Goal: Task Accomplishment & Management: Manage account settings

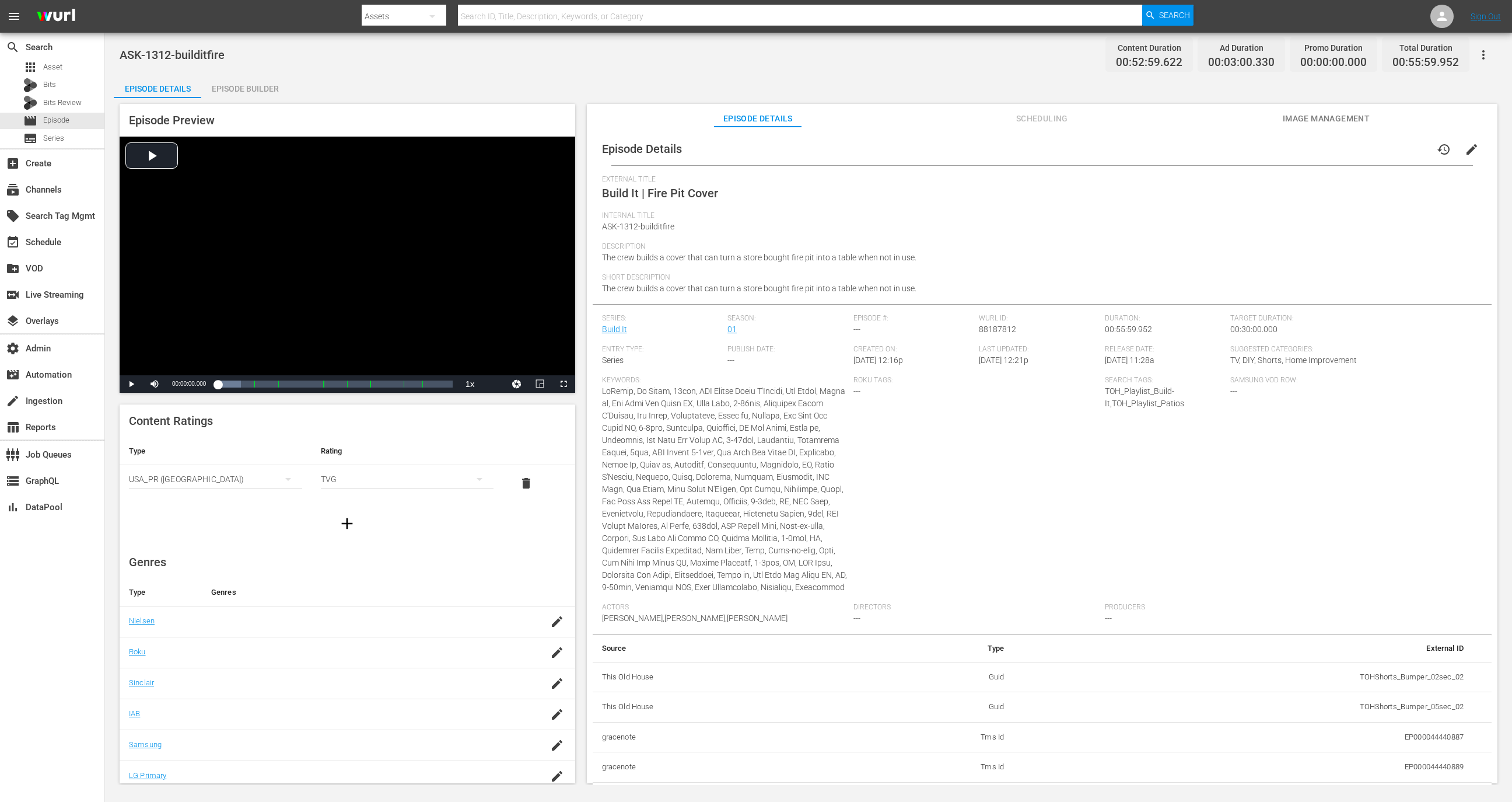
scroll to position [1431, 0]
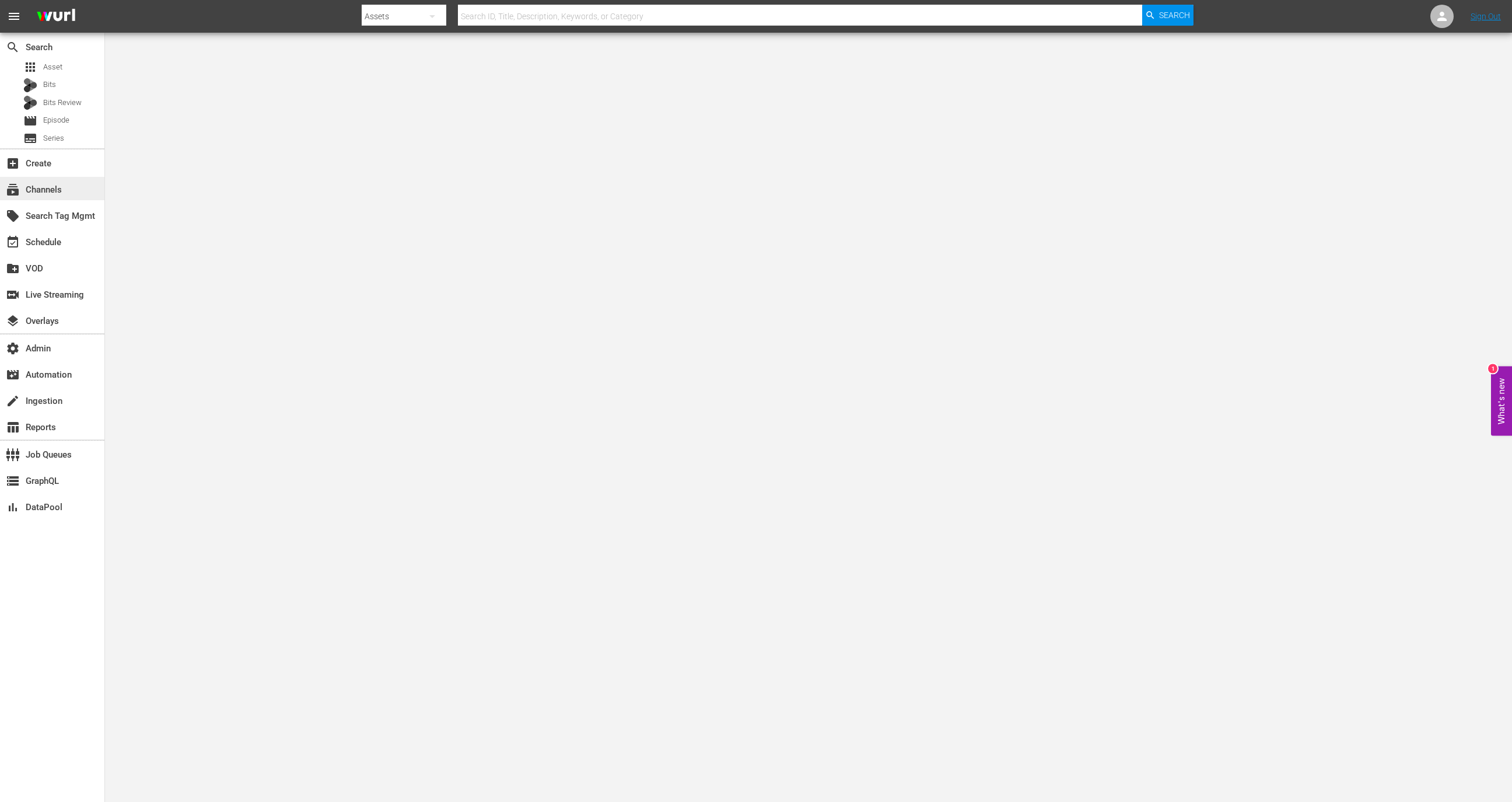
click at [67, 197] on div "subscriptions Channels" at bounding box center [52, 188] width 104 height 23
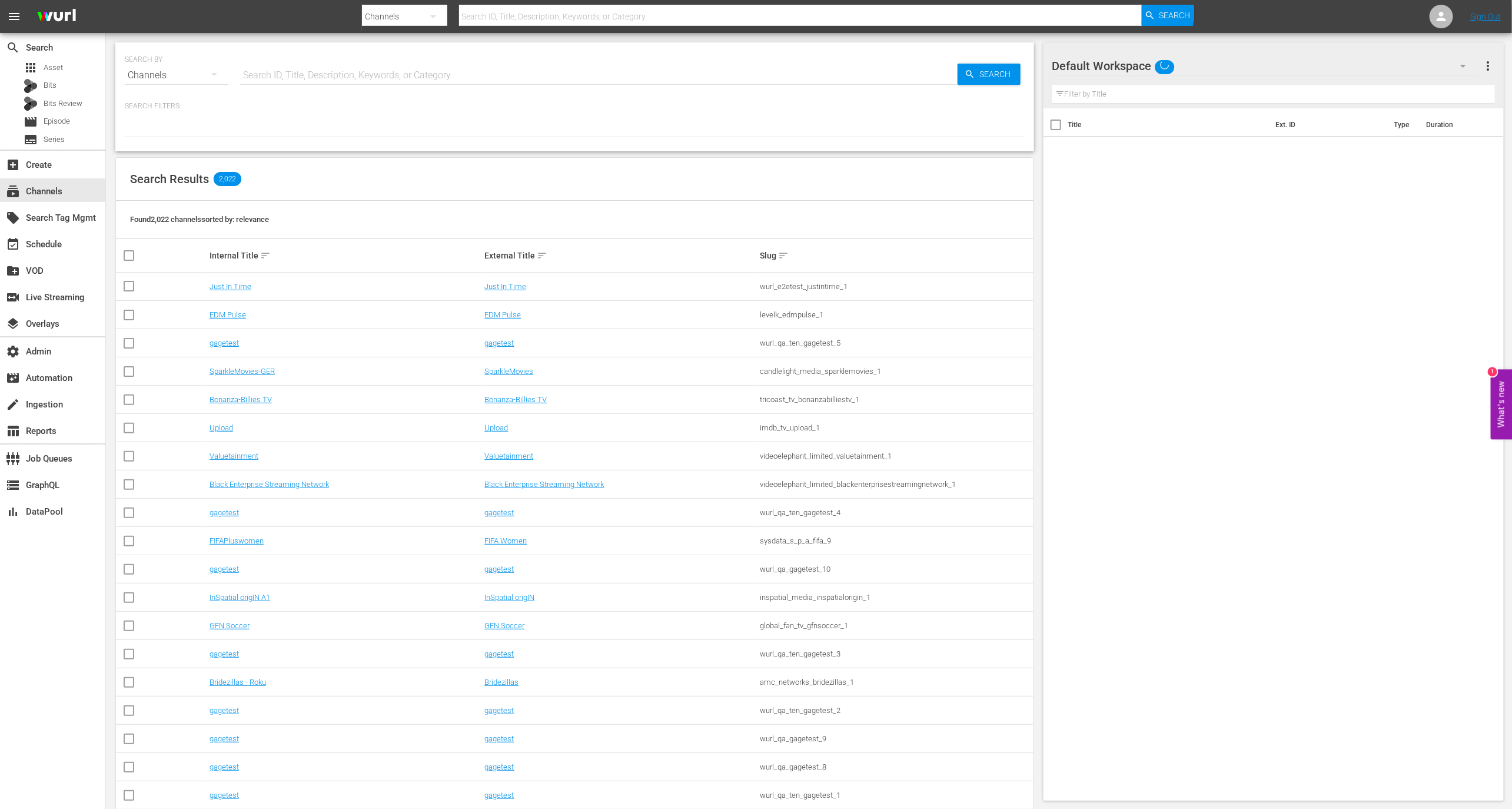
click at [311, 60] on div "SEARCH BY Search By Channels Search ID, Title, Description, Keywords, or Catego…" at bounding box center [575, 68] width 900 height 42
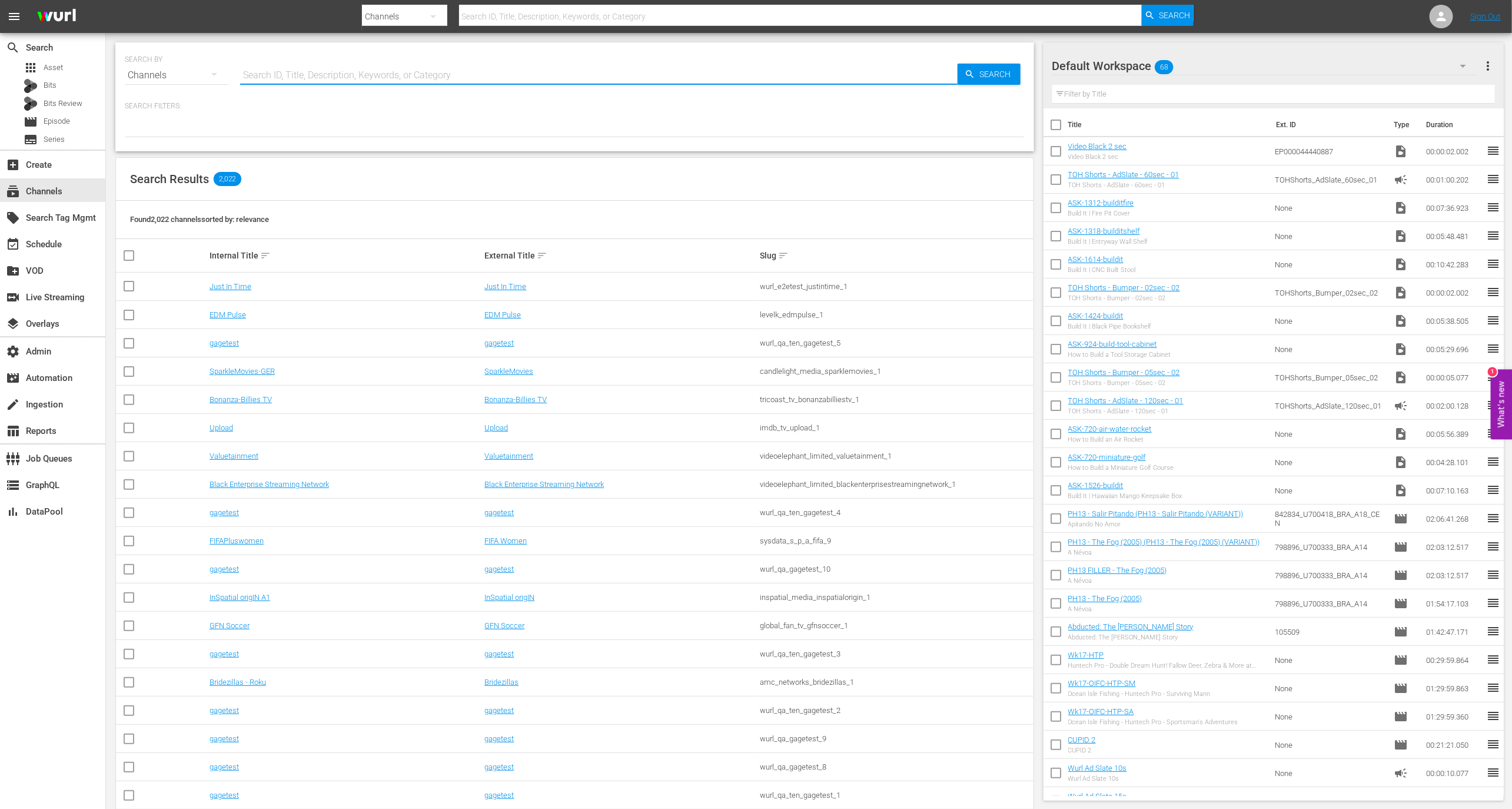
click at [311, 70] on input "text" at bounding box center [599, 75] width 718 height 28
type input "tck"
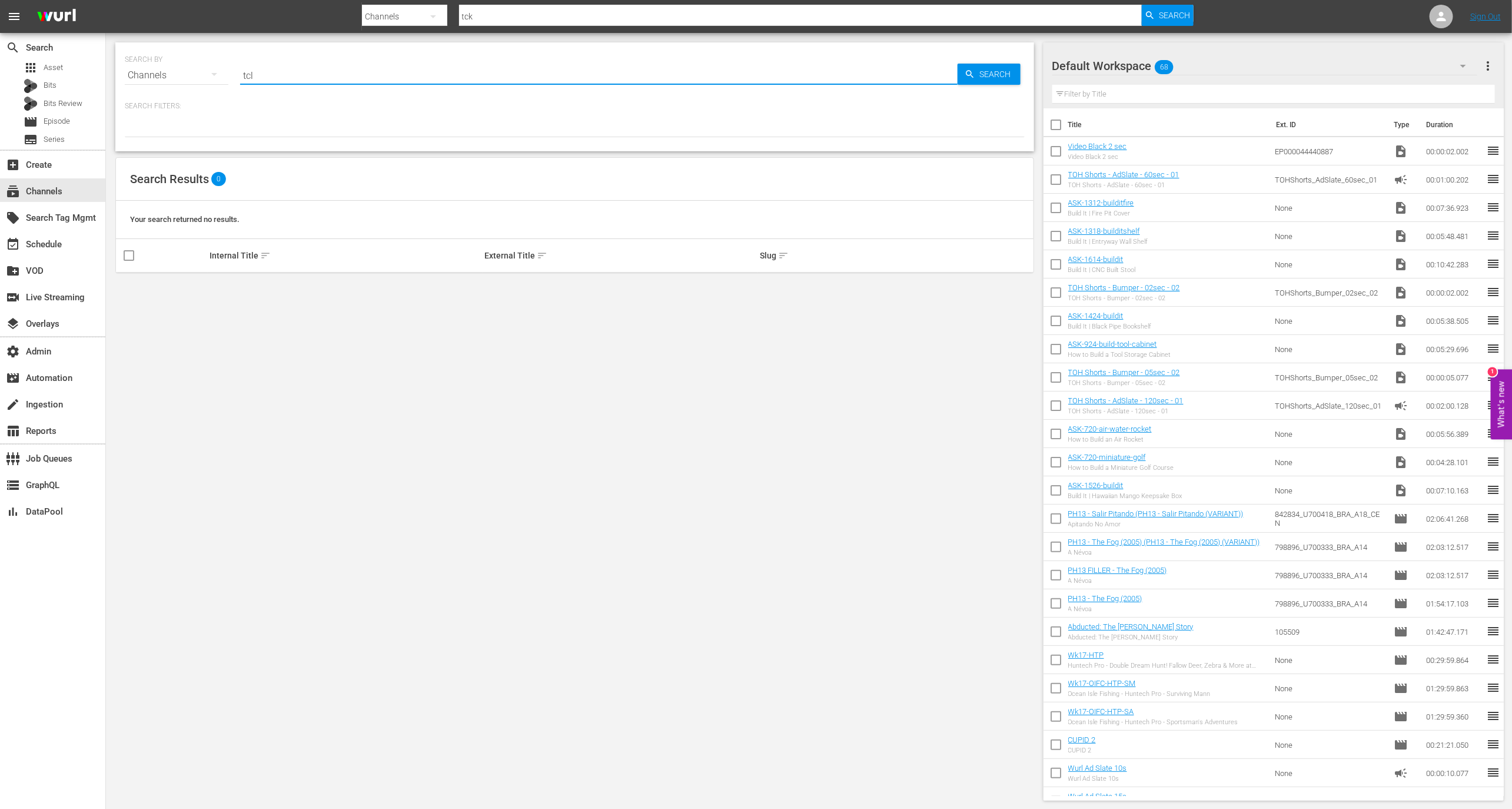
type input "tcl"
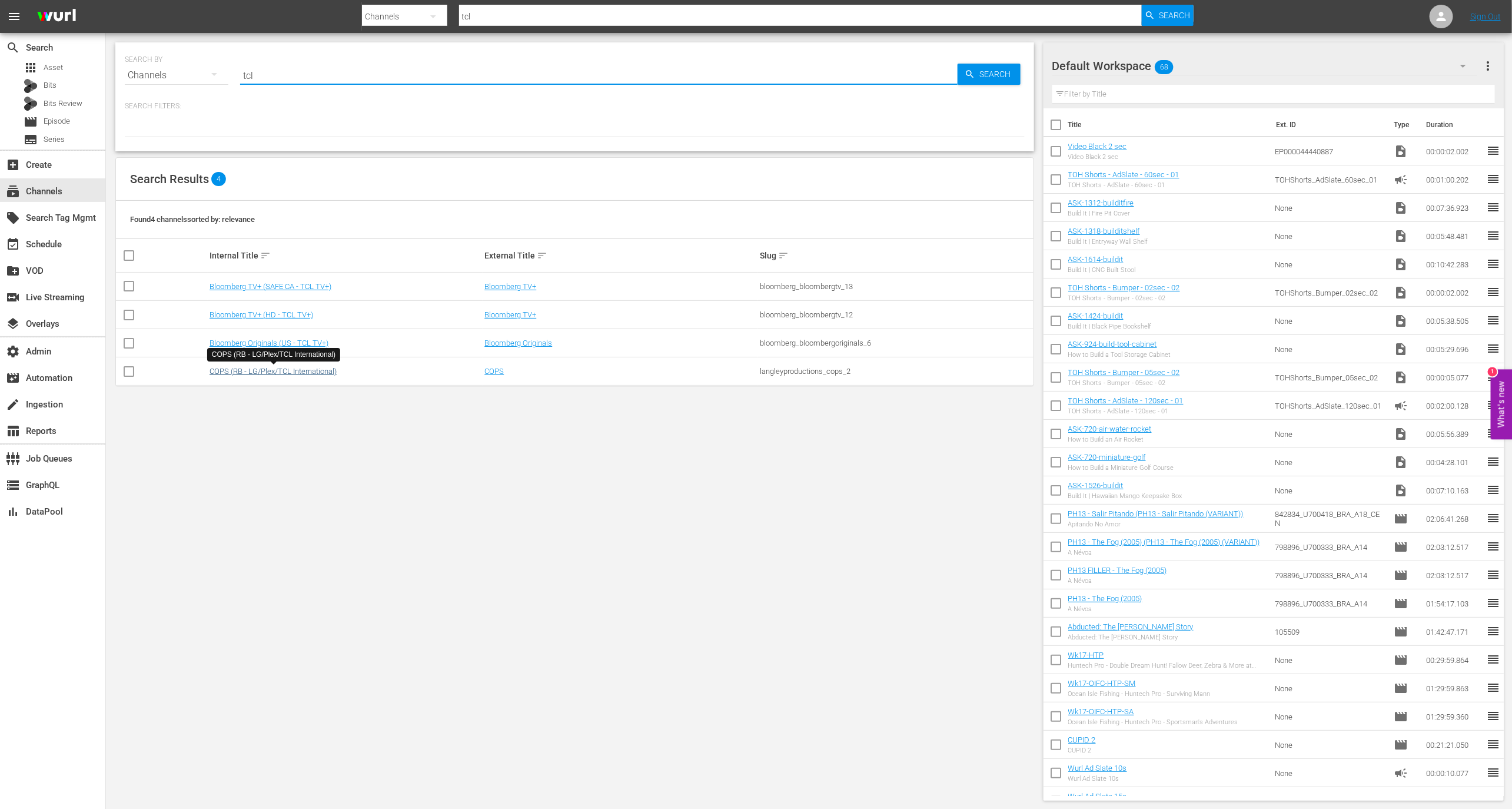
type input "tcl"
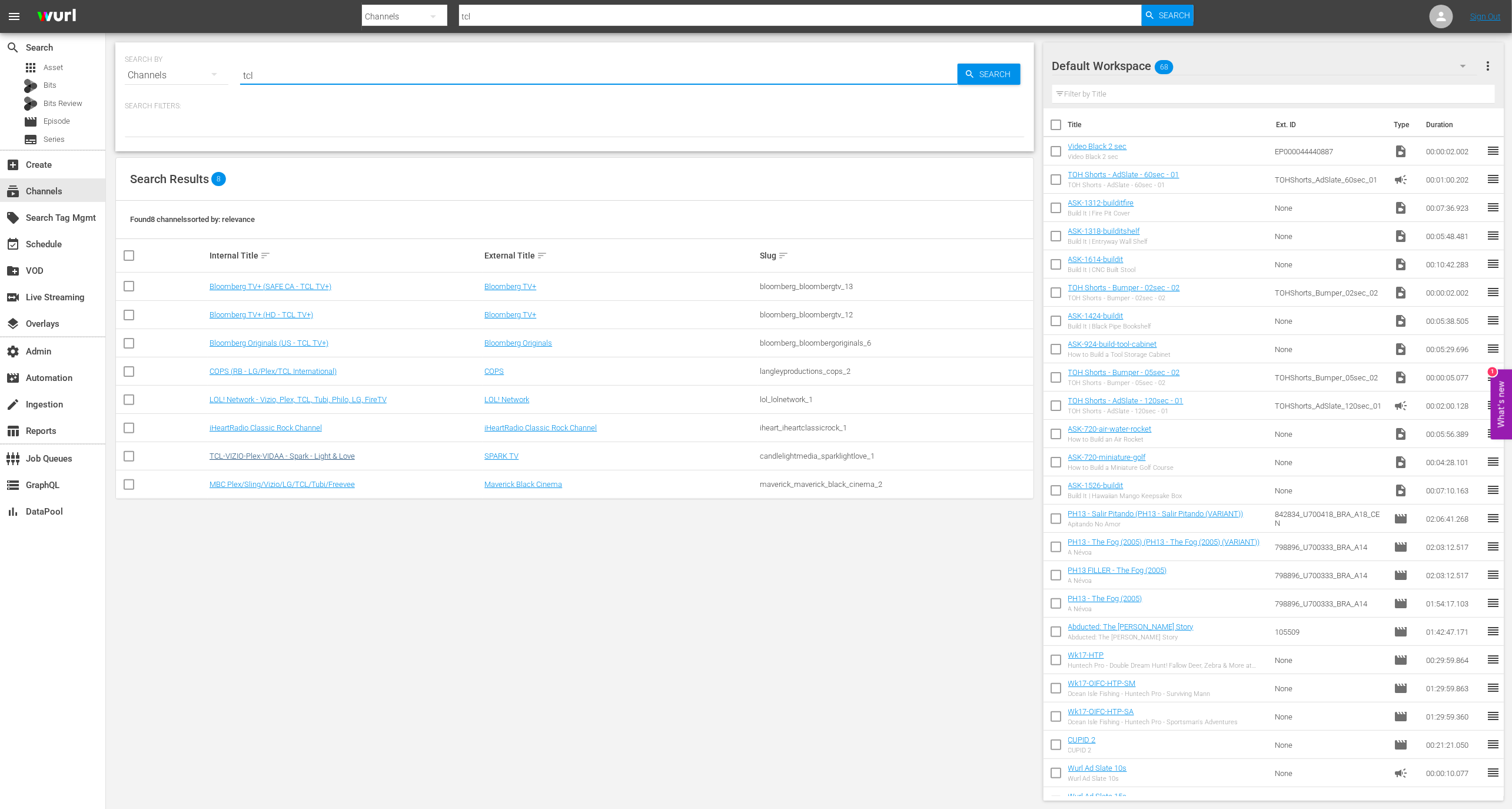
type input "tcl"
click at [315, 457] on link "TCL-VIZIO-Plex-VIDAA - Spark - Light & Love" at bounding box center [282, 455] width 146 height 9
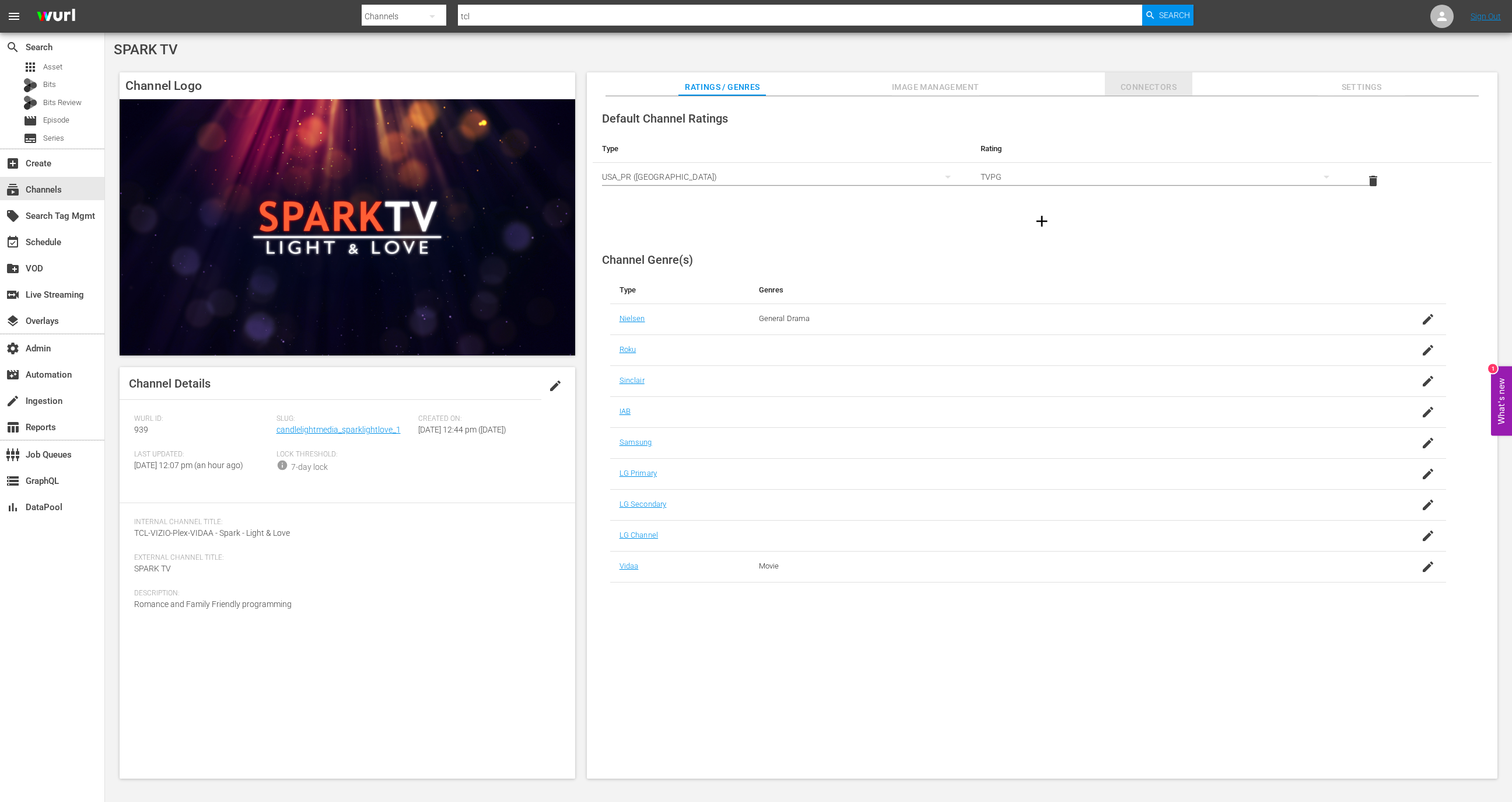
click at [1137, 80] on span "Connectors" at bounding box center [1148, 87] width 88 height 15
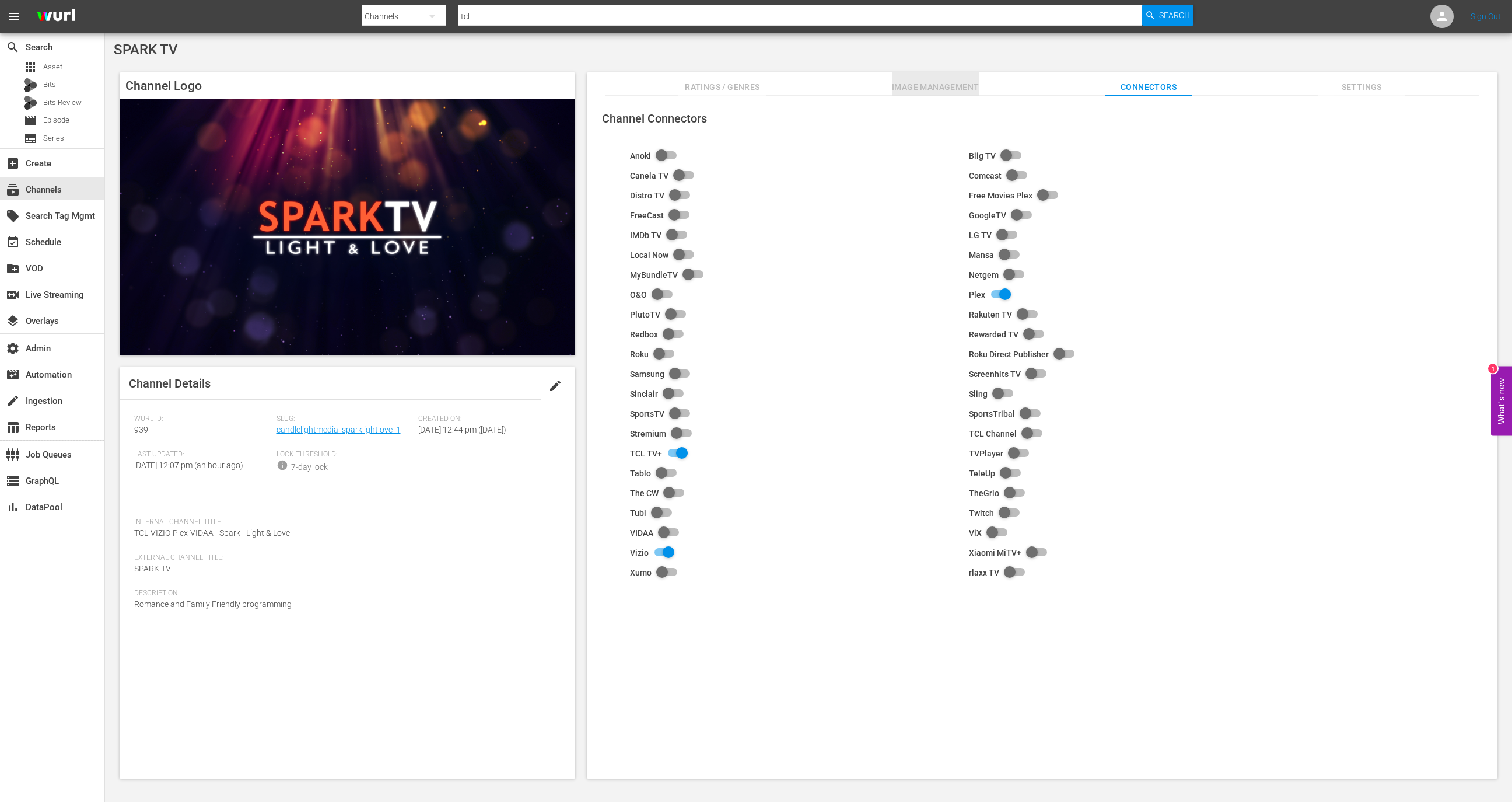
click at [936, 96] on button "Image Management" at bounding box center [935, 84] width 88 height 23
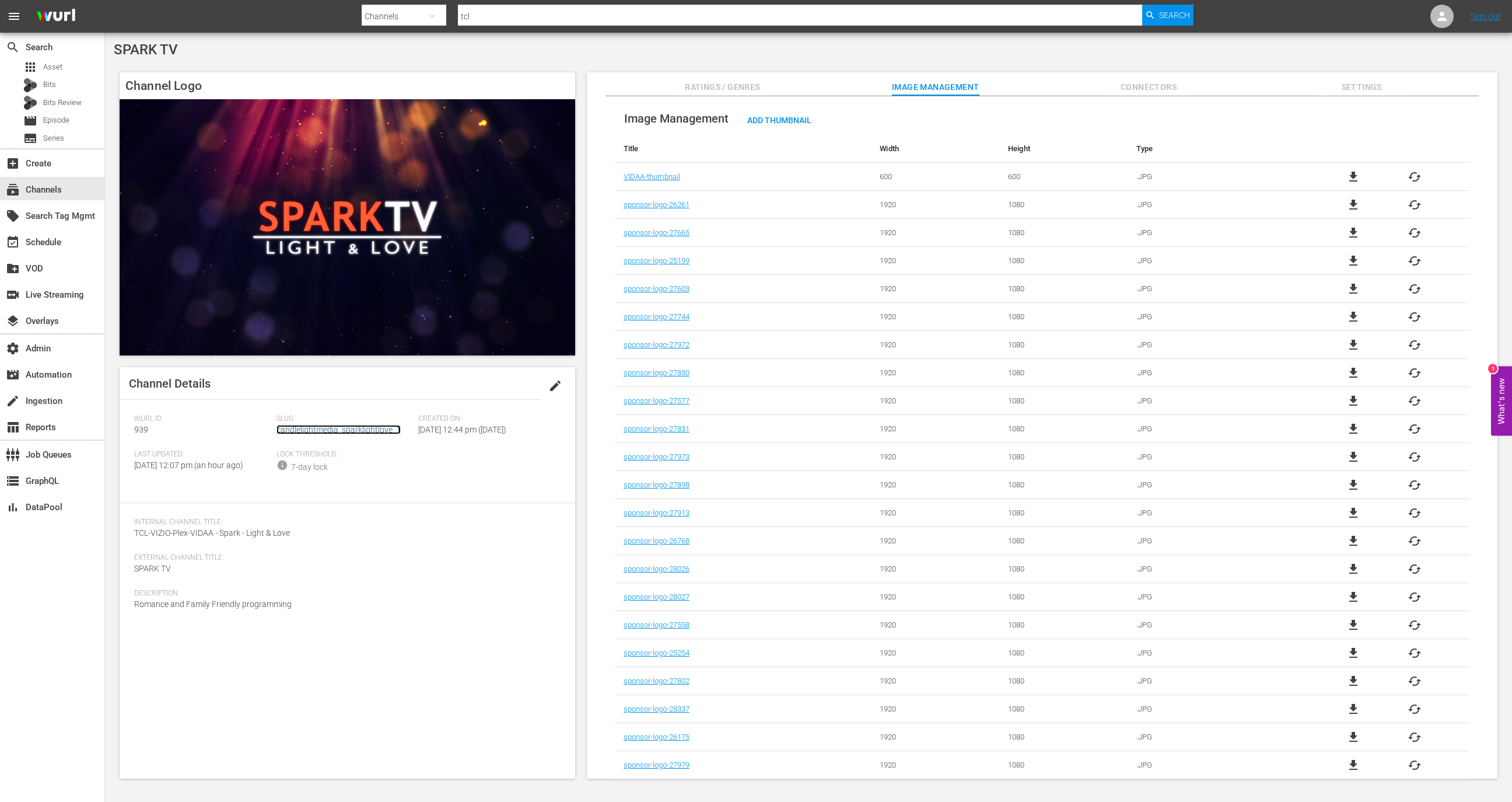
click at [350, 433] on link "candlelightmedia_sparklightlove_1" at bounding box center [338, 429] width 124 height 9
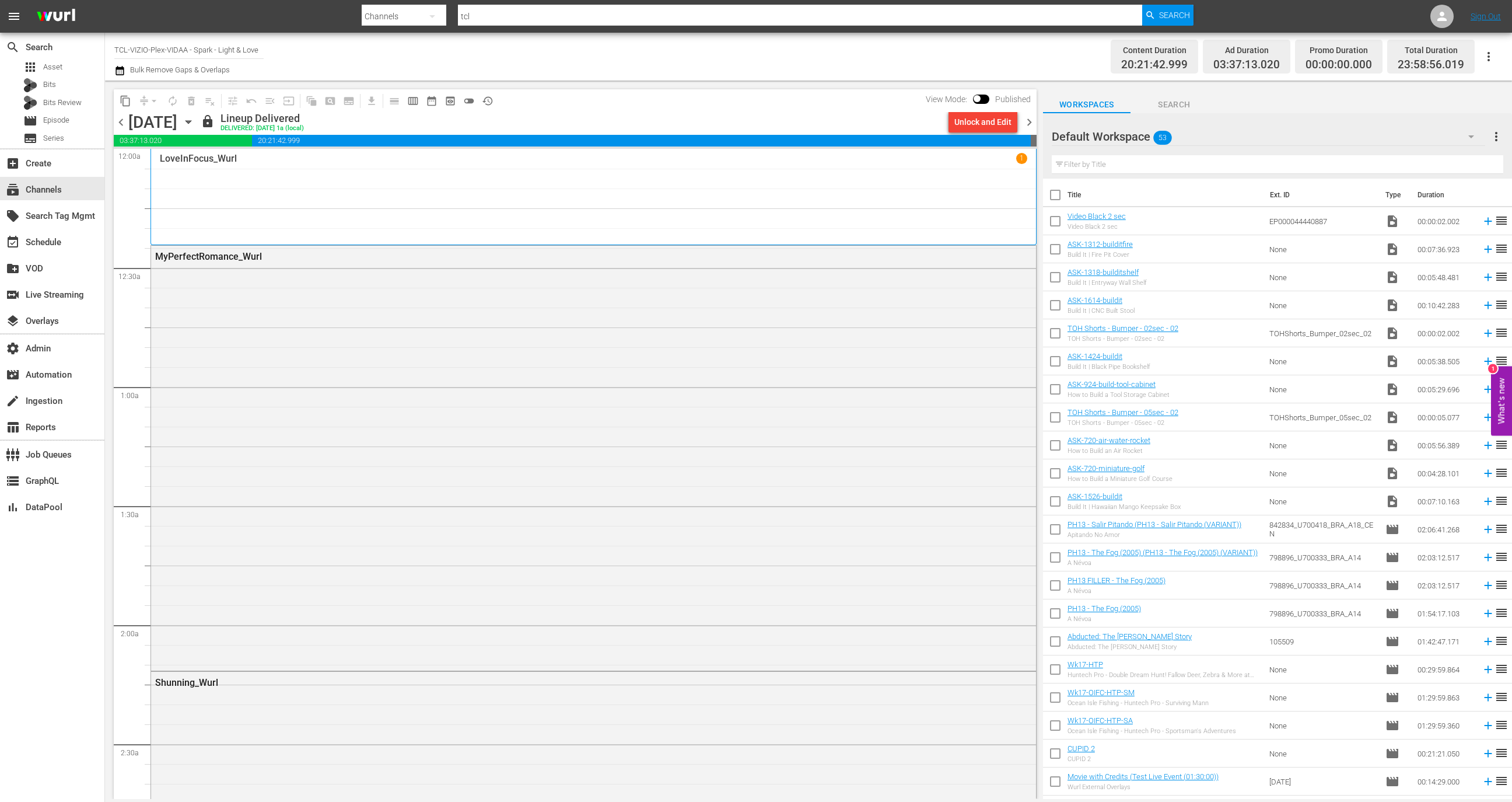
click at [118, 120] on span "chevron_left" at bounding box center [121, 122] width 15 height 15
click at [961, 126] on div "Unlock and Edit" at bounding box center [983, 122] width 57 height 21
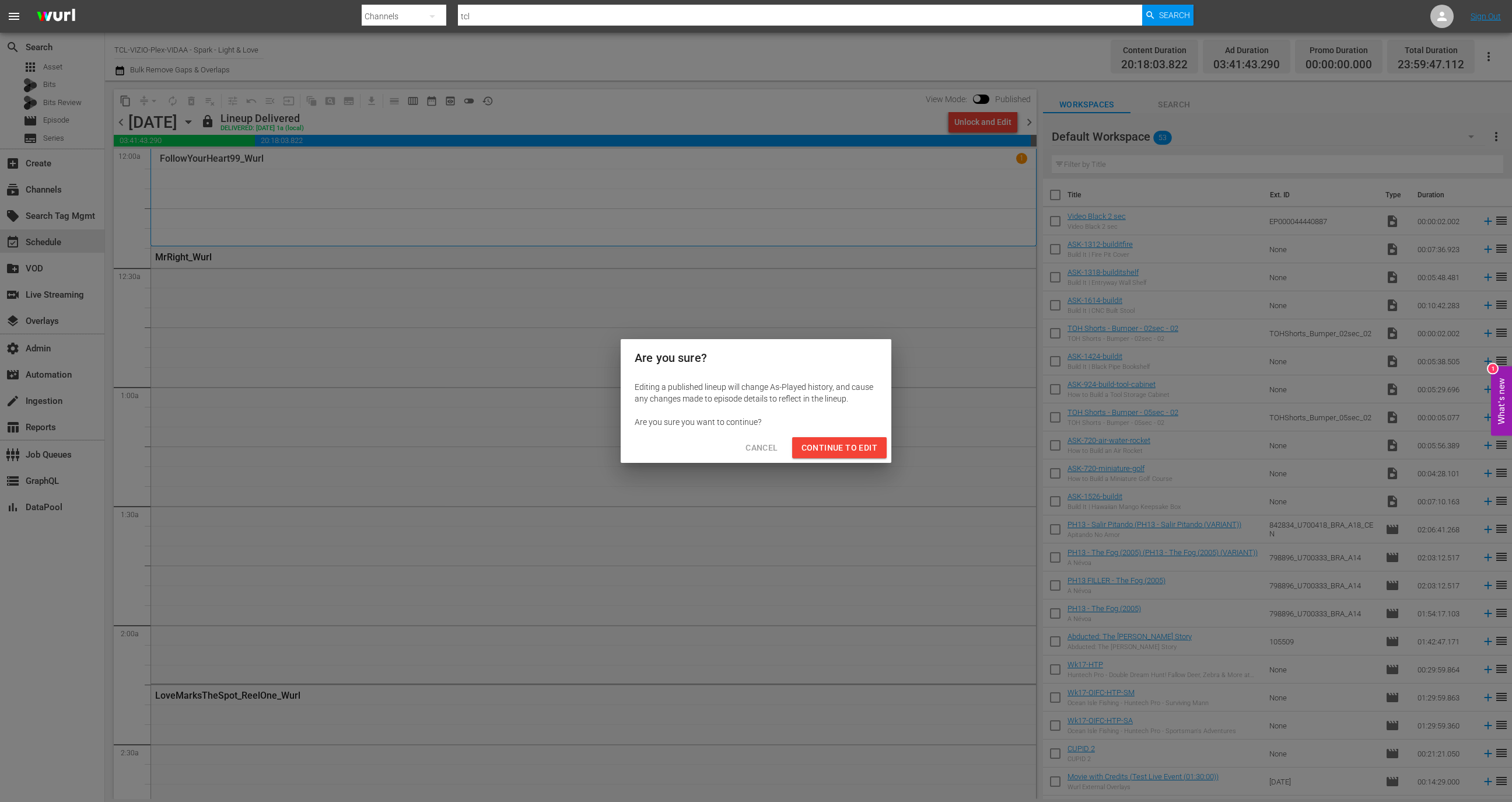
click at [832, 449] on span "Continue to Edit" at bounding box center [839, 448] width 75 height 15
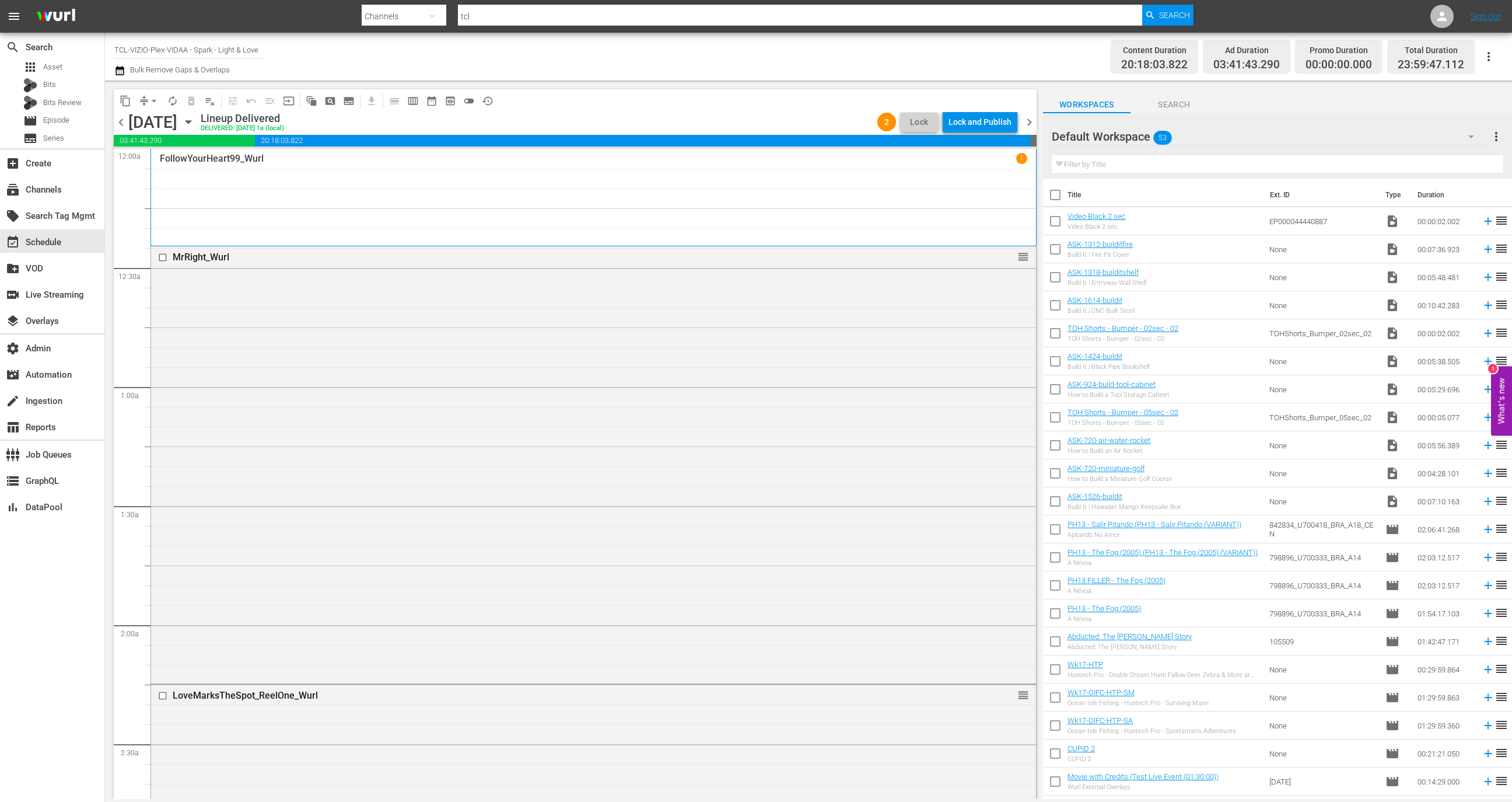
click at [995, 129] on div "Lock and Publish" at bounding box center [980, 122] width 63 height 21
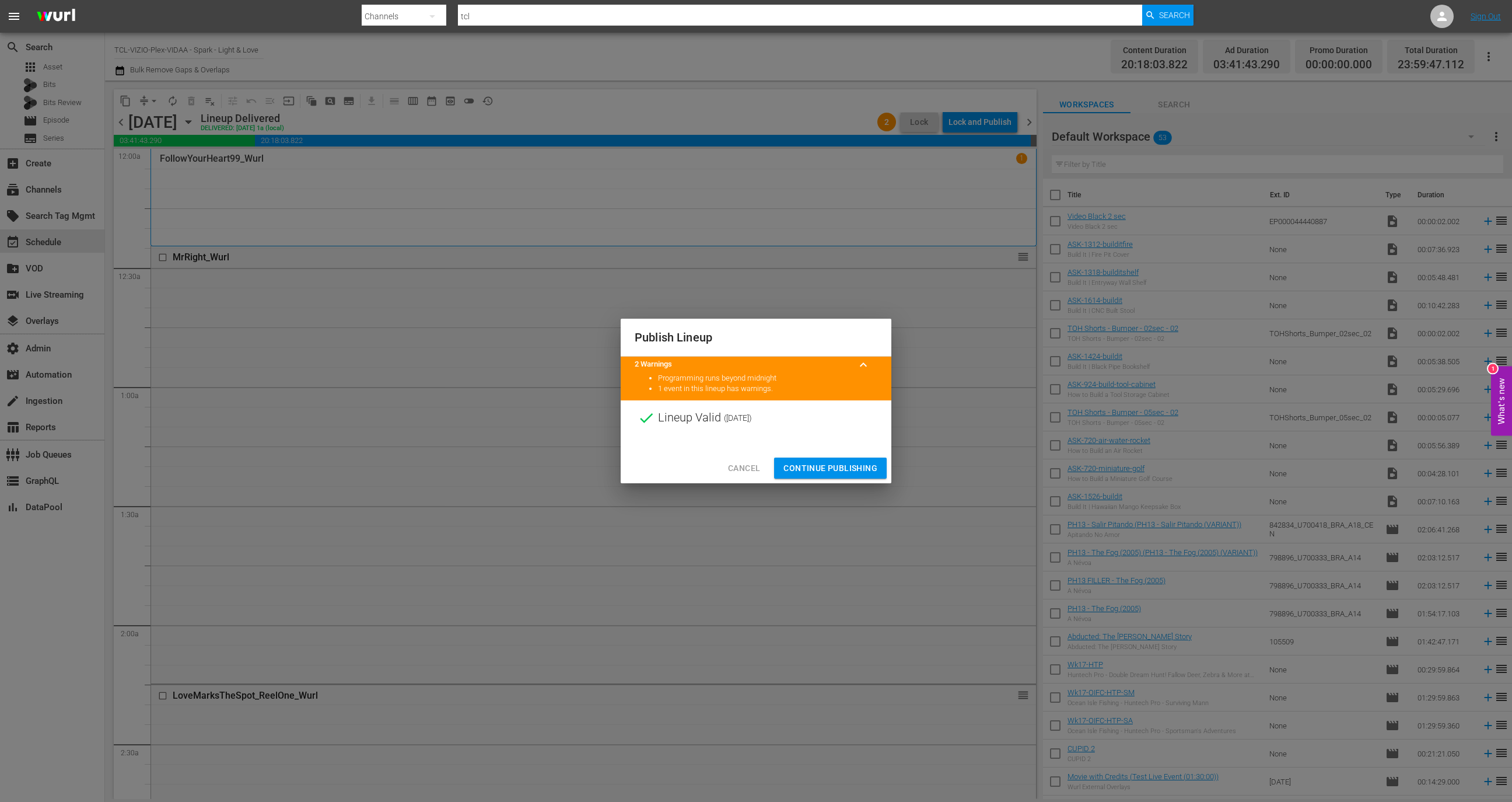
click at [866, 461] on span "Continue Publishing" at bounding box center [830, 469] width 94 height 15
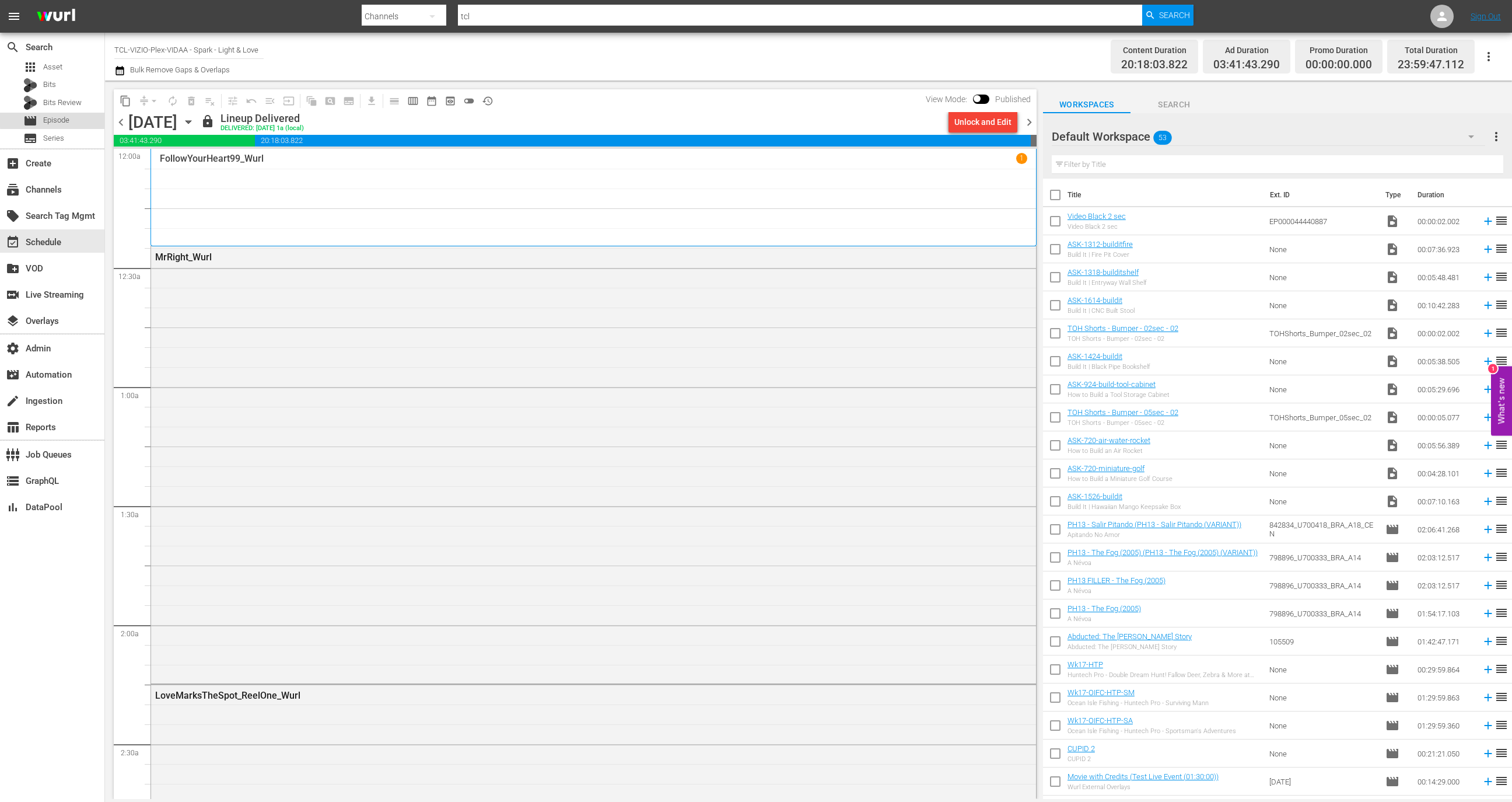
click at [56, 119] on span "Episode" at bounding box center [57, 120] width 26 height 11
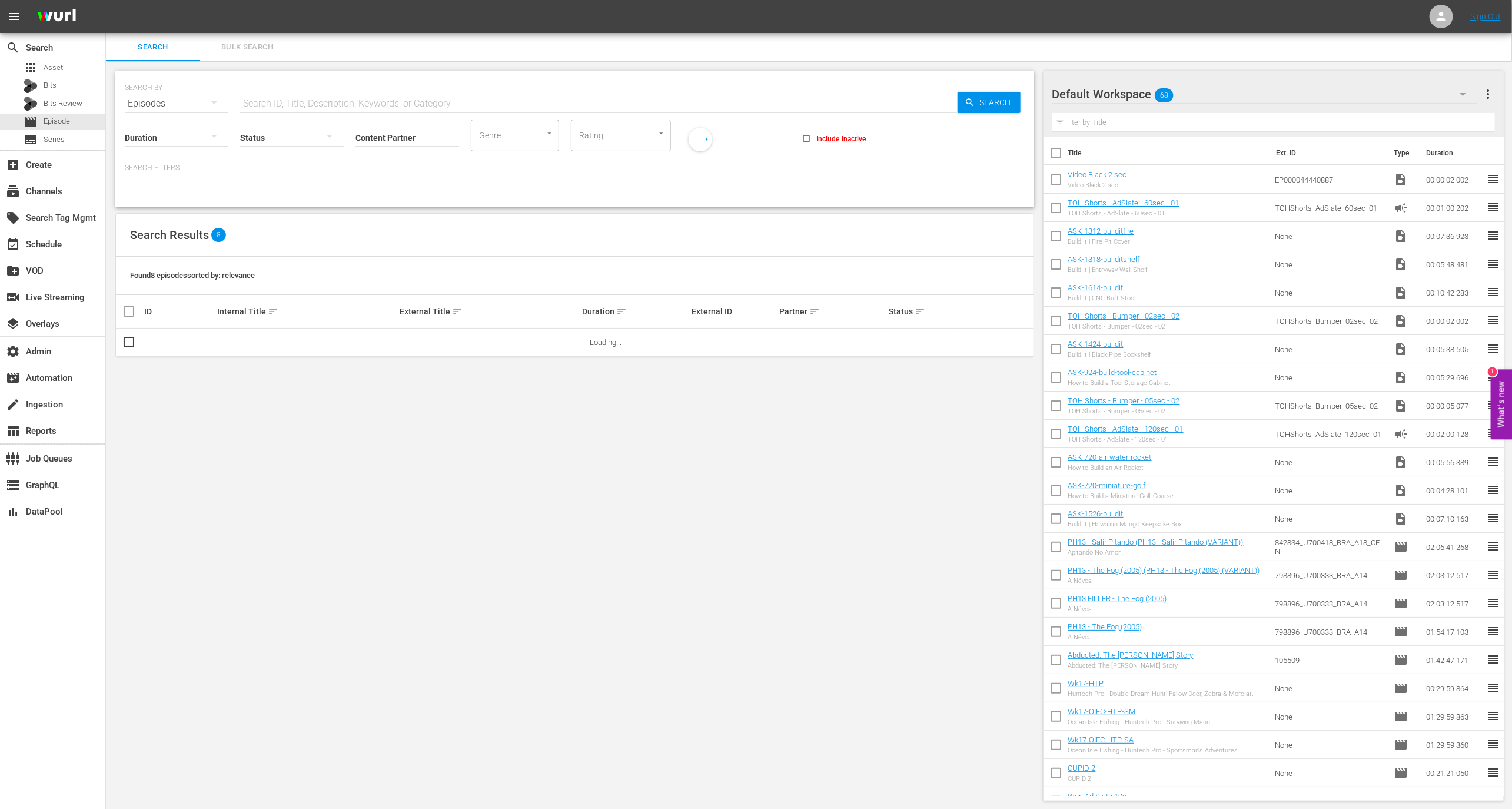
click at [418, 143] on input "Content Partner" at bounding box center [407, 137] width 104 height 42
click at [449, 167] on div "This Old House (79)" at bounding box center [451, 170] width 172 height 28
type input "This Old House (79)"
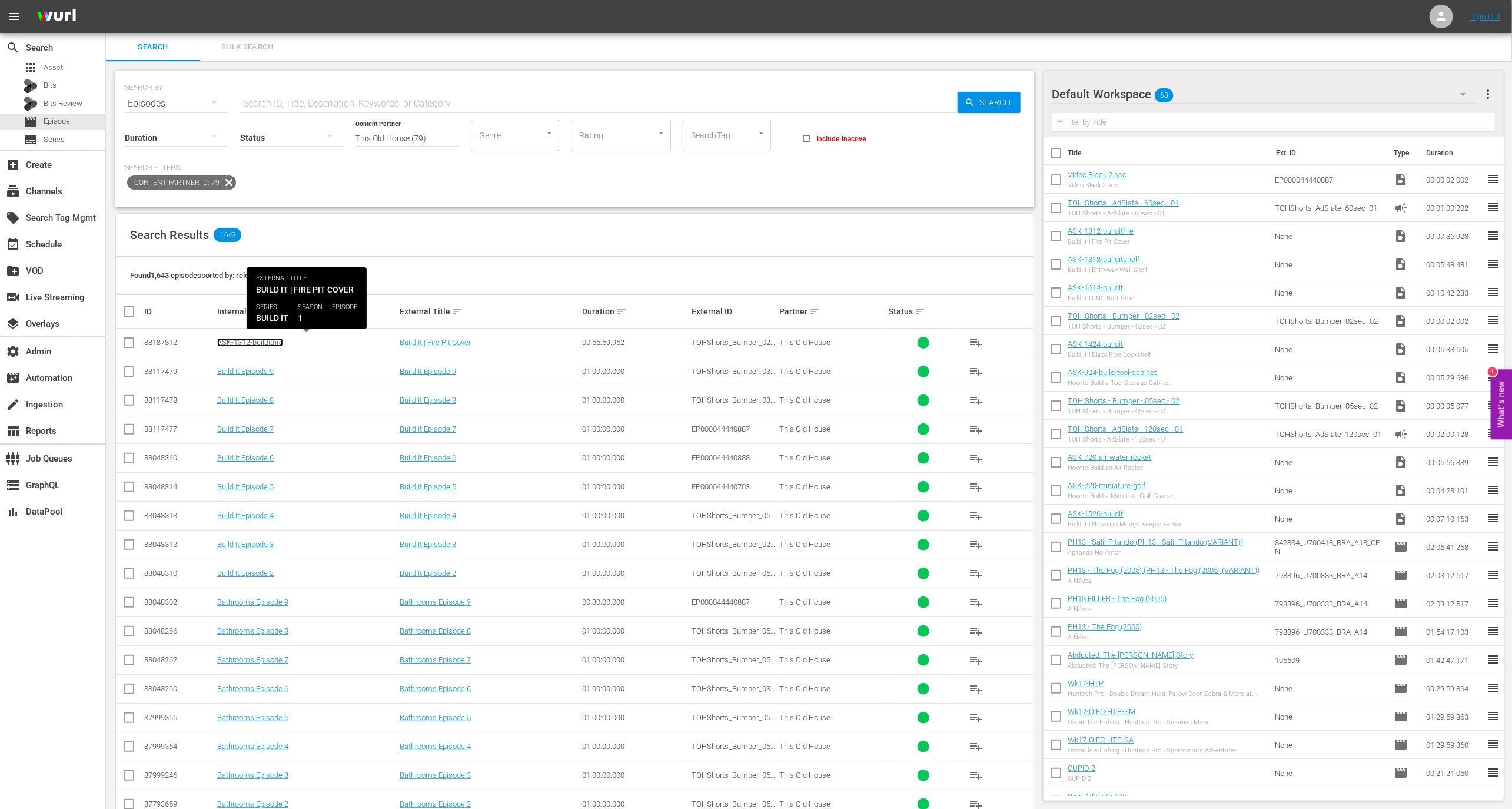
click at [239, 345] on link "ASK-1312-builditfire" at bounding box center [250, 342] width 66 height 9
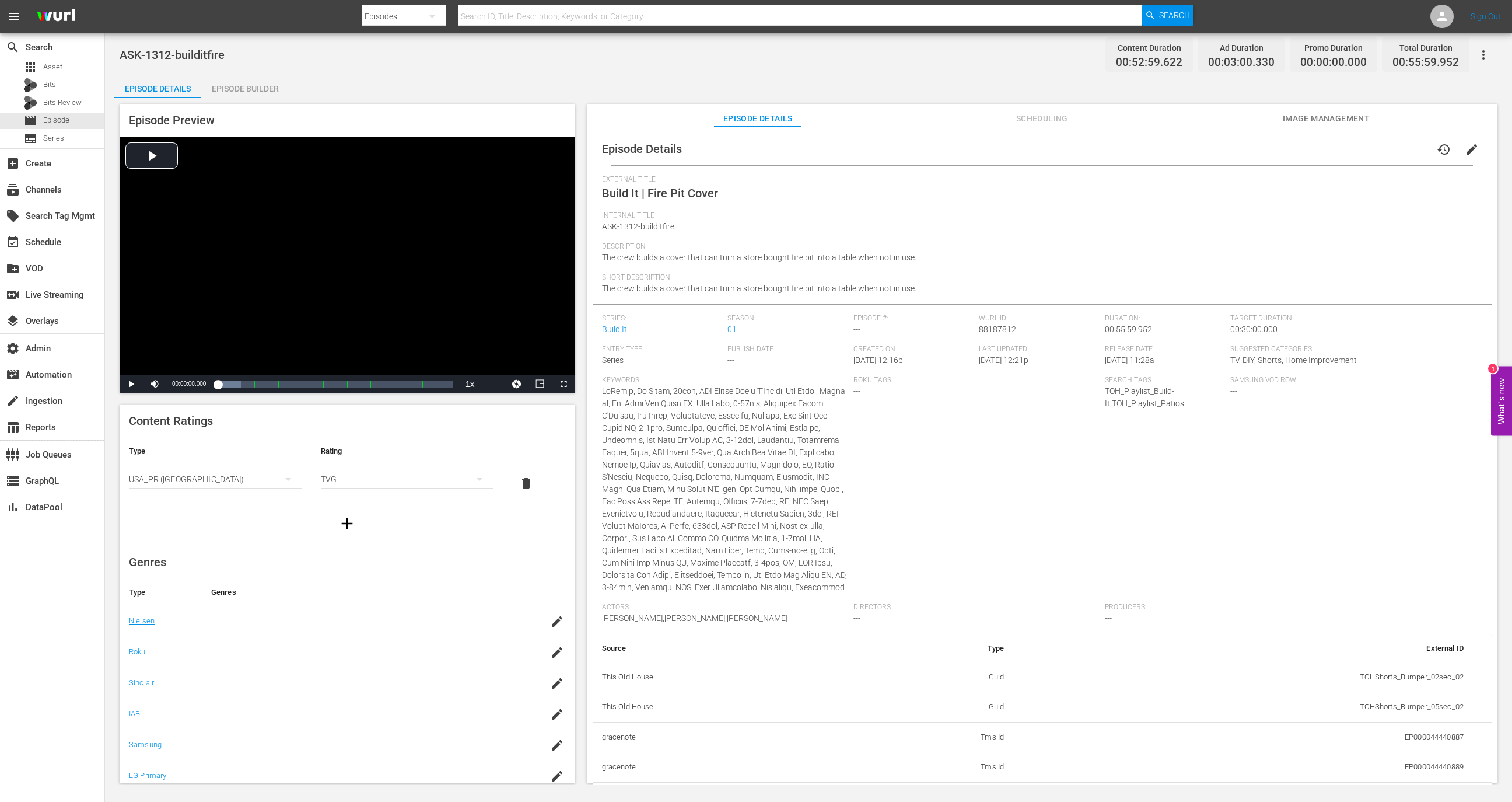
click at [242, 89] on div "Episode Builder" at bounding box center [244, 89] width 88 height 28
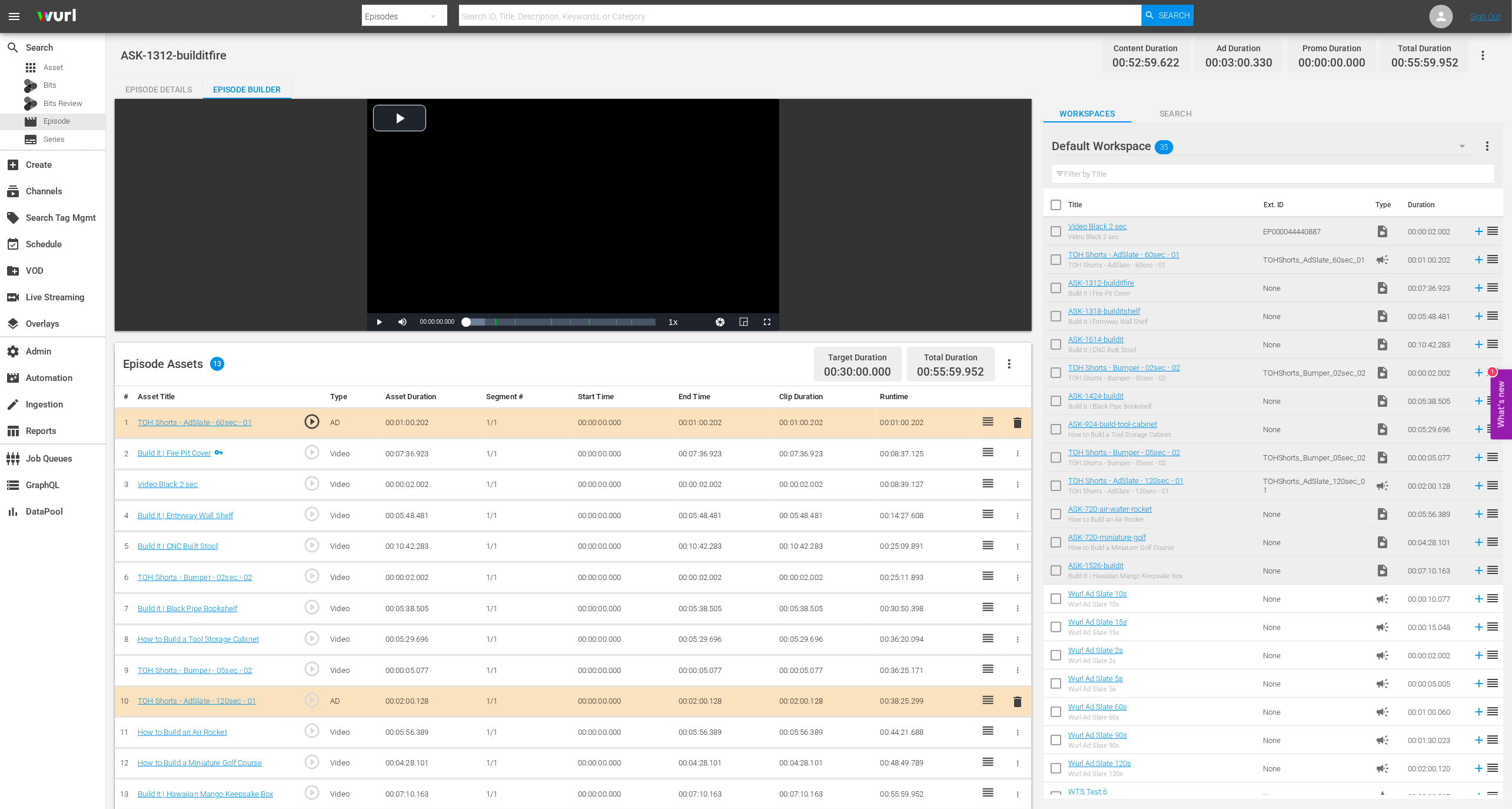
click at [182, 83] on div "Episode Details" at bounding box center [159, 89] width 89 height 28
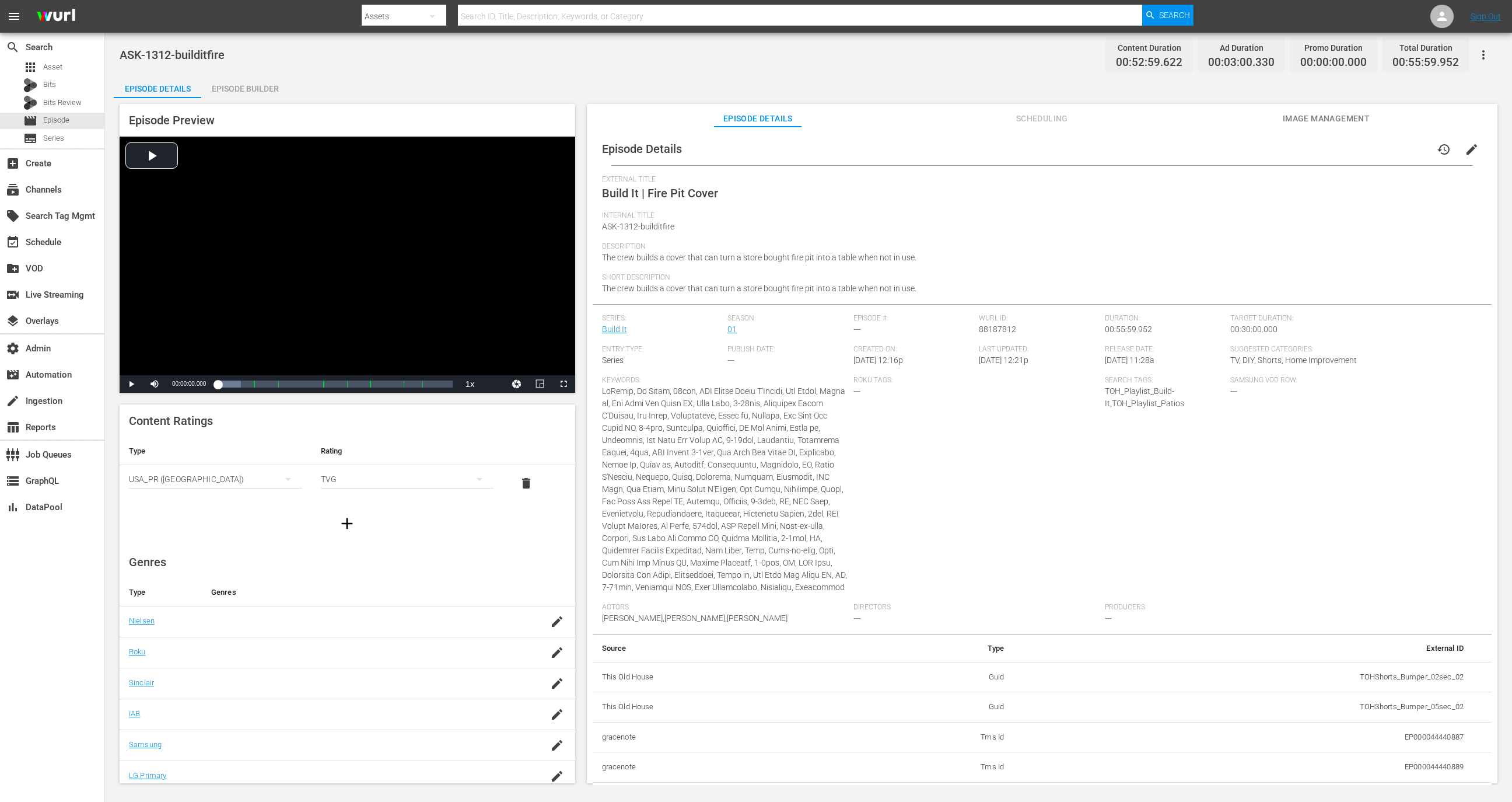
click at [1432, 163] on div "Episode Details history edit" at bounding box center [1041, 149] width 898 height 33
click at [1437, 154] on span "history" at bounding box center [1443, 149] width 14 height 14
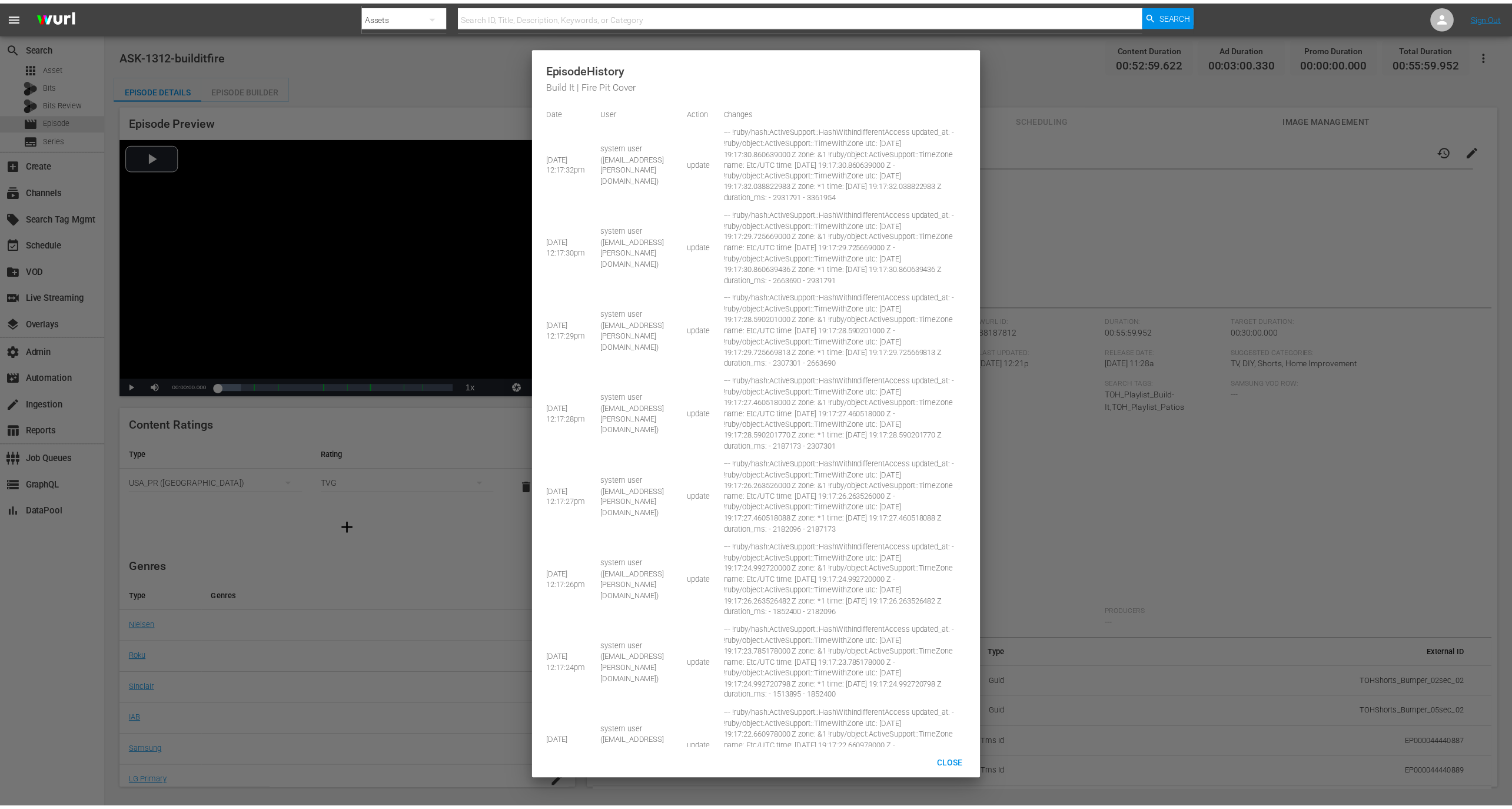
scroll to position [366, 0]
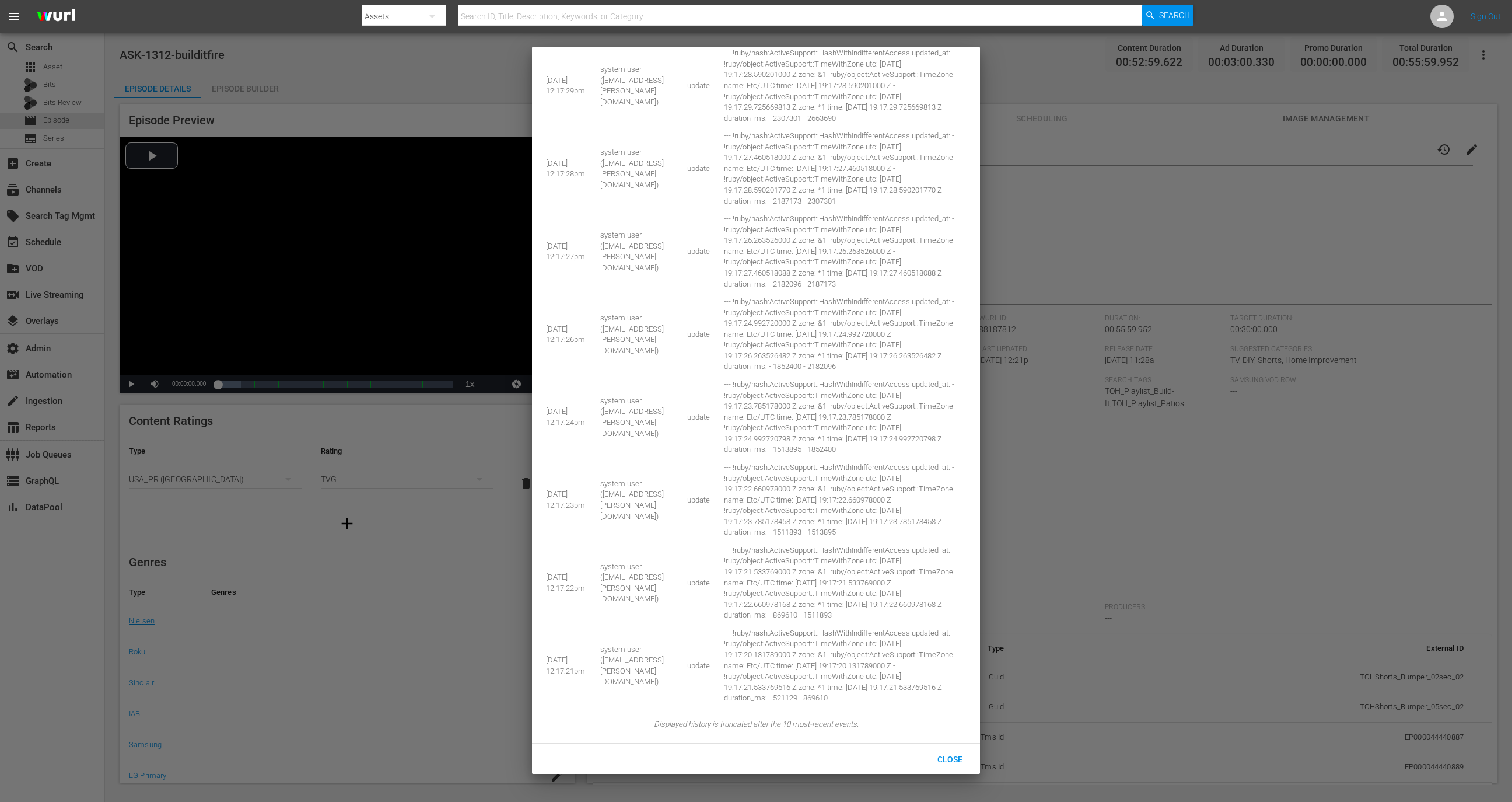
click at [1385, 201] on div at bounding box center [756, 401] width 1512 height 802
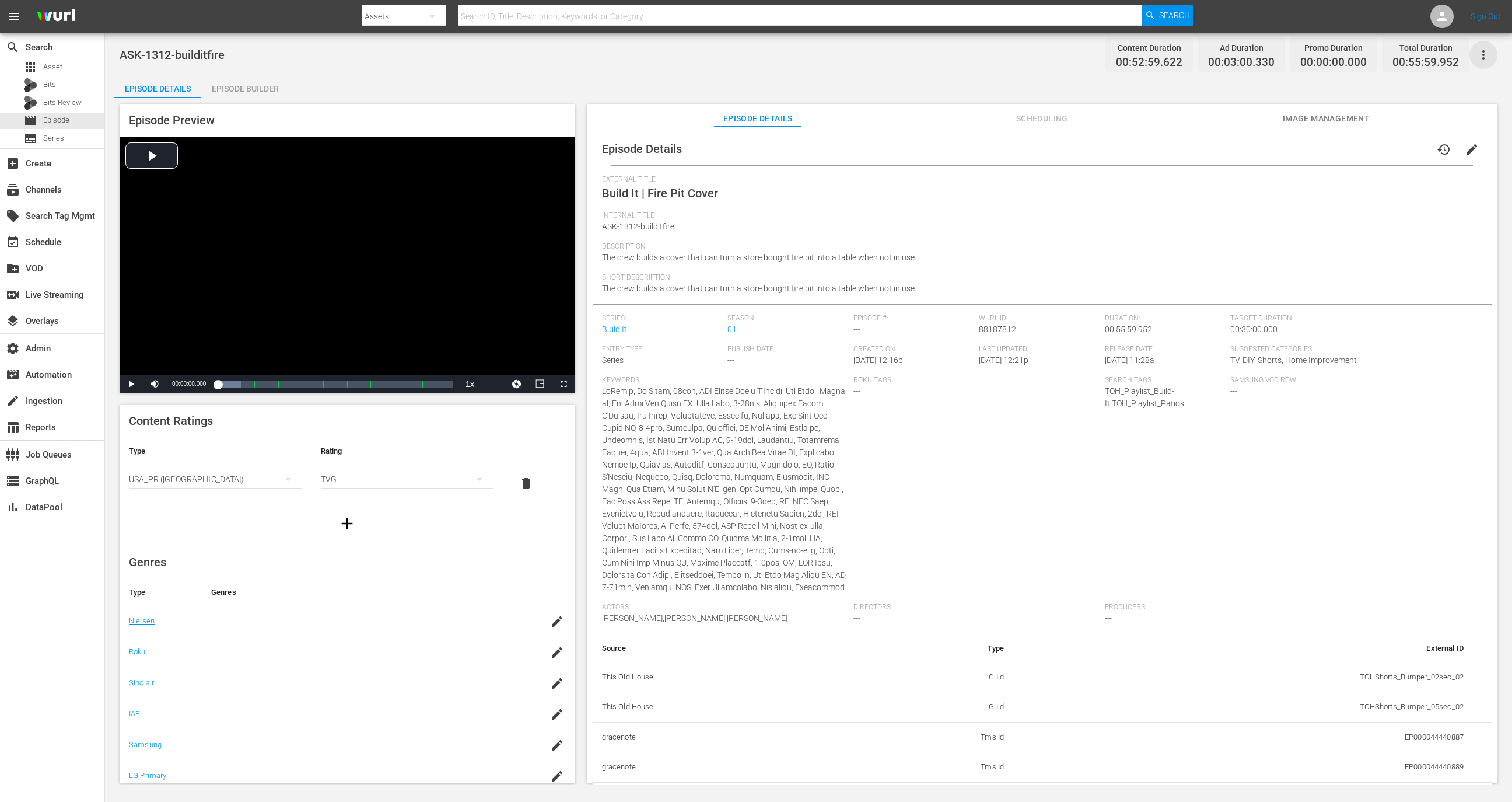
click at [1480, 48] on icon "button" at bounding box center [1482, 54] width 14 height 14
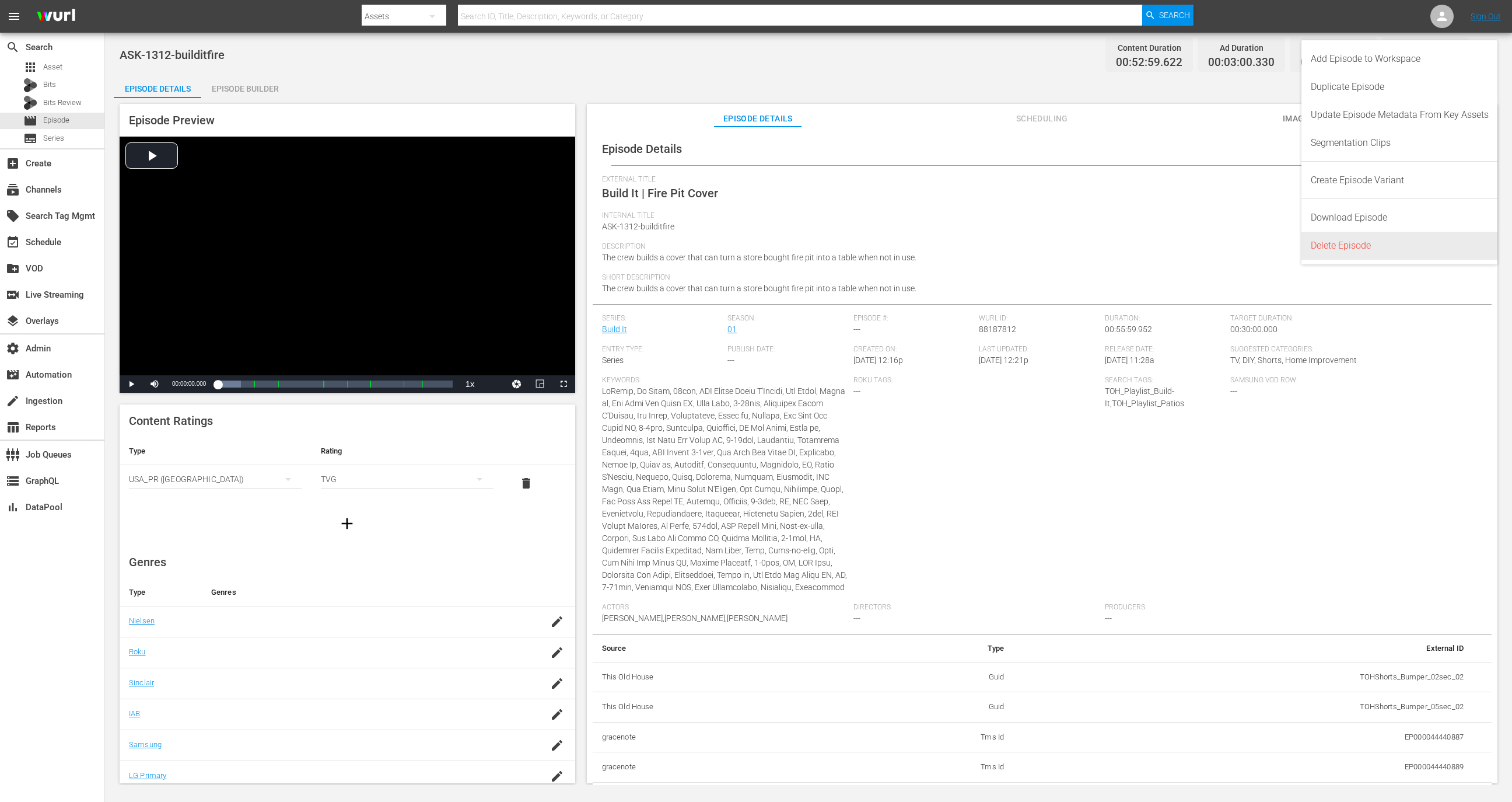
click at [1354, 244] on div "Delete Episode" at bounding box center [1399, 245] width 178 height 28
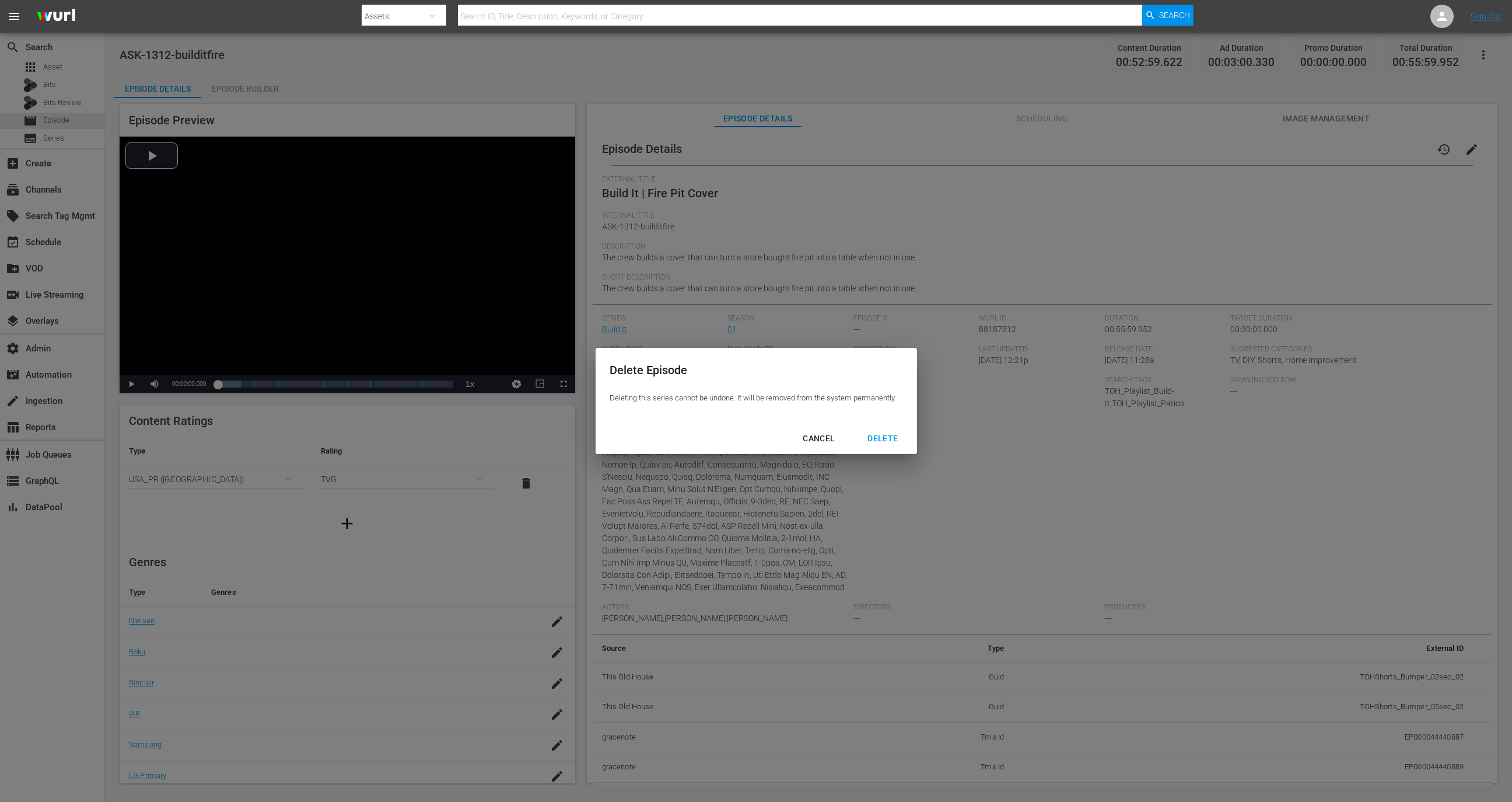
click at [890, 438] on div "DELETE" at bounding box center [883, 438] width 49 height 15
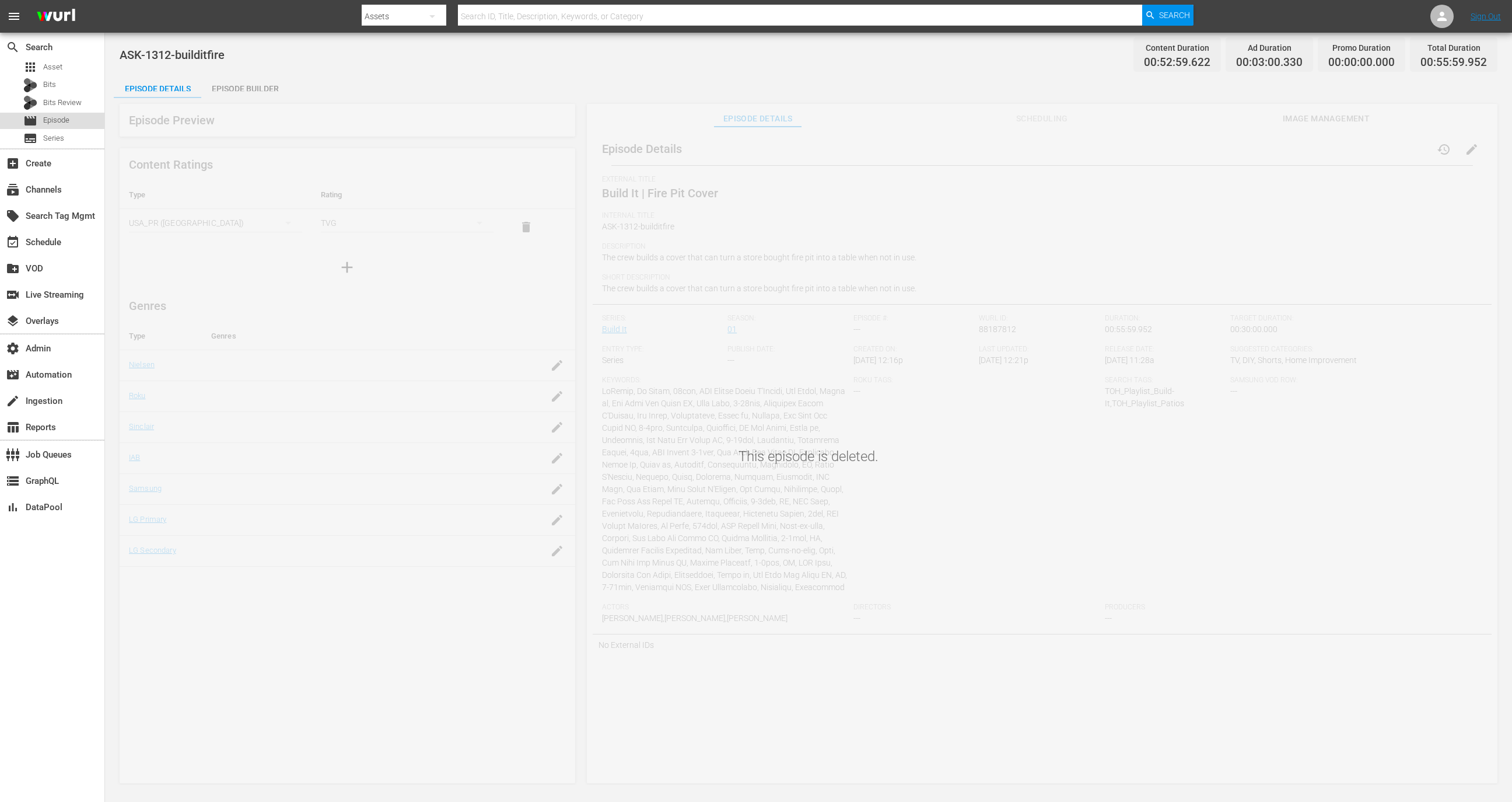
click at [80, 117] on div "movie Episode" at bounding box center [52, 121] width 104 height 16
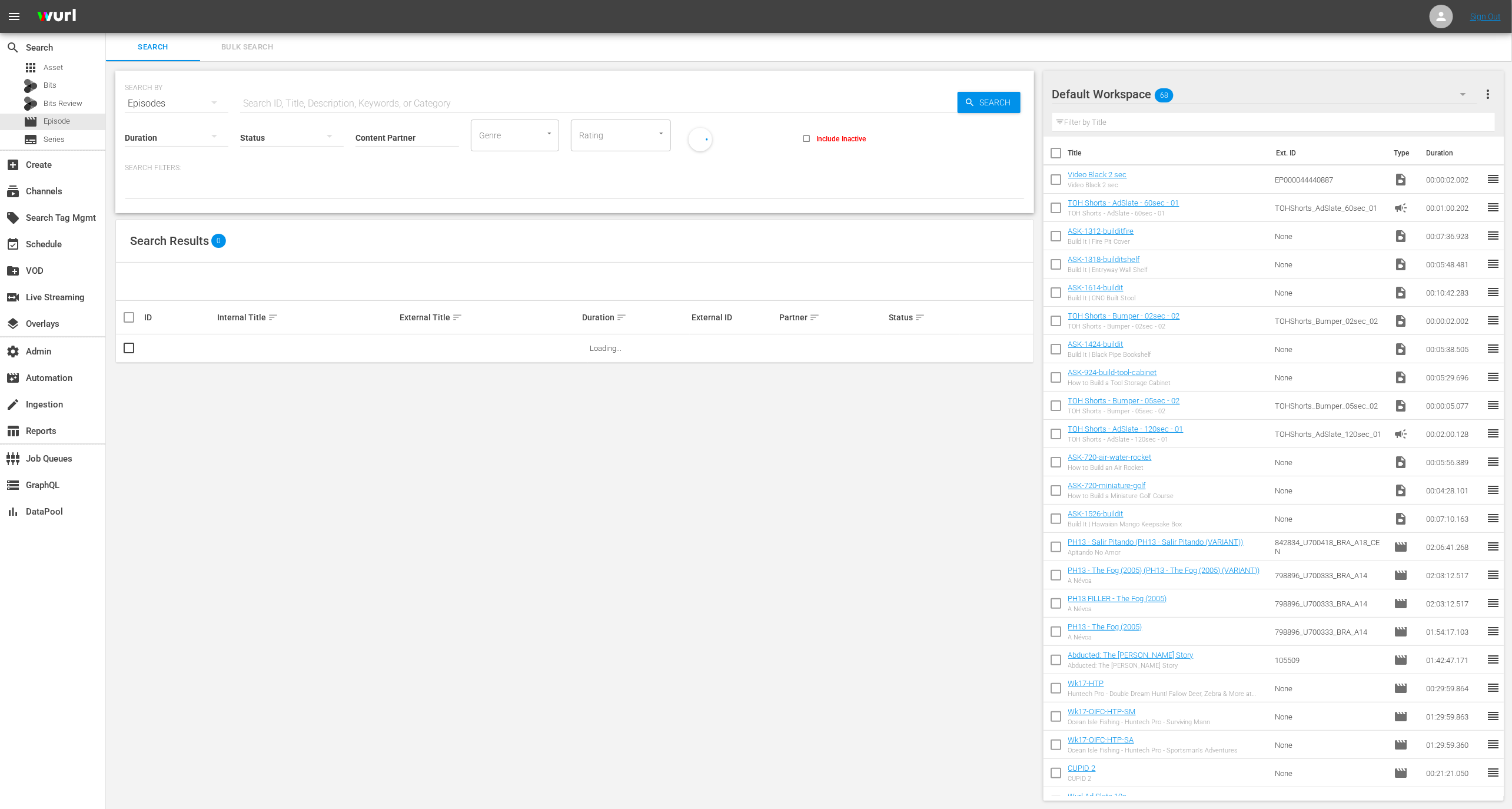
click at [404, 133] on input "Content Partner" at bounding box center [407, 137] width 104 height 42
click at [456, 170] on div "This Old House (79)" at bounding box center [451, 170] width 172 height 28
type input "This Old House (79)"
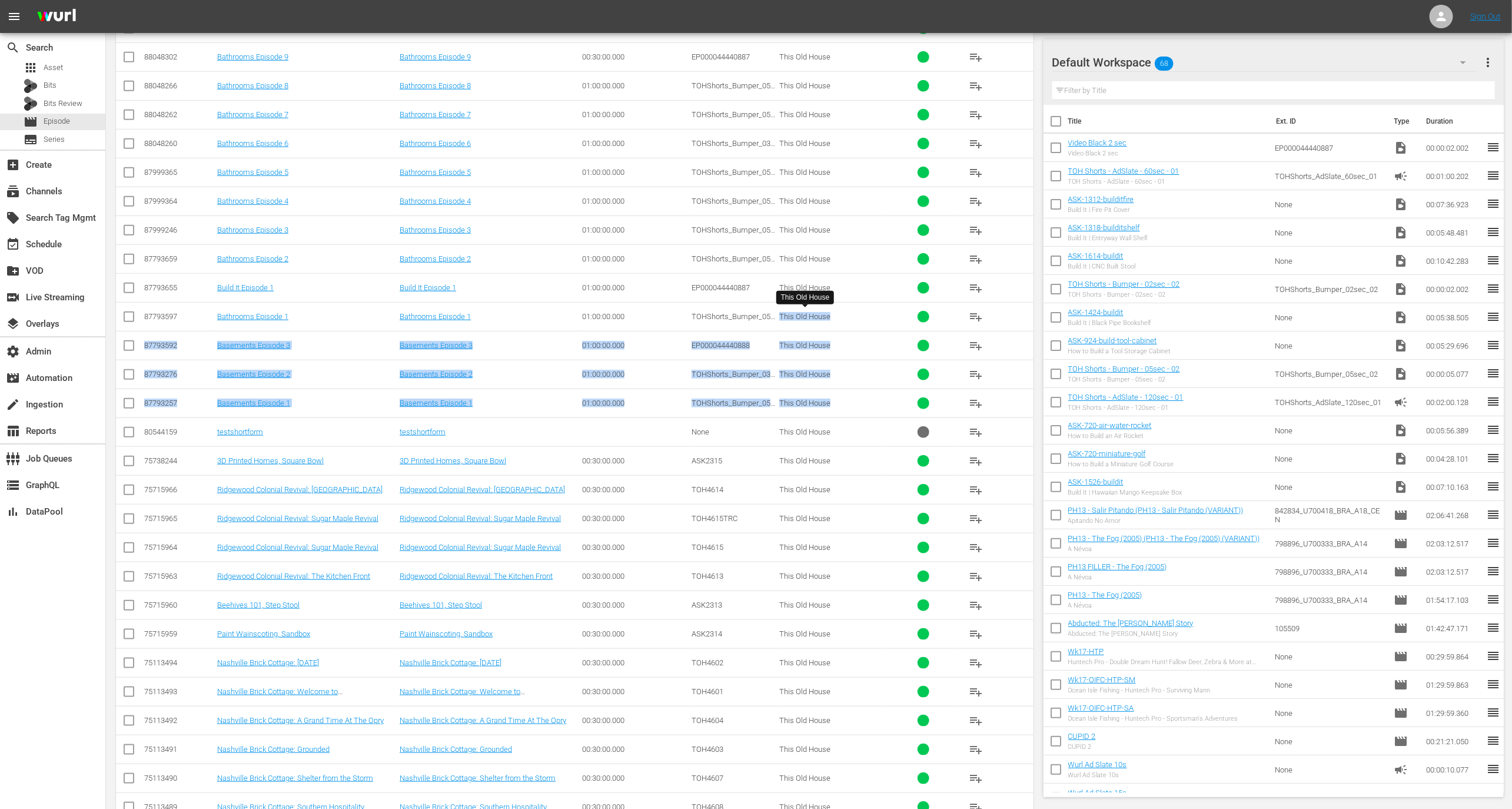
scroll to position [132, 0]
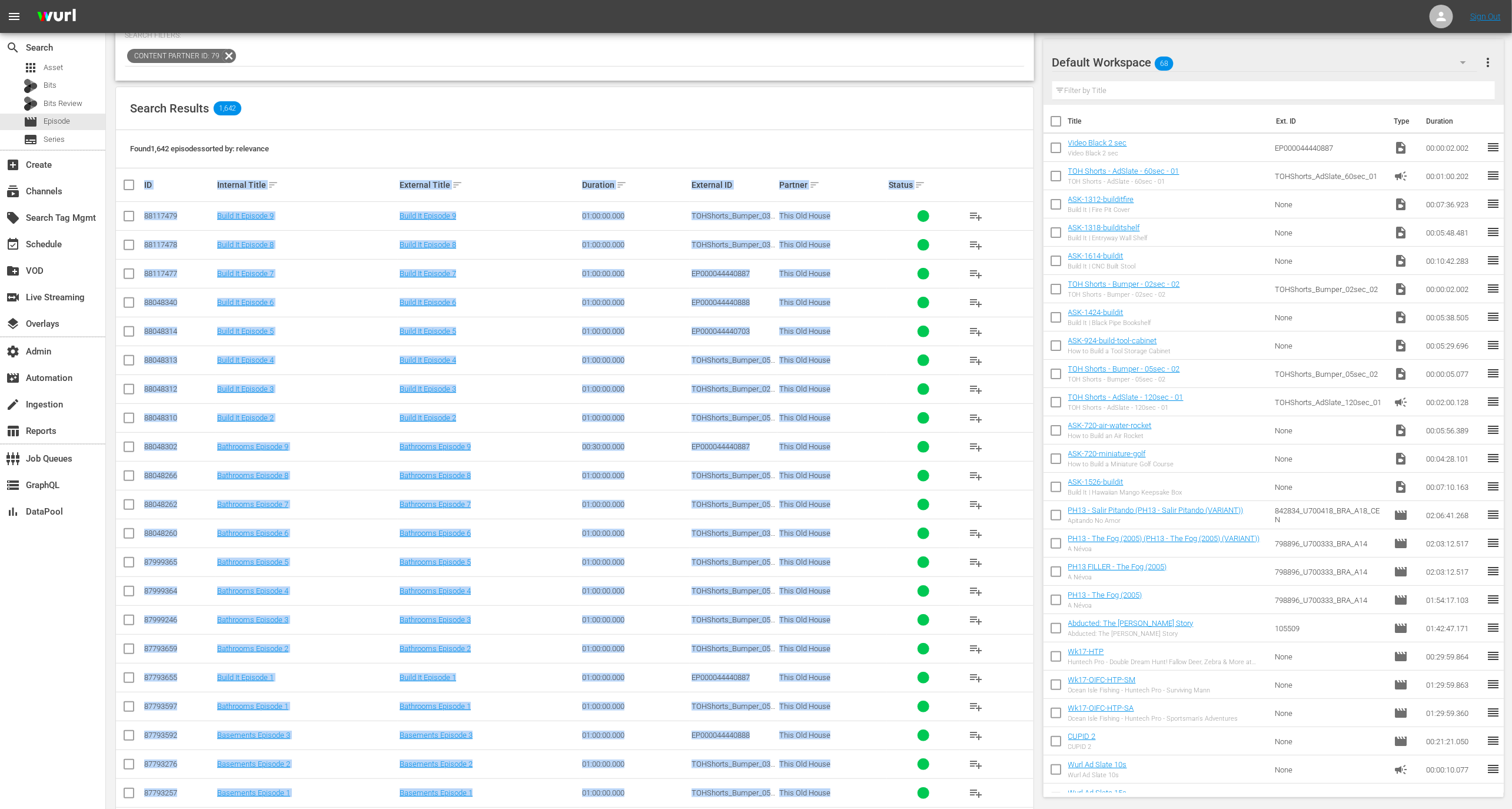
drag, startPoint x: 1007, startPoint y: 394, endPoint x: 150, endPoint y: 176, distance: 884.3
click at [150, 176] on div "ID Internal Title sort External Title sort Duration sort External ID Partner so…" at bounding box center [575, 776] width 917 height 1216
copy div "ID Internal Title sort External Title sort Duration sort External ID Partner so…"
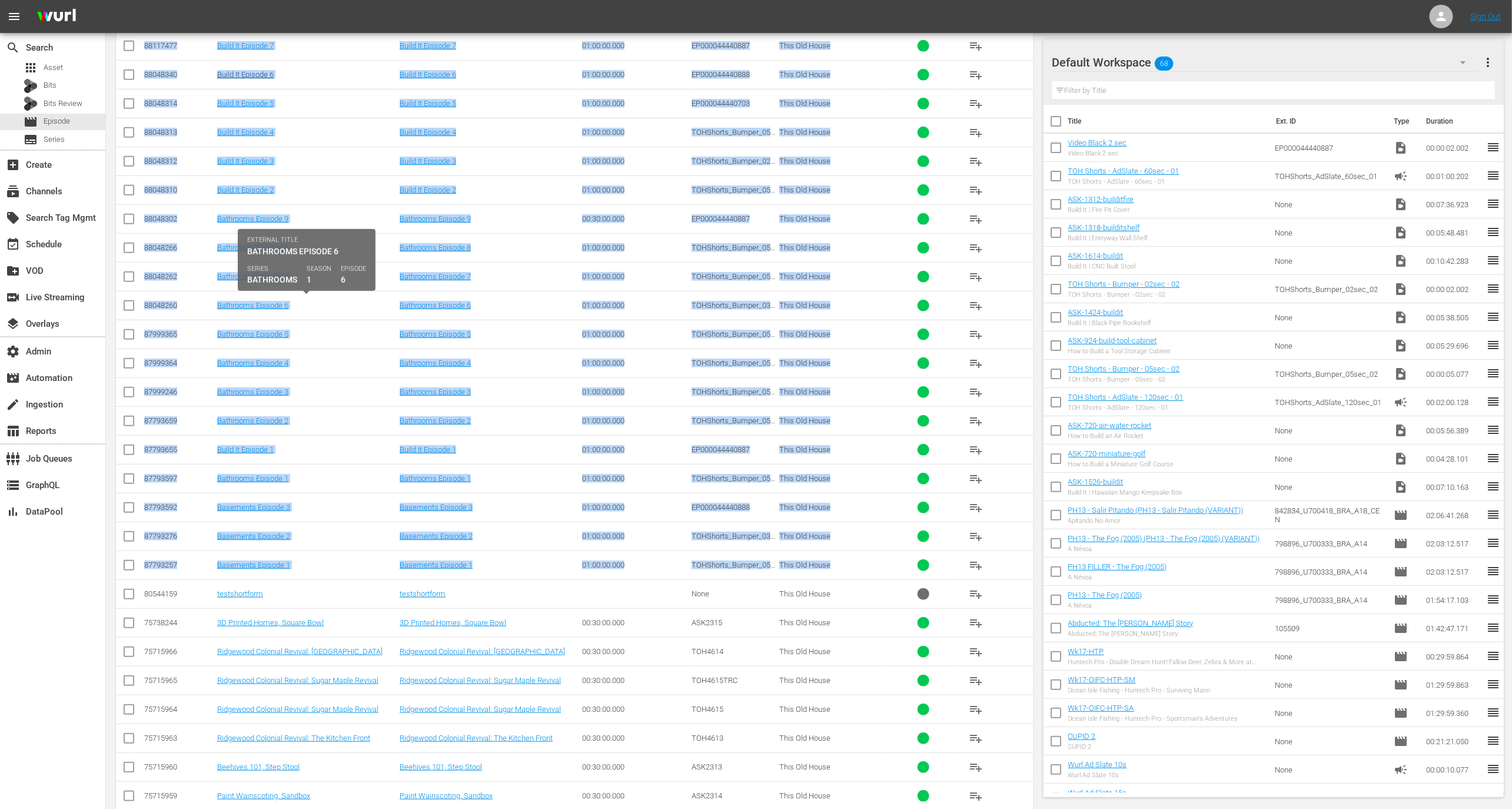
scroll to position [541, 0]
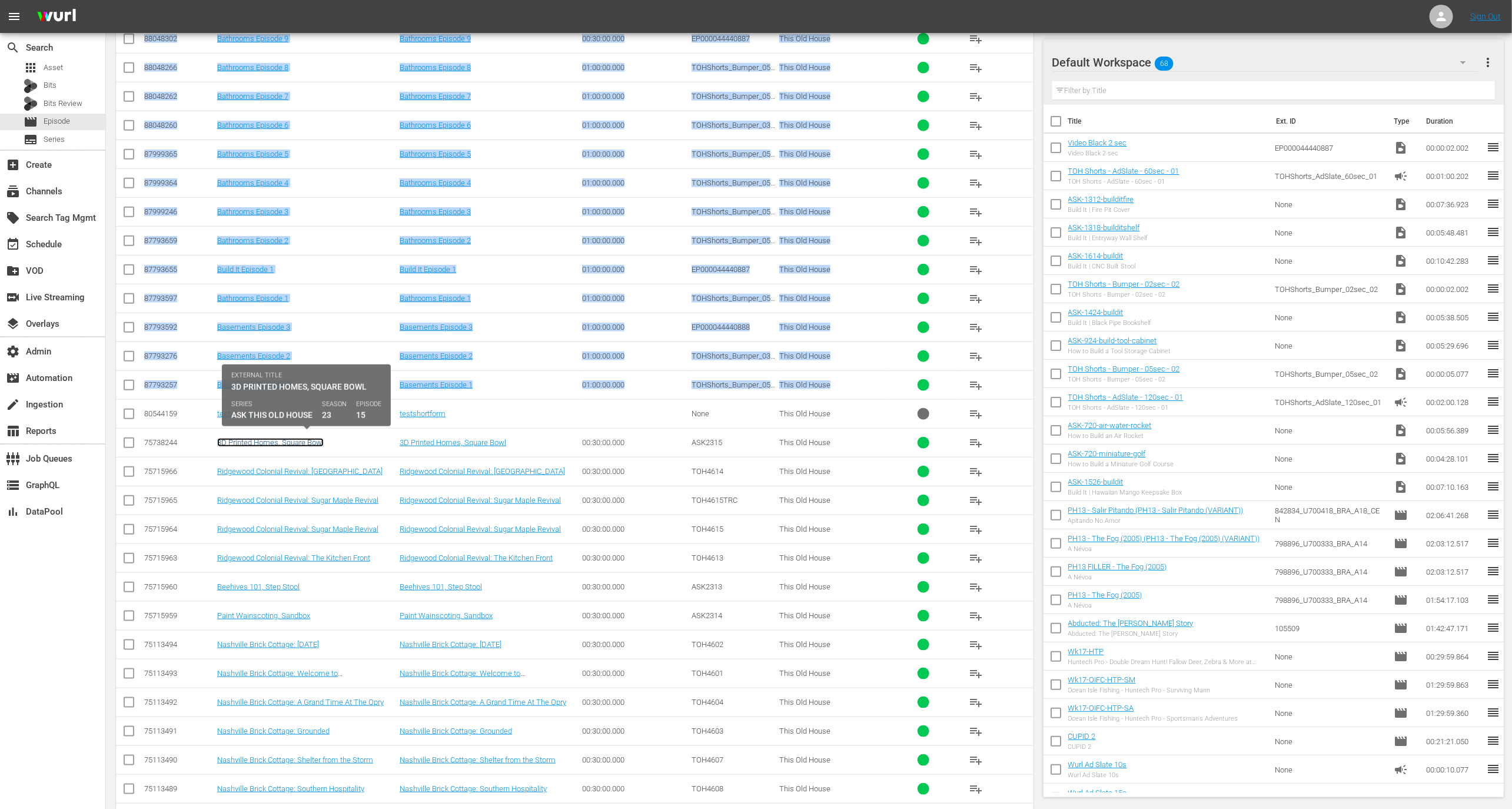
click at [286, 438] on link "3D Printed Homes, Square Bowl" at bounding box center [270, 442] width 107 height 9
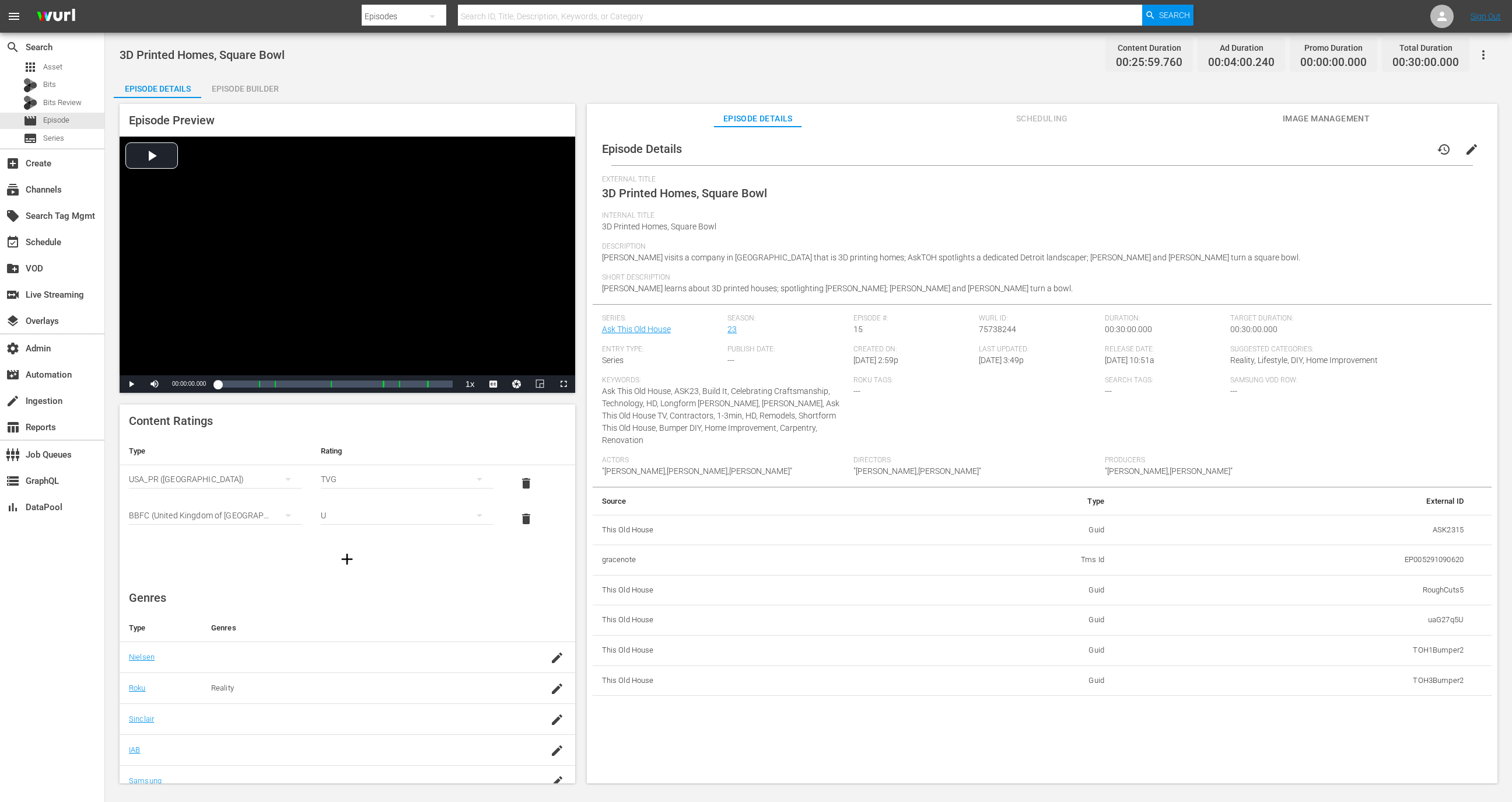
click at [259, 80] on div "Episode Builder" at bounding box center [244, 89] width 88 height 28
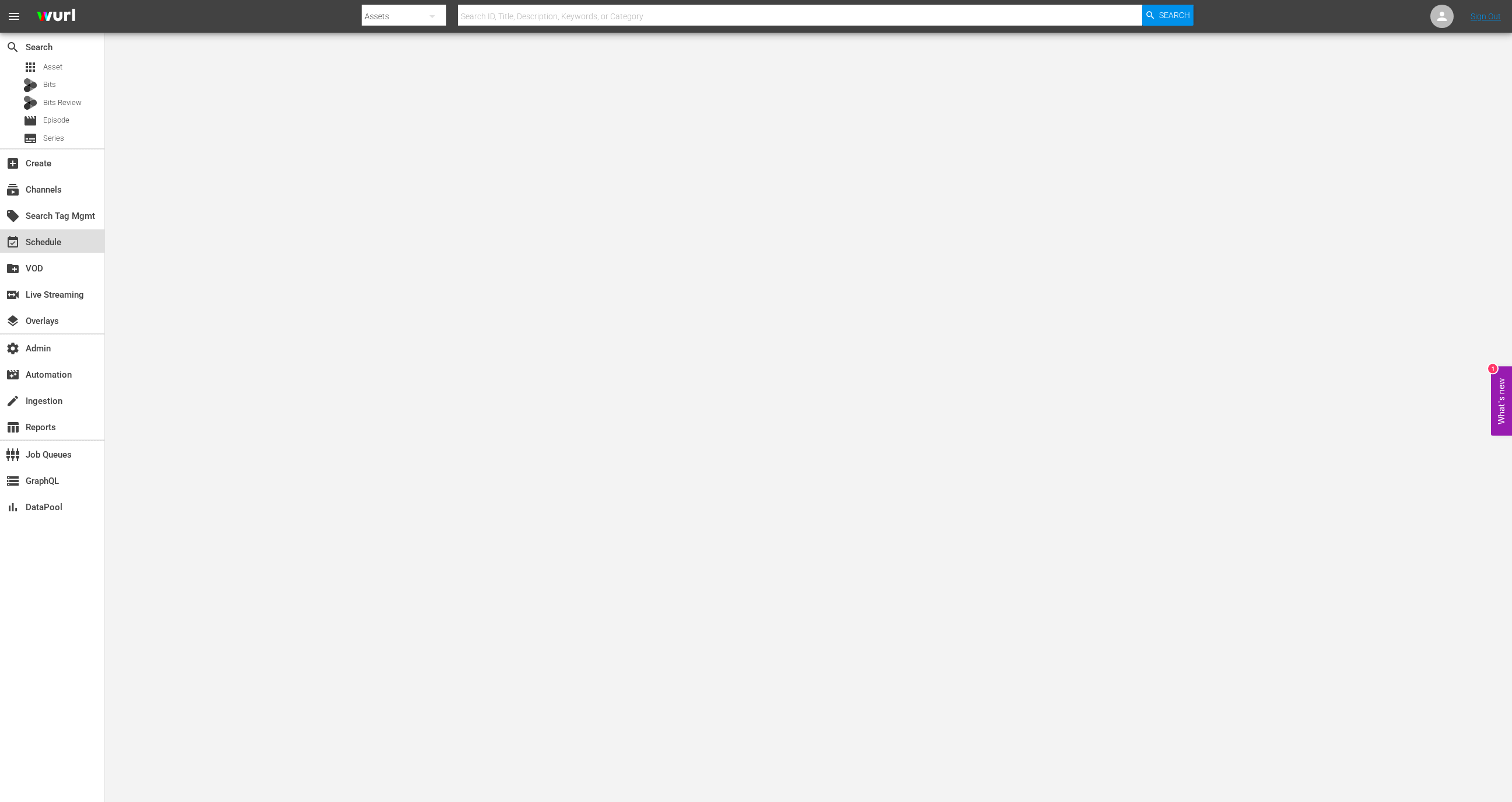
click at [26, 243] on div "event_available Schedule" at bounding box center [33, 240] width 66 height 11
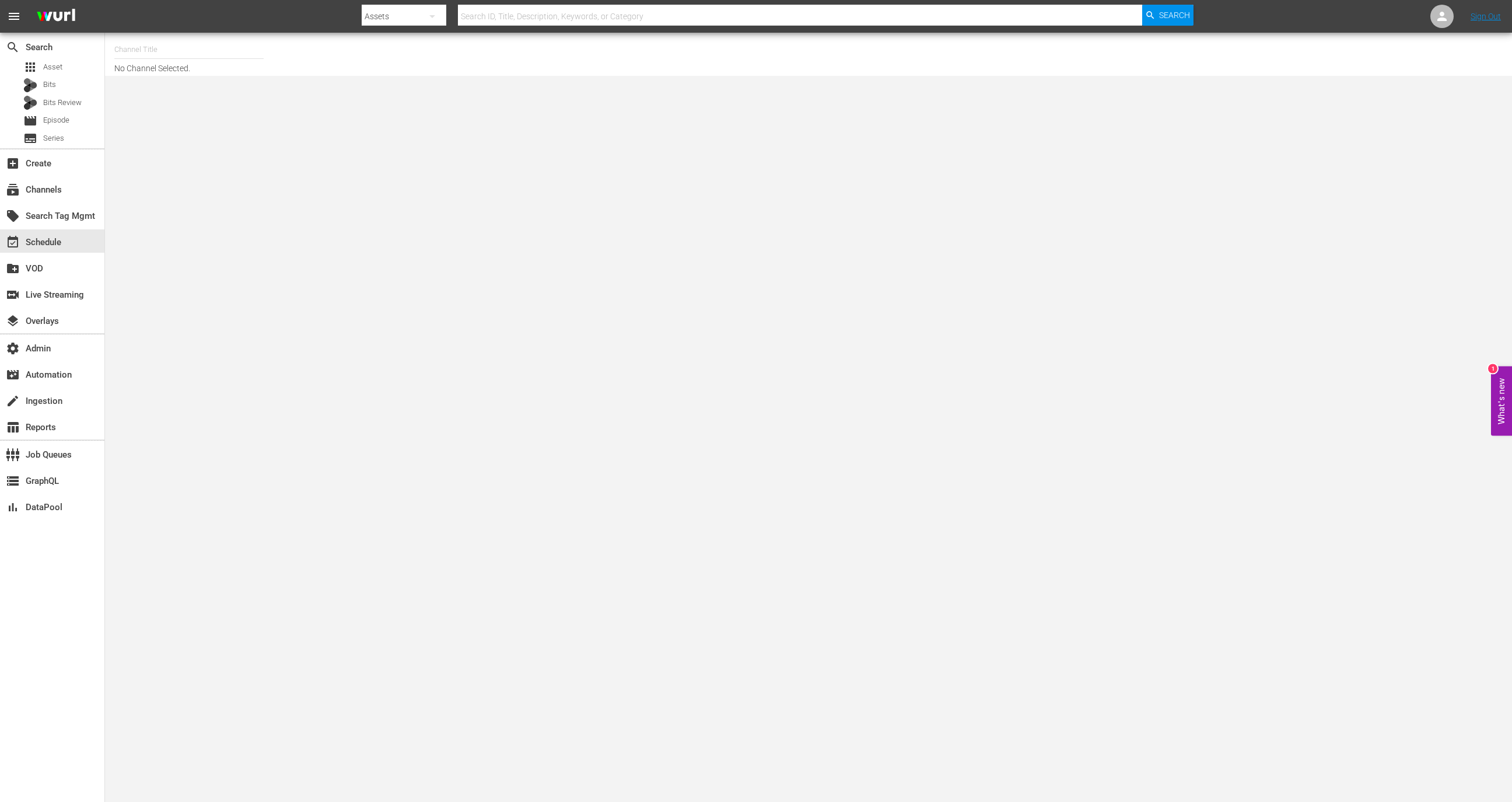
click at [184, 46] on input "text" at bounding box center [189, 49] width 149 height 28
click at [78, 117] on div "movie Episode" at bounding box center [52, 121] width 104 height 16
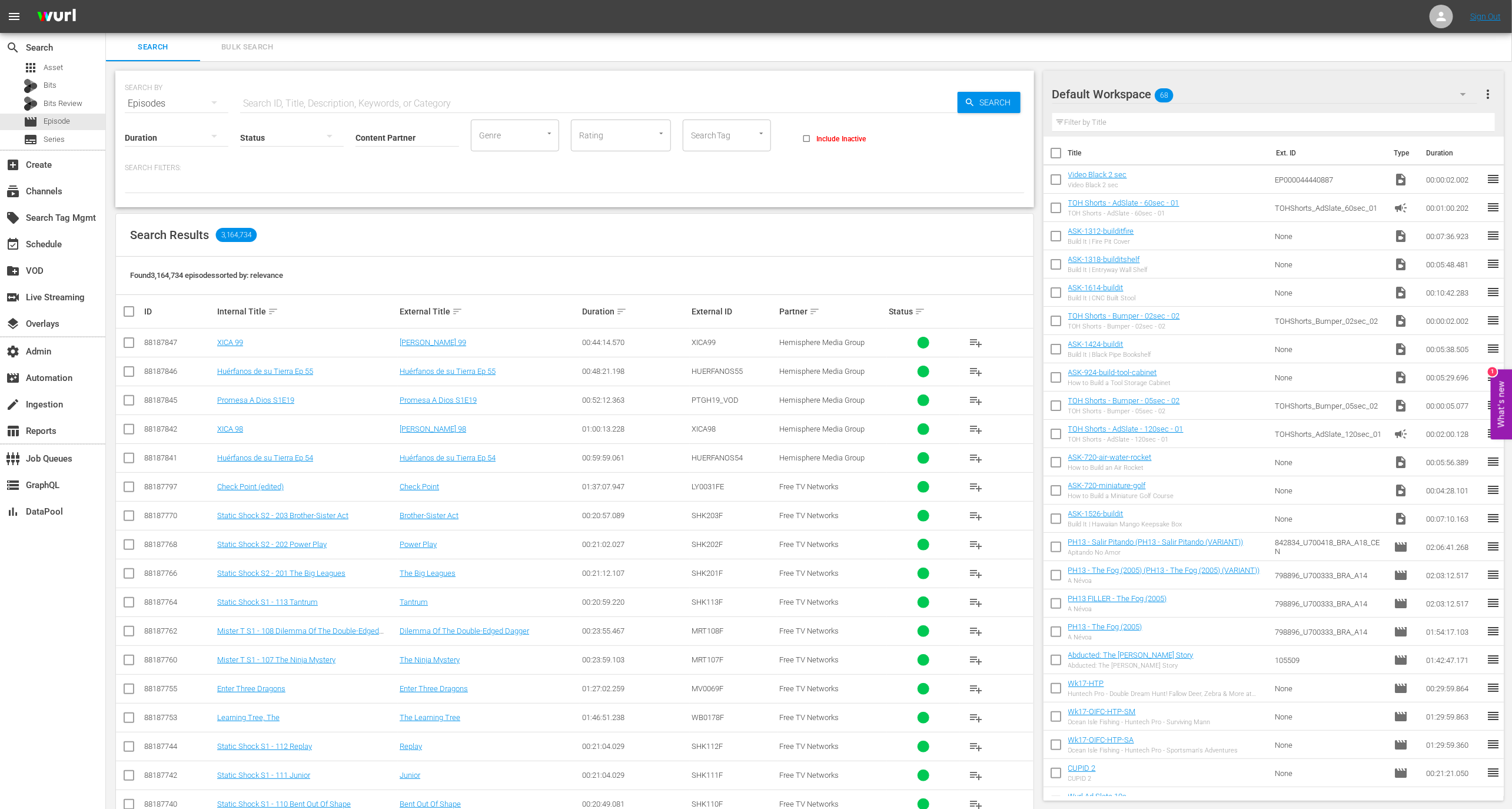
click at [298, 208] on div "SEARCH BY Search By Episodes Search ID, Title, Description, Keywords, or Catego…" at bounding box center [575, 508] width 937 height 894
click at [429, 99] on input "text" at bounding box center [599, 104] width 718 height 28
click at [428, 126] on input "Content Partner" at bounding box center [407, 137] width 104 height 42
click at [417, 176] on div "This Old House (79)" at bounding box center [451, 170] width 172 height 28
type input "This Old House (79)"
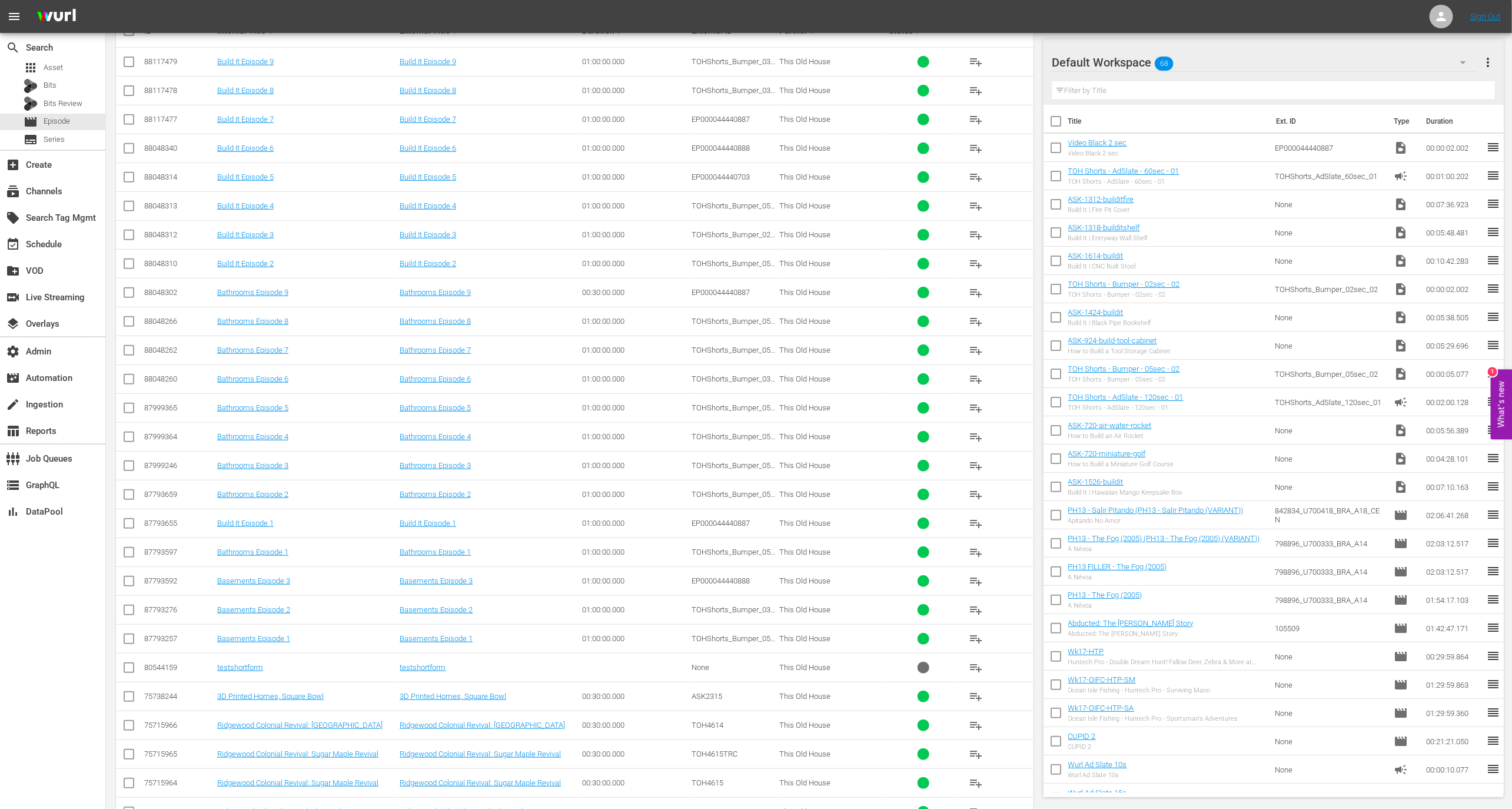
scroll to position [302, 0]
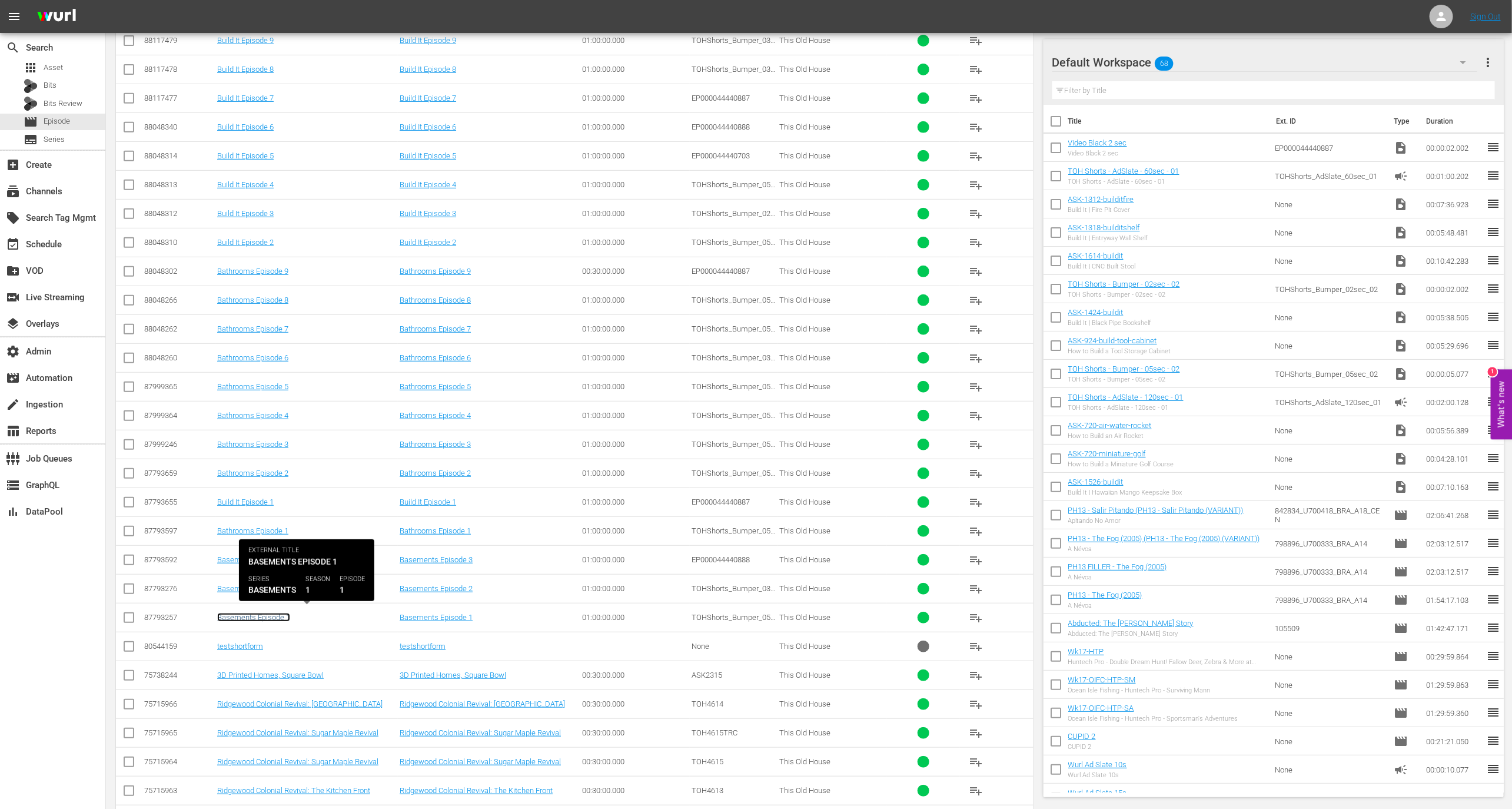
click at [280, 616] on link "Basements Episode 1" at bounding box center [253, 617] width 73 height 9
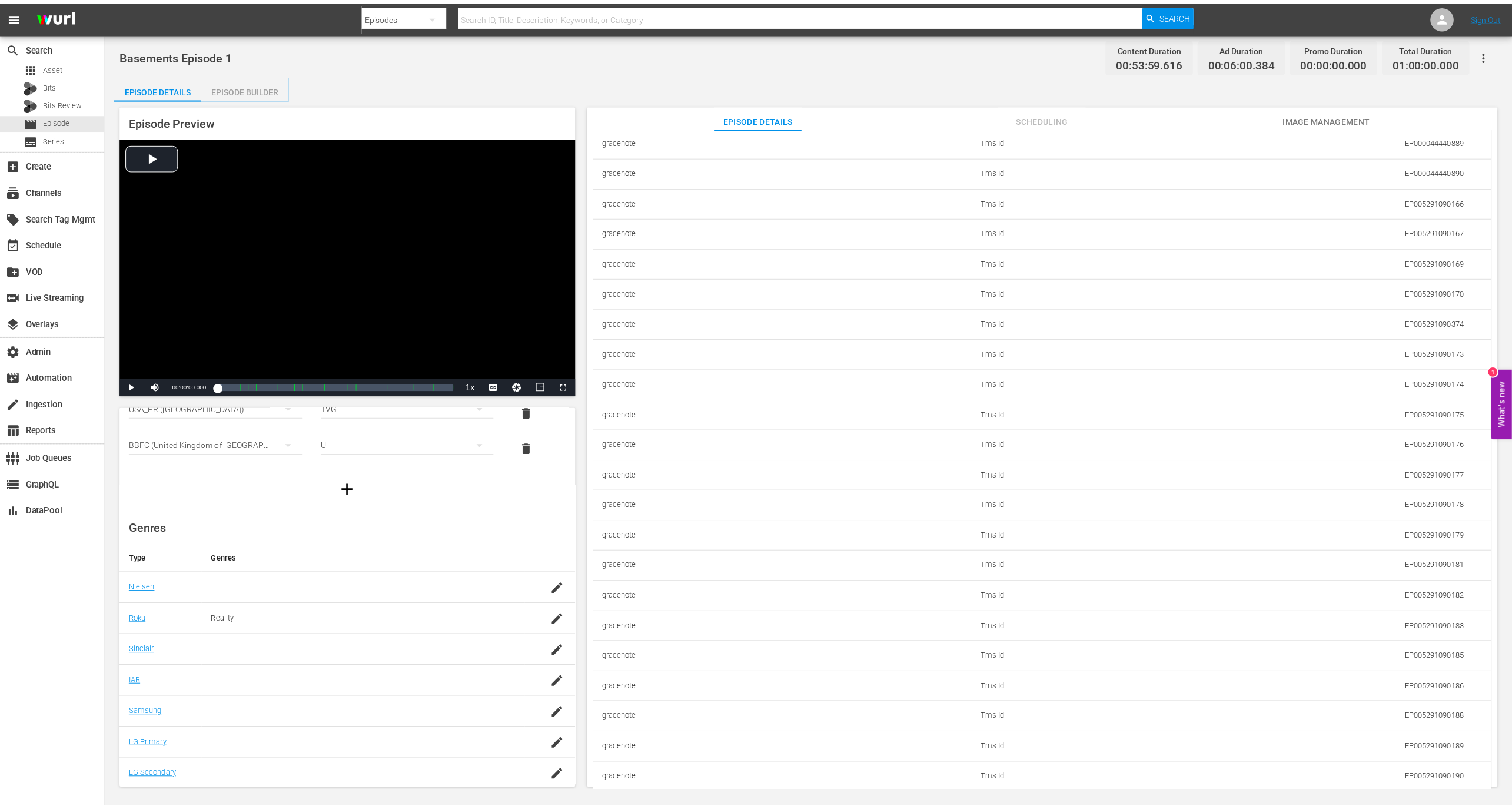
scroll to position [708, 0]
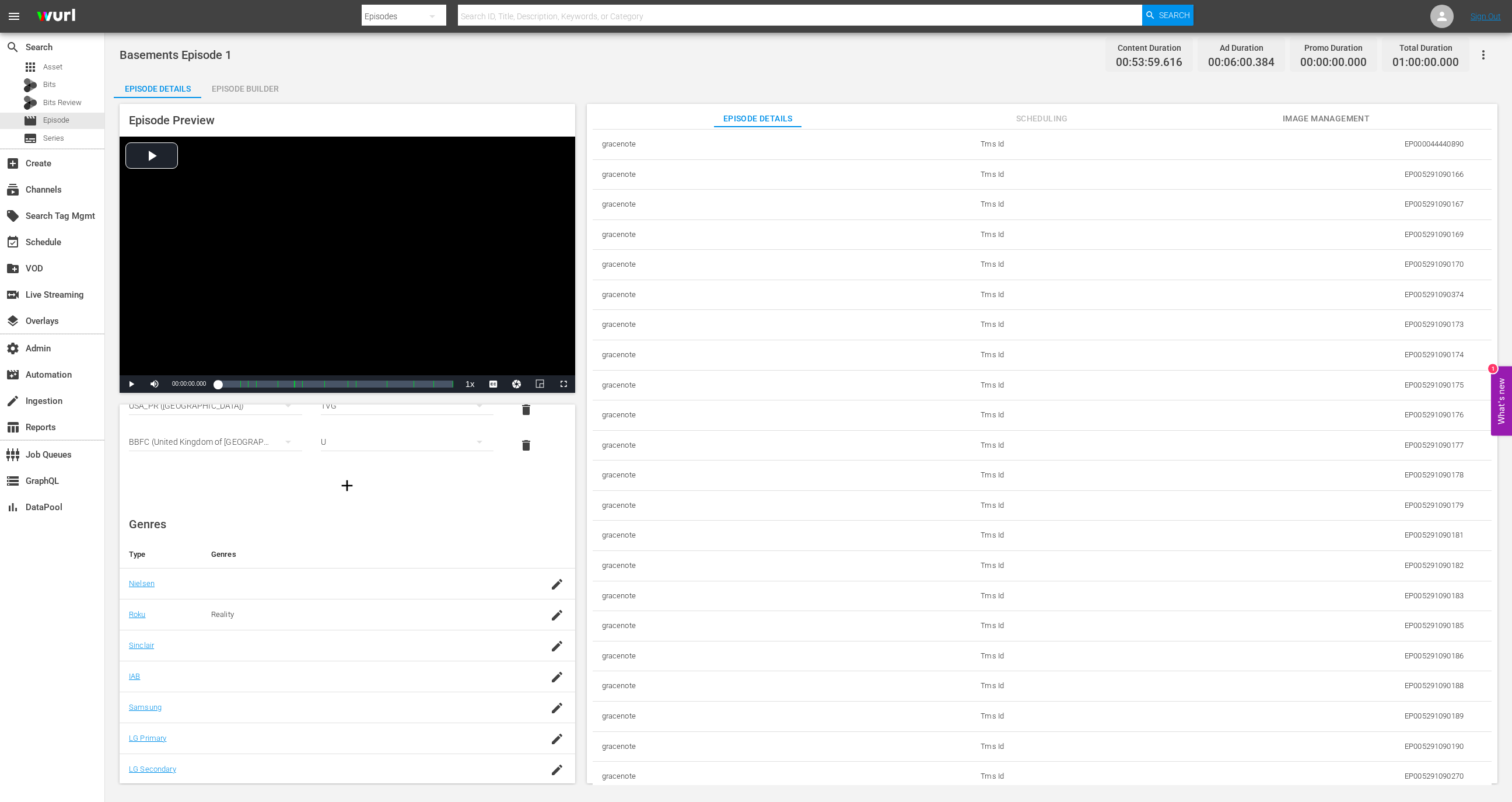
click at [265, 93] on div "Episode Builder" at bounding box center [244, 89] width 88 height 28
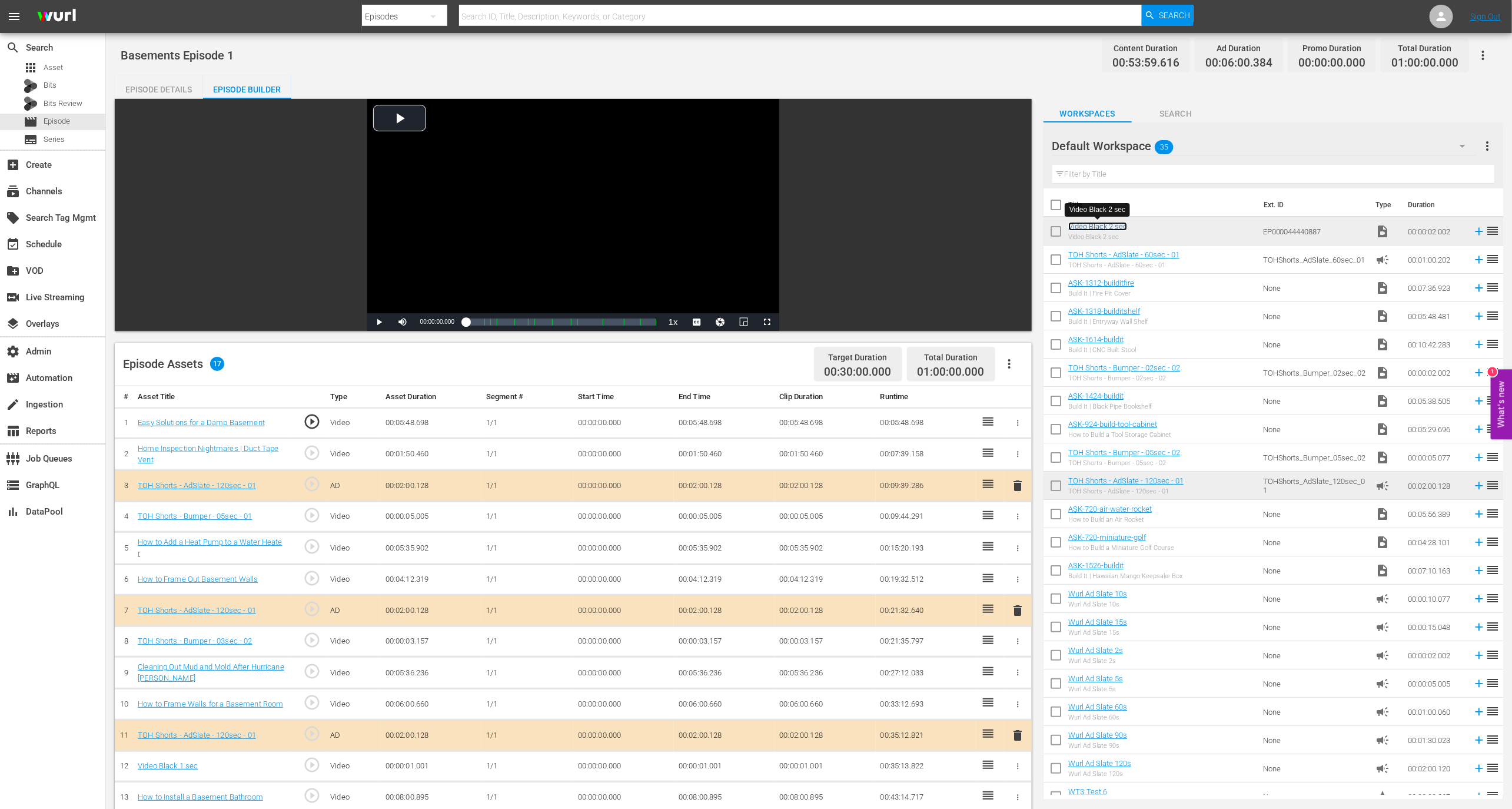
click at [1100, 227] on link "Video Black 2 sec" at bounding box center [1097, 226] width 59 height 9
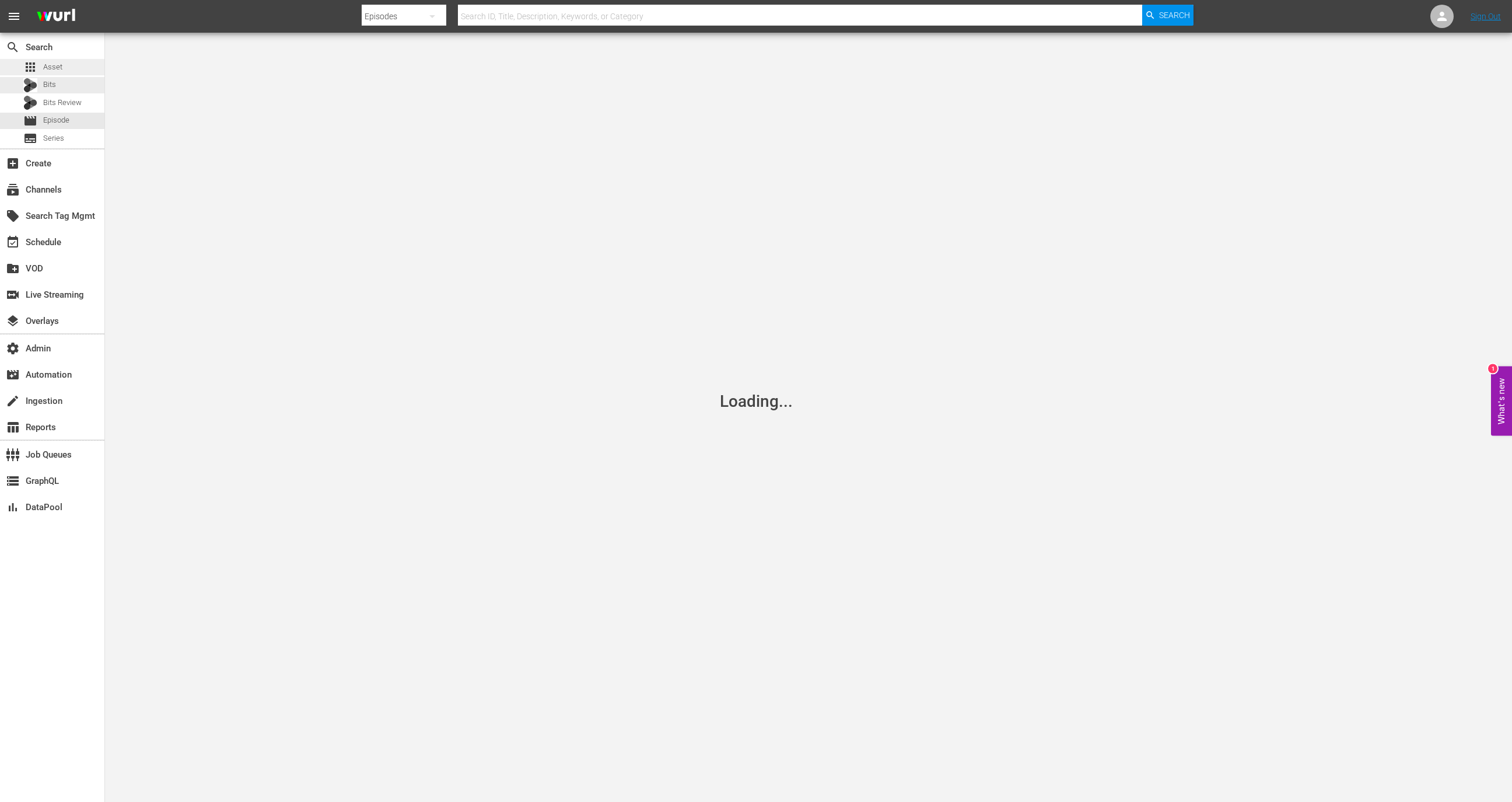
click at [80, 70] on div "apps Asset" at bounding box center [52, 67] width 104 height 16
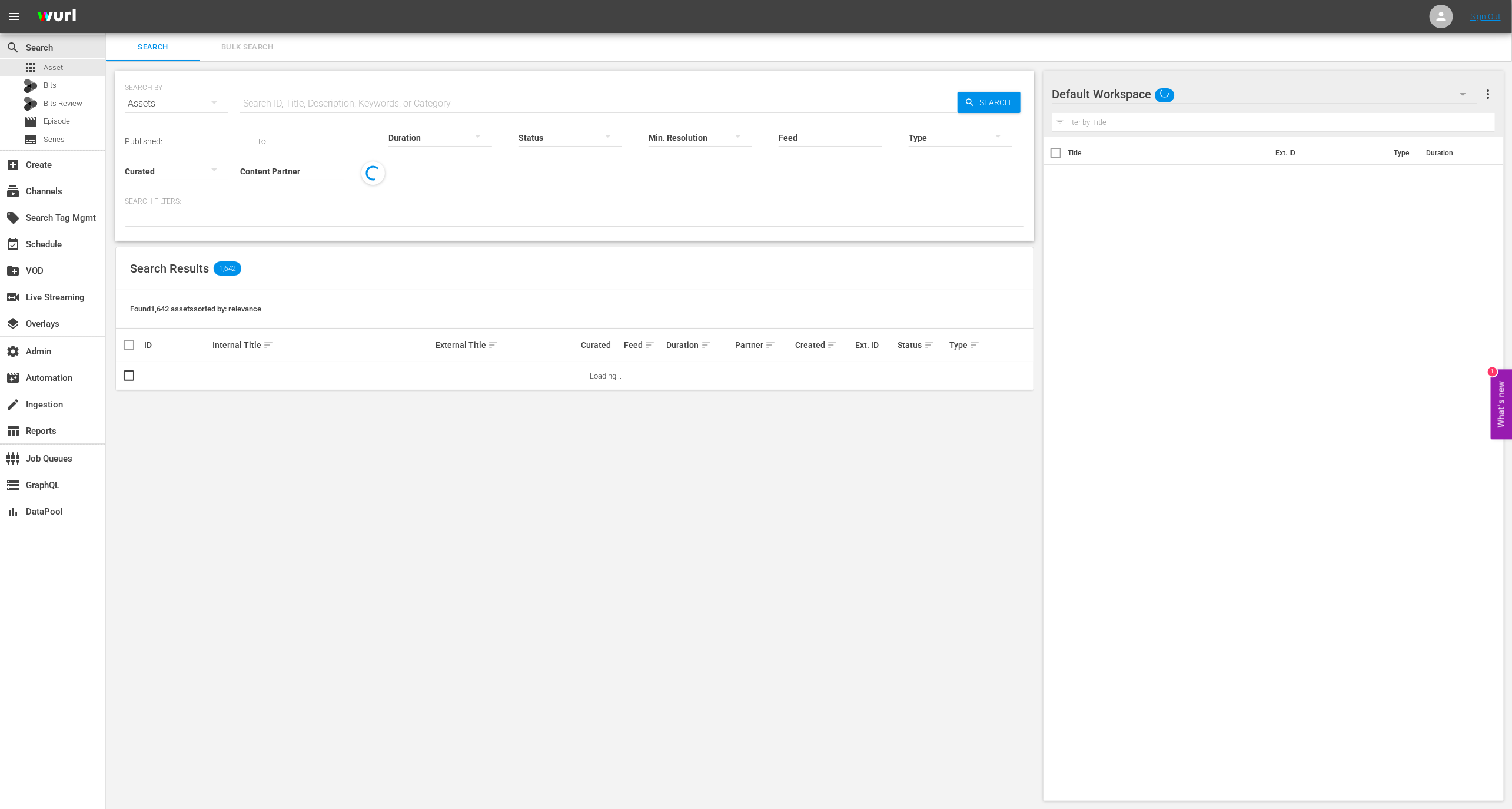
click at [330, 101] on input "text" at bounding box center [599, 104] width 718 height 28
paste input "39260513"
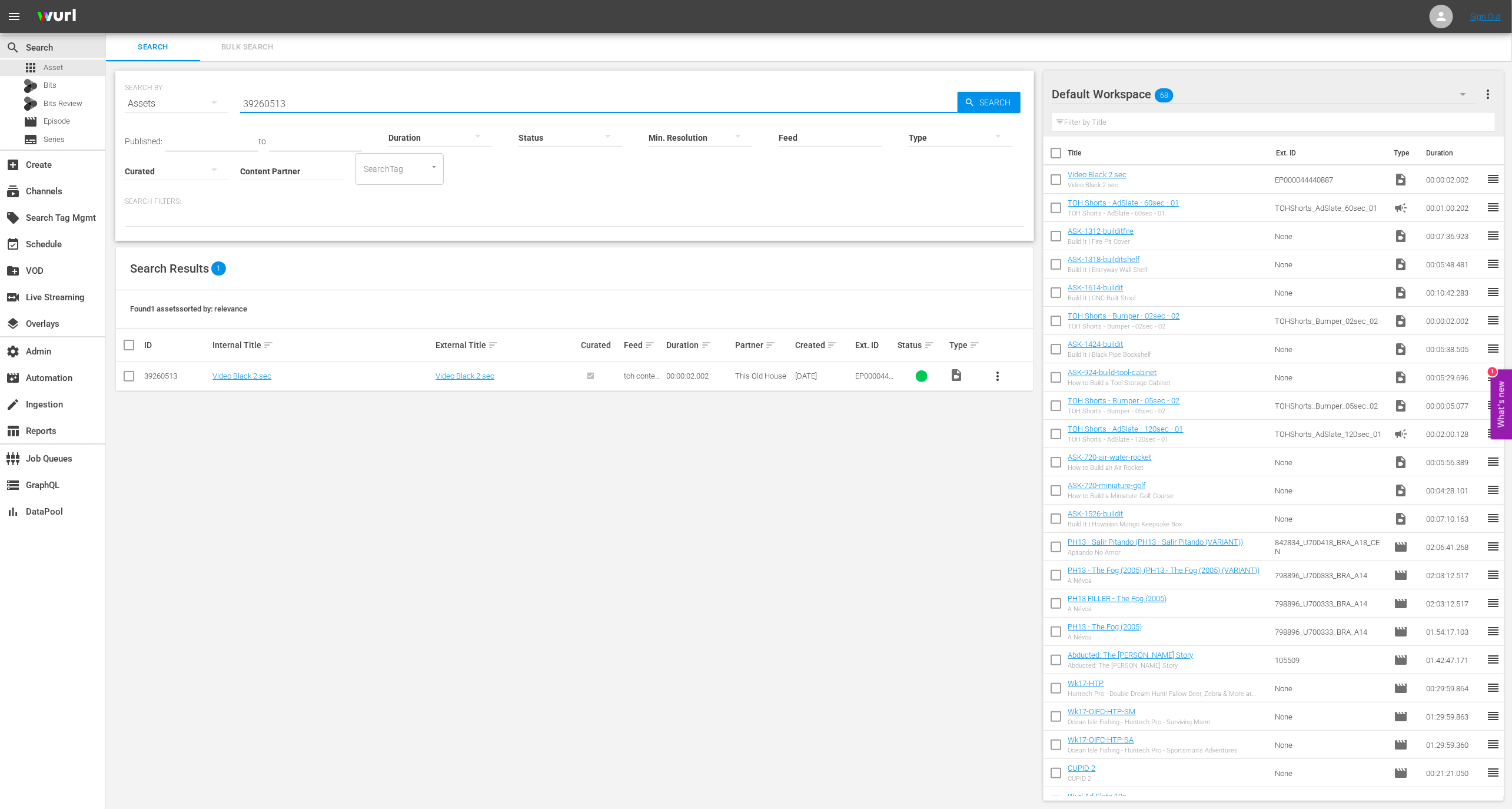
type input "39260513"
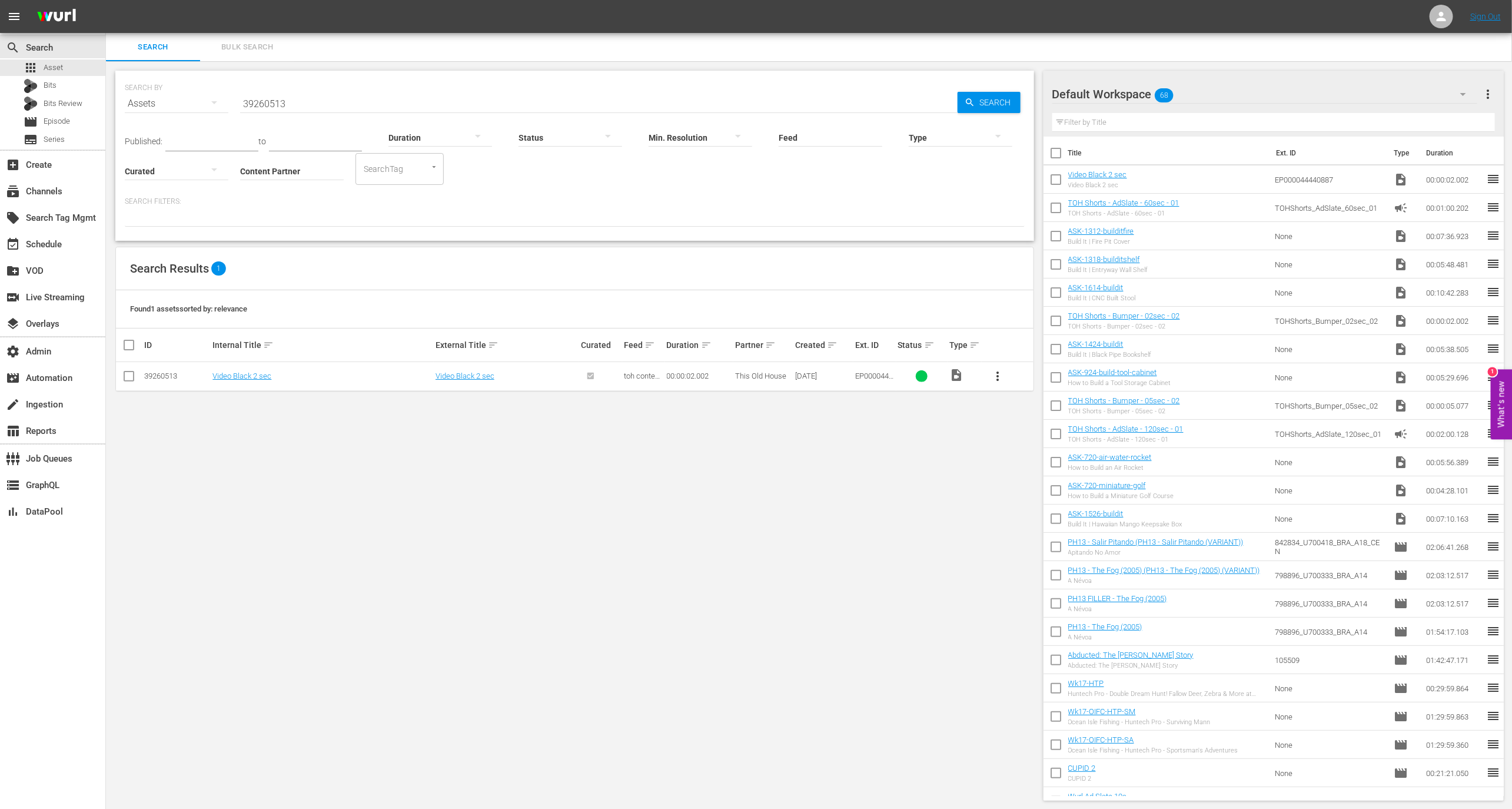
click at [763, 378] on span "This Old House" at bounding box center [761, 376] width 51 height 9
click at [301, 83] on div "SEARCH BY Search By Assets Search ID, Title, Description, Keywords, or Category…" at bounding box center [575, 96] width 900 height 42
click at [301, 89] on input "39260513" at bounding box center [599, 104] width 718 height 28
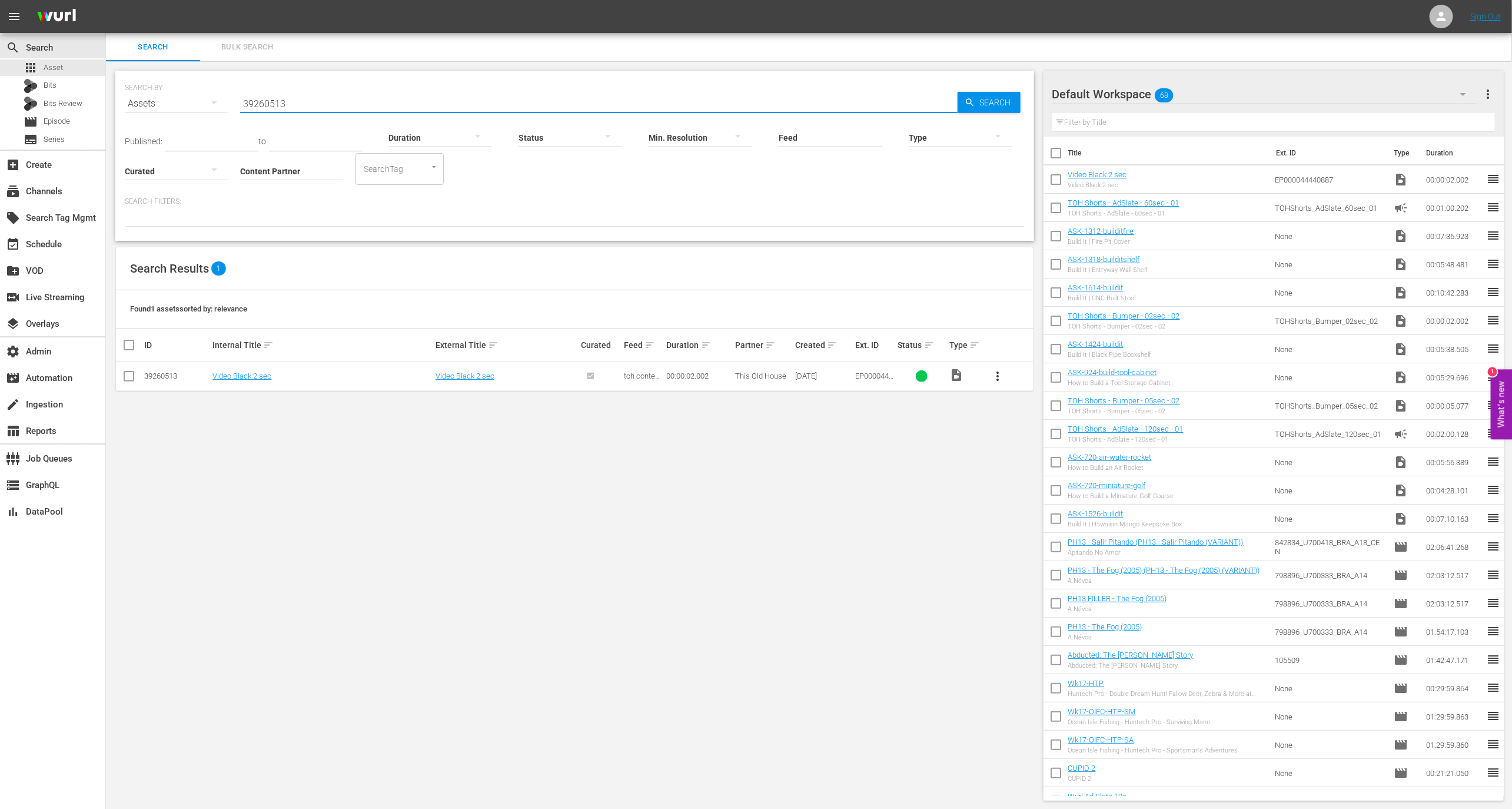
click at [301, 89] on input "39260513" at bounding box center [599, 104] width 718 height 28
click at [67, 120] on span "Episode" at bounding box center [57, 121] width 26 height 12
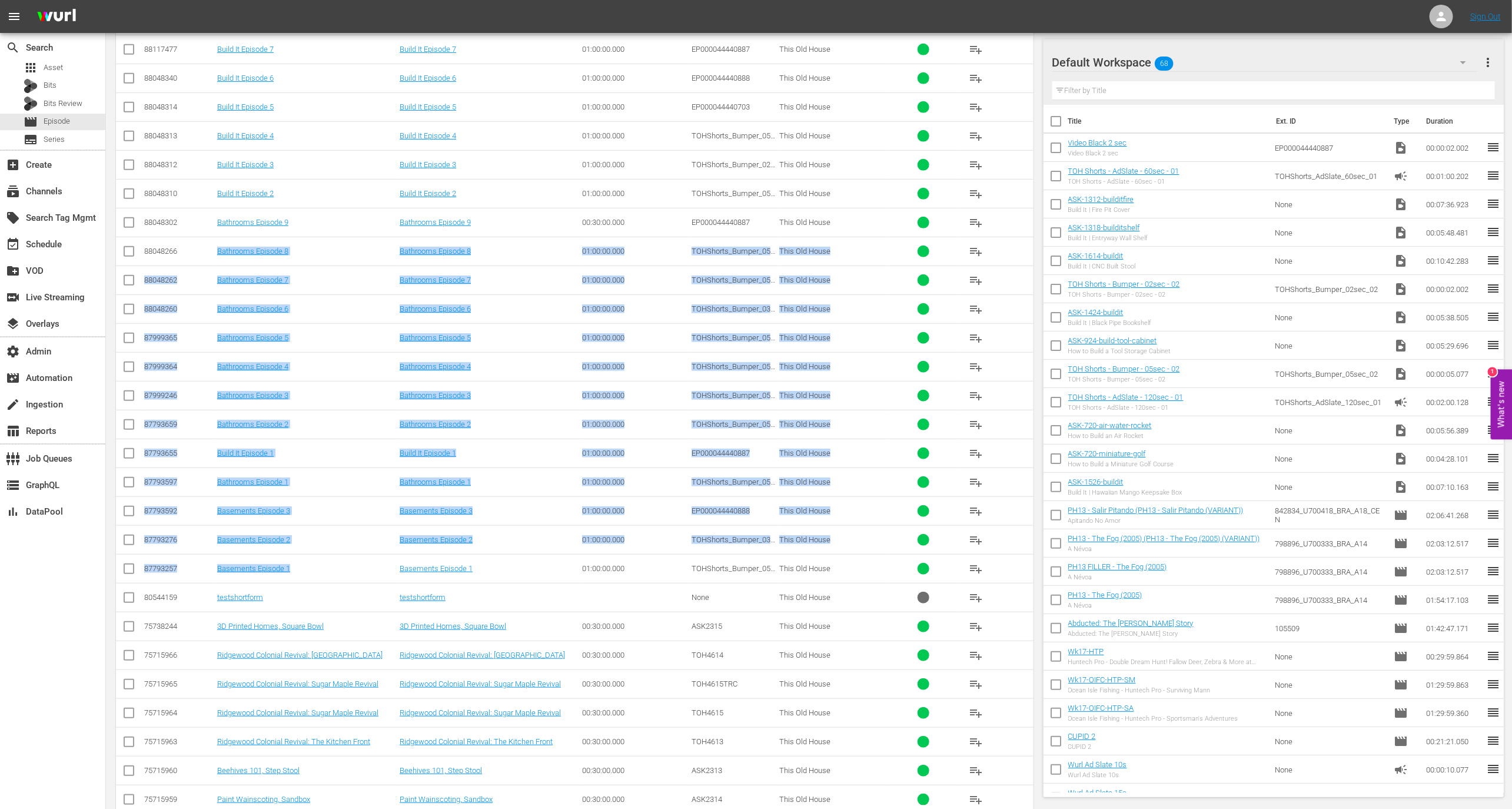
scroll to position [178, 0]
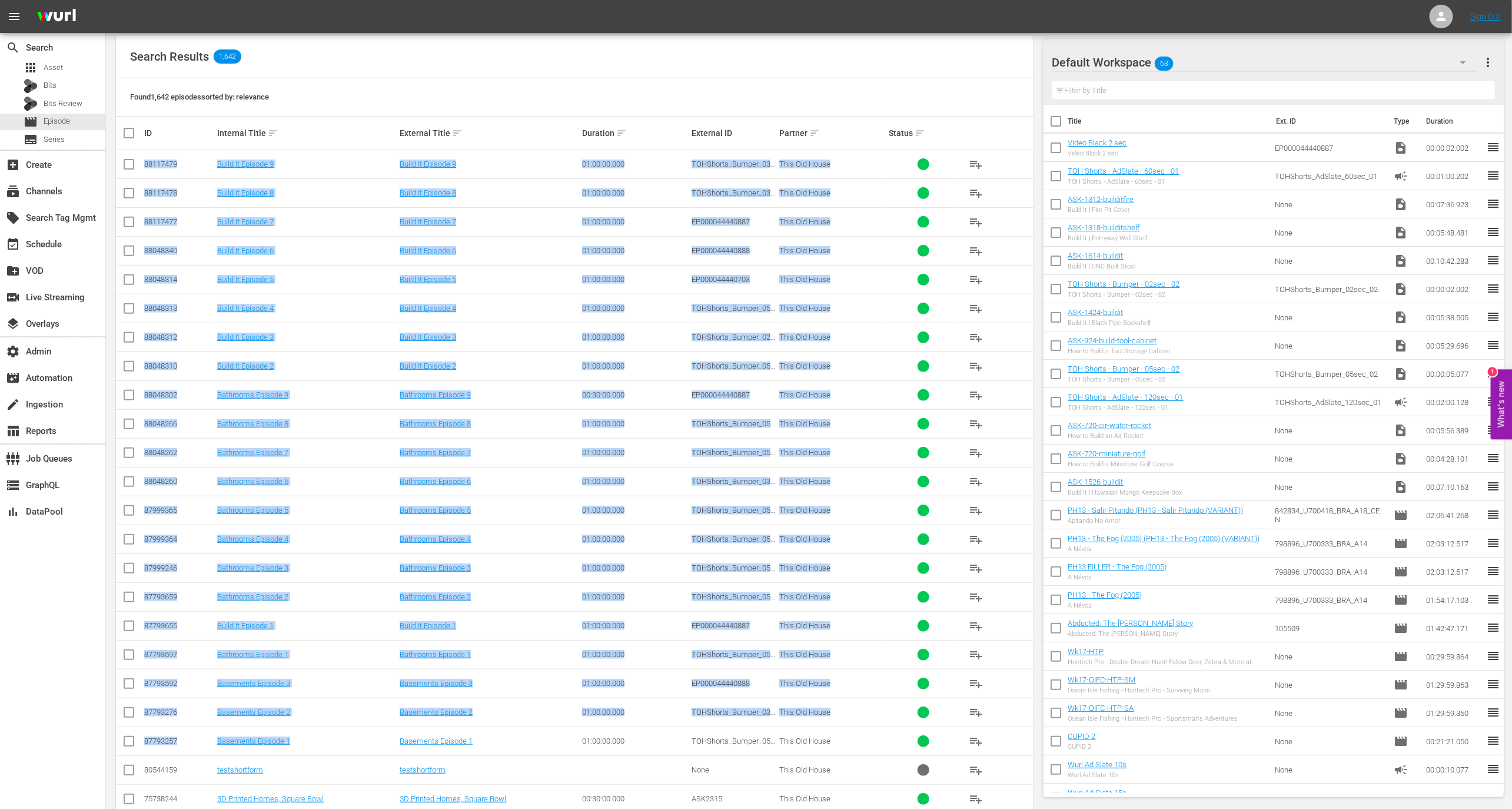
drag, startPoint x: 298, startPoint y: 567, endPoint x: 145, endPoint y: 159, distance: 435.7
click at [145, 159] on tbody "88117479 Build It Episode 9 Build It Episode 9 01:00:00.000 TOHShorts_Bumper_03…" at bounding box center [575, 740] width 917 height 1182
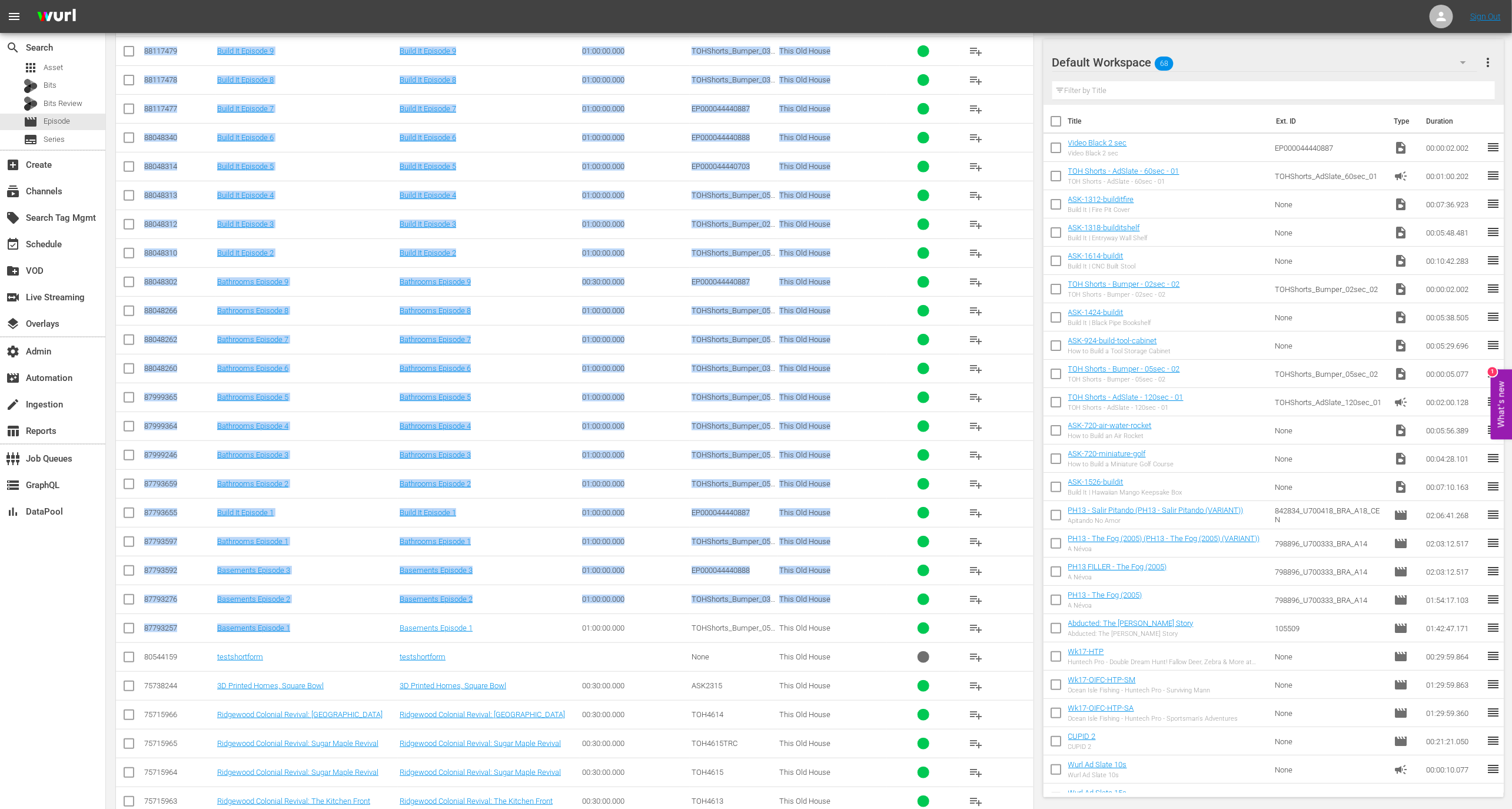
scroll to position [382, 0]
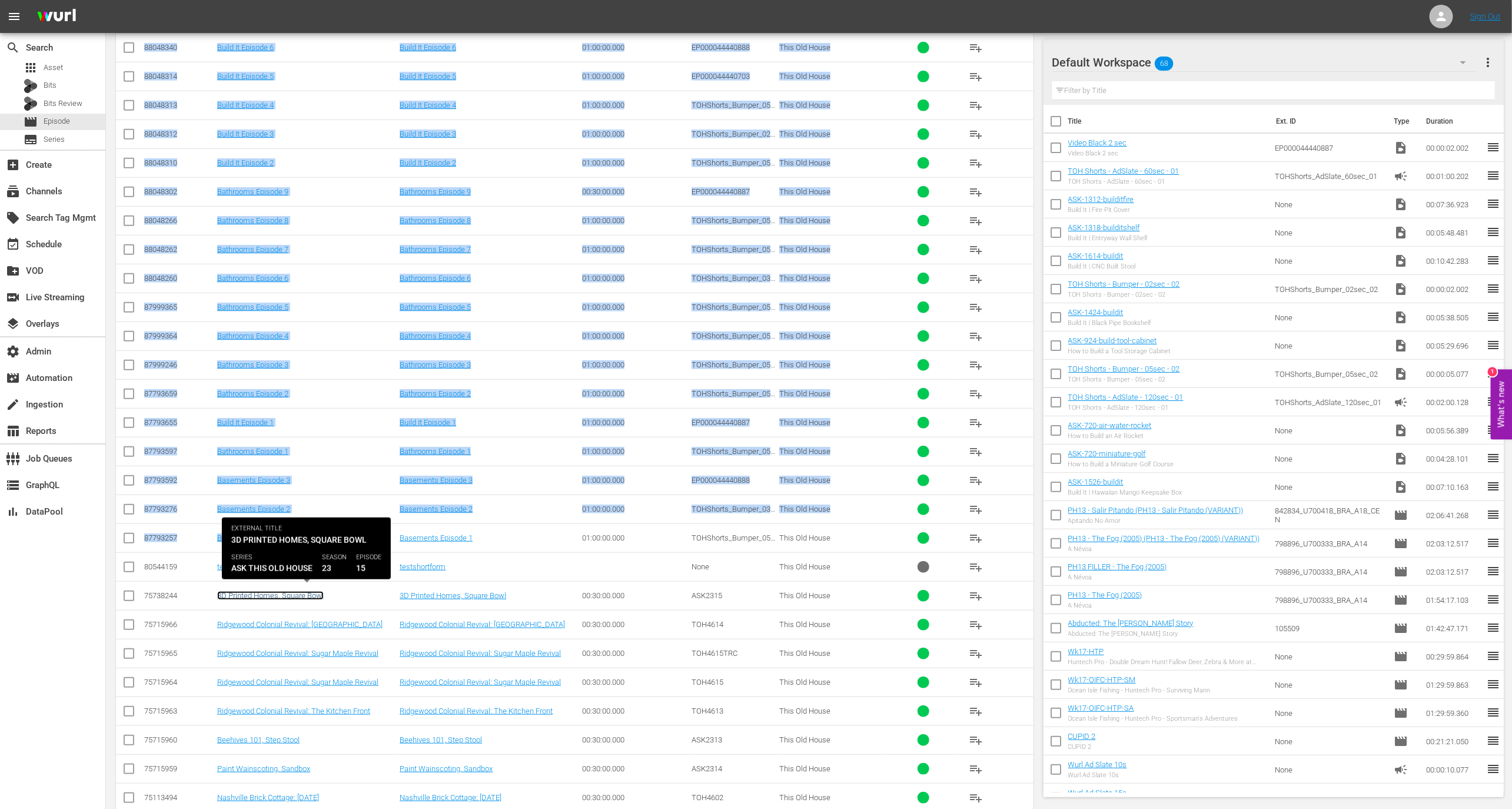
click at [283, 591] on link "3D Printed Homes, Square Bowl" at bounding box center [270, 595] width 107 height 9
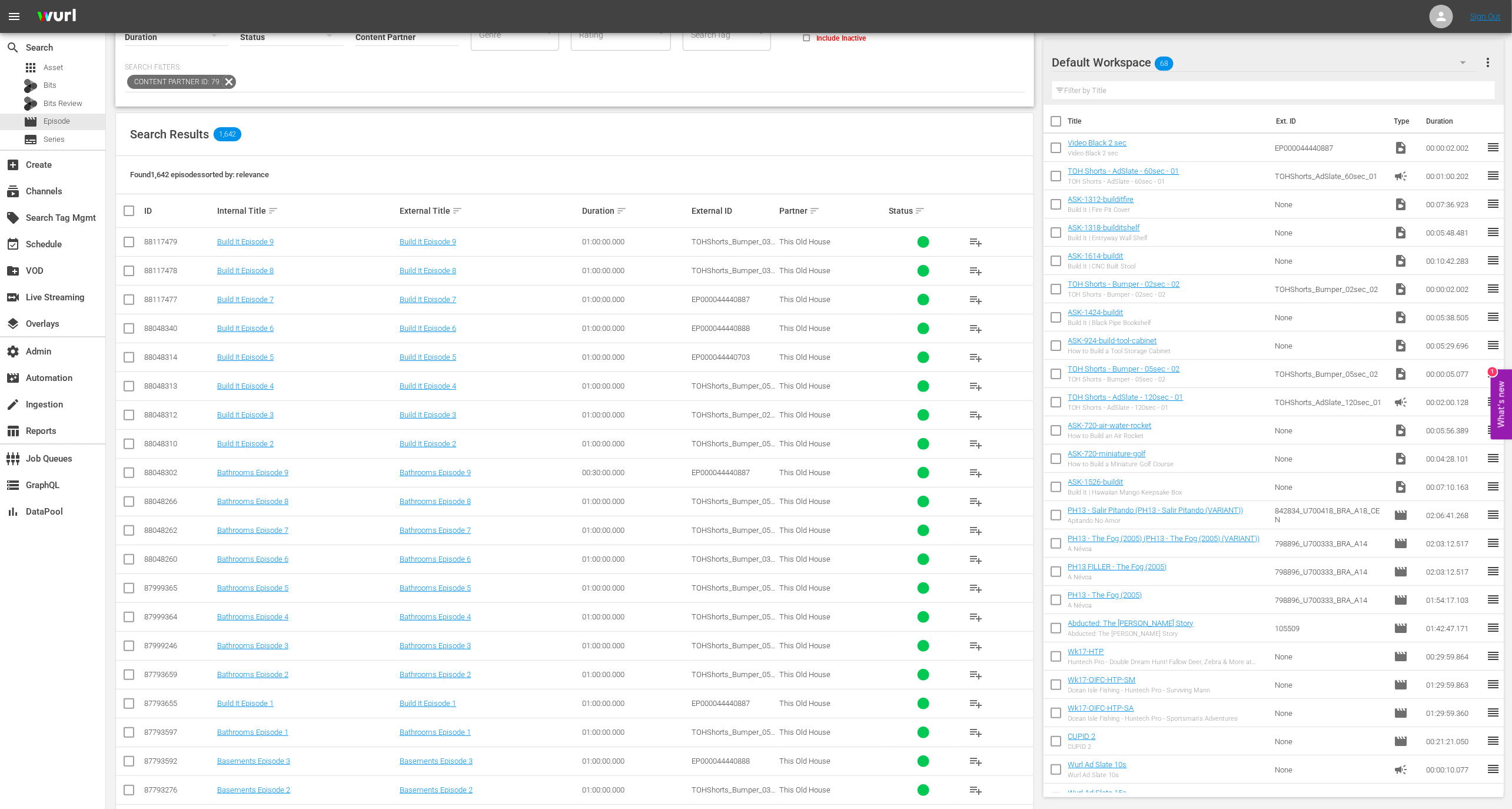
scroll to position [143, 0]
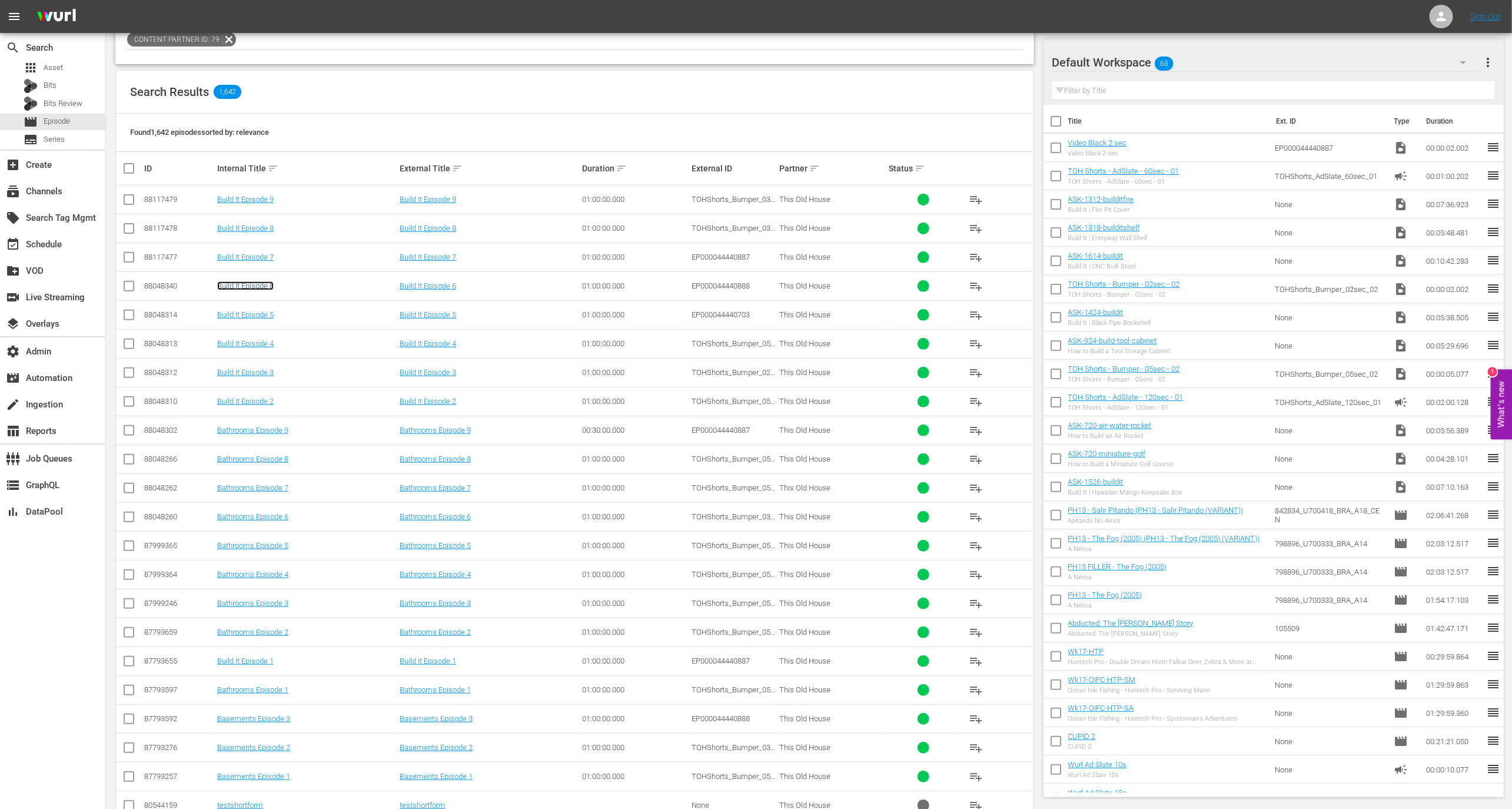
click at [249, 284] on link "Build It Episode 6" at bounding box center [245, 286] width 56 height 9
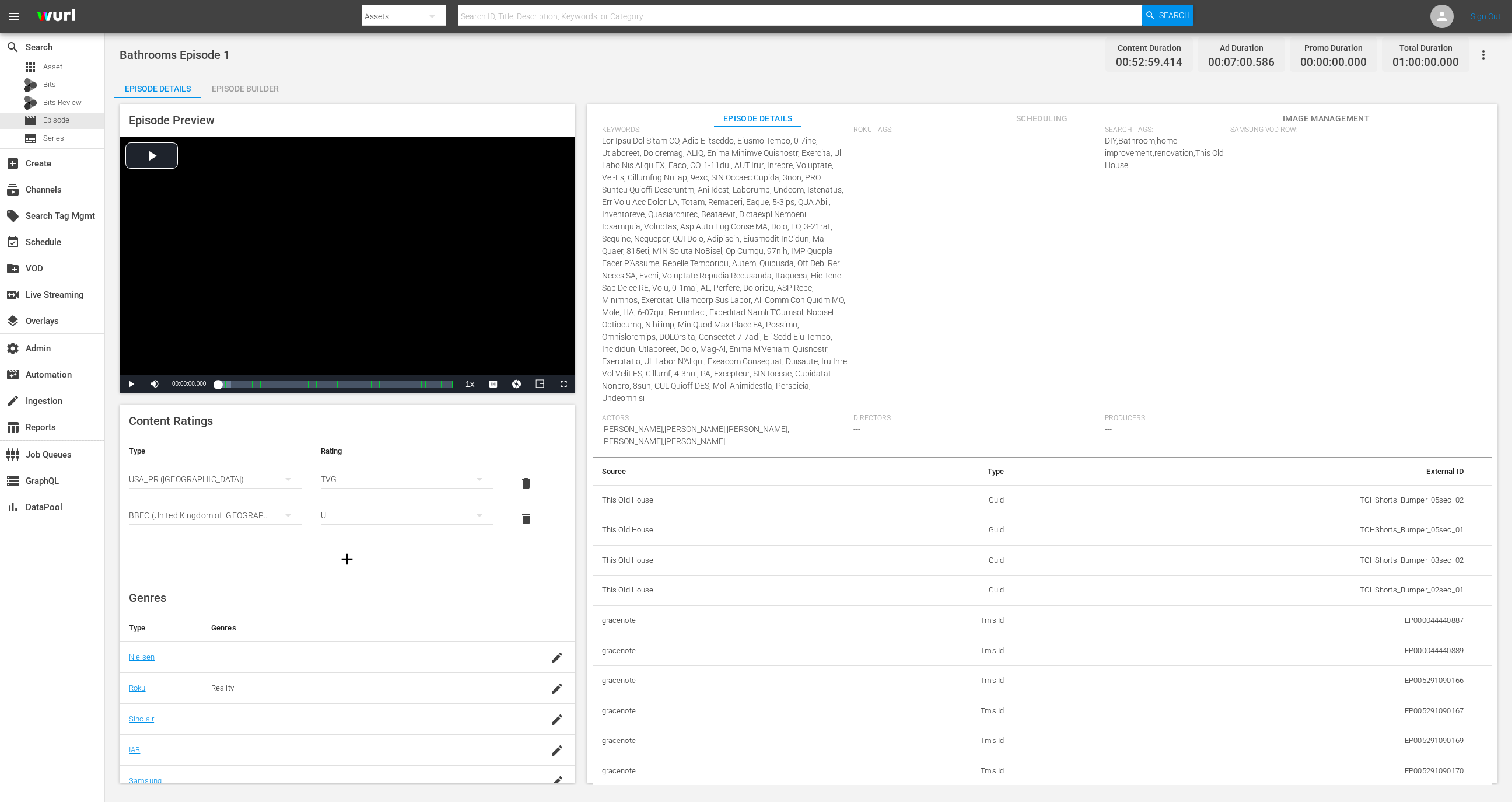
scroll to position [238, 0]
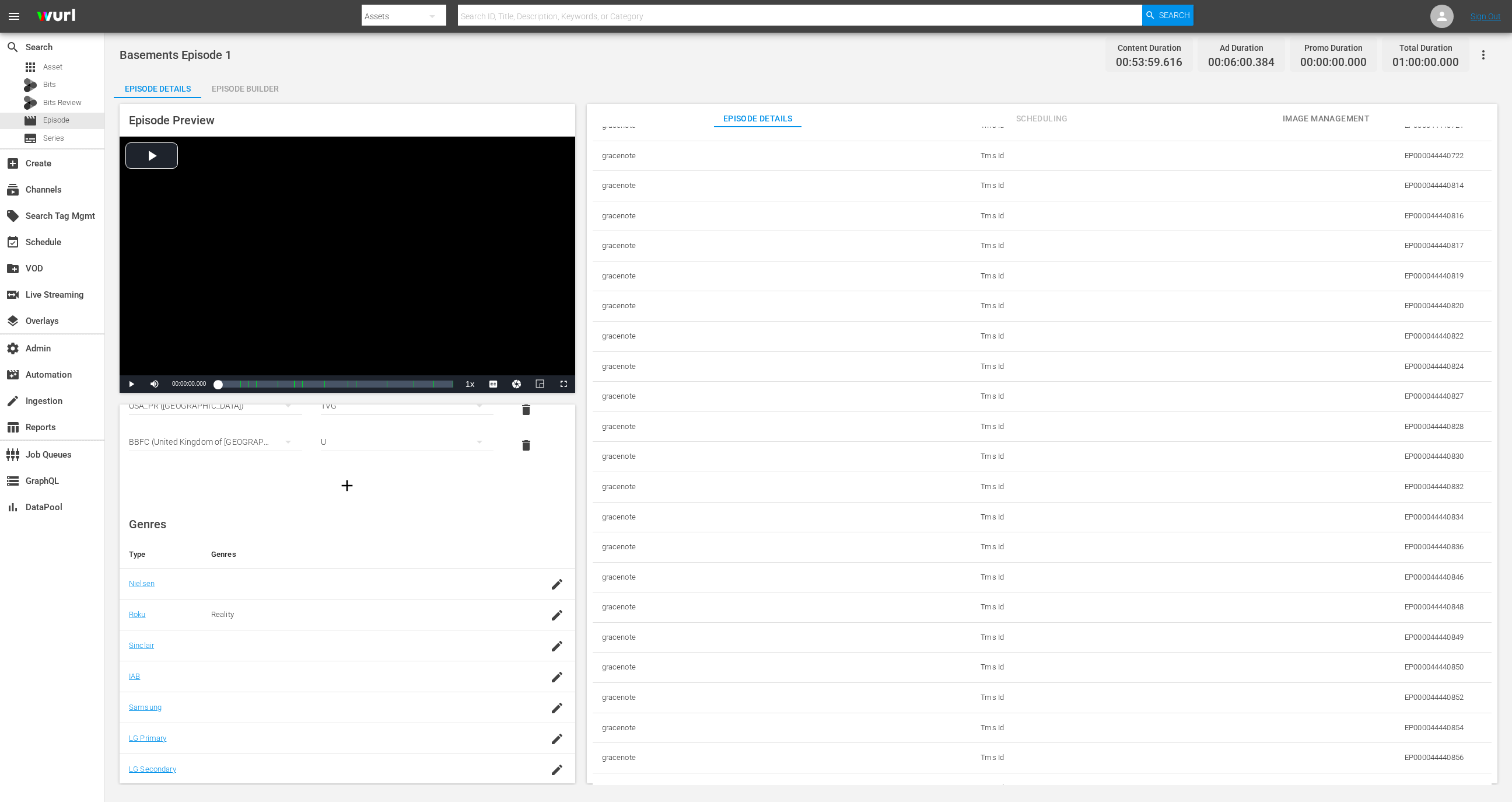
scroll to position [5210, 0]
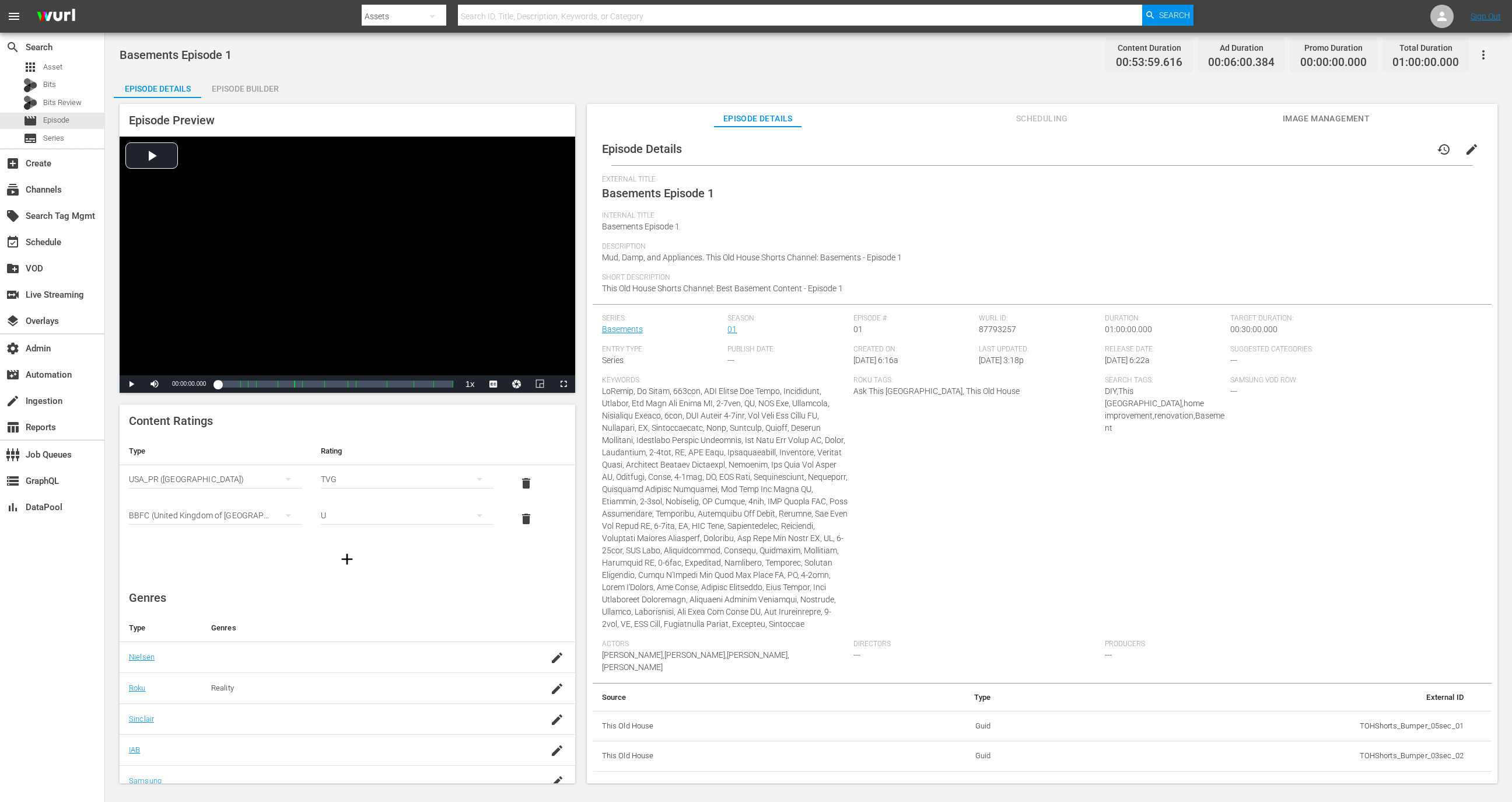
click at [1378, 726] on td "TOHShorts_Bumper_05sec_01" at bounding box center [1236, 726] width 473 height 30
click at [1378, 758] on div "Episode Details history edit External Title Basements Episode 1 Internal Title …" at bounding box center [1042, 460] width 911 height 667
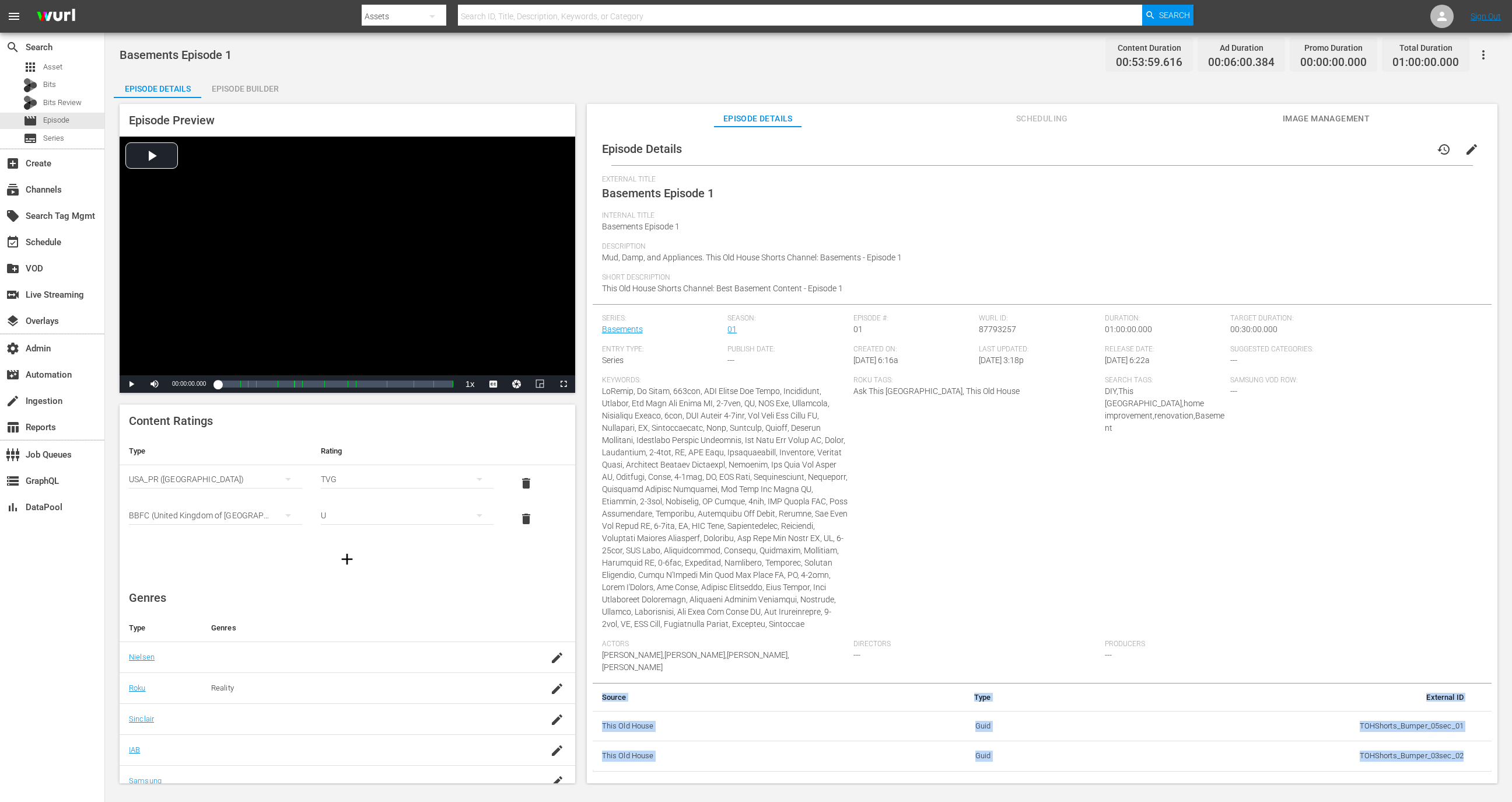
click at [1378, 758] on div "Episode Details history edit External Title Basements Episode 1 Internal Title …" at bounding box center [1042, 460] width 911 height 667
click at [1365, 717] on td "TOHShorts_Bumper_05sec_01" at bounding box center [1236, 726] width 473 height 30
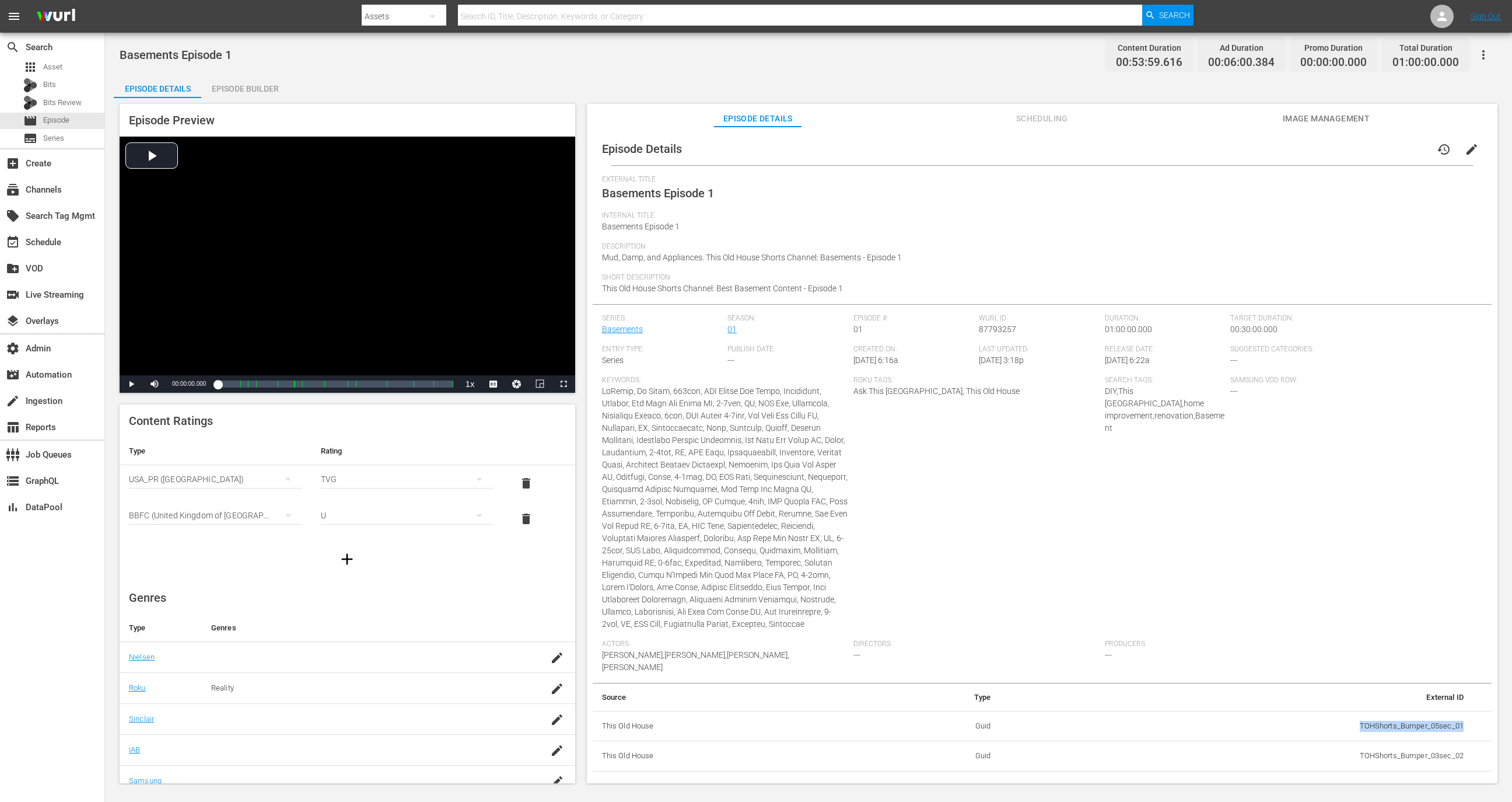
click at [1365, 717] on td "TOHShorts_Bumper_05sec_01" at bounding box center [1236, 726] width 473 height 30
click at [1382, 743] on td "TOHShorts_Bumper_03sec_02" at bounding box center [1236, 756] width 473 height 30
click at [77, 118] on div "movie Episode" at bounding box center [52, 121] width 104 height 16
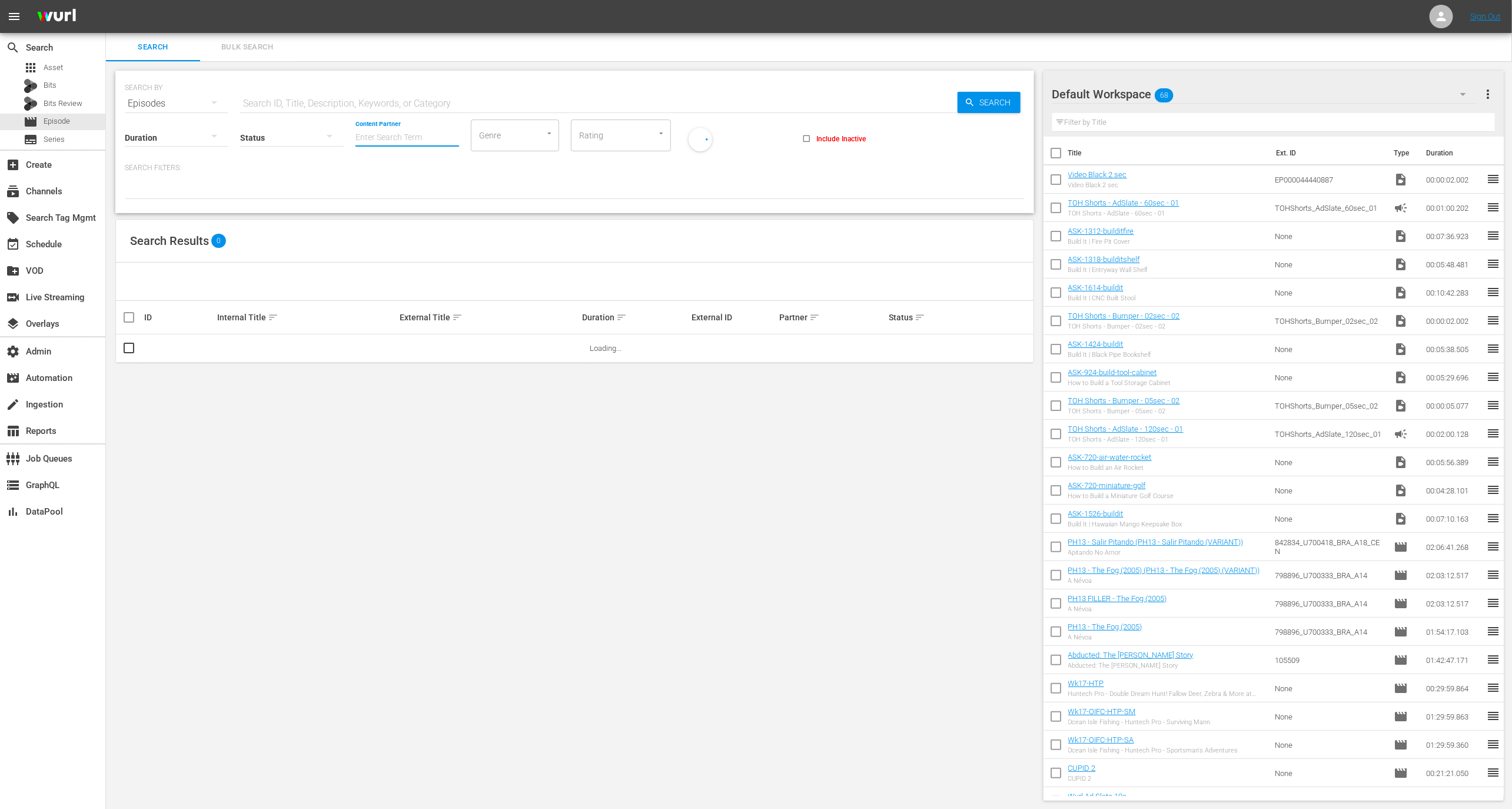
click at [403, 142] on input "Content Partner" at bounding box center [407, 137] width 104 height 42
click at [435, 176] on div "This Old House (79)" at bounding box center [451, 170] width 172 height 28
type input "This Old House (79)"
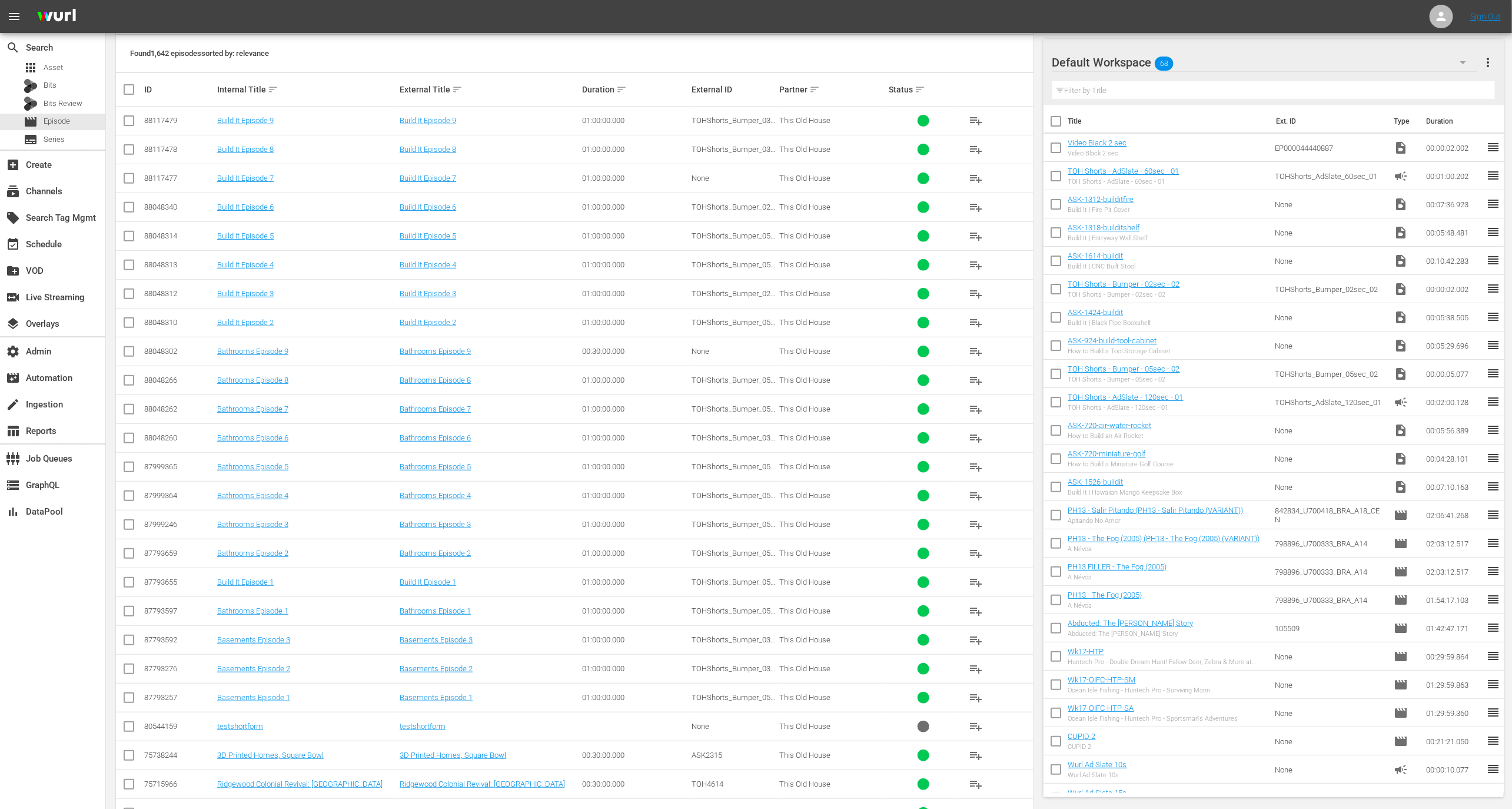
scroll to position [259, 0]
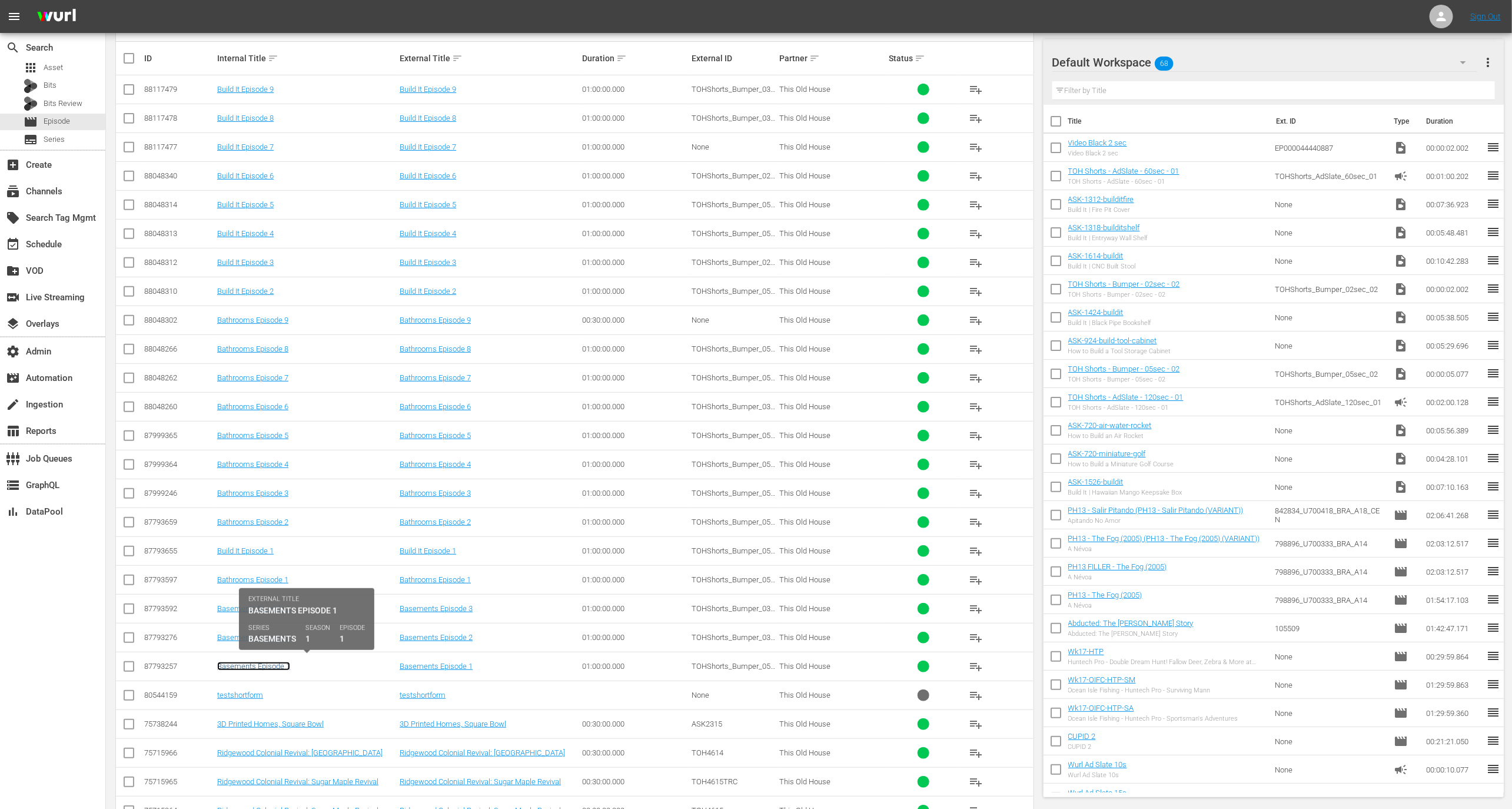
click at [243, 662] on link "Basements Episode 1" at bounding box center [253, 666] width 73 height 9
click at [248, 633] on link "Basements Episode 2" at bounding box center [253, 637] width 73 height 9
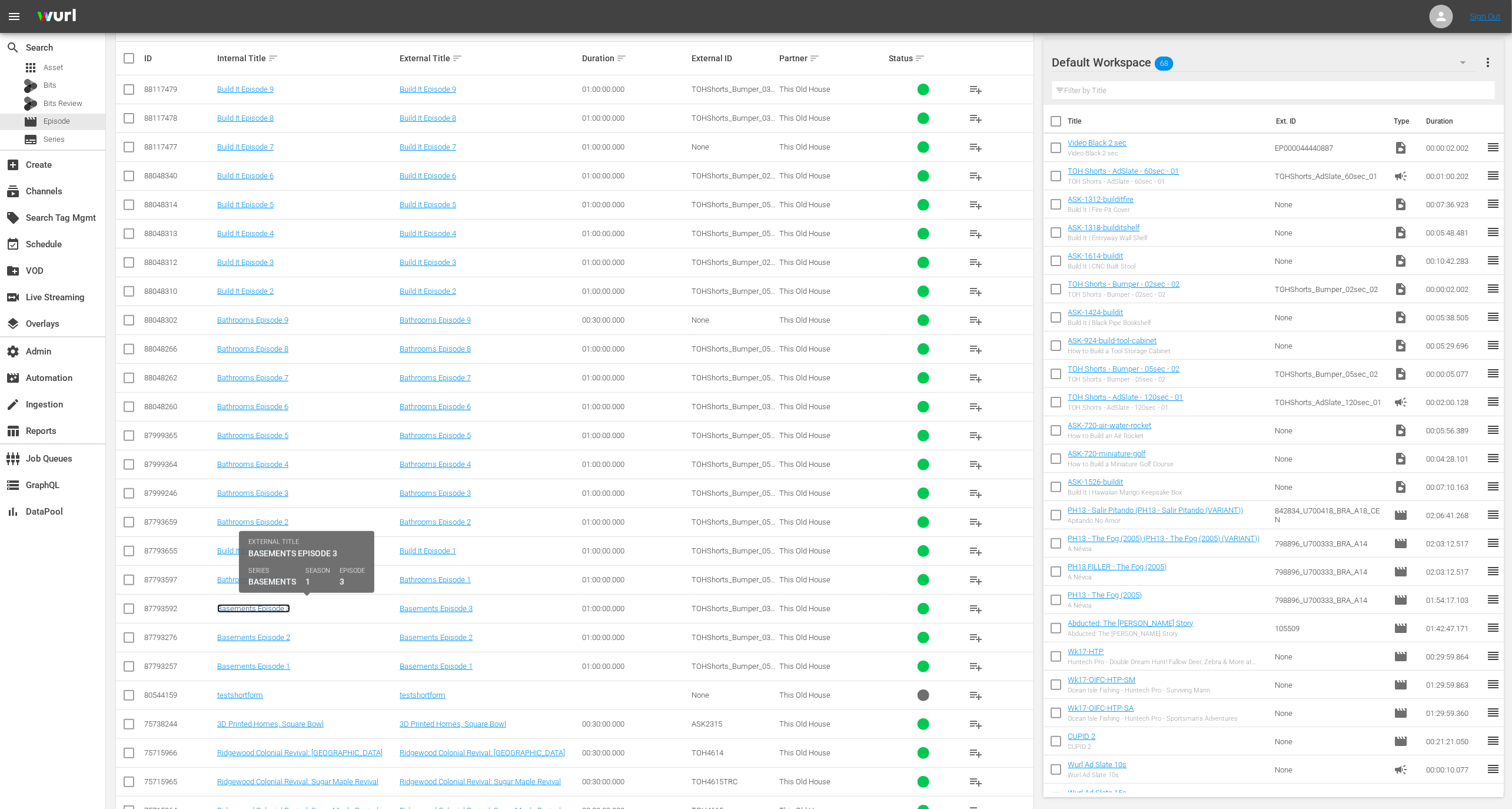
click at [243, 604] on link "Basements Episode 3" at bounding box center [253, 608] width 73 height 9
click at [243, 575] on link "Bathrooms Episode 1" at bounding box center [253, 580] width 71 height 9
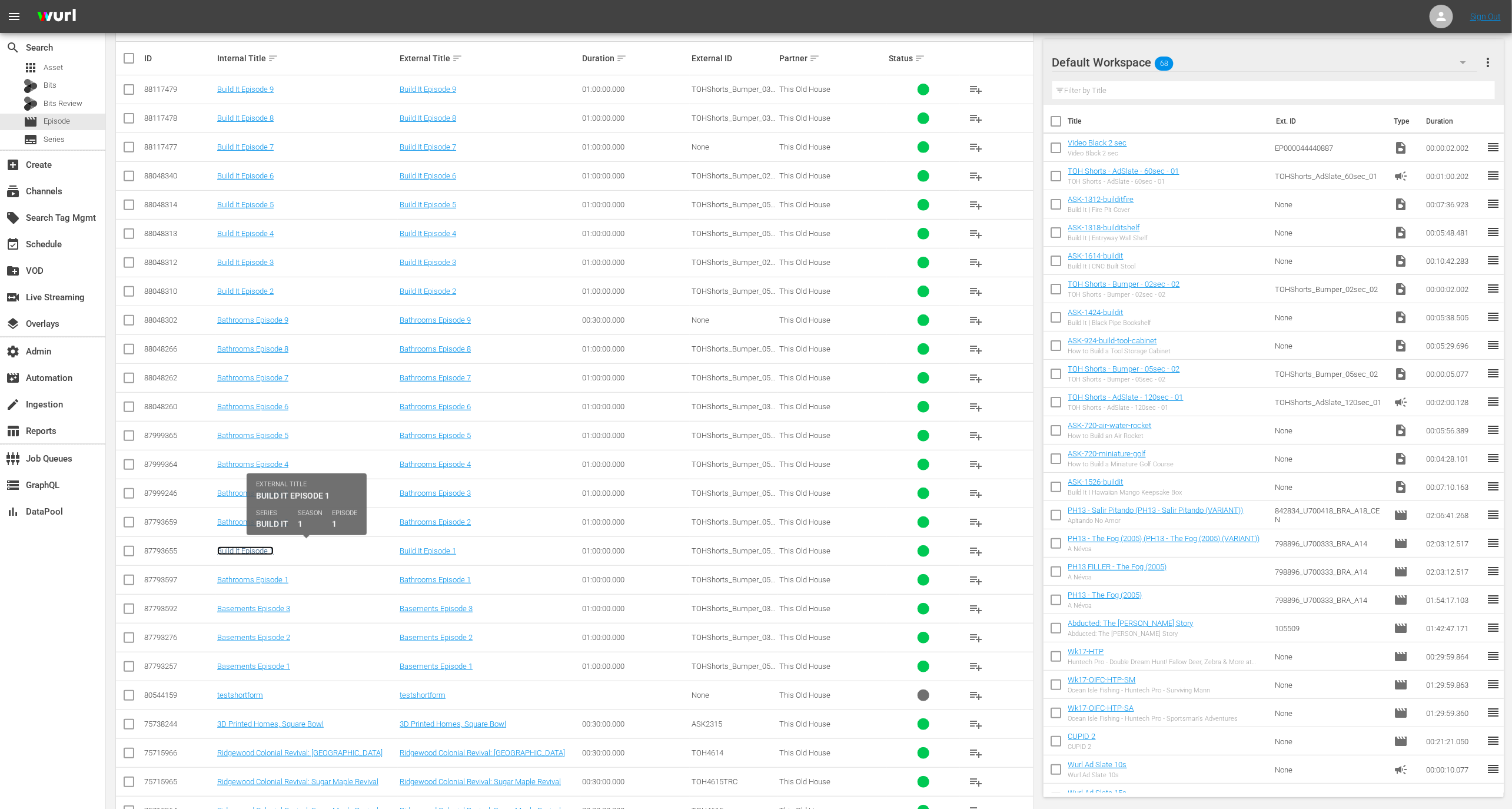
click at [252, 547] on link "Build It Episode 1" at bounding box center [245, 551] width 56 height 9
click at [252, 518] on link "Bathrooms Episode 2" at bounding box center [253, 522] width 71 height 9
click at [251, 484] on td "Bathrooms Episode 3" at bounding box center [306, 493] width 182 height 29
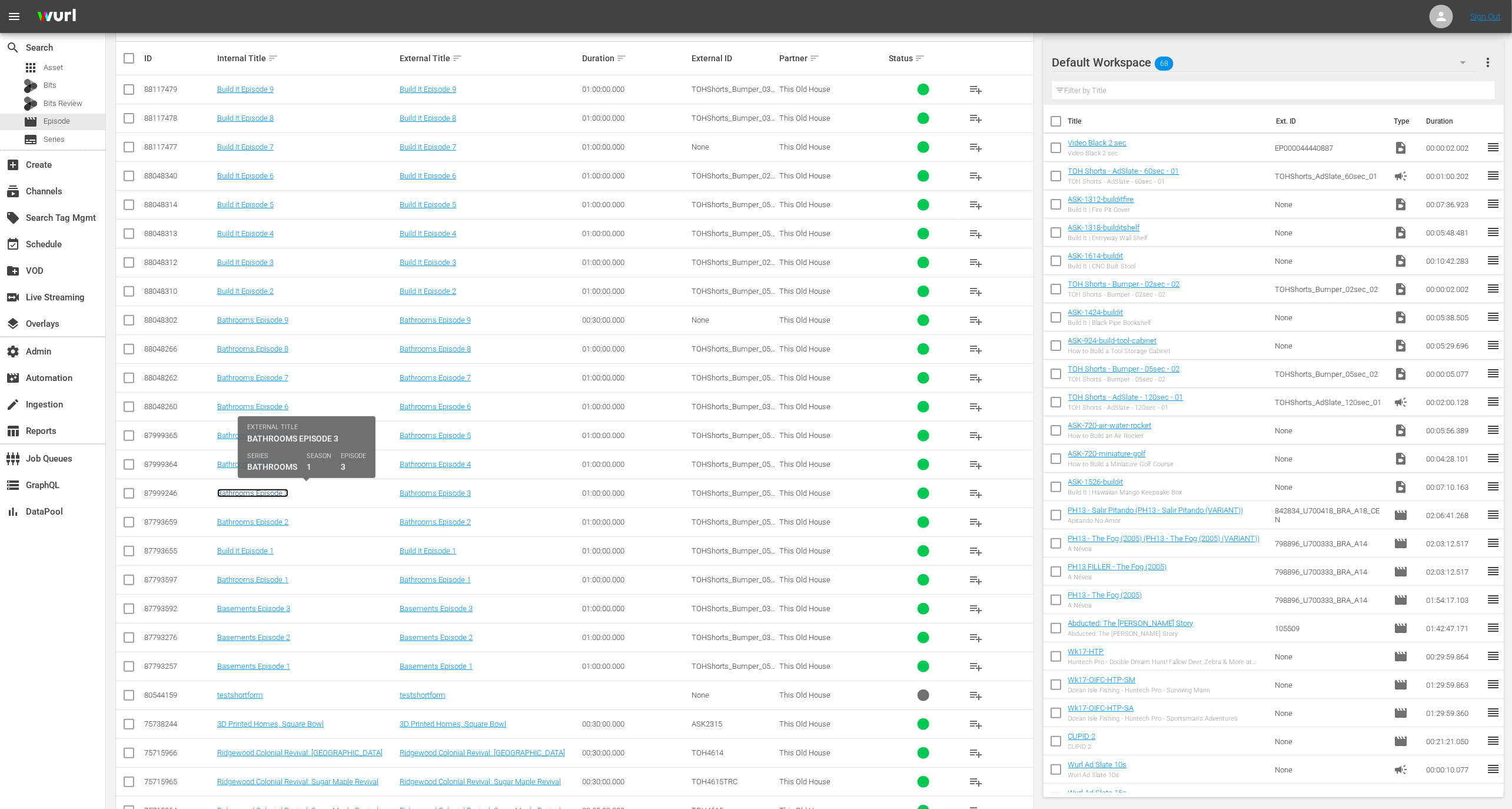
click at [251, 489] on link "Bathrooms Episode 3" at bounding box center [253, 493] width 71 height 9
click at [250, 461] on link "Bathrooms Episode 4" at bounding box center [253, 464] width 71 height 9
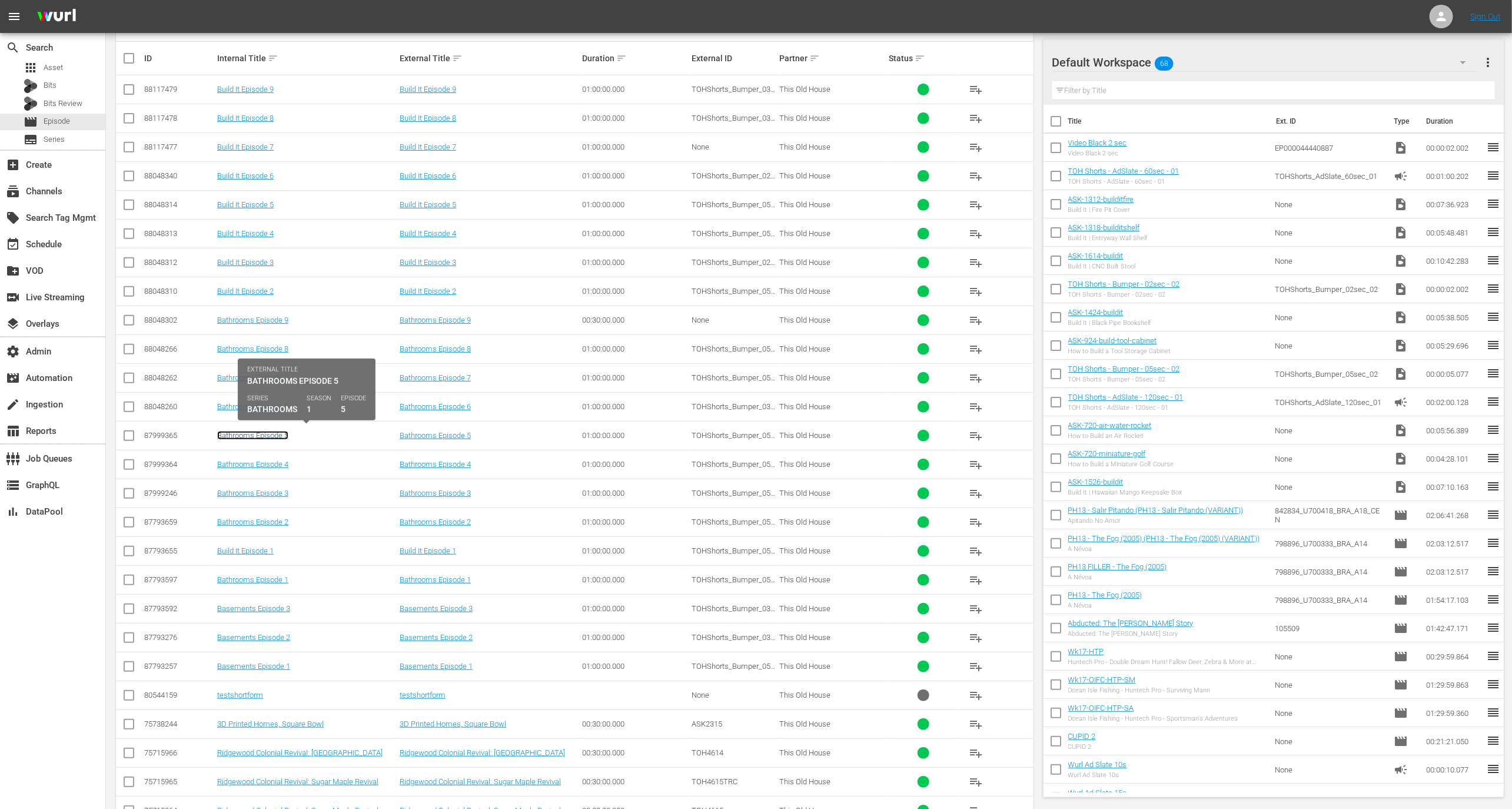
click at [249, 436] on link "Bathrooms Episode 5" at bounding box center [253, 435] width 71 height 9
click at [249, 402] on link "Bathrooms Episode 6" at bounding box center [253, 407] width 71 height 9
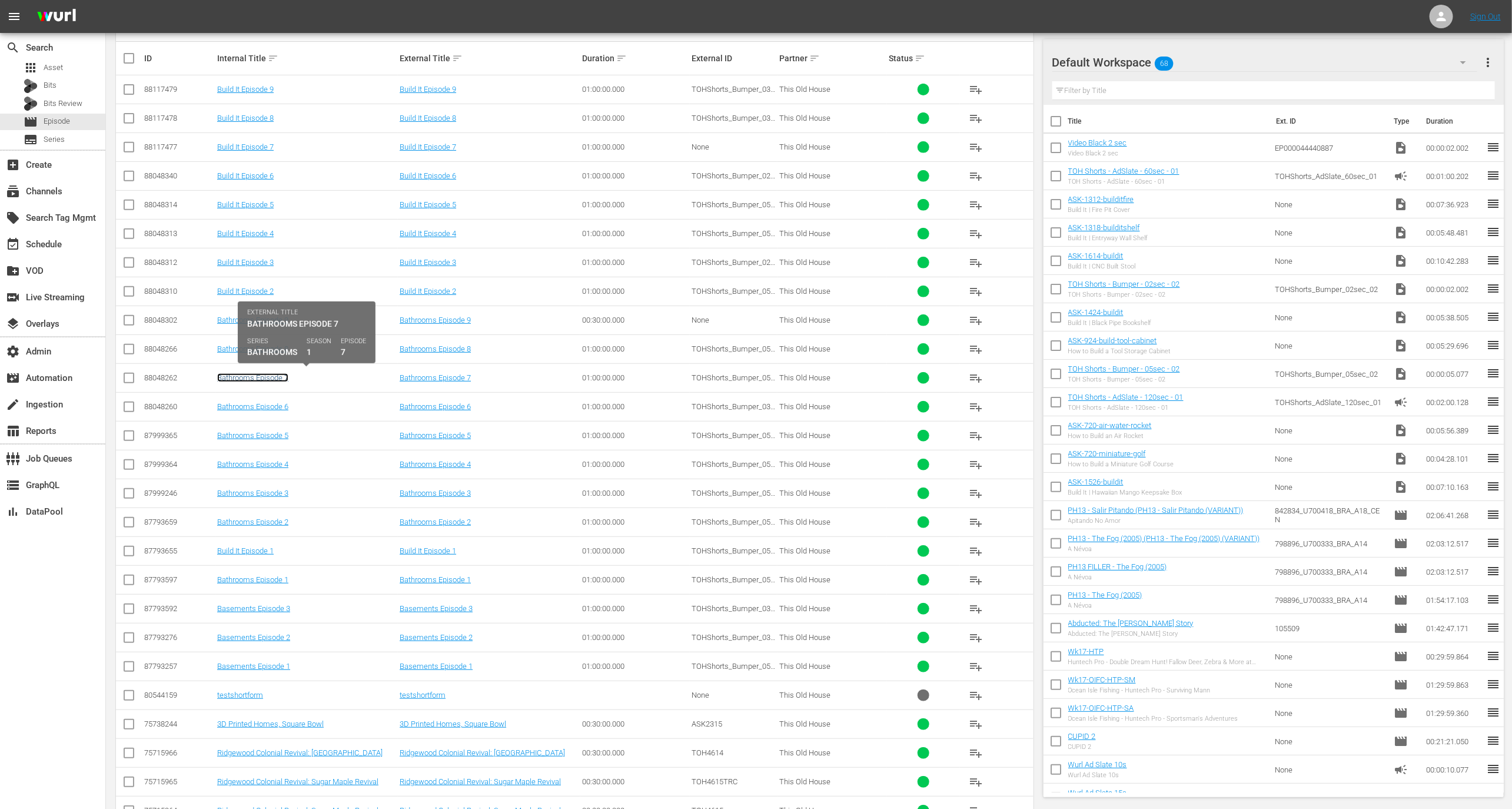
click at [248, 376] on link "Bathrooms Episode 7" at bounding box center [253, 378] width 71 height 9
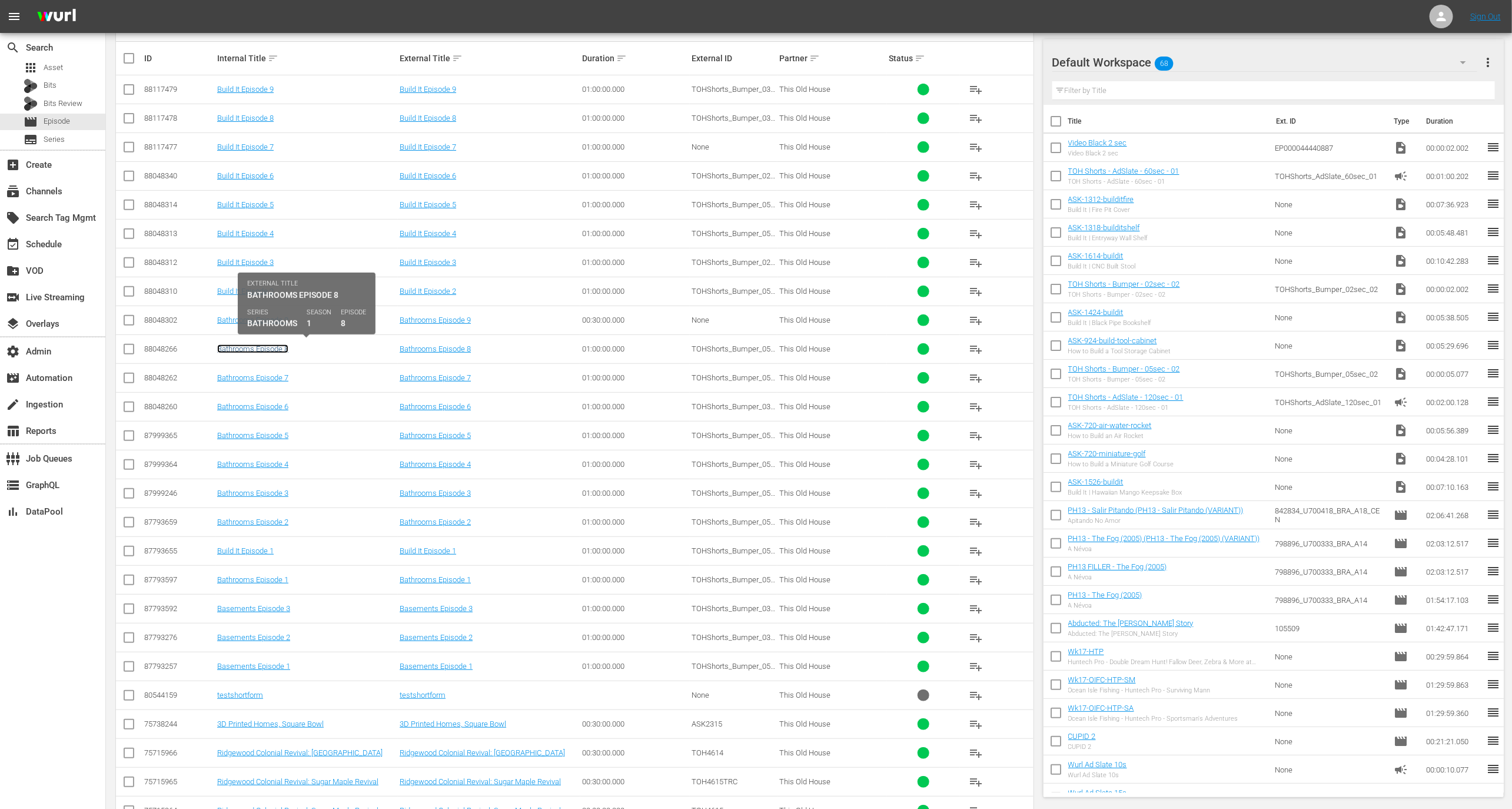
click at [249, 345] on link "Bathrooms Episode 8" at bounding box center [253, 349] width 71 height 9
click at [247, 315] on link "Bathrooms Episode 9" at bounding box center [253, 320] width 71 height 9
click at [245, 284] on td "Build It Episode 2" at bounding box center [306, 291] width 182 height 29
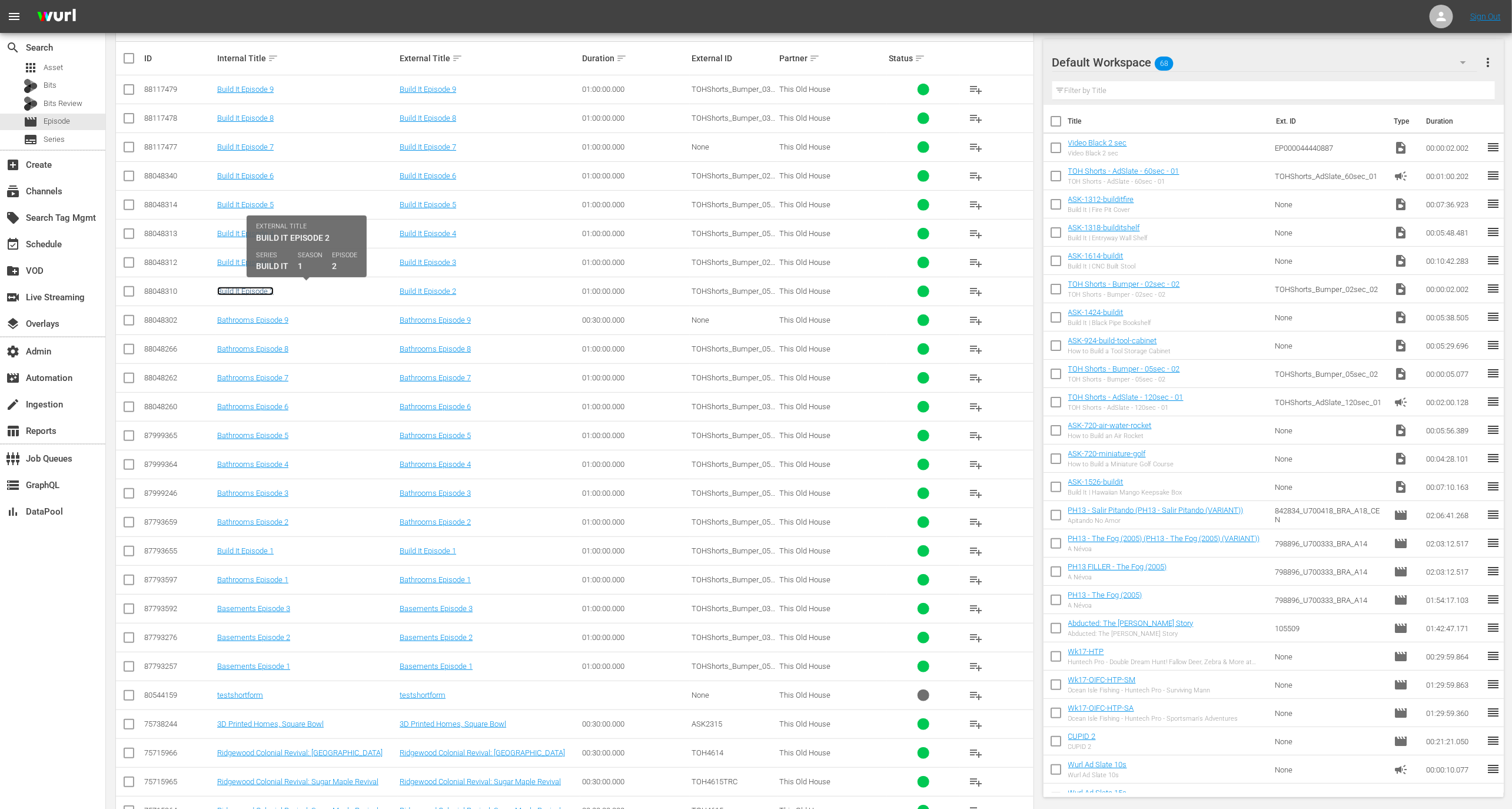
click at [246, 292] on link "Build It Episode 2" at bounding box center [245, 291] width 56 height 9
click at [246, 255] on td "Build It Episode 3" at bounding box center [306, 262] width 182 height 29
click at [246, 258] on link "Build It Episode 3" at bounding box center [245, 262] width 56 height 9
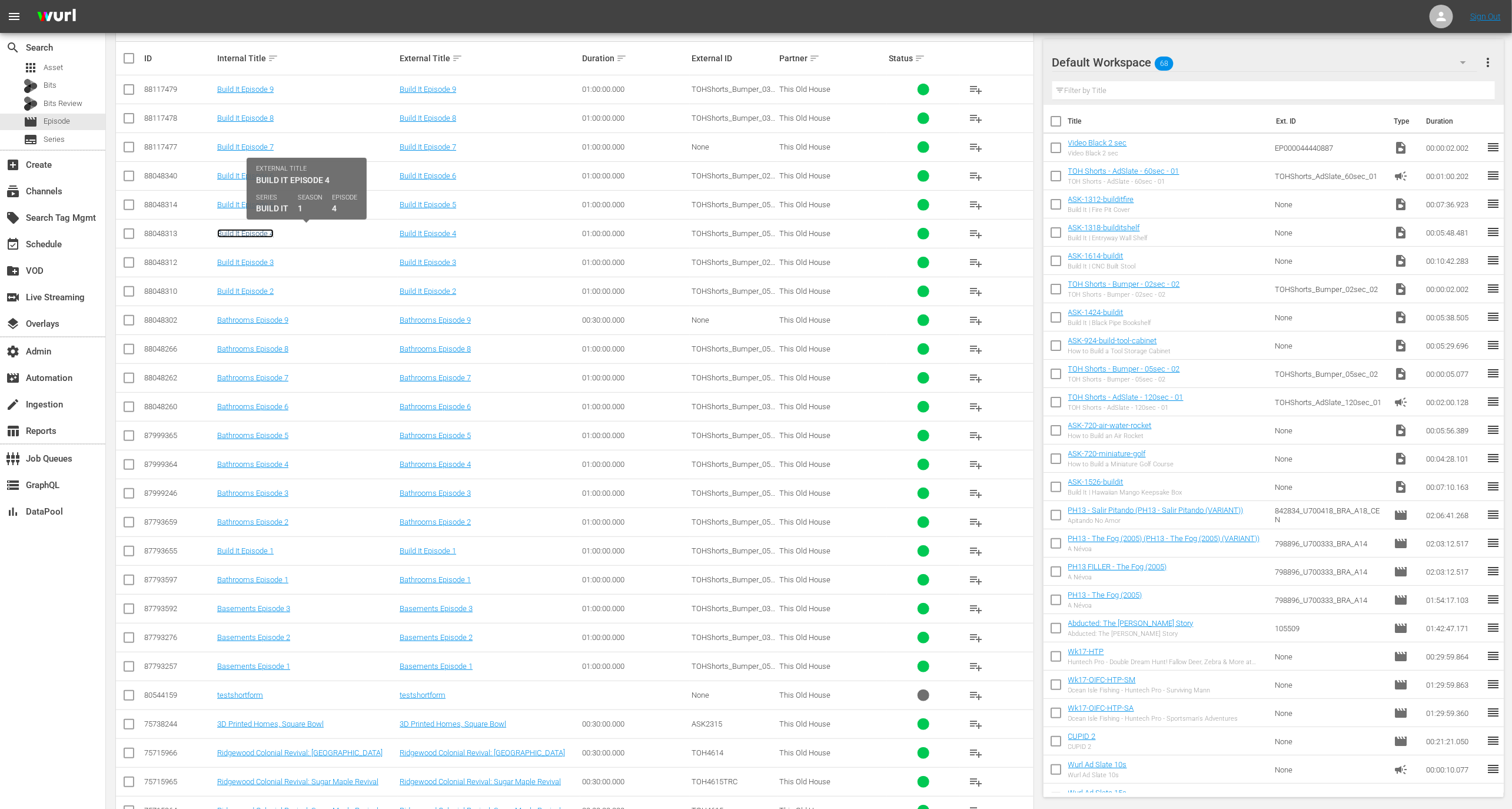
click at [241, 232] on link "Build It Episode 4" at bounding box center [245, 234] width 56 height 9
click at [239, 203] on link "Build It Episode 5" at bounding box center [245, 205] width 56 height 9
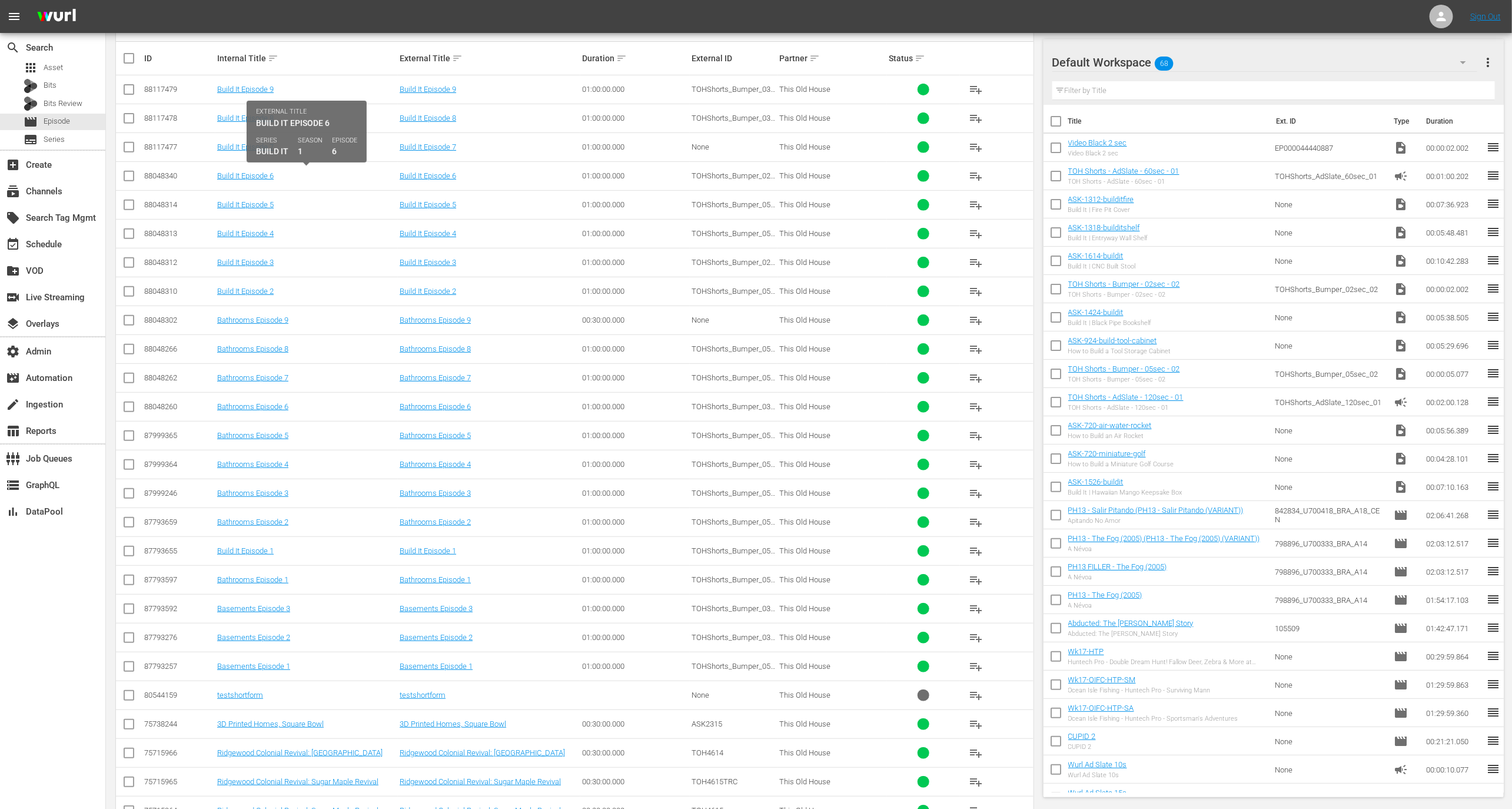
click at [240, 170] on td "Build It Episode 6" at bounding box center [306, 176] width 182 height 29
click at [240, 173] on link "Build It Episode 6" at bounding box center [245, 176] width 56 height 9
click at [240, 142] on link "Build It Episode 7" at bounding box center [245, 147] width 56 height 9
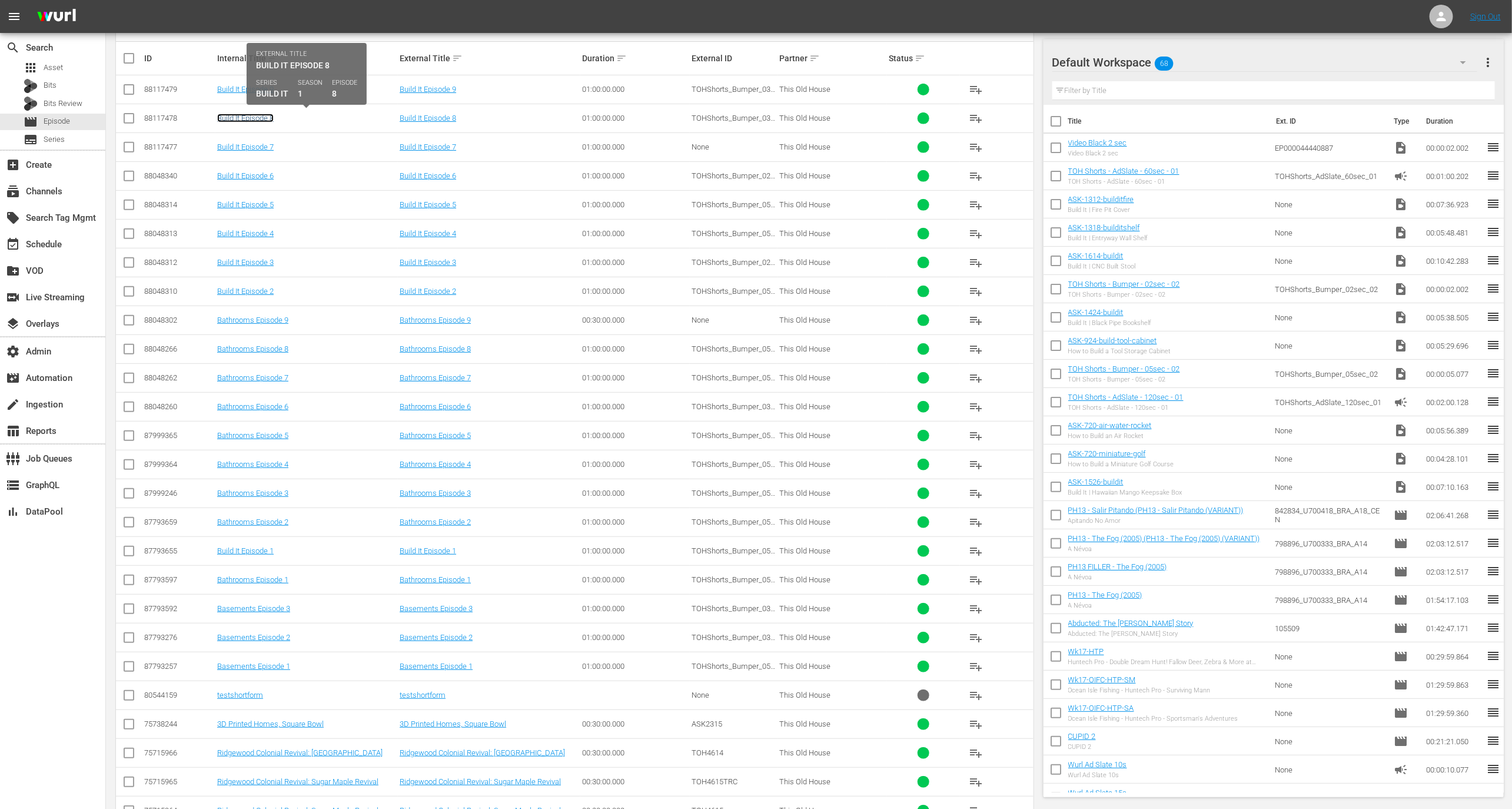
click at [243, 113] on link "Build It Episode 8" at bounding box center [245, 118] width 56 height 9
click at [243, 90] on link "Build It Episode 9" at bounding box center [245, 89] width 56 height 9
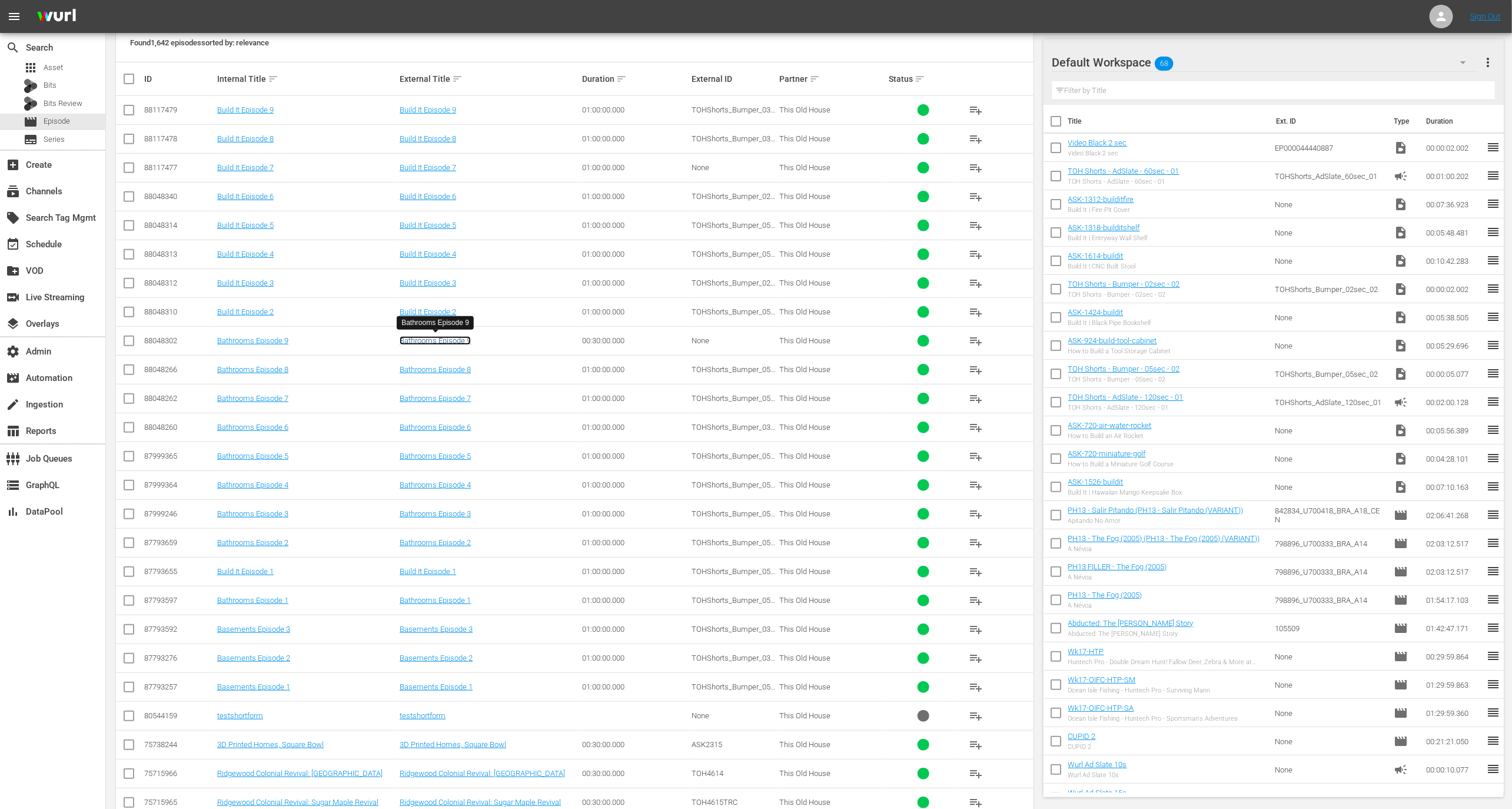
click at [465, 337] on link "Bathrooms Episode 9" at bounding box center [436, 340] width 71 height 9
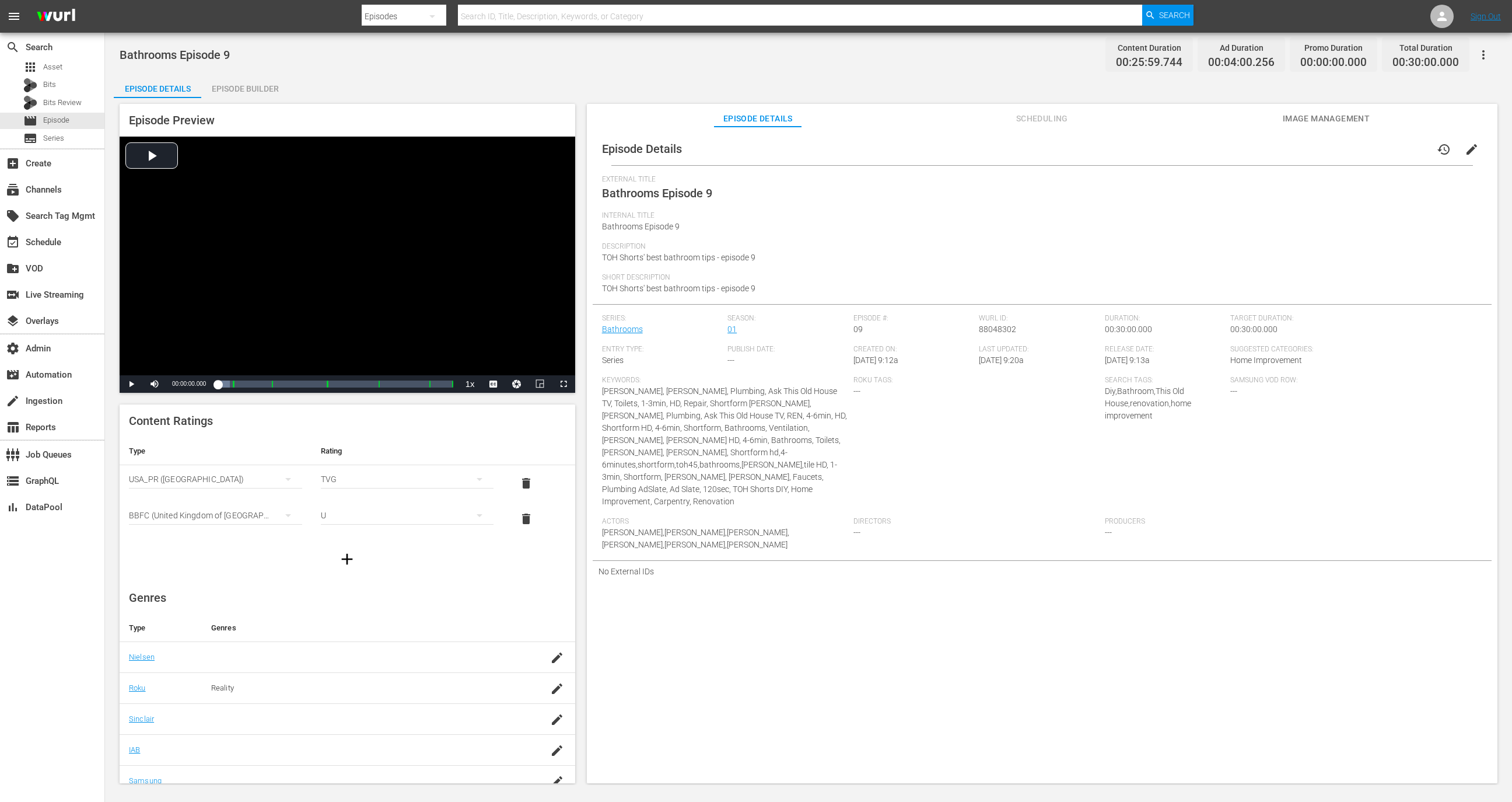
click at [245, 95] on div "Episode Builder" at bounding box center [244, 89] width 88 height 28
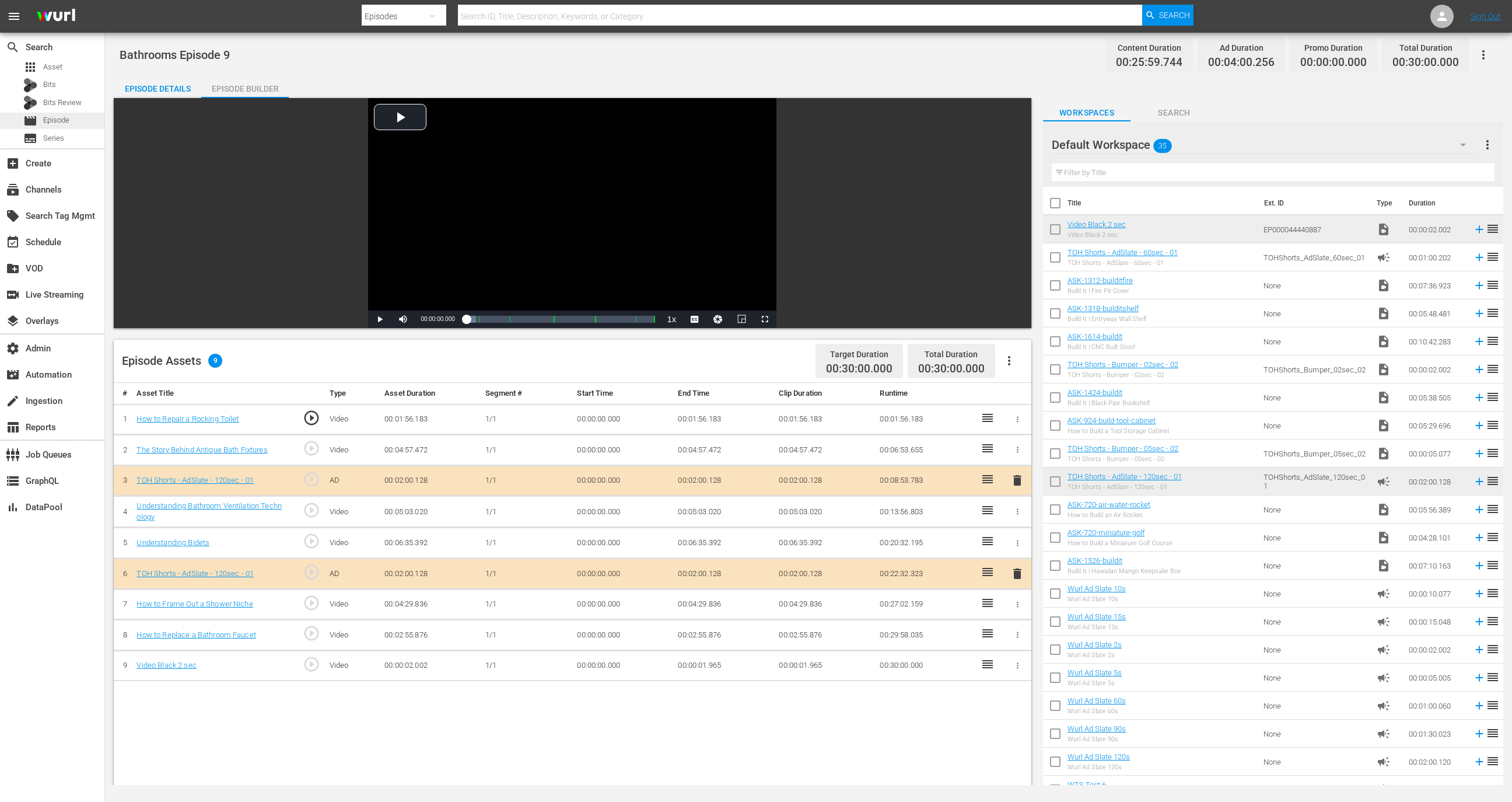
click at [70, 126] on div "movie Episode" at bounding box center [52, 121] width 104 height 16
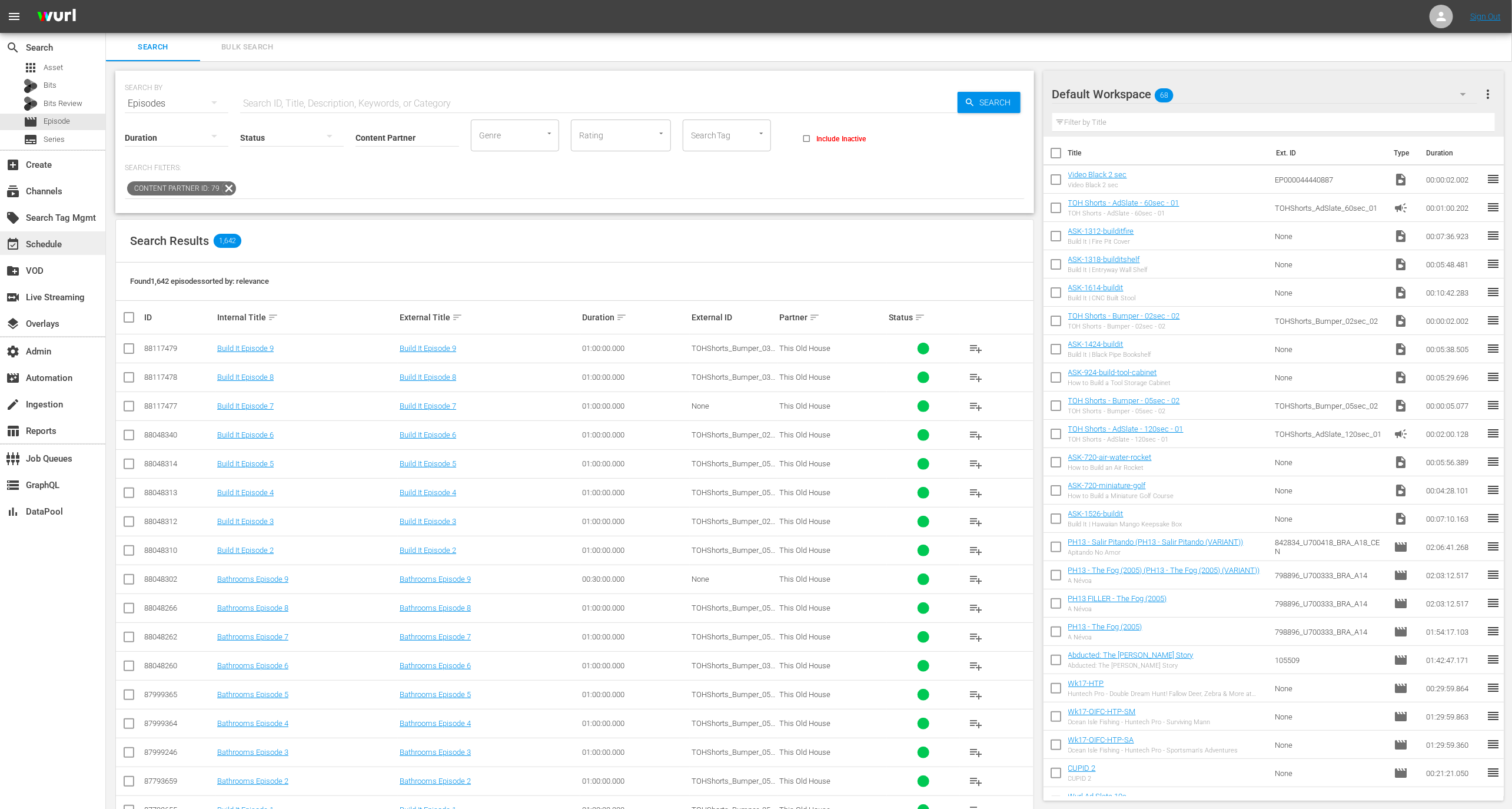
click at [79, 242] on div "event_available Schedule" at bounding box center [52, 243] width 105 height 23
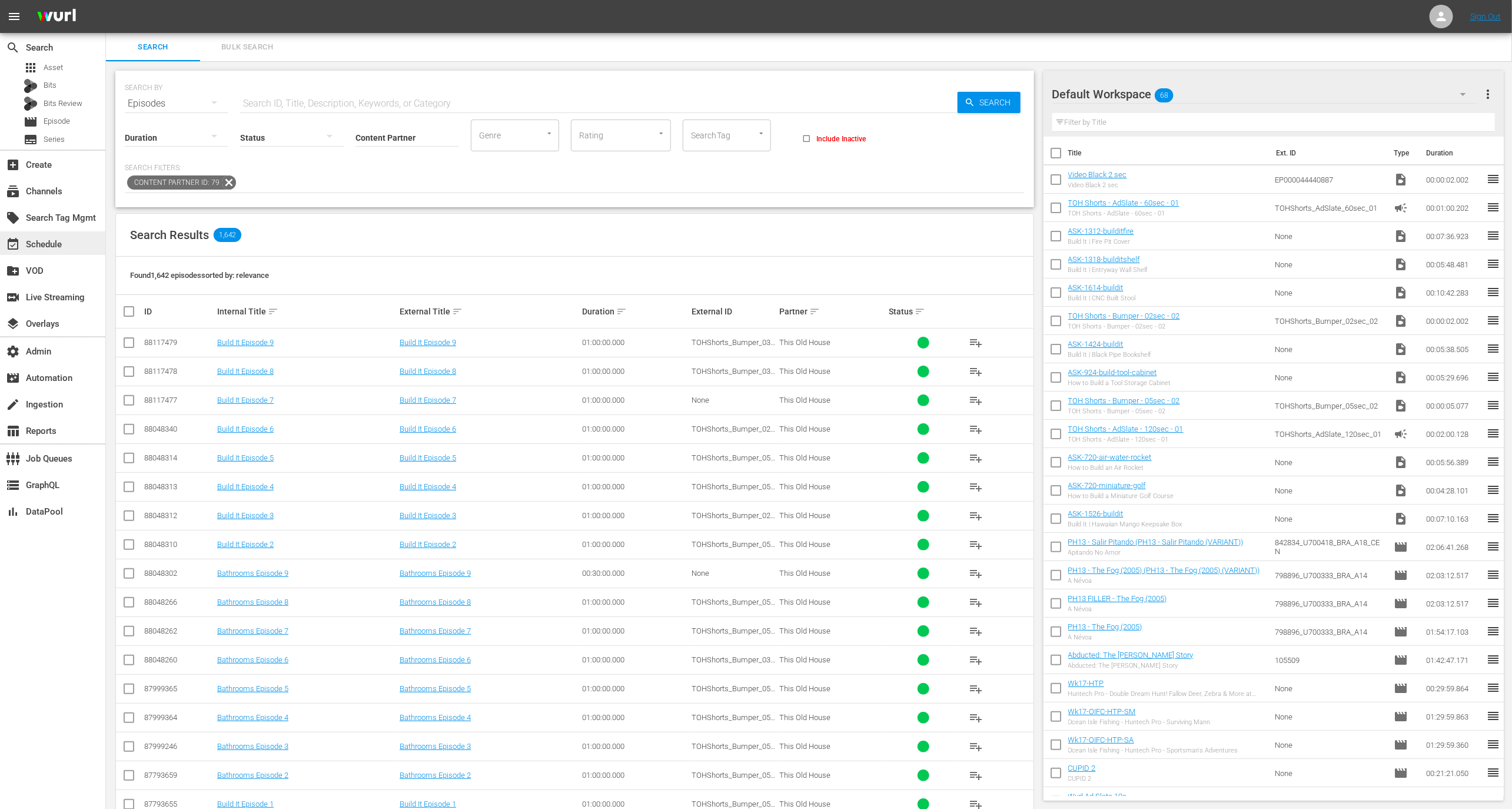
click at [69, 237] on div "event_available Schedule" at bounding box center [52, 243] width 105 height 23
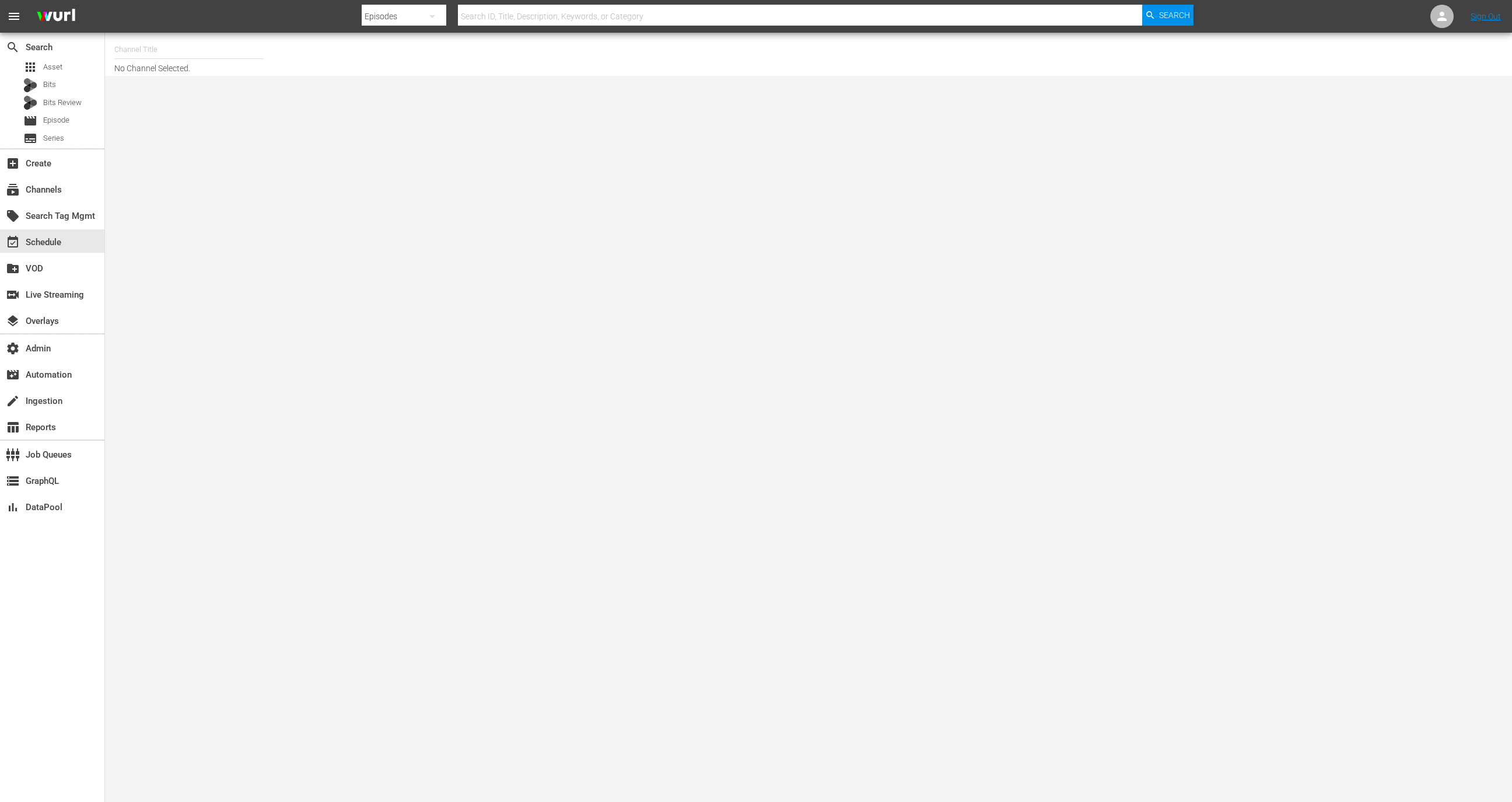
click at [222, 60] on input "text" at bounding box center [189, 49] width 149 height 28
click at [266, 109] on div "This Old House Shorts (180 - thisoldhouse_samsung)" at bounding box center [275, 110] width 302 height 28
type input "This Old House Shorts (180 - thisoldhouse_samsung)"
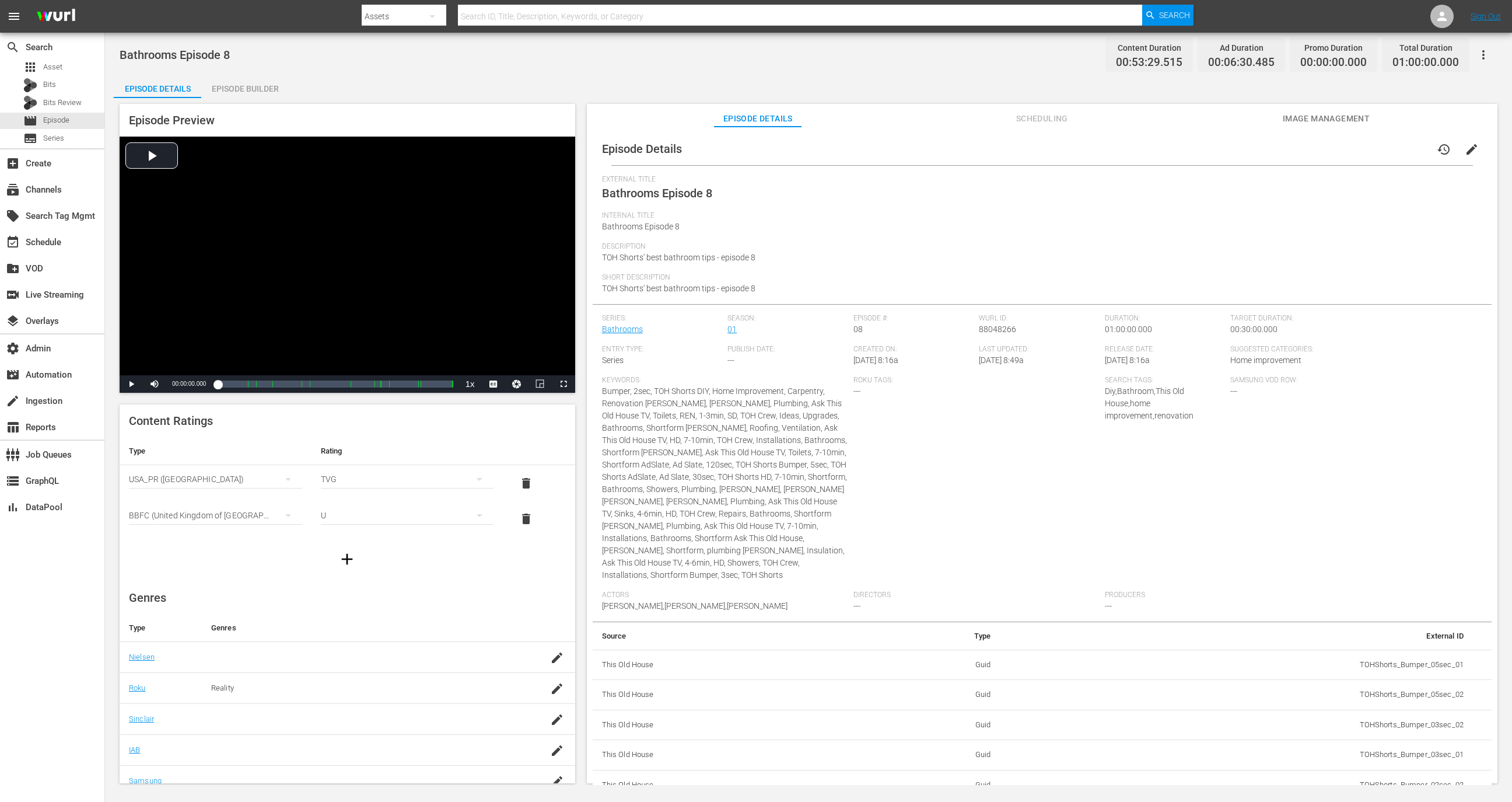
scroll to position [11, 0]
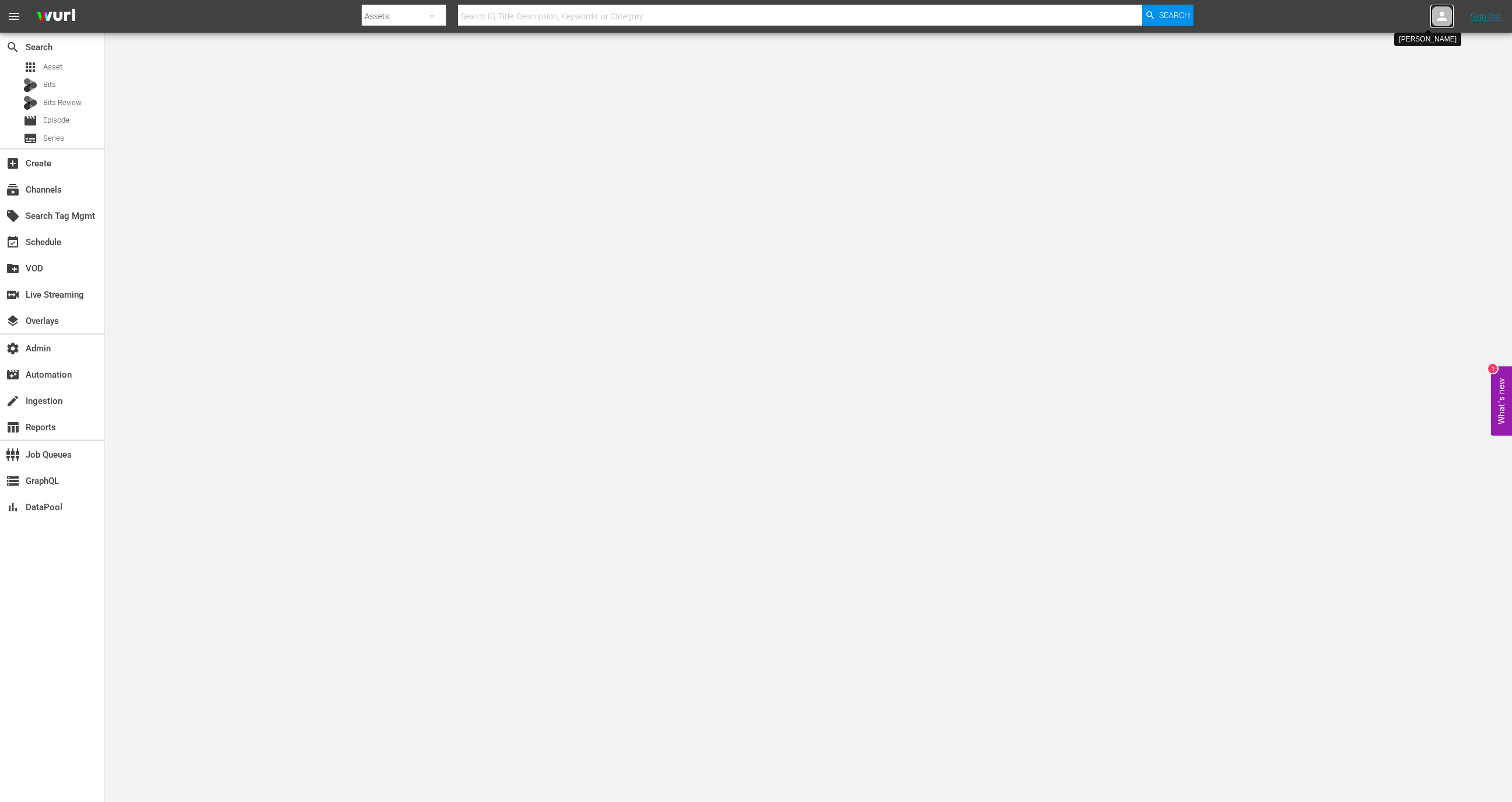
click at [1431, 12] on div at bounding box center [1441, 16] width 23 height 23
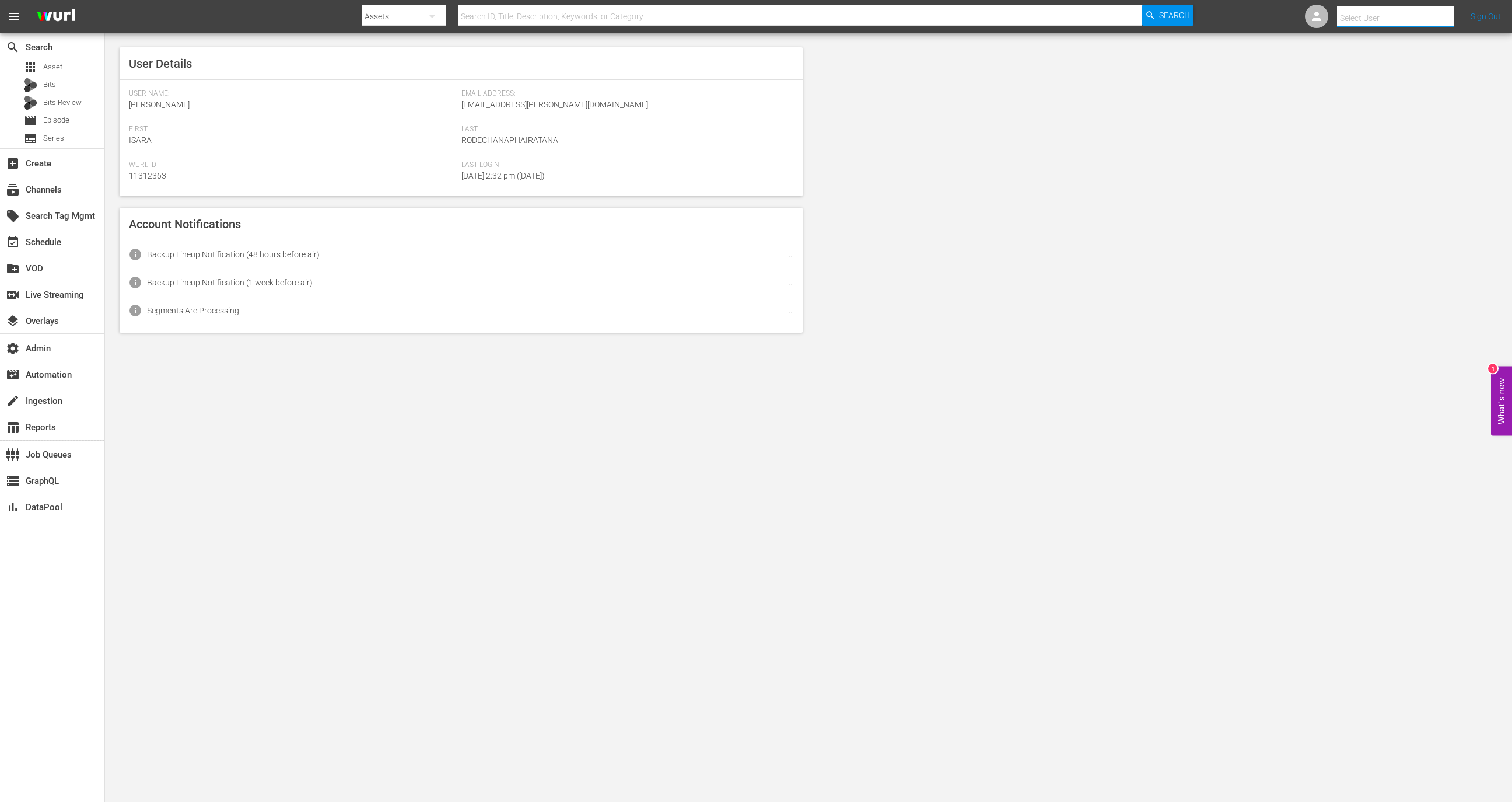
click at [1429, 12] on input "text" at bounding box center [1411, 18] width 149 height 28
type input "t"
click at [1415, 62] on div "Gunnar Waldman <thisoldhouselogin@gmail.com>" at bounding box center [1373, 50] width 182 height 28
type input "Gunnar Waldman (11312015)"
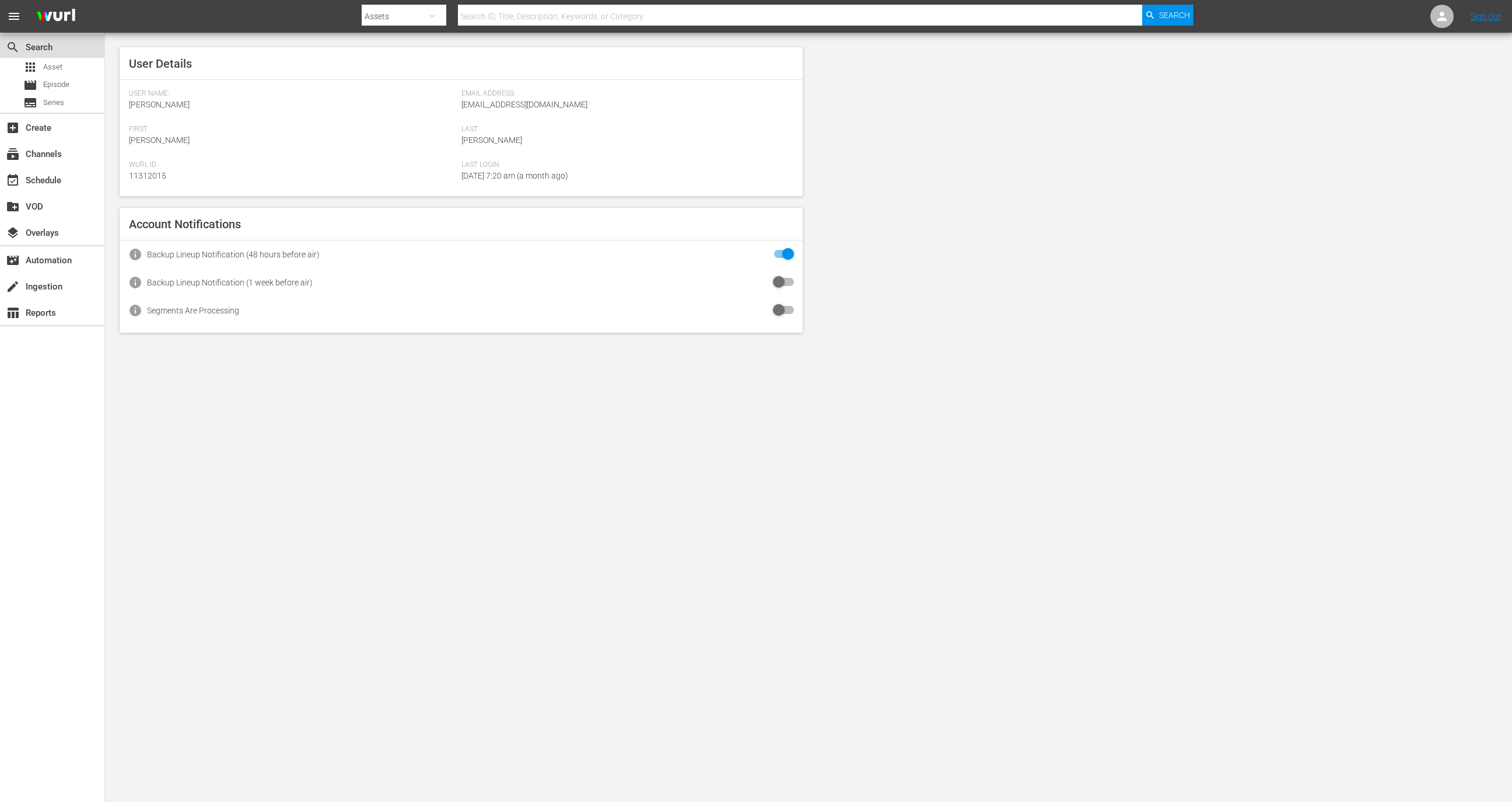
click at [35, 50] on div "search Search" at bounding box center [33, 44] width 66 height 11
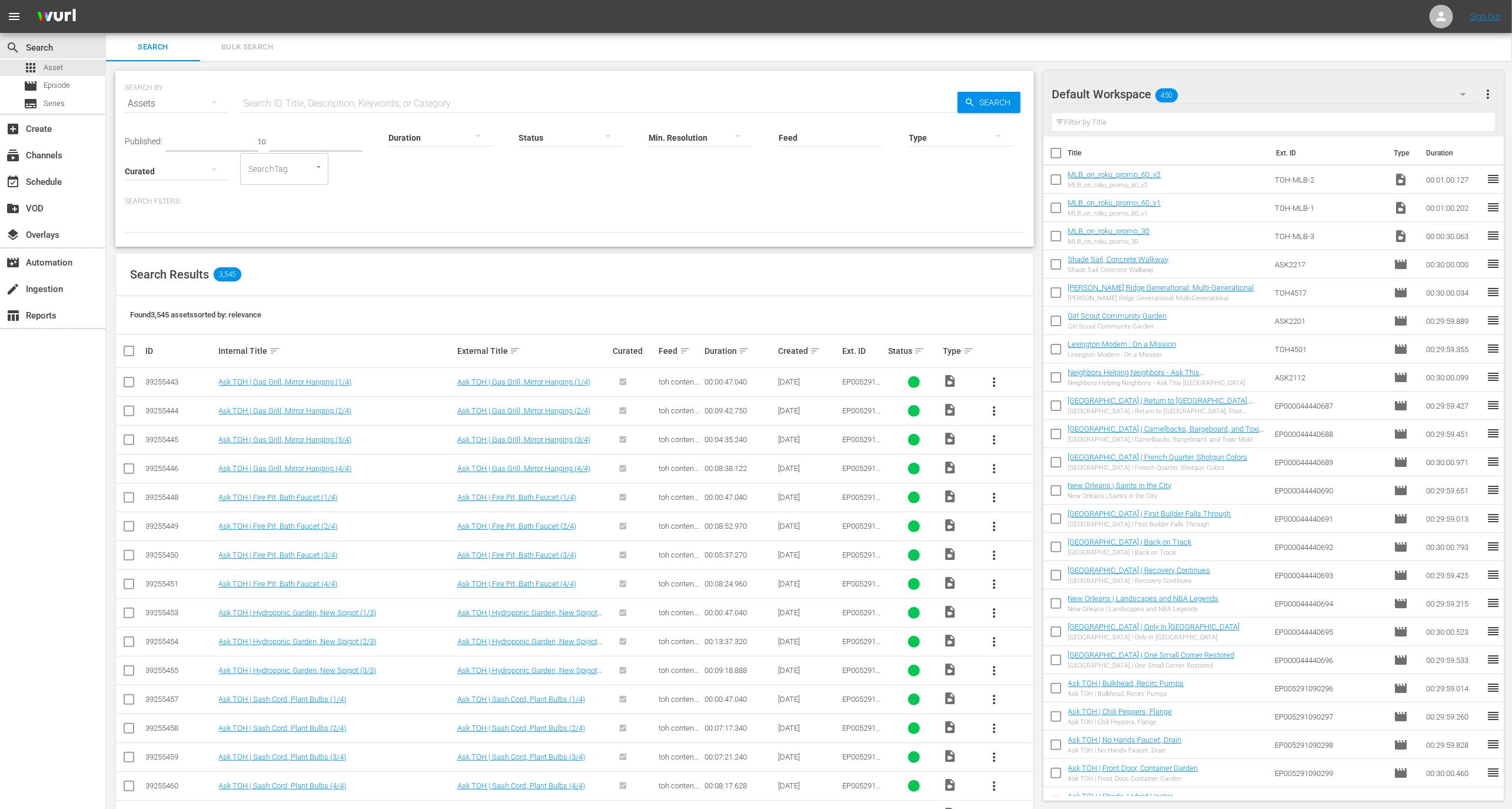
click at [405, 104] on input "text" at bounding box center [599, 104] width 718 height 28
paste input "39260513"
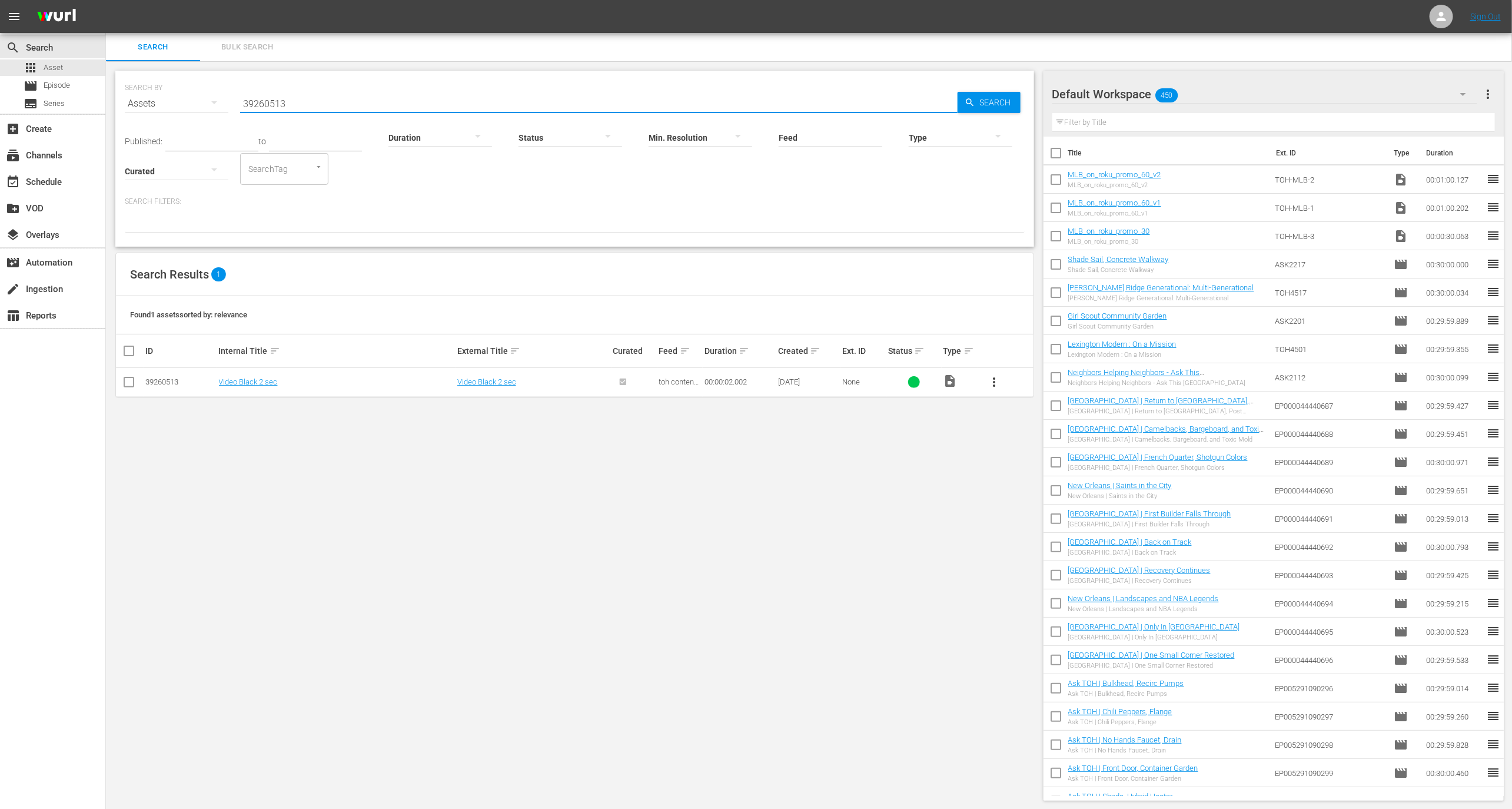
type input "39260513"
click at [1253, 128] on input "text" at bounding box center [1274, 122] width 443 height 19
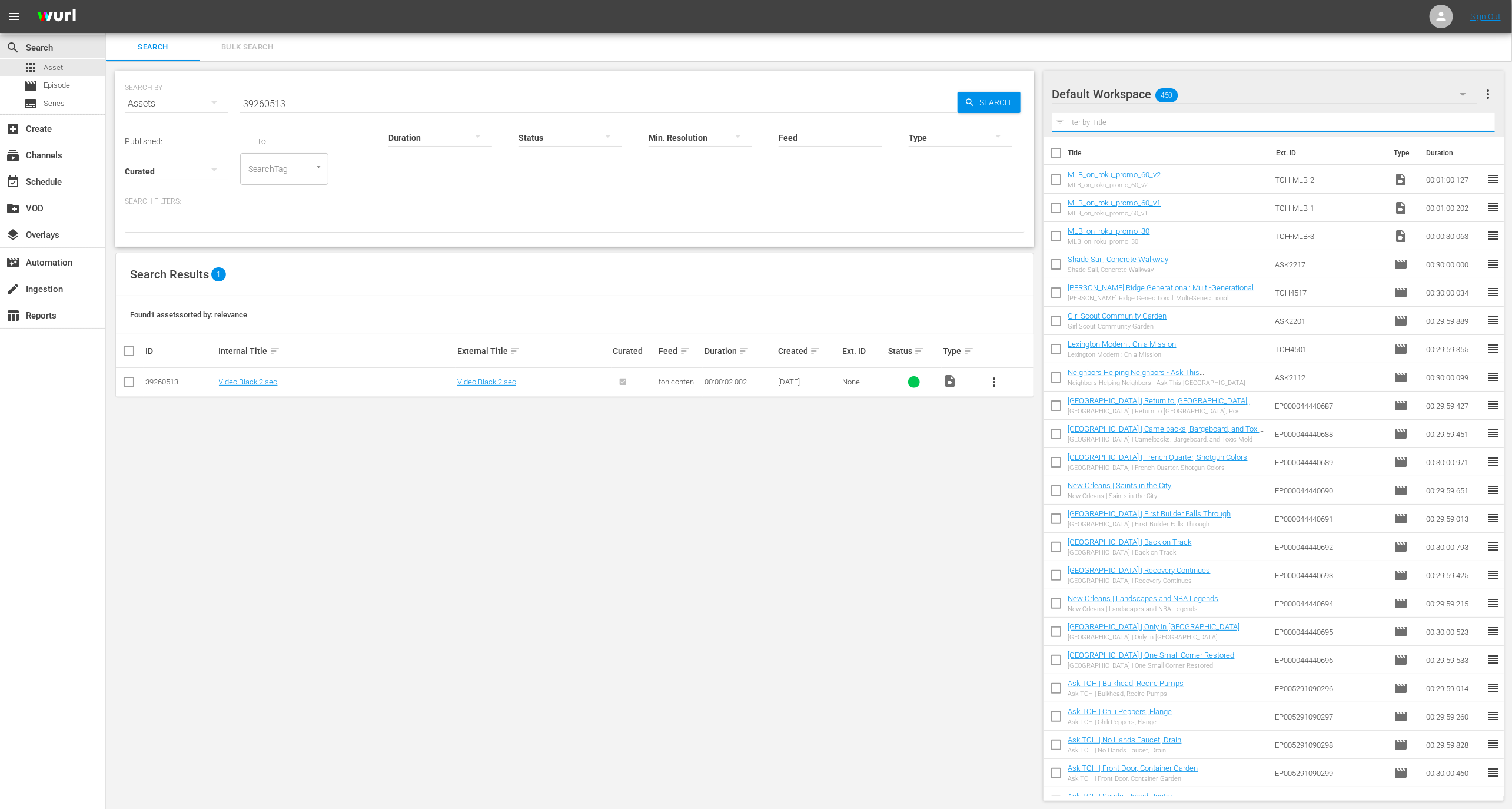
paste input "39260513"
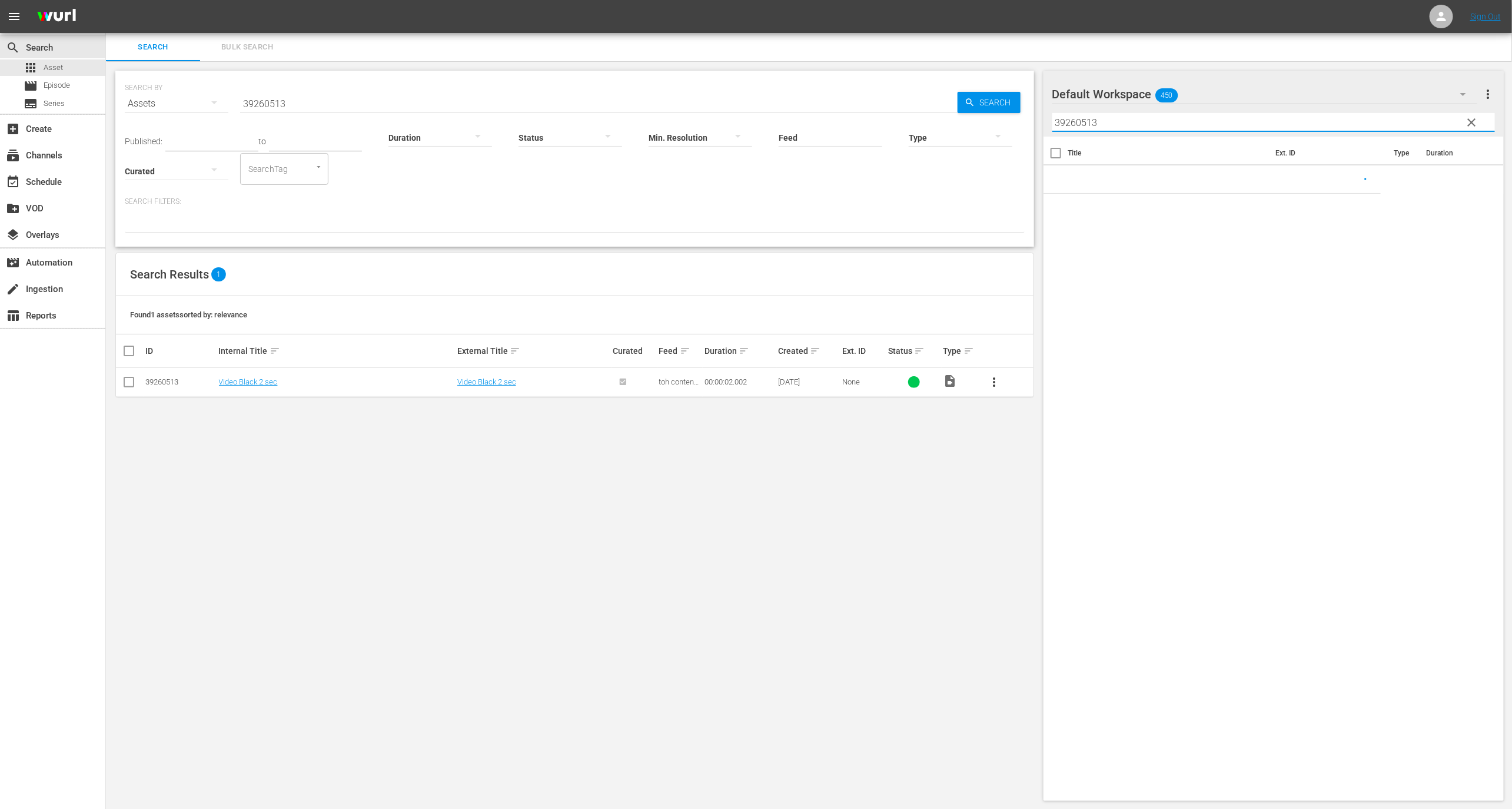
type input "39260513"
click at [1269, 97] on div "Default Workspace 450" at bounding box center [1265, 94] width 426 height 33
click at [1292, 113] on div "Default Workspace (450)" at bounding box center [756, 404] width 1512 height 809
click at [1277, 123] on input "39260513" at bounding box center [1274, 122] width 443 height 19
click at [1486, 94] on span "more_vert" at bounding box center [1488, 94] width 14 height 14
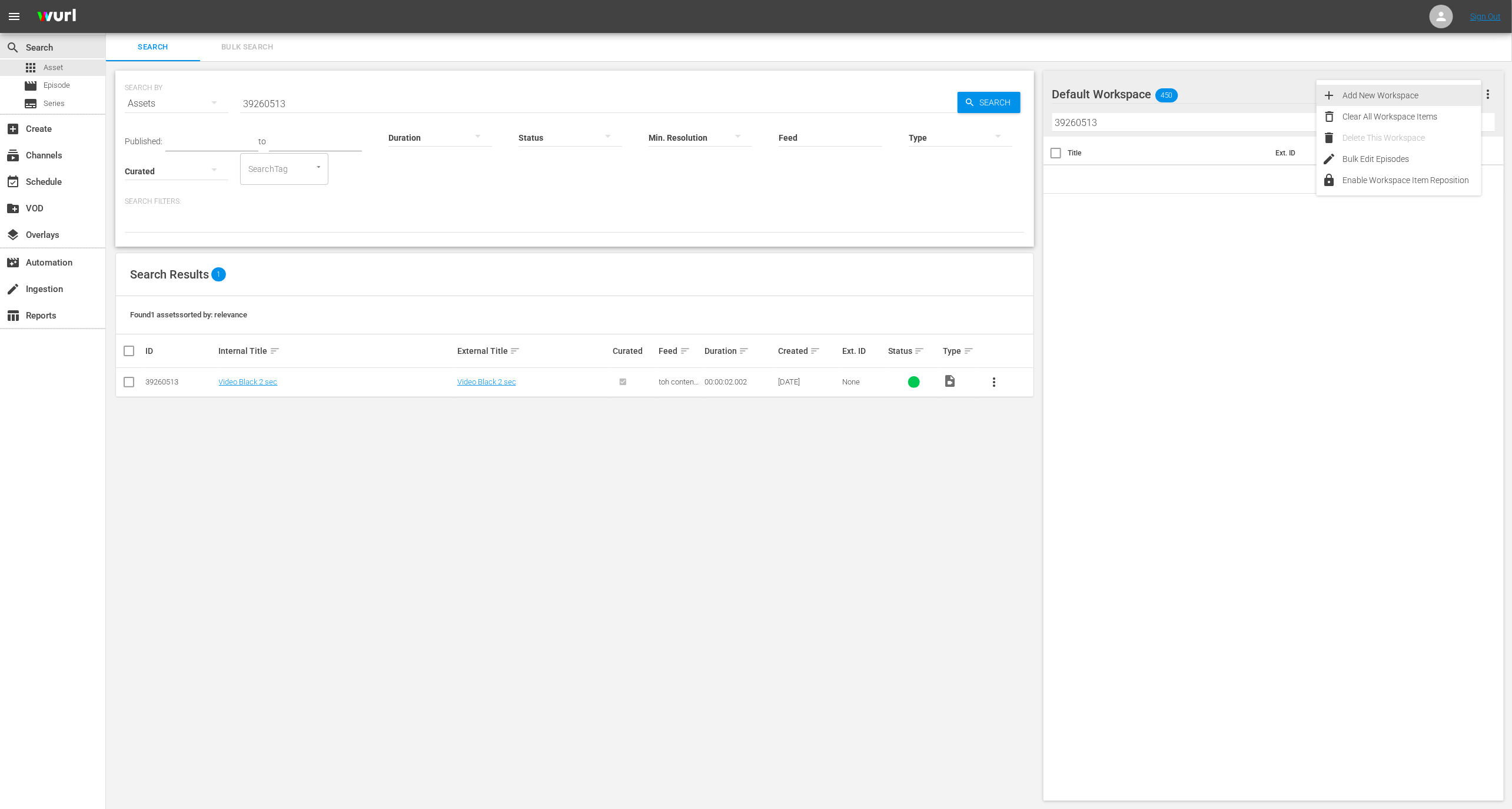
click at [1432, 98] on div "Add New Workspace" at bounding box center [1412, 95] width 138 height 22
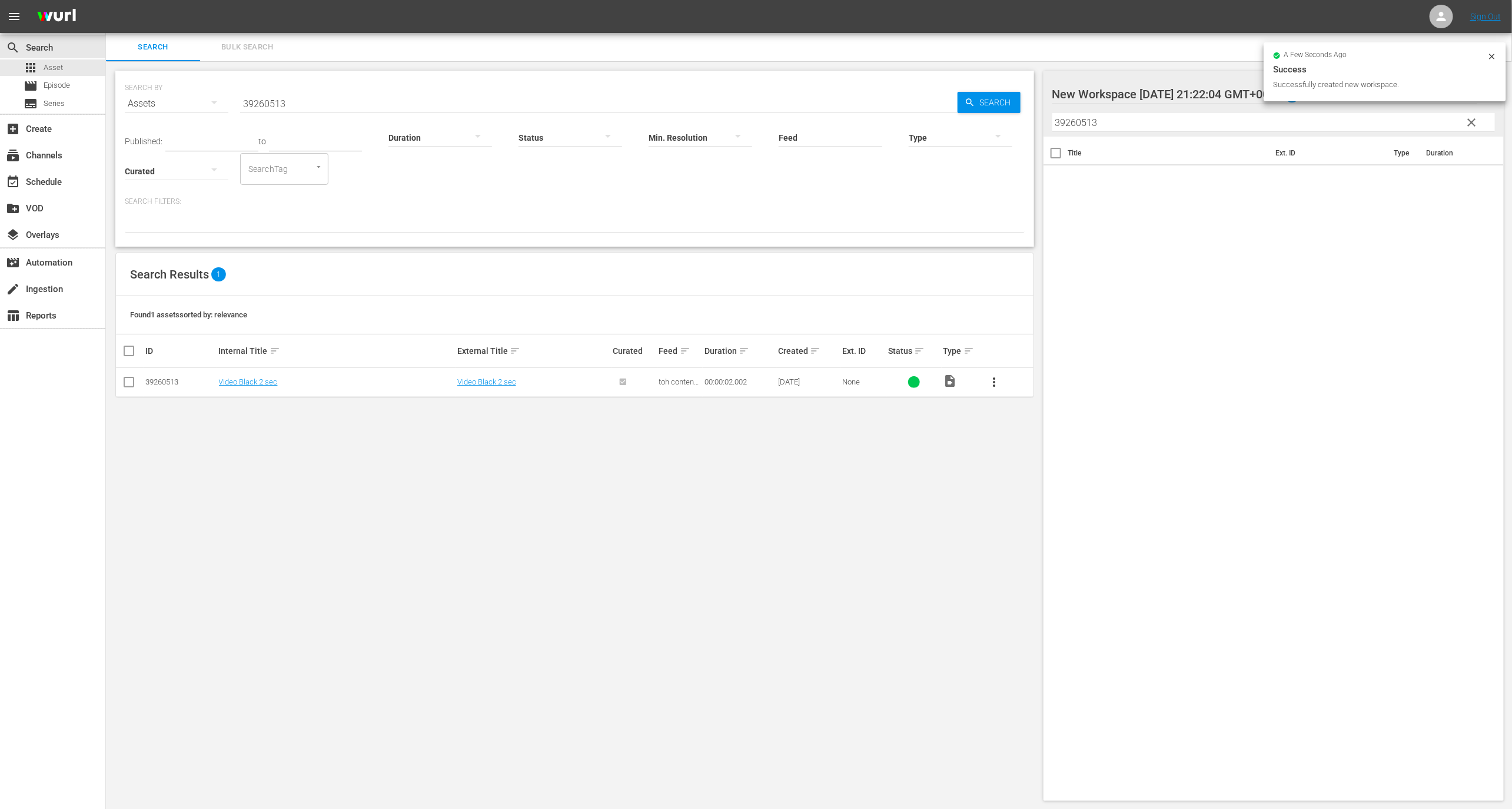
click at [1000, 379] on span "more_vert" at bounding box center [994, 382] width 14 height 14
click at [1039, 412] on div "Workspace" at bounding box center [1058, 414] width 80 height 28
click at [1154, 213] on div "Title Ext. ID Type Duration" at bounding box center [1274, 466] width 461 height 659
click at [1473, 123] on span "clear" at bounding box center [1471, 122] width 14 height 14
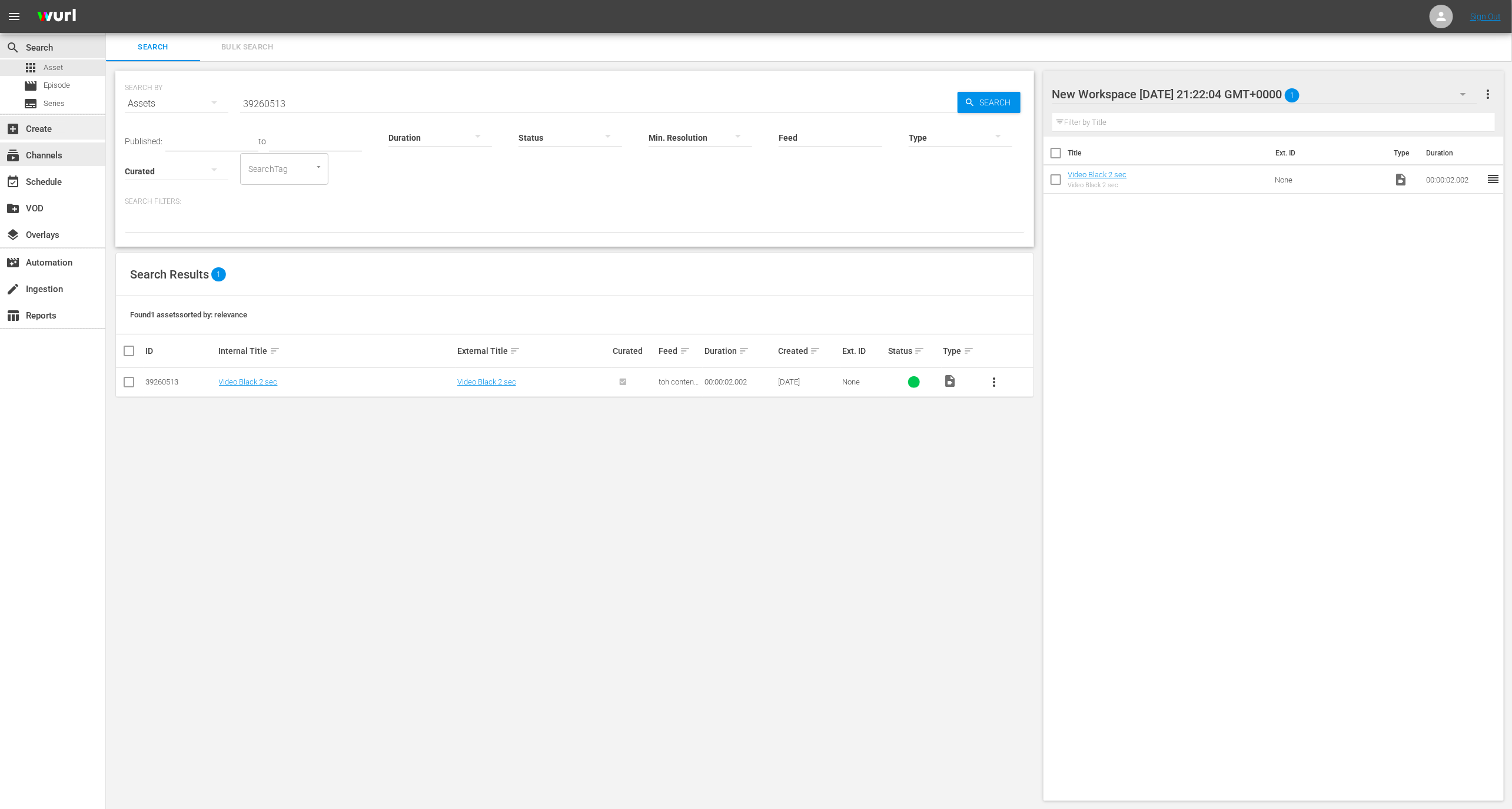
click at [55, 129] on div "add_box Create" at bounding box center [33, 127] width 66 height 11
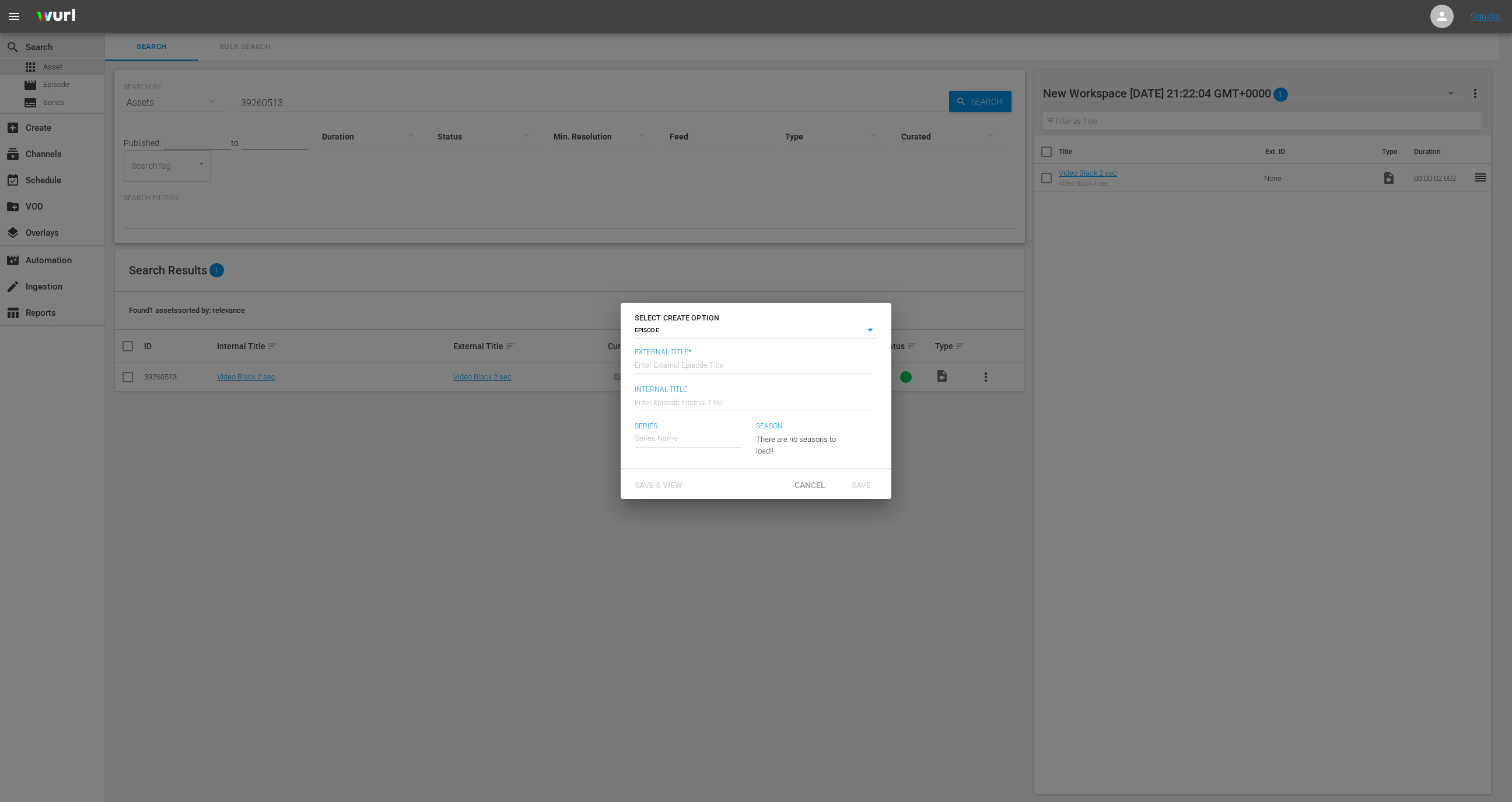
click at [720, 362] on input "text" at bounding box center [752, 364] width 237 height 28
type input "Test"
click at [710, 397] on input "text" at bounding box center [752, 401] width 237 height 28
type input "Teset"
click at [674, 487] on span "Save & View" at bounding box center [658, 484] width 66 height 9
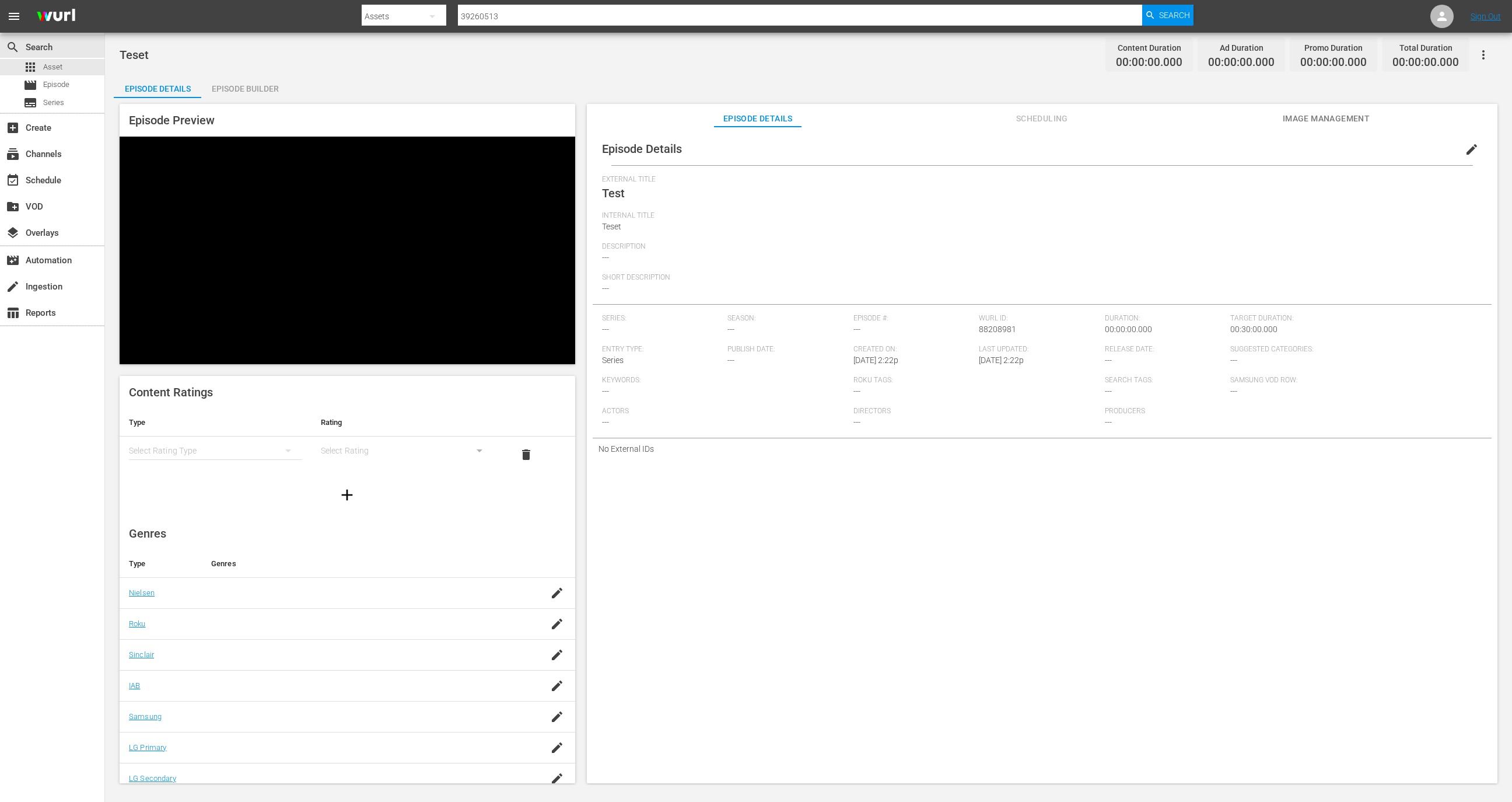
click at [256, 93] on div "Episode Builder" at bounding box center [244, 89] width 88 height 28
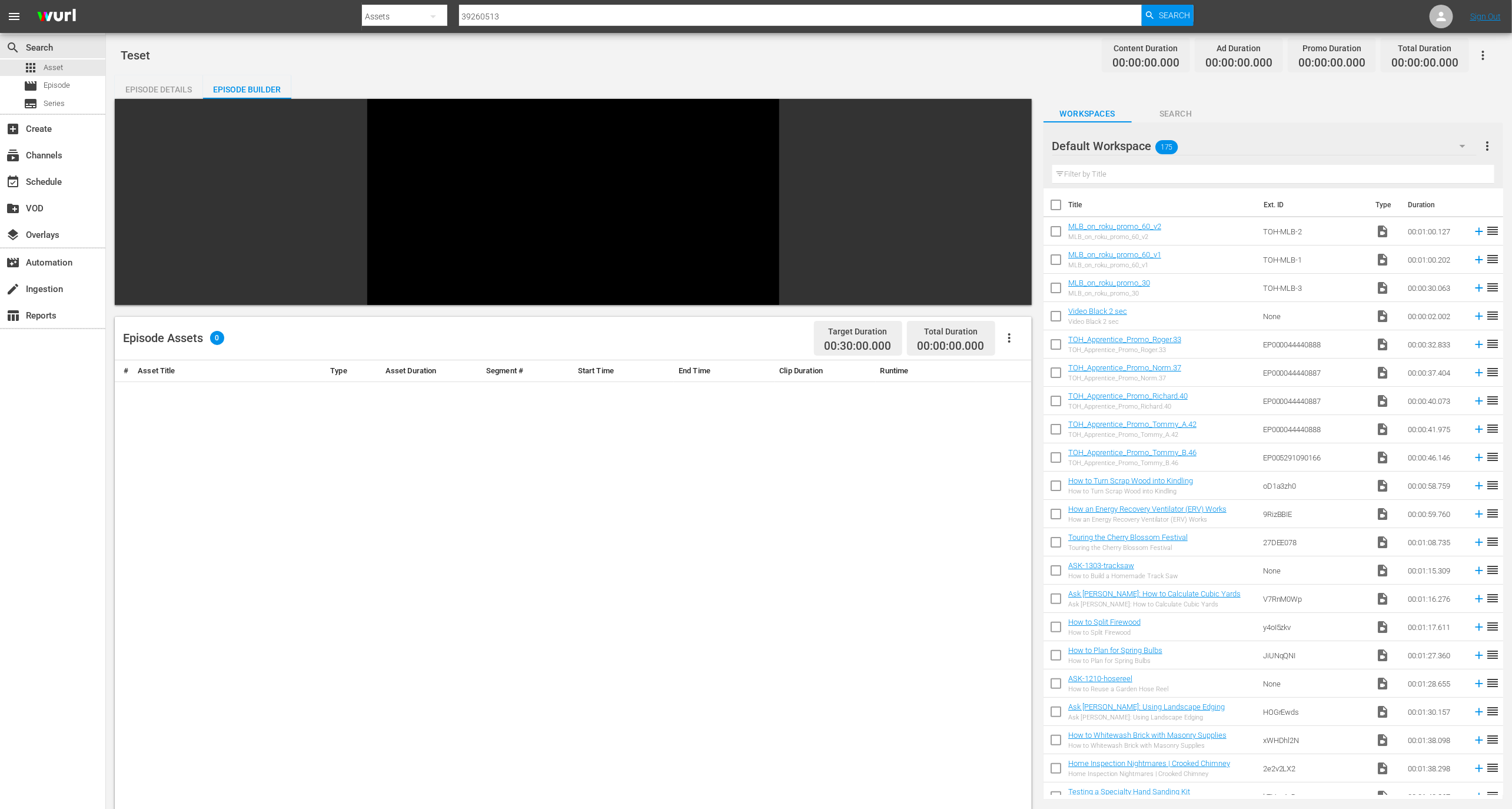
click at [1418, 156] on div "Default Workspace 175" at bounding box center [1264, 146] width 425 height 33
click at [1275, 182] on div "New Workspace Thu Aug 14 2025 21:22:04 GMT+0000 (1)" at bounding box center [1184, 179] width 235 height 19
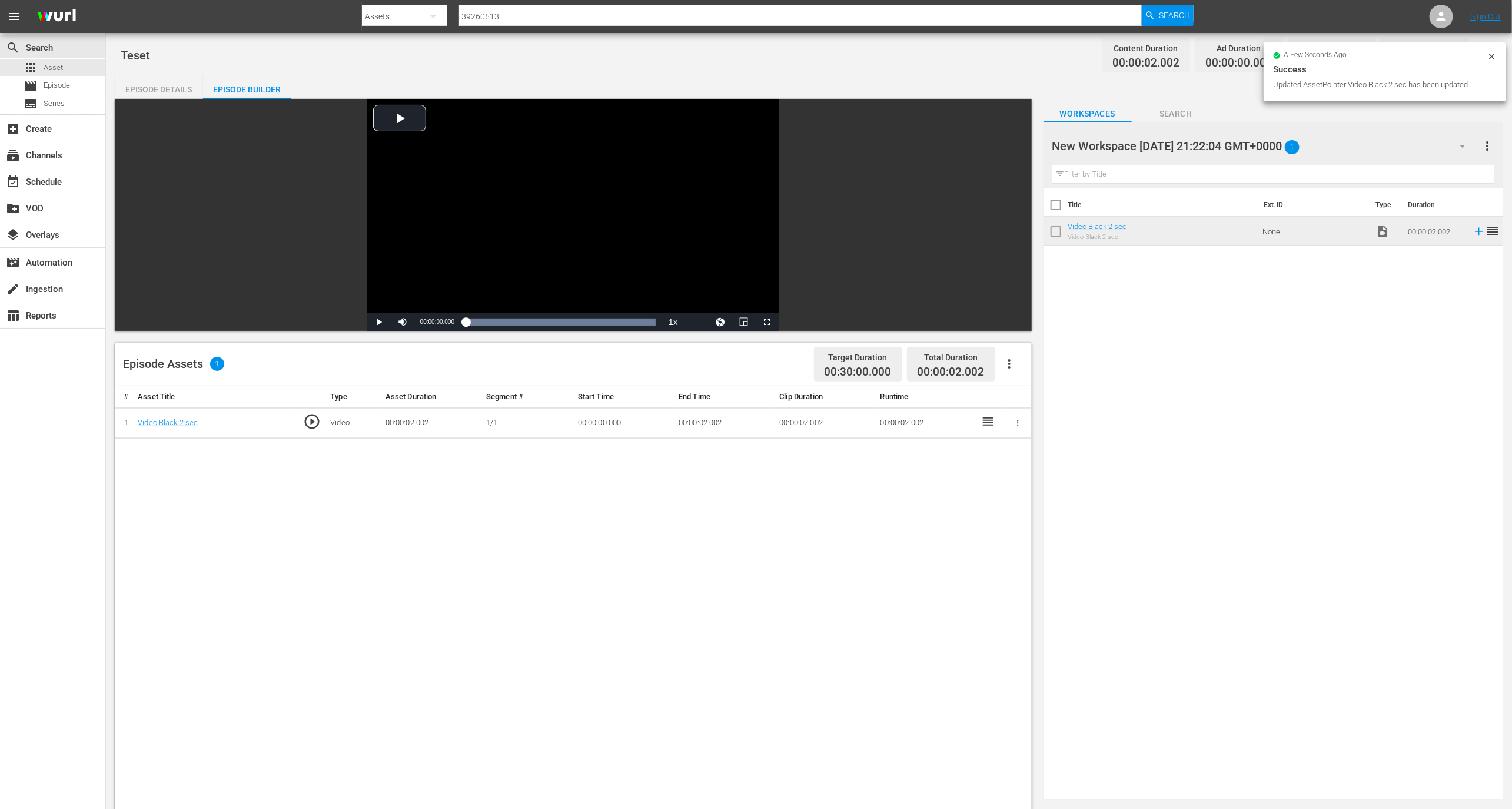
click at [181, 84] on div "Episode Details" at bounding box center [159, 89] width 89 height 28
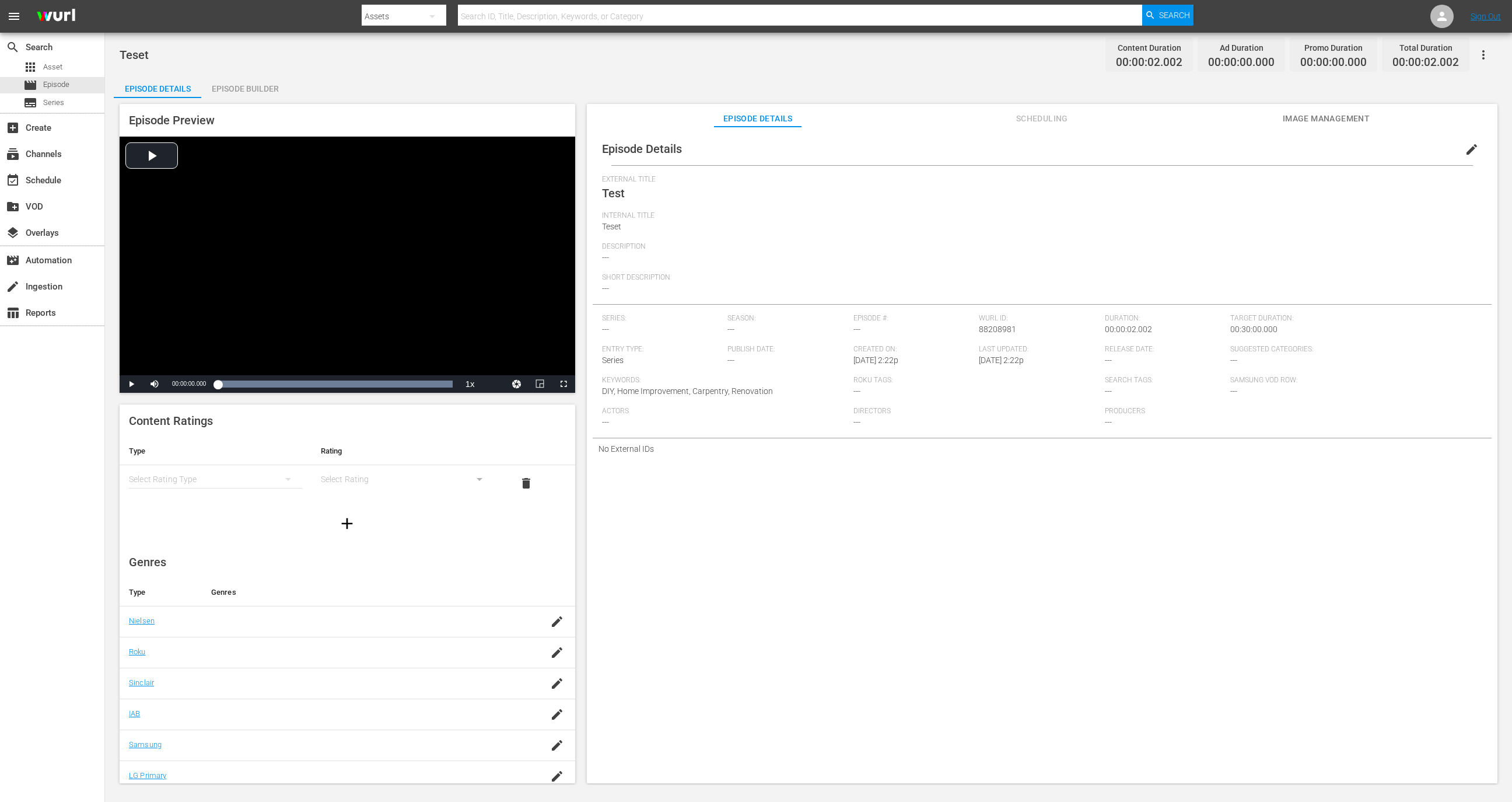
click at [1488, 54] on icon "button" at bounding box center [1482, 54] width 14 height 14
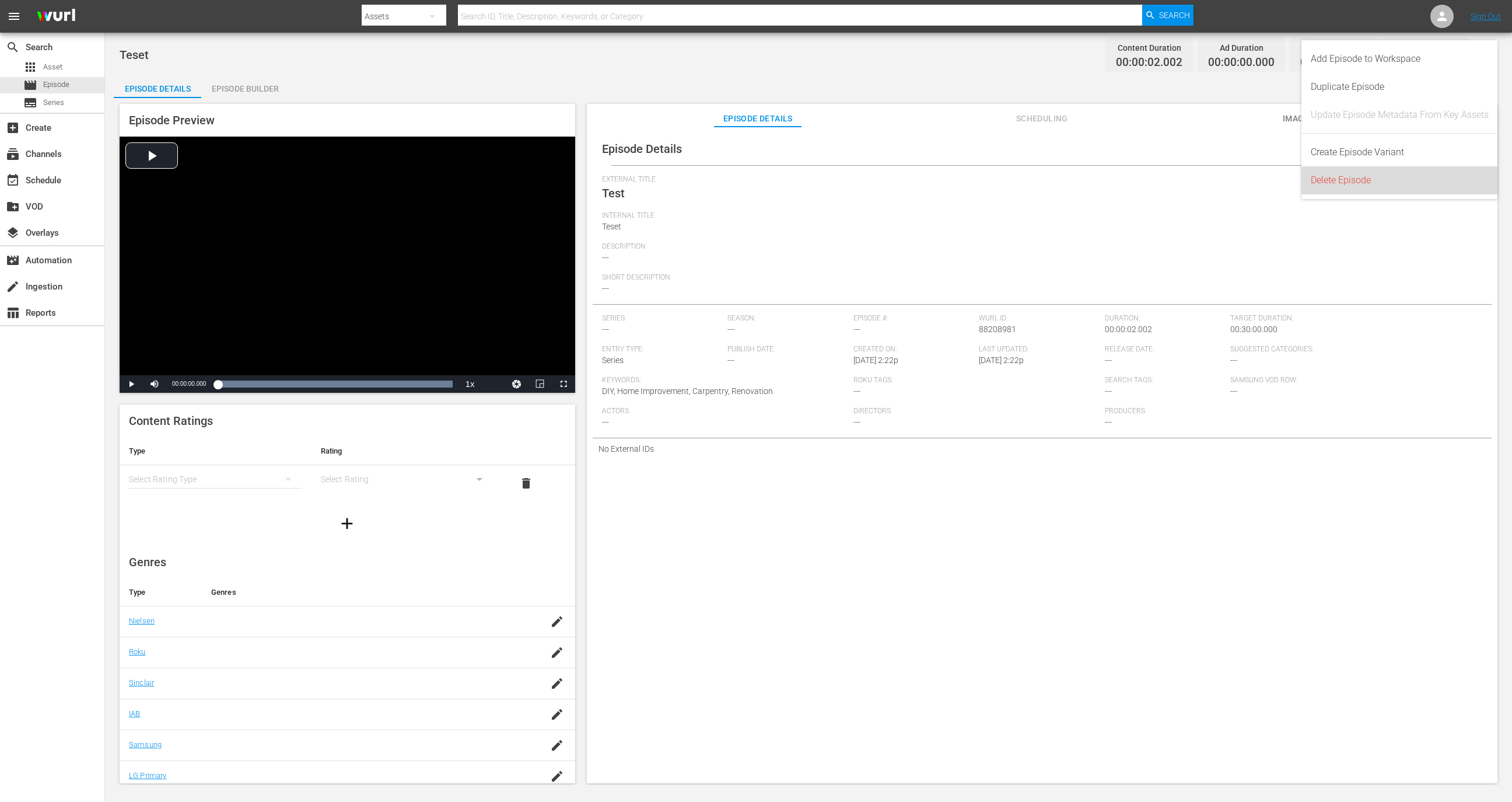
click at [1363, 179] on div "Delete Episode" at bounding box center [1399, 181] width 178 height 28
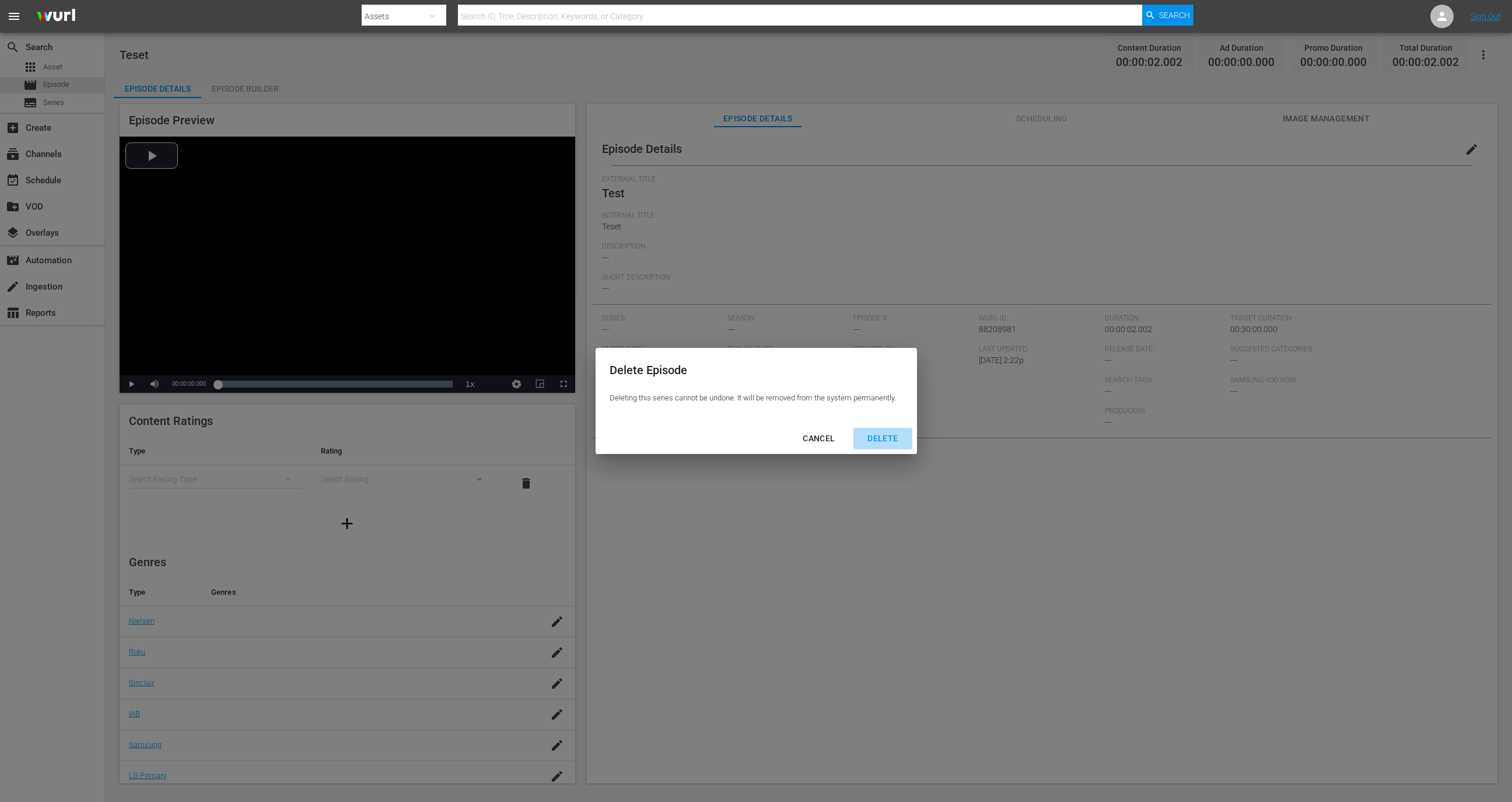
click at [898, 428] on button "DELETE" at bounding box center [882, 438] width 58 height 21
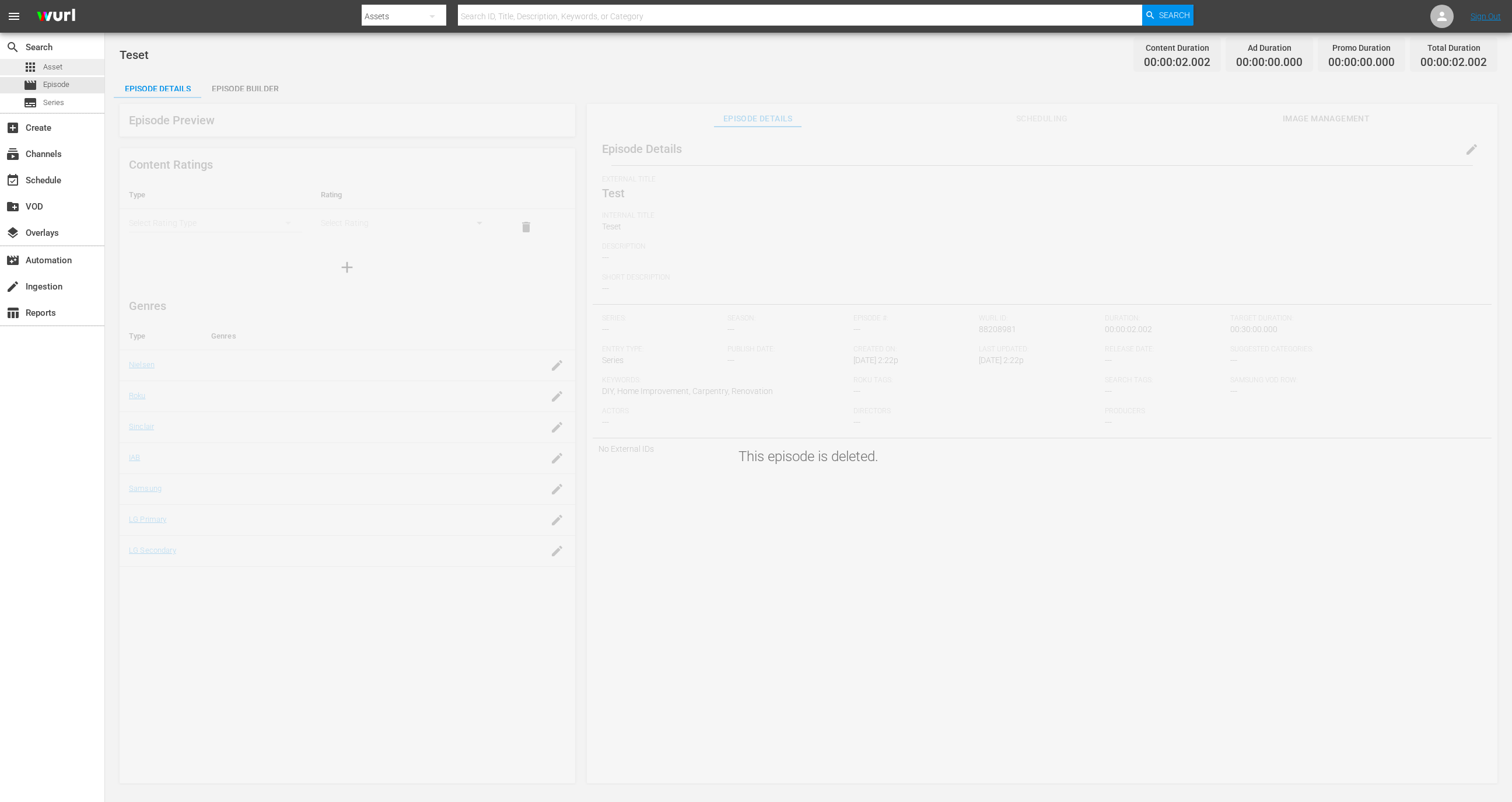
click at [54, 71] on span "Asset" at bounding box center [53, 67] width 19 height 11
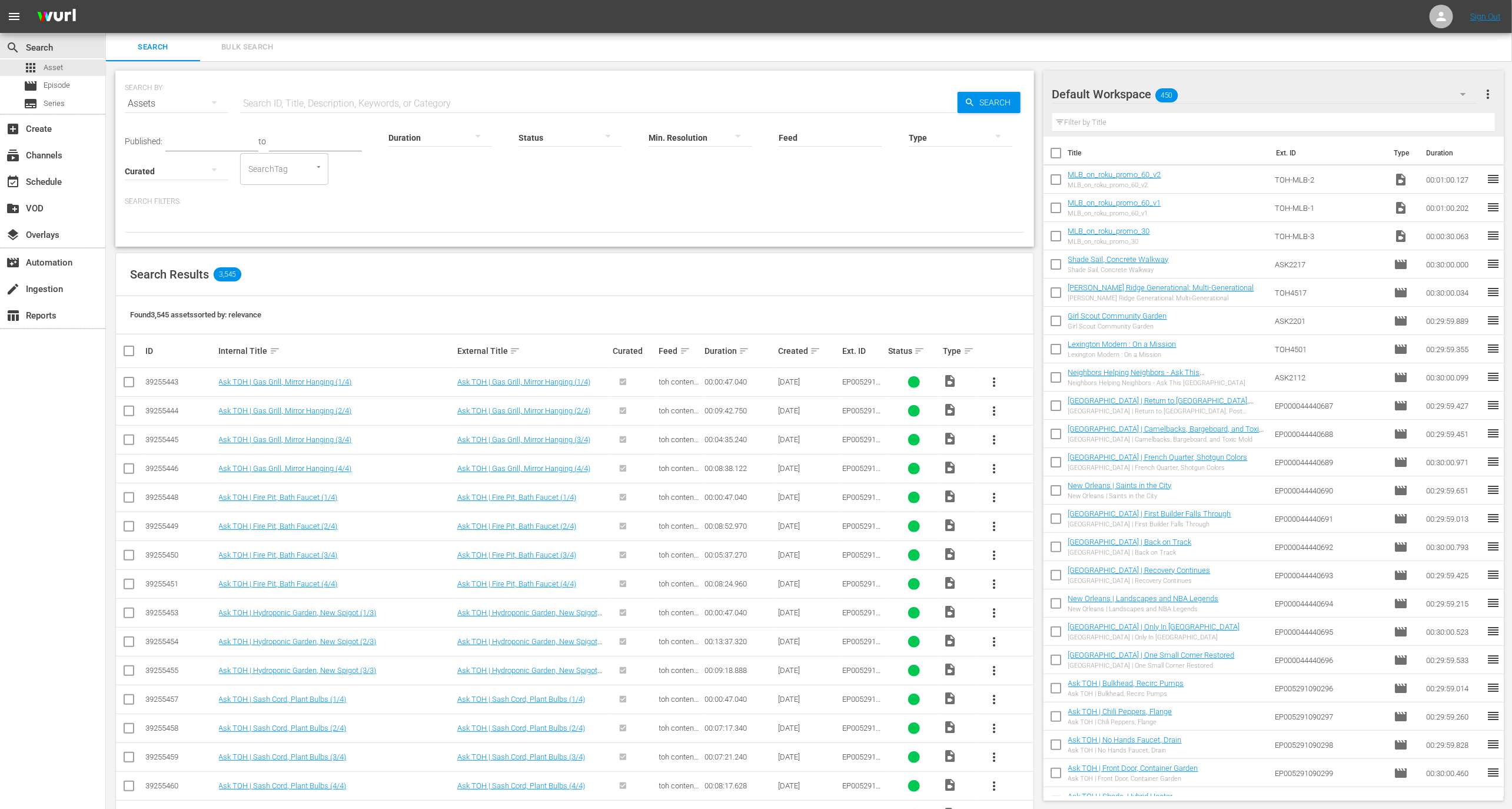
click at [1457, 84] on button "button" at bounding box center [1463, 94] width 28 height 28
click at [1268, 137] on div "Default Workspace (450)" at bounding box center [1184, 146] width 235 height 19
click at [1385, 89] on div "Default Workspace 450" at bounding box center [1265, 94] width 426 height 33
click at [1264, 125] on div "New Workspace Thu Aug 14 2025 21:22:04 GMT+0000 (1)" at bounding box center [1184, 127] width 235 height 19
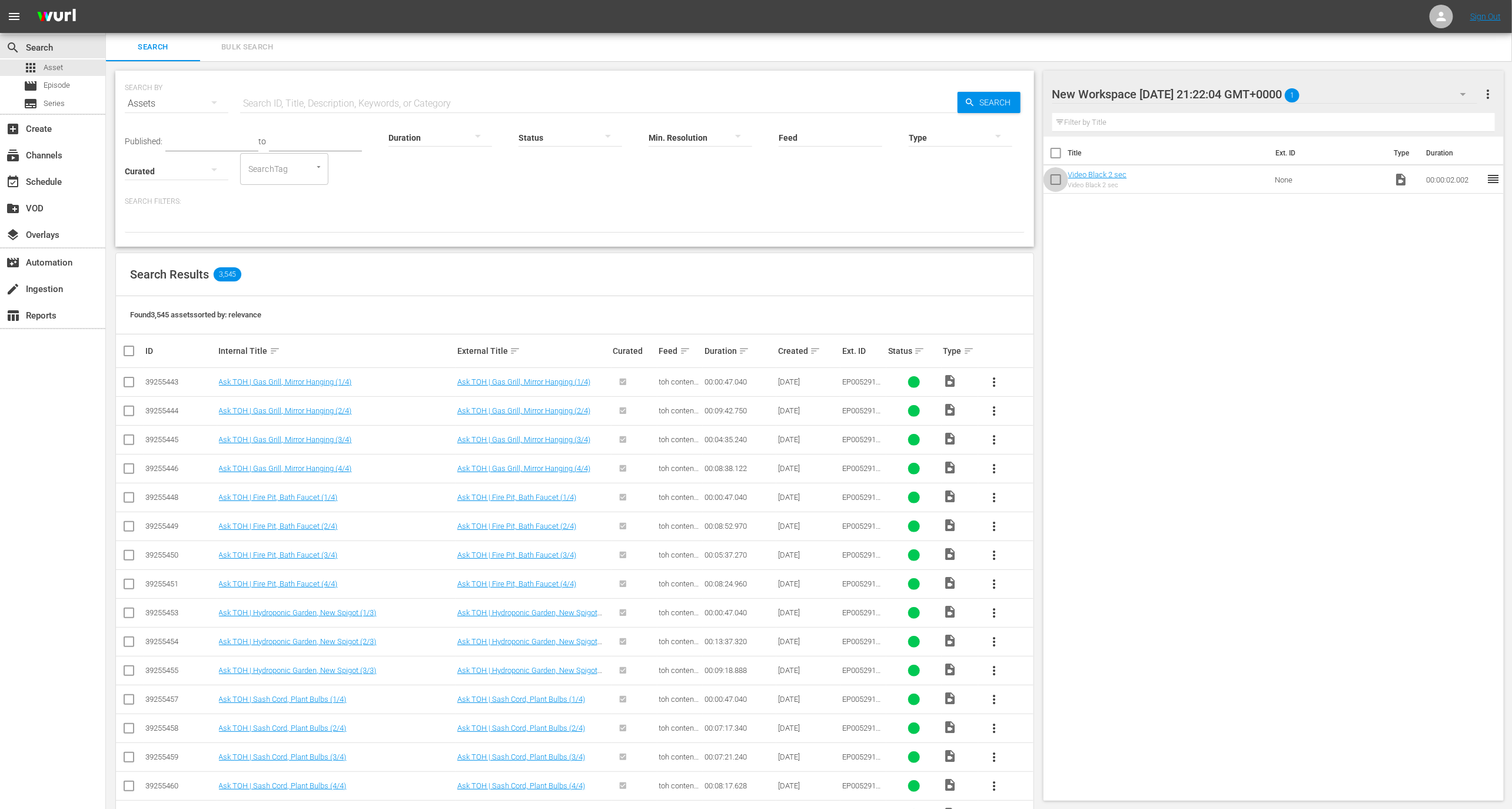
click at [1061, 184] on input "checkbox" at bounding box center [1056, 182] width 25 height 25
checkbox input "true"
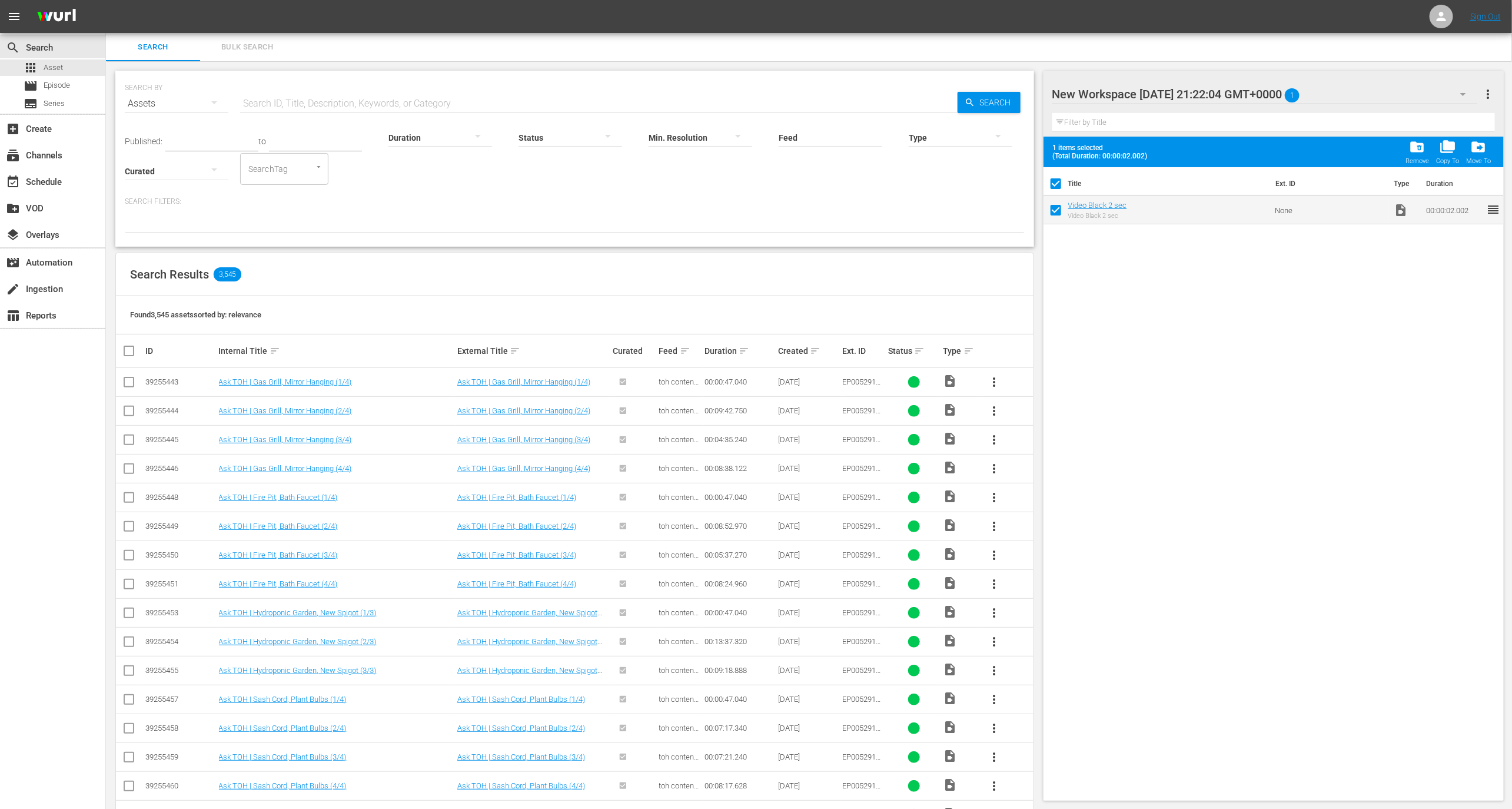
click at [1421, 151] on span "folder_delete" at bounding box center [1418, 147] width 16 height 16
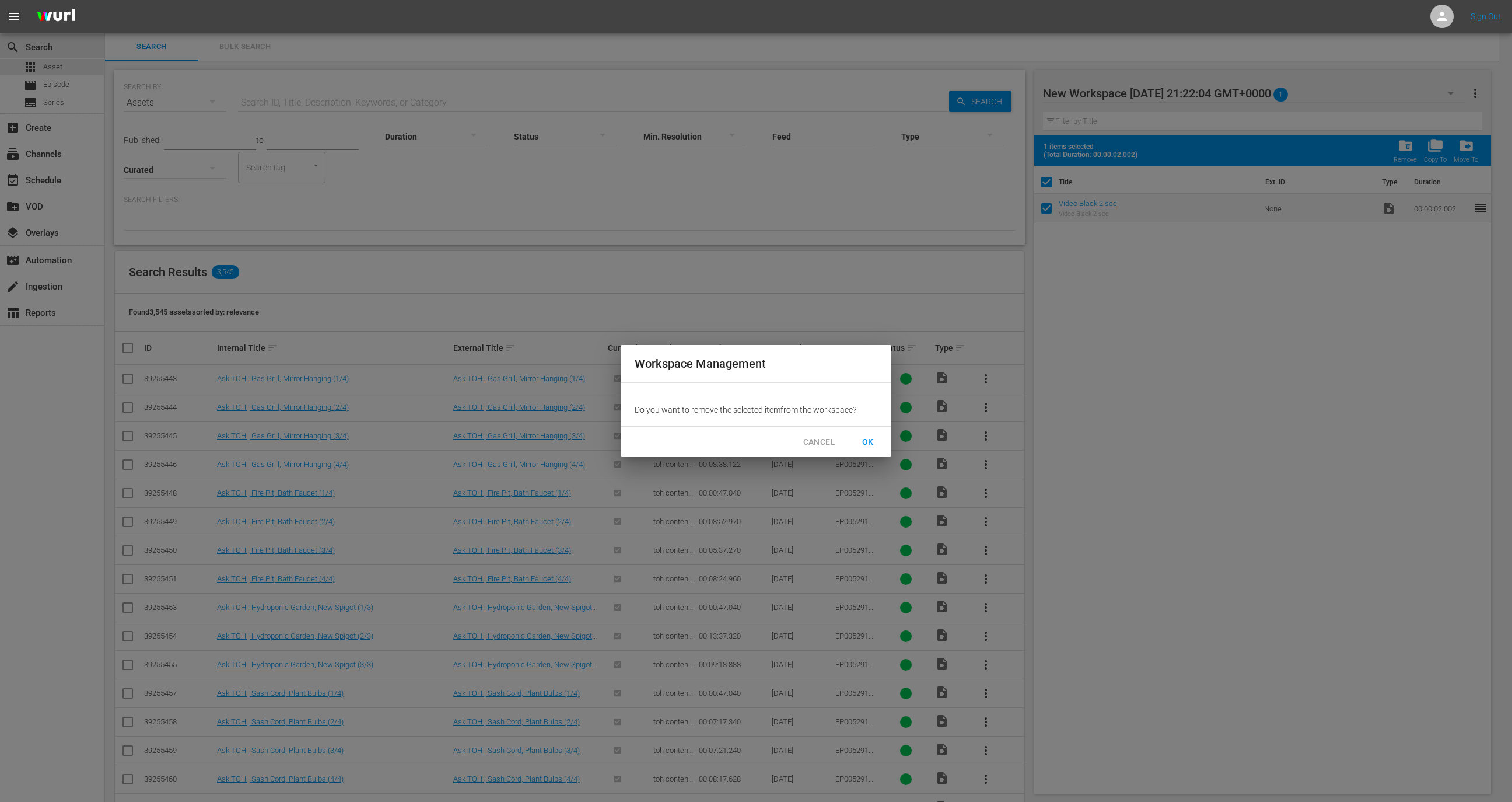
click at [861, 441] on span "OK" at bounding box center [867, 442] width 19 height 15
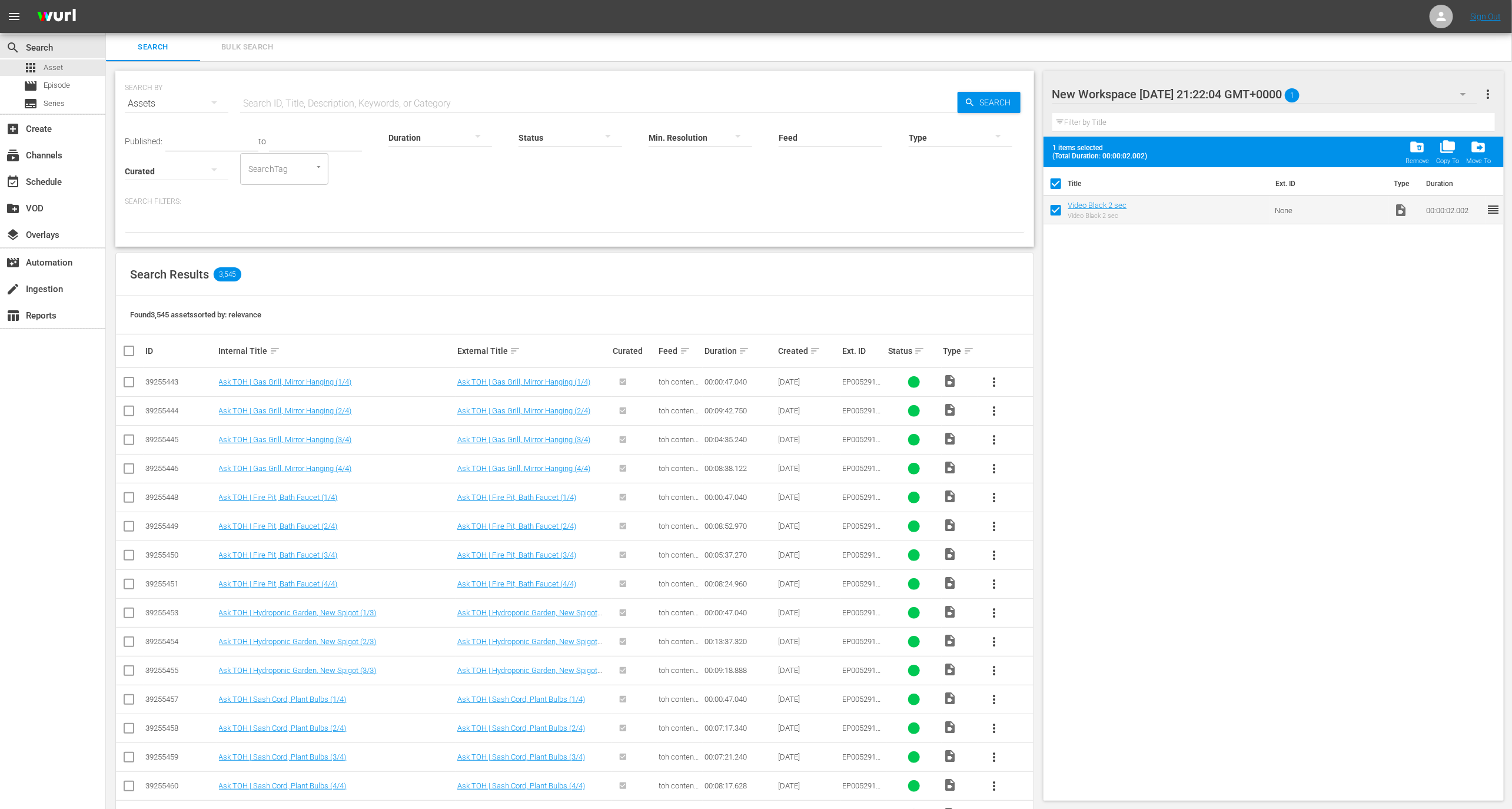
checkbox input "false"
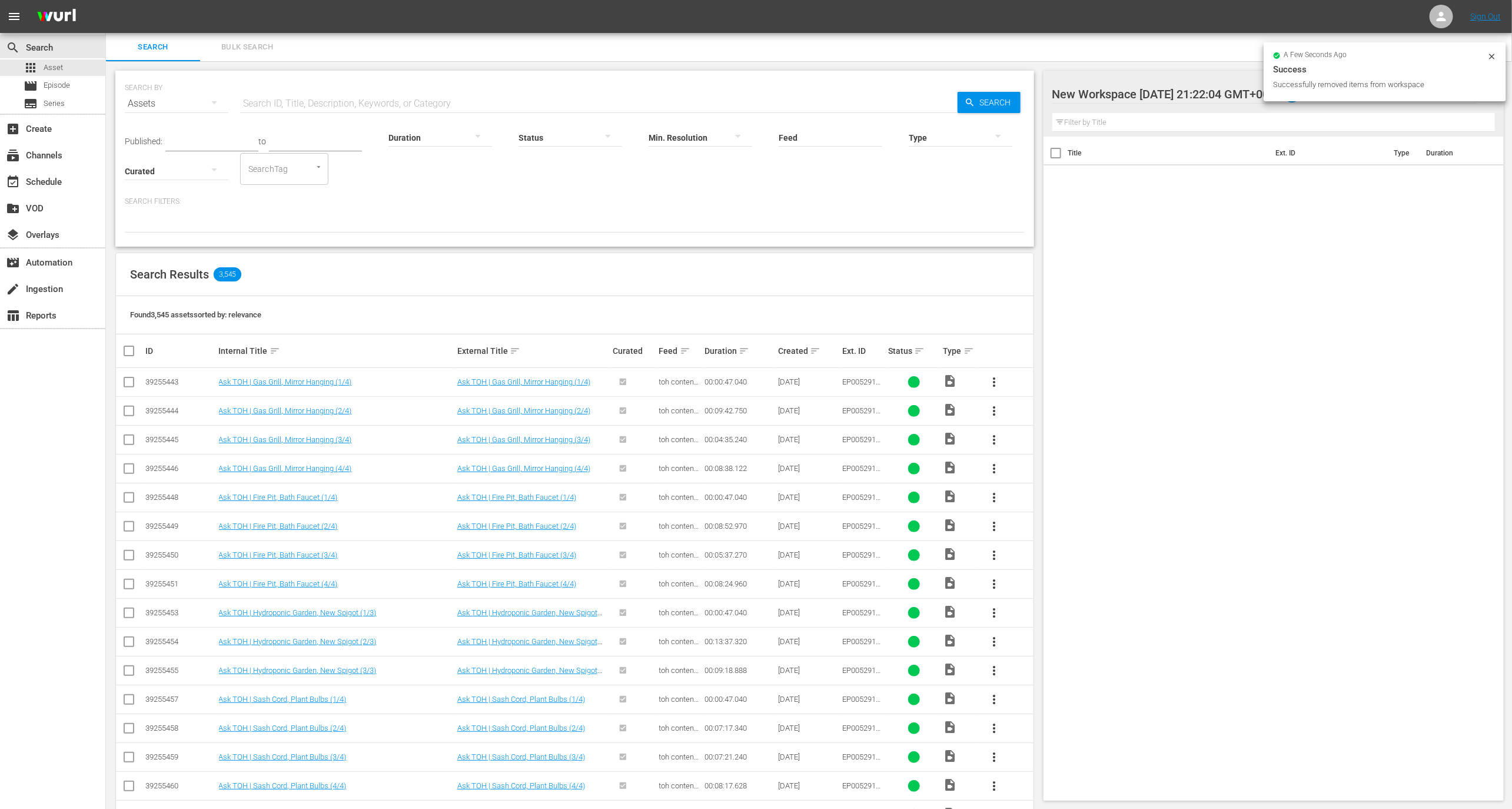
click at [1490, 55] on icon at bounding box center [1491, 56] width 9 height 9
click at [1490, 98] on span "more_vert" at bounding box center [1488, 94] width 14 height 14
click at [1445, 142] on div "Delete This Workspace" at bounding box center [1412, 138] width 138 height 22
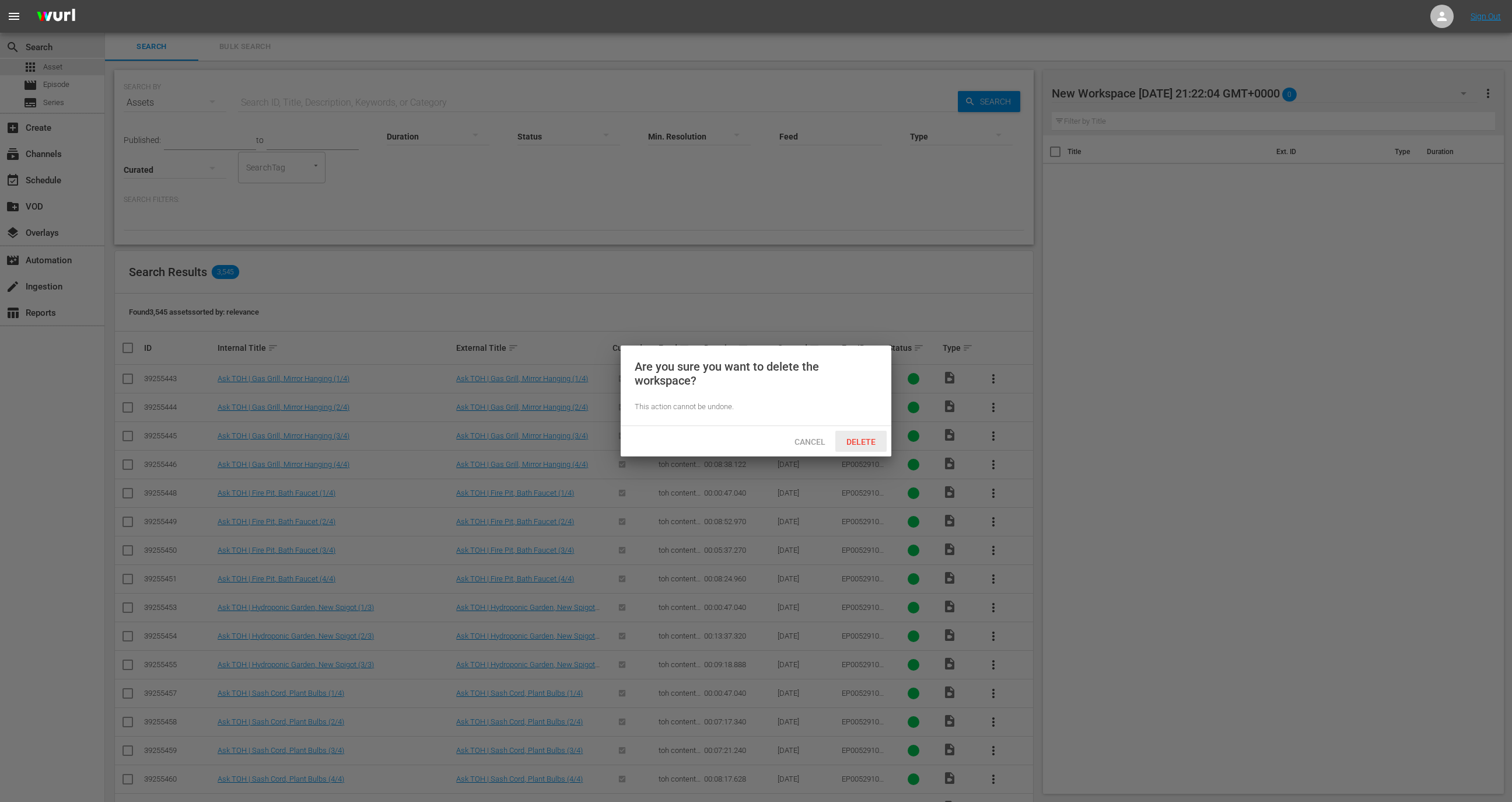
click at [861, 435] on div "Delete" at bounding box center [861, 442] width 52 height 21
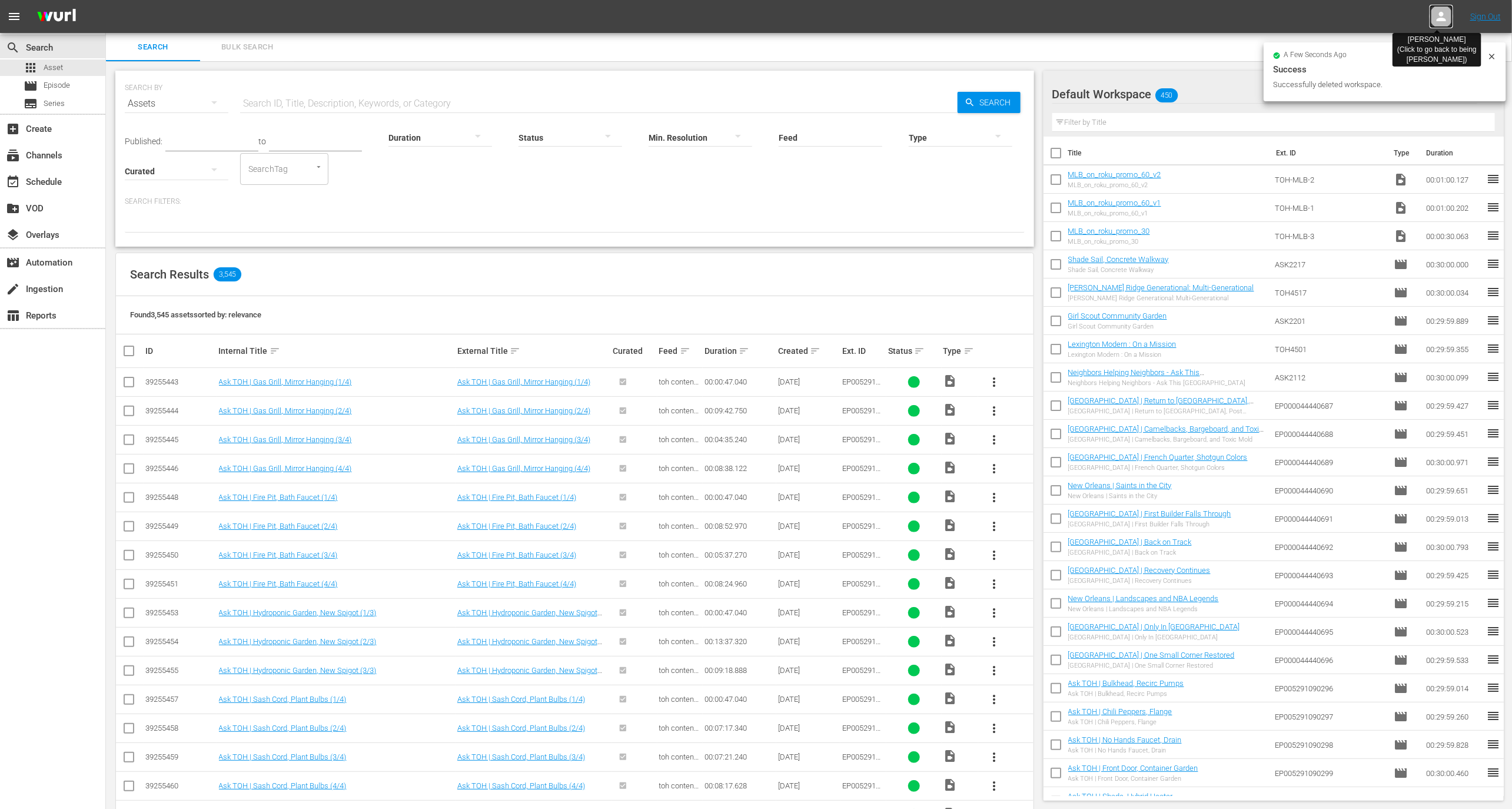
click at [1438, 13] on icon at bounding box center [1441, 16] width 14 height 14
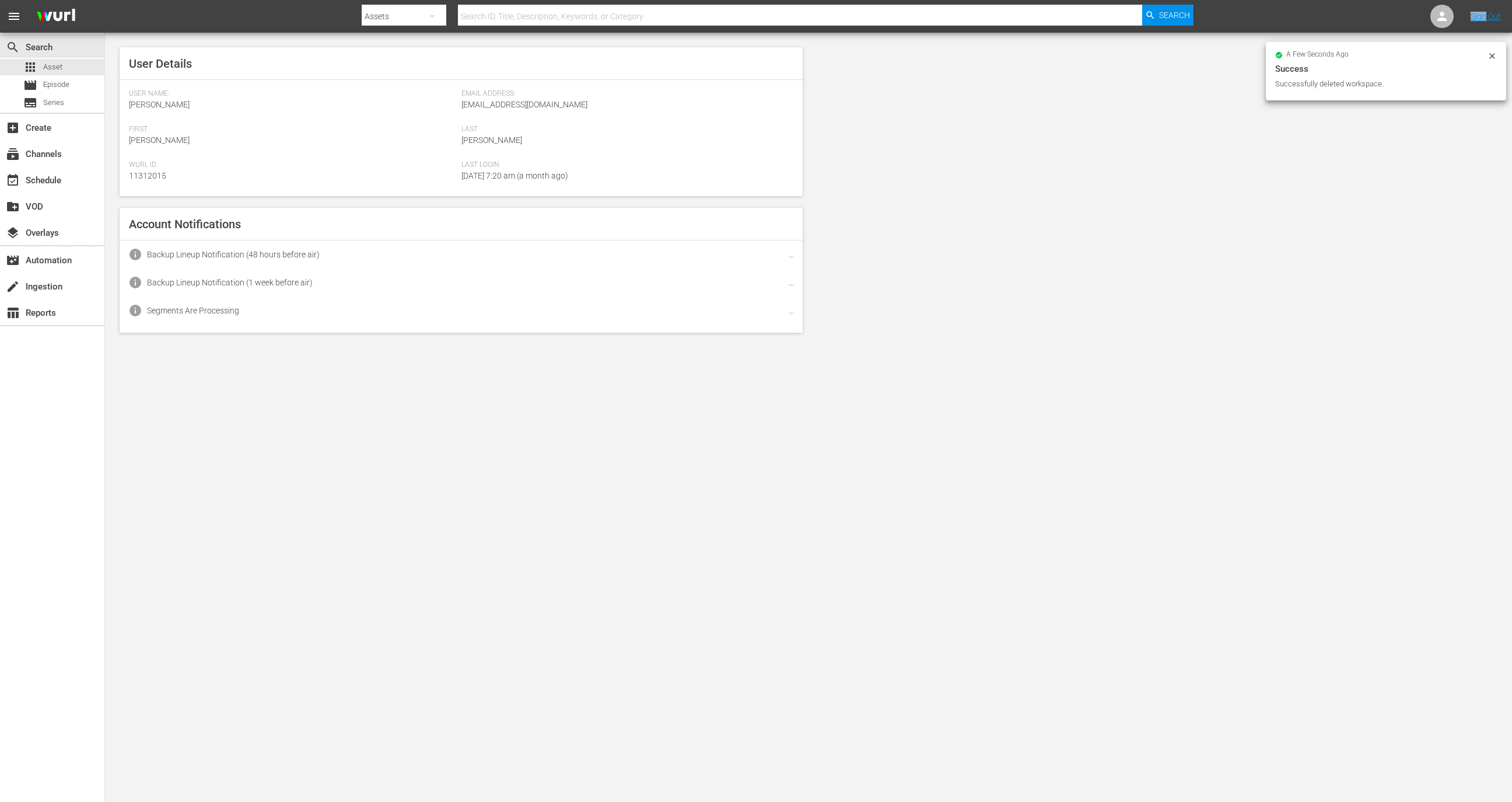
click at [1425, 13] on nav "menu Search By Assets Search ID, Title, Description, Keywords, or Category Sear…" at bounding box center [756, 16] width 1512 height 33
click at [1450, 16] on div at bounding box center [1441, 16] width 23 height 23
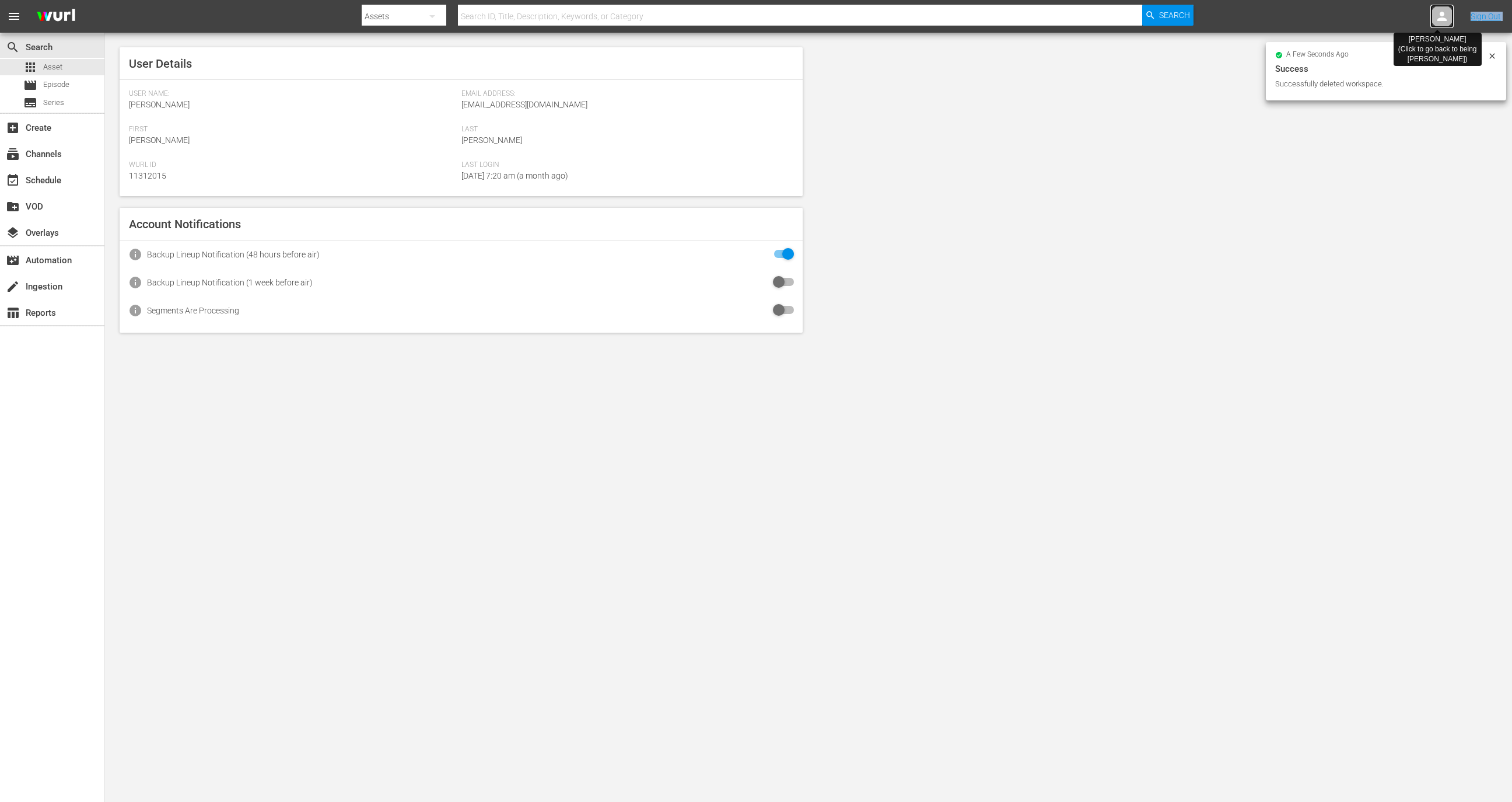
click at [1450, 16] on div at bounding box center [1441, 16] width 23 height 23
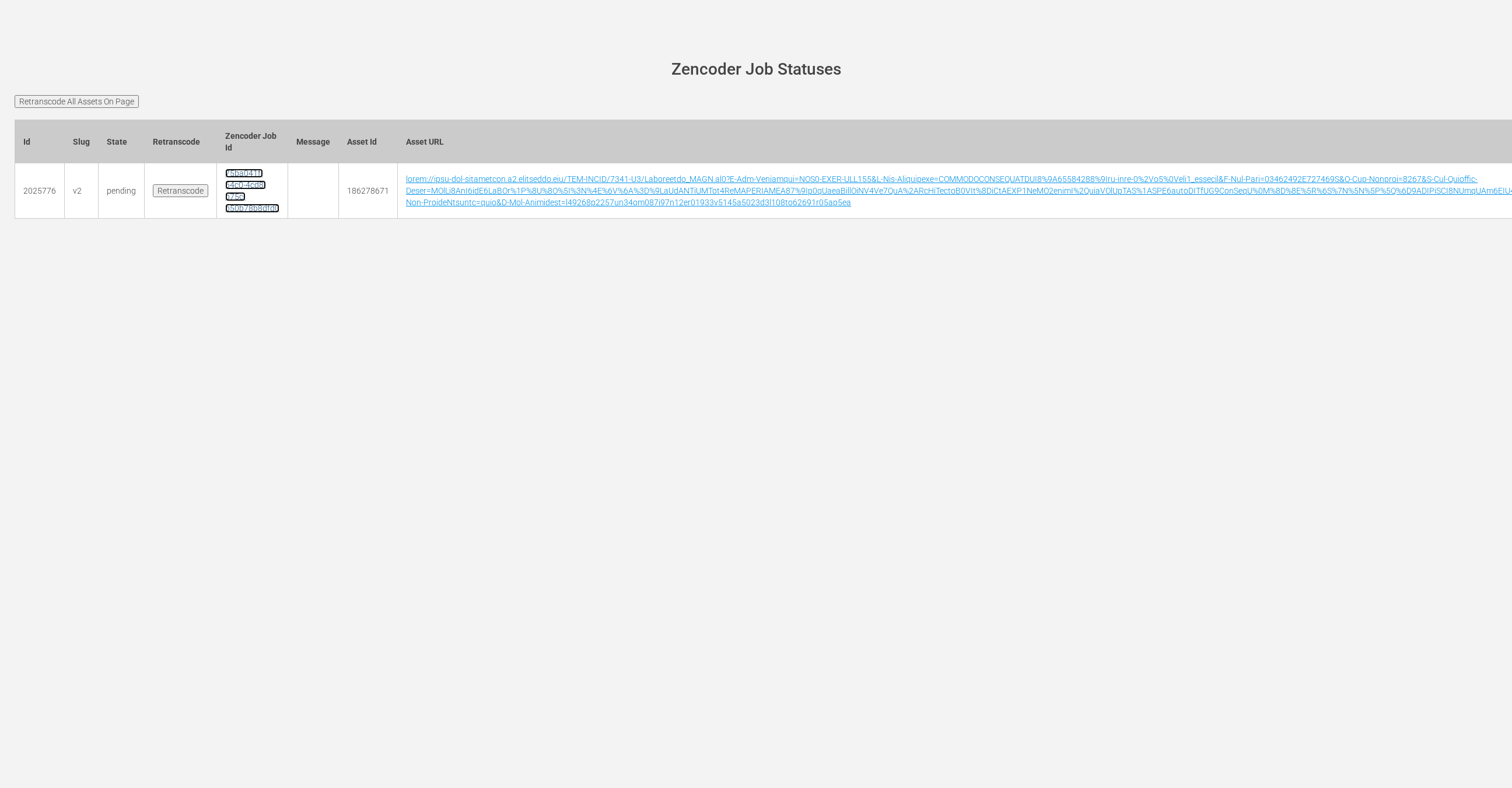
click at [225, 183] on link "75ba041f-64c0-4cd8-b75c-b50b78b8dfd0" at bounding box center [252, 190] width 54 height 44
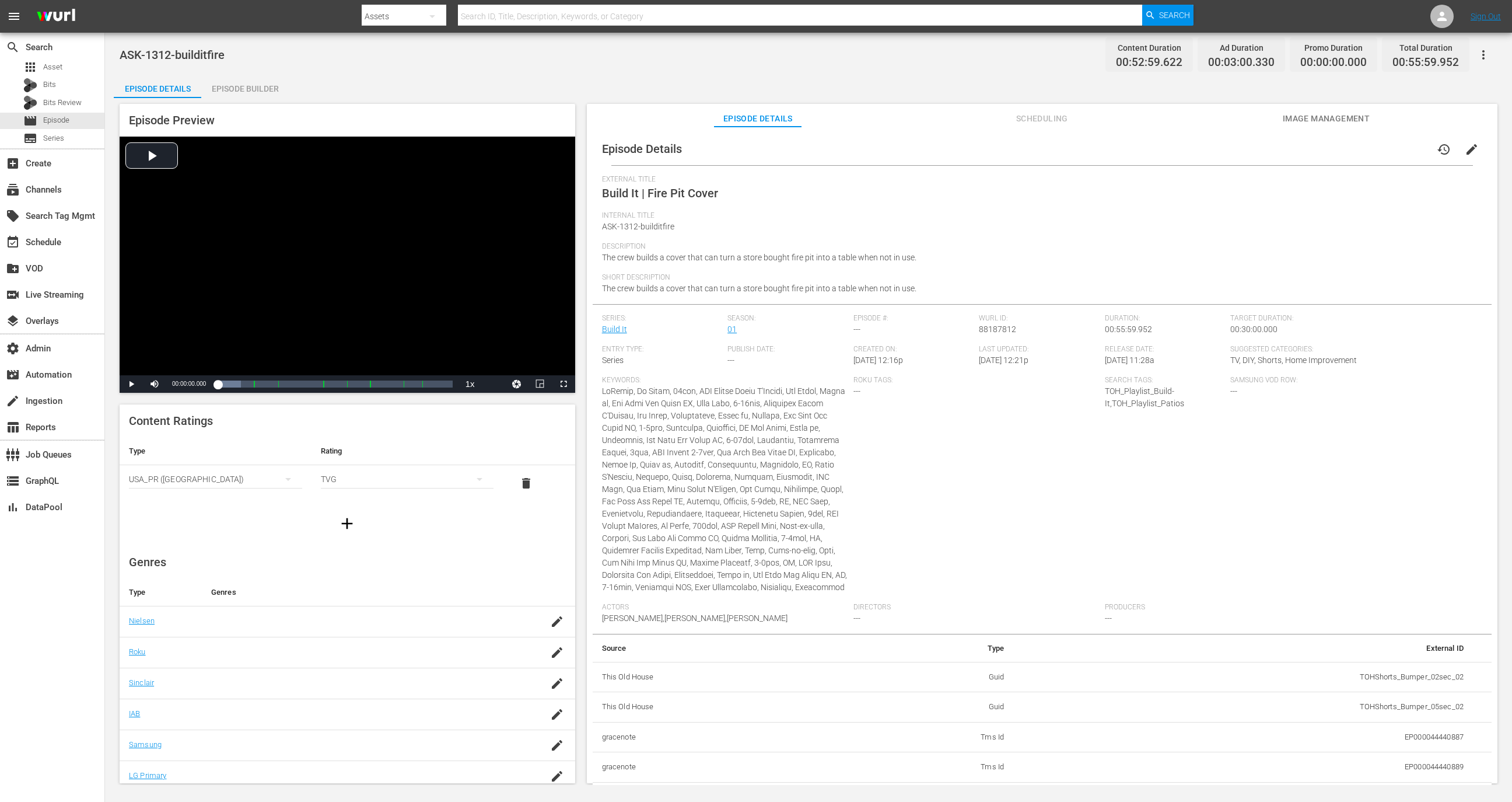
scroll to position [1431, 0]
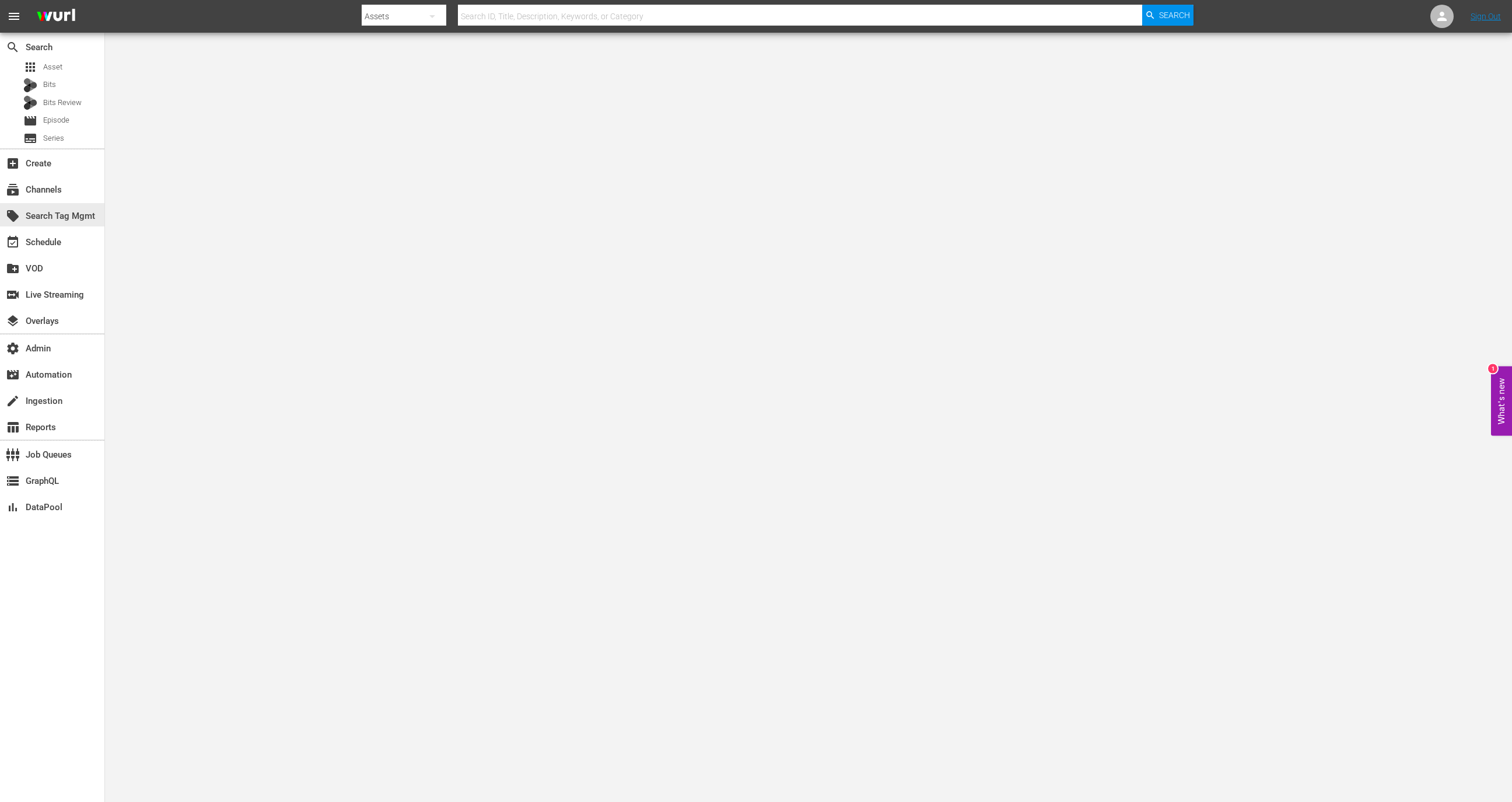
click at [78, 200] on div "subscriptions Channels" at bounding box center [52, 189] width 104 height 26
click at [79, 193] on div "subscriptions Channels" at bounding box center [52, 188] width 104 height 23
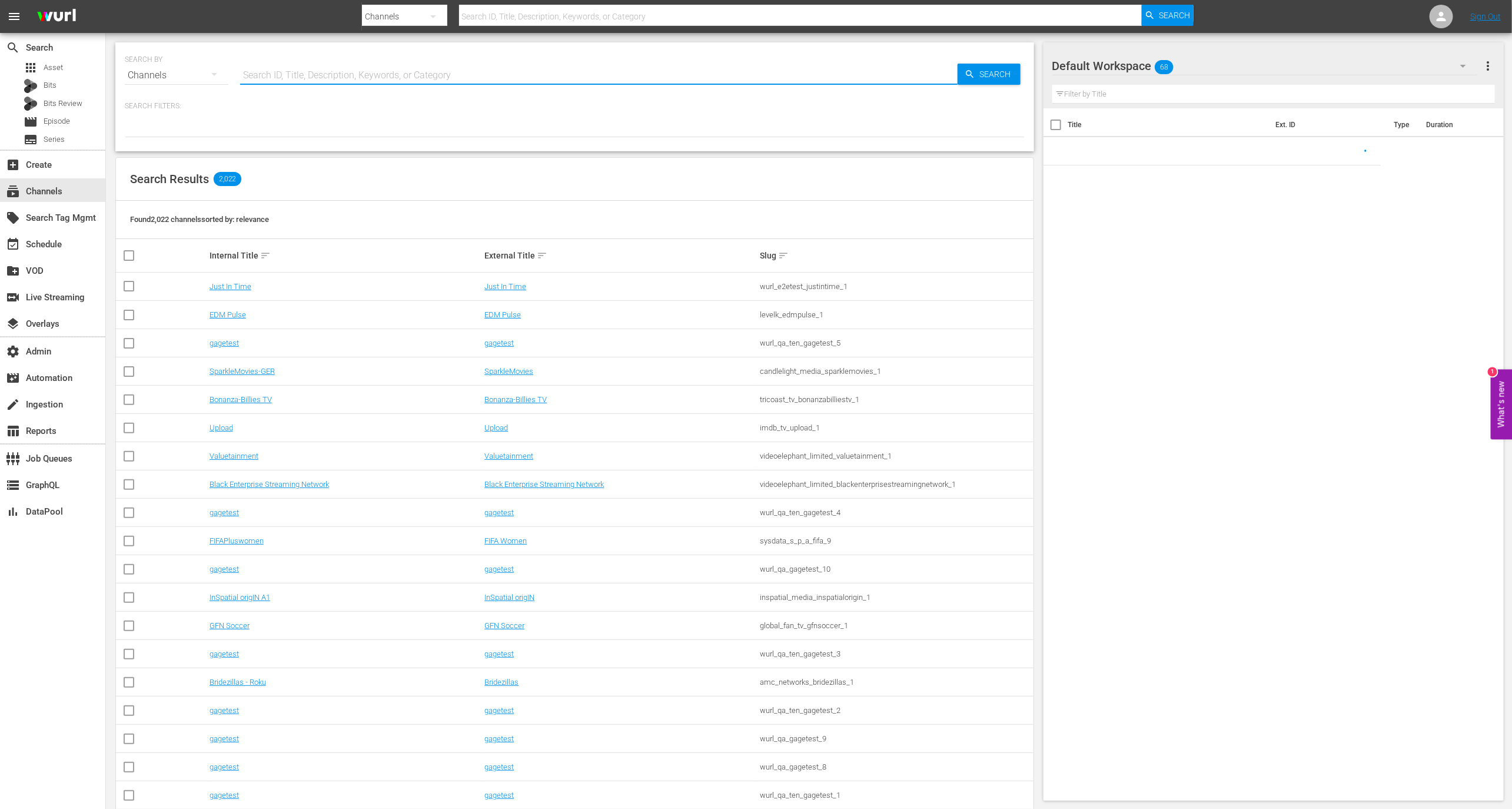
click at [308, 75] on input "text" at bounding box center [599, 75] width 718 height 28
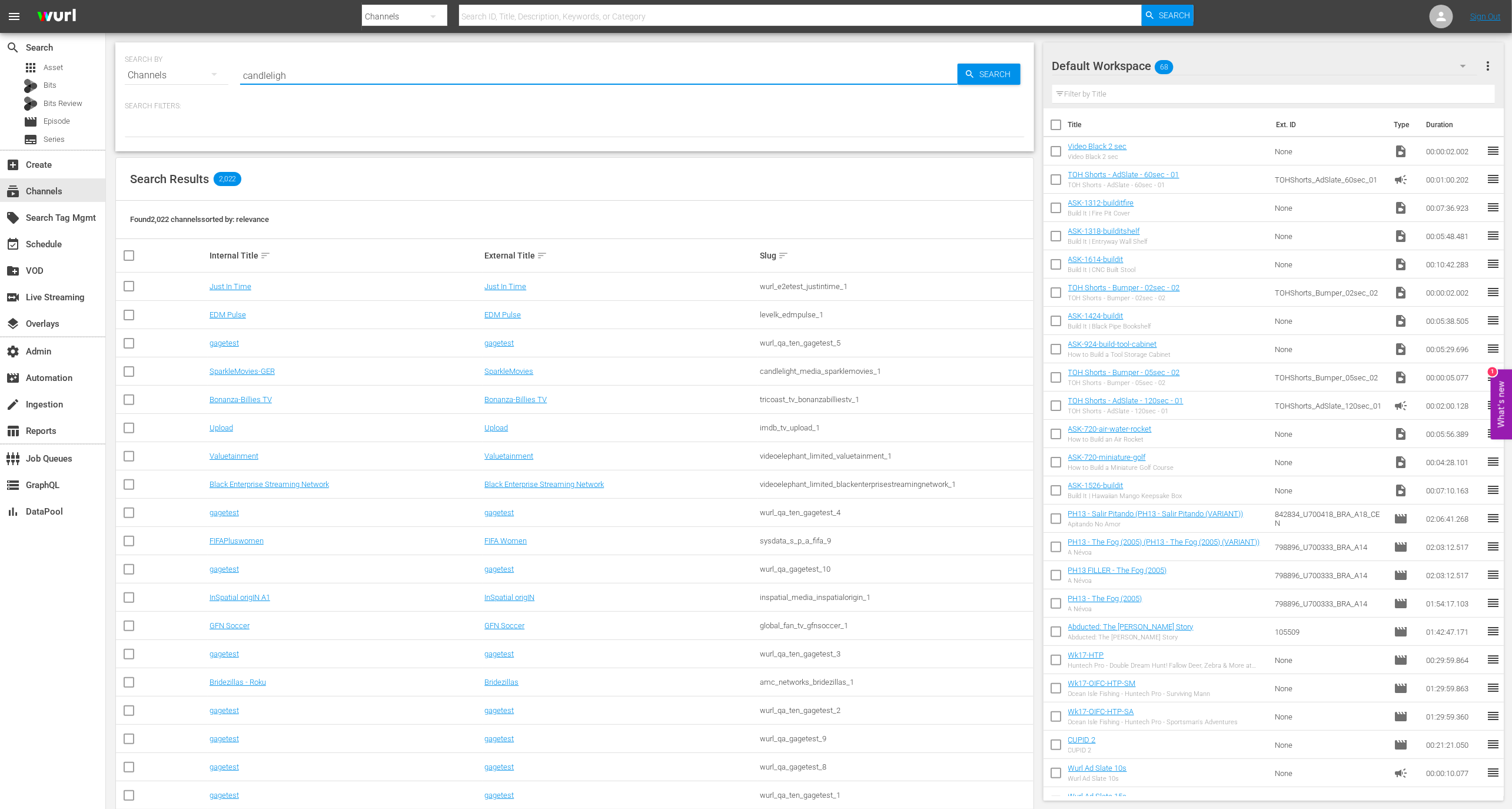
type input "candlelight"
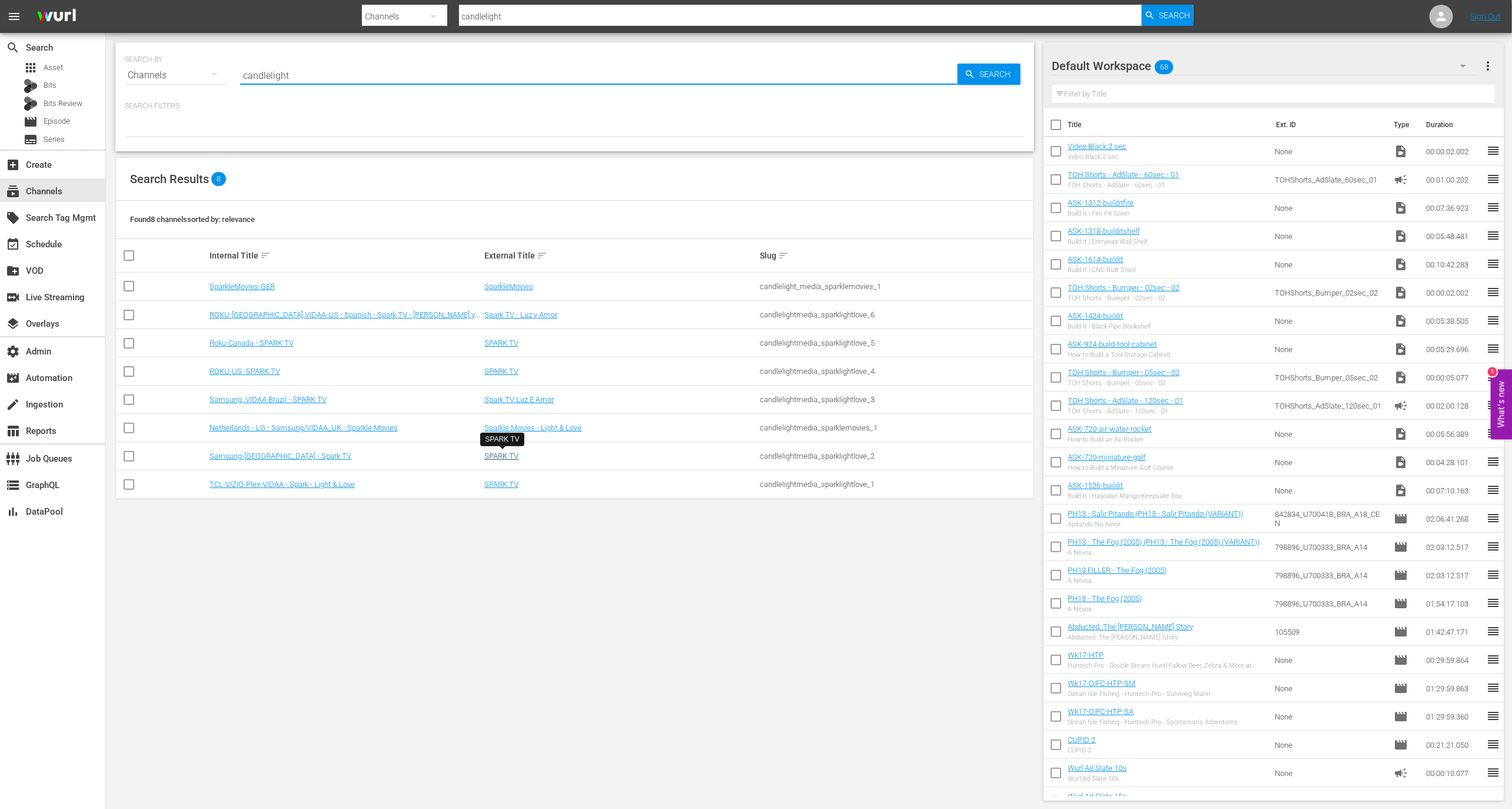
type input "candlelight"
click at [501, 455] on link "SPARK TV" at bounding box center [501, 455] width 34 height 9
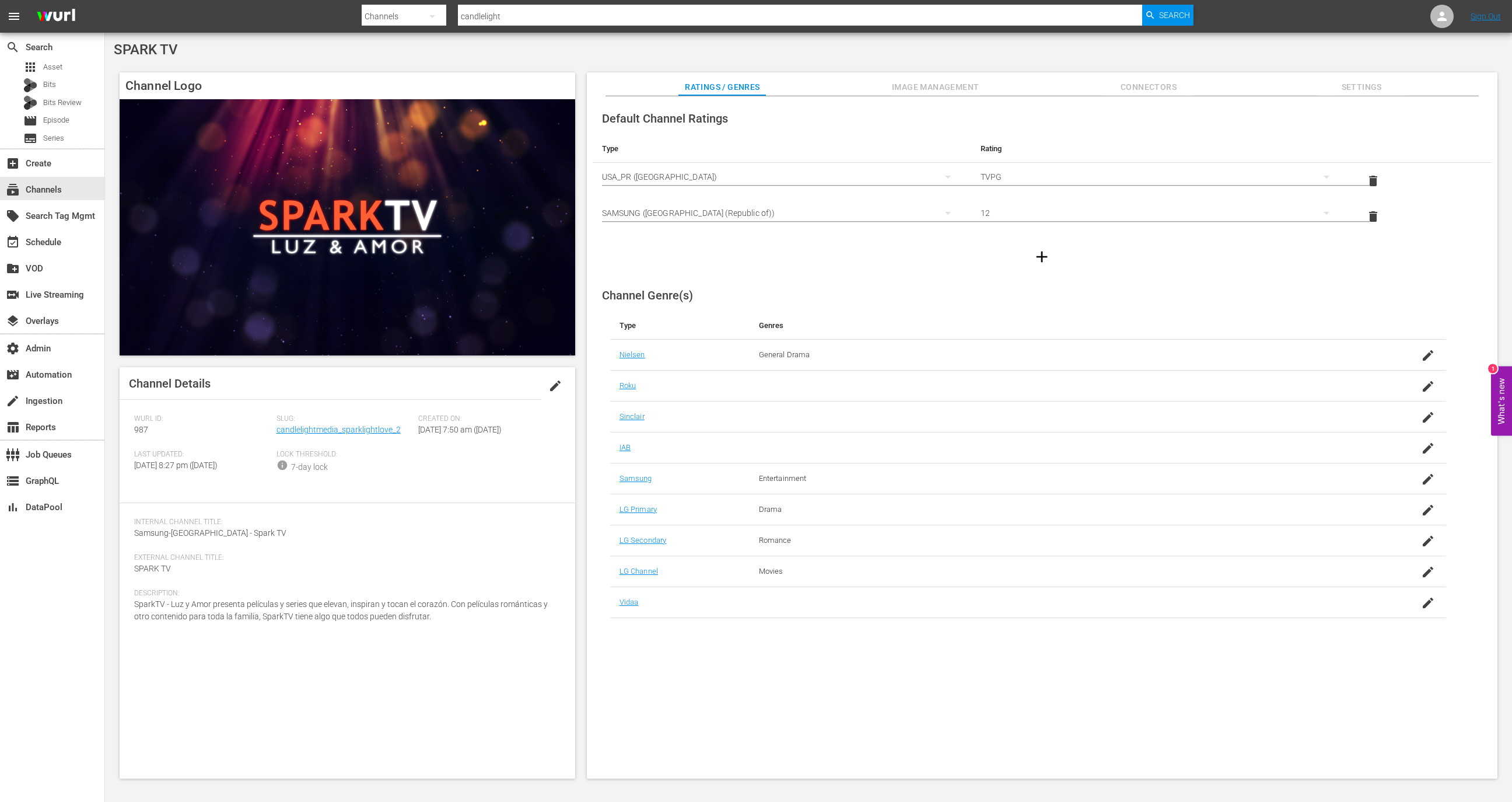
click at [924, 89] on span "Image Management" at bounding box center [935, 87] width 88 height 15
click at [943, 89] on span "Image Management" at bounding box center [935, 87] width 88 height 15
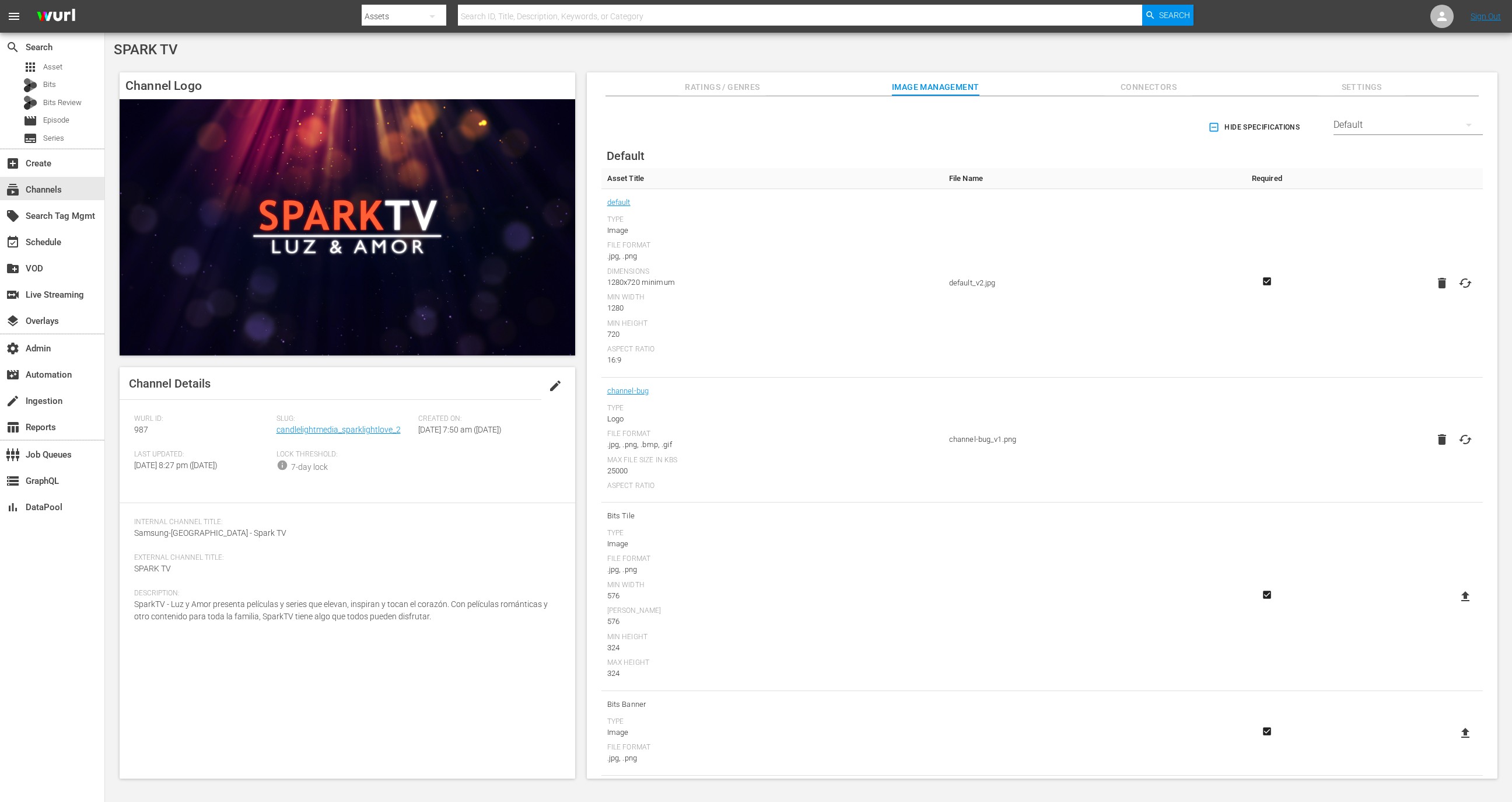
click at [1288, 131] on span "Hide Specifications" at bounding box center [1254, 127] width 89 height 12
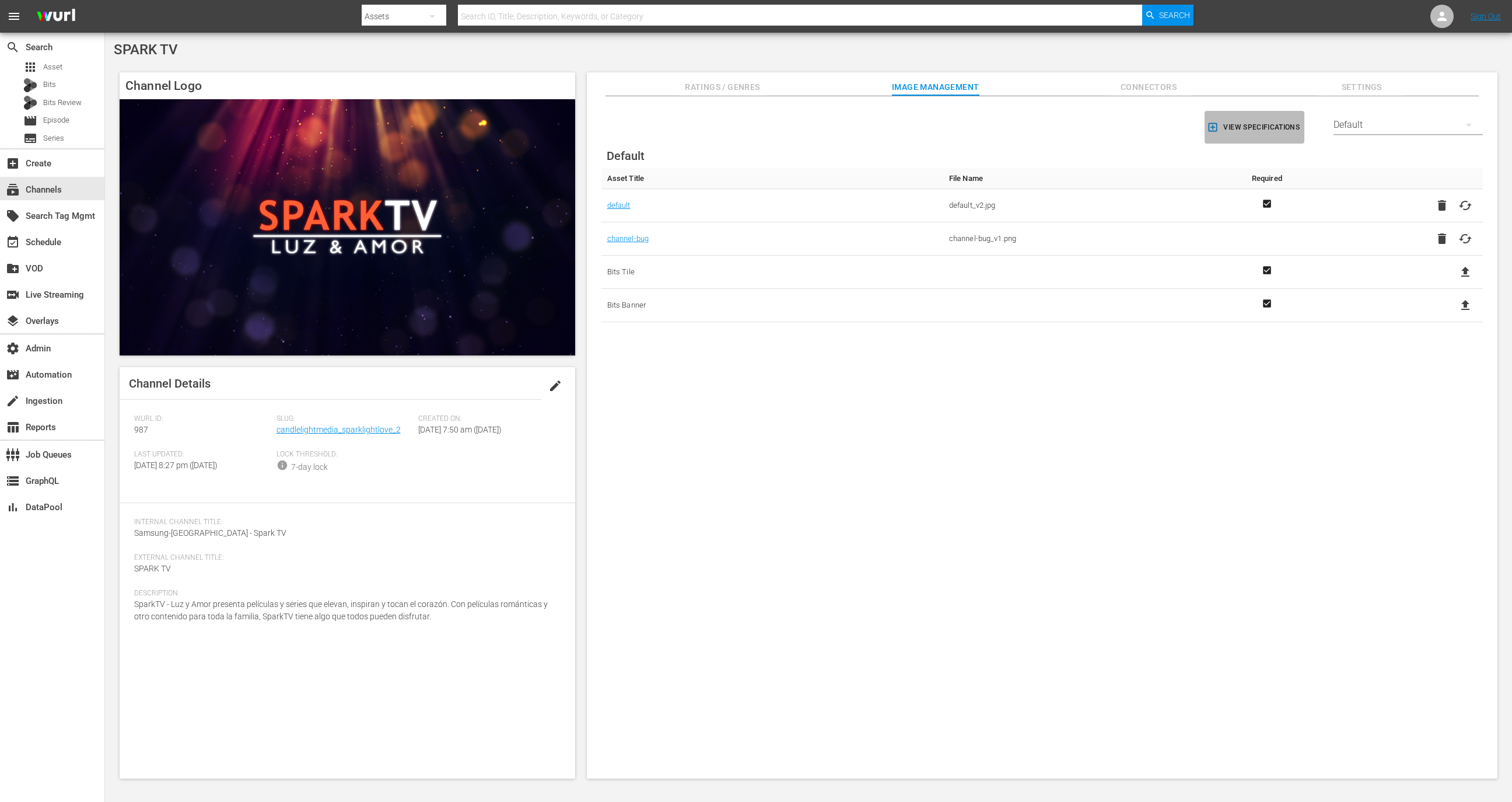
click at [1284, 131] on span "View Specifications" at bounding box center [1254, 127] width 90 height 12
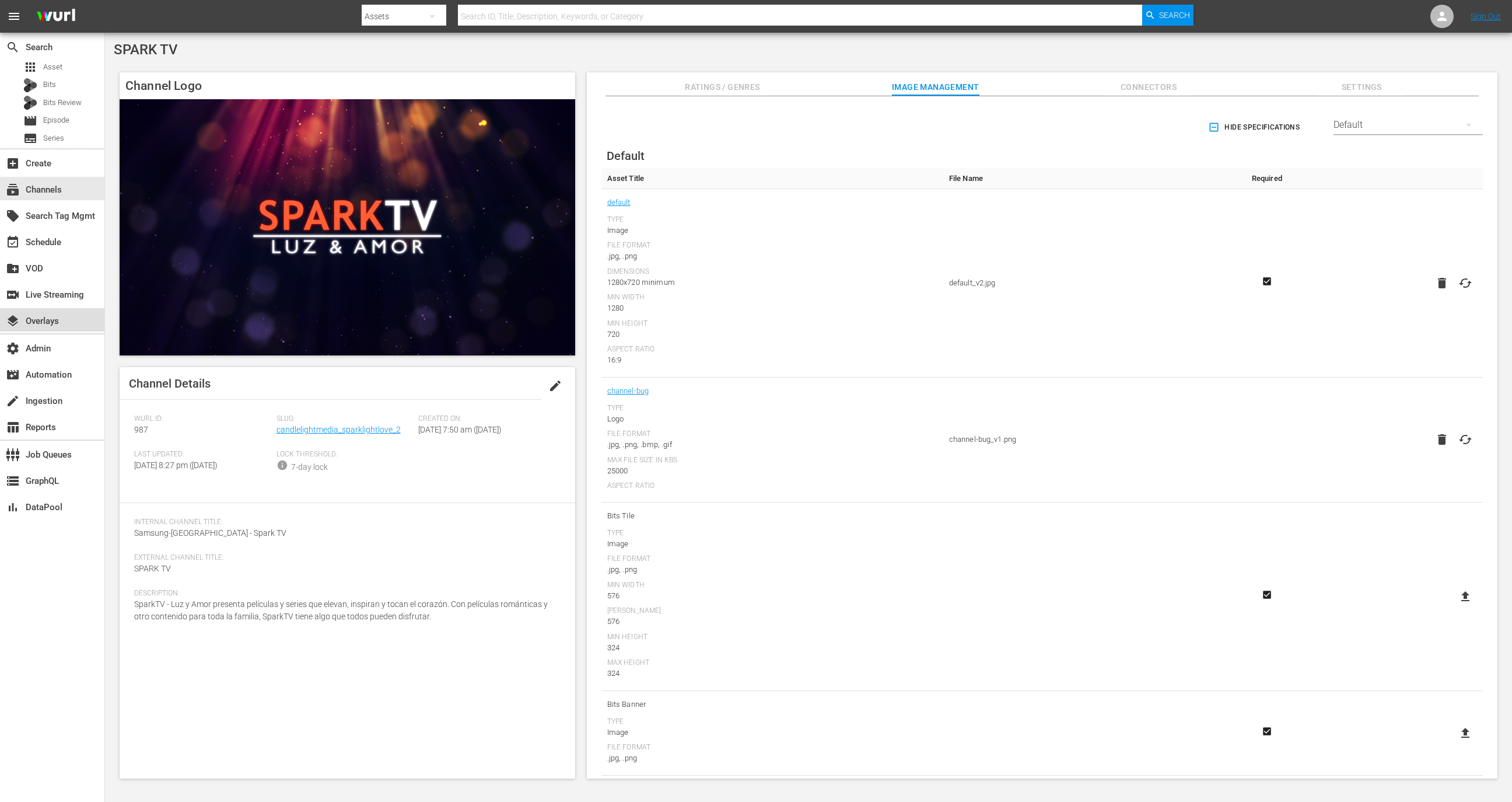
click at [76, 327] on div "layers Overlays" at bounding box center [52, 319] width 104 height 23
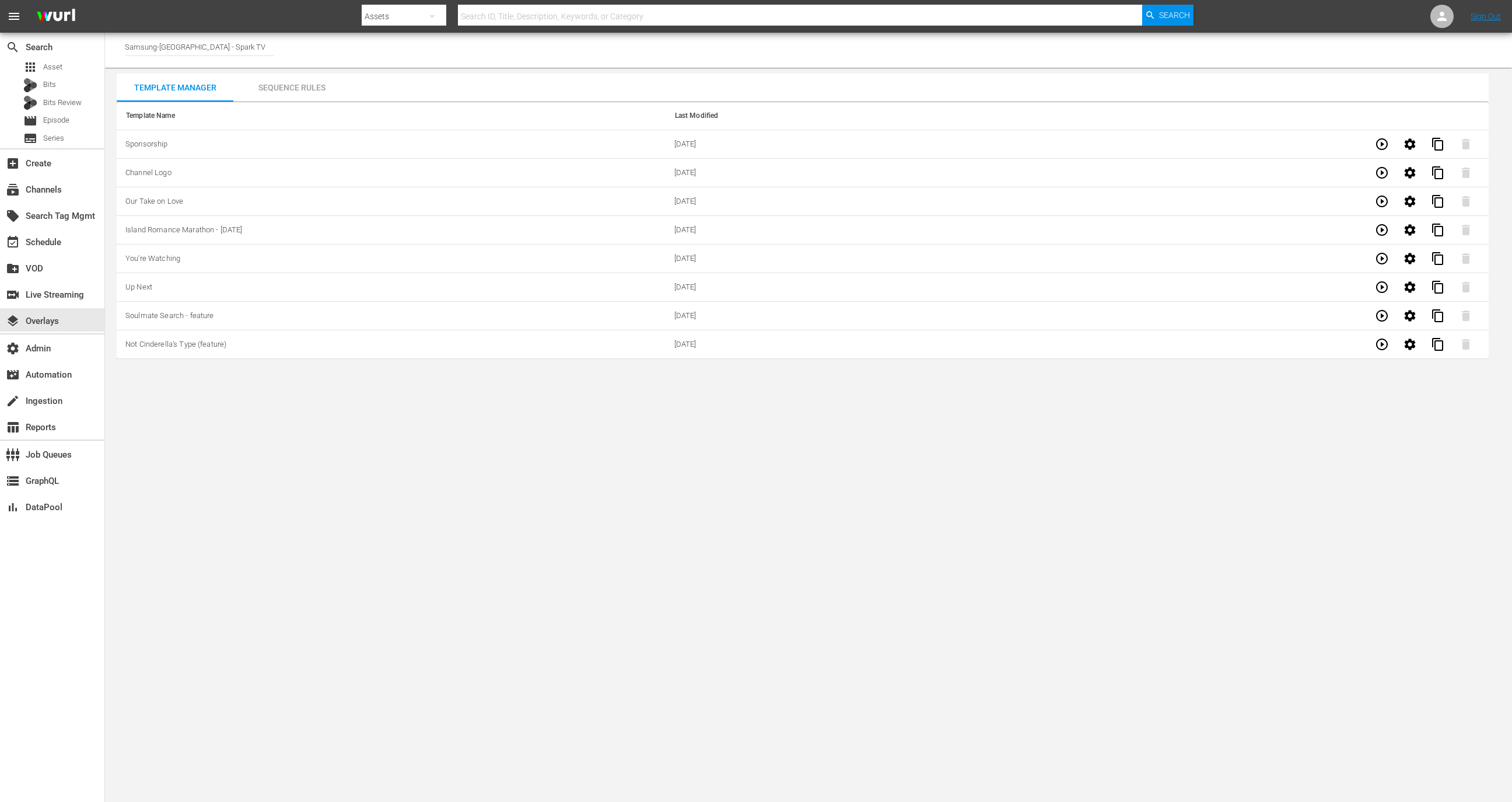
click at [308, 89] on div "Sequence Rules" at bounding box center [291, 88] width 116 height 28
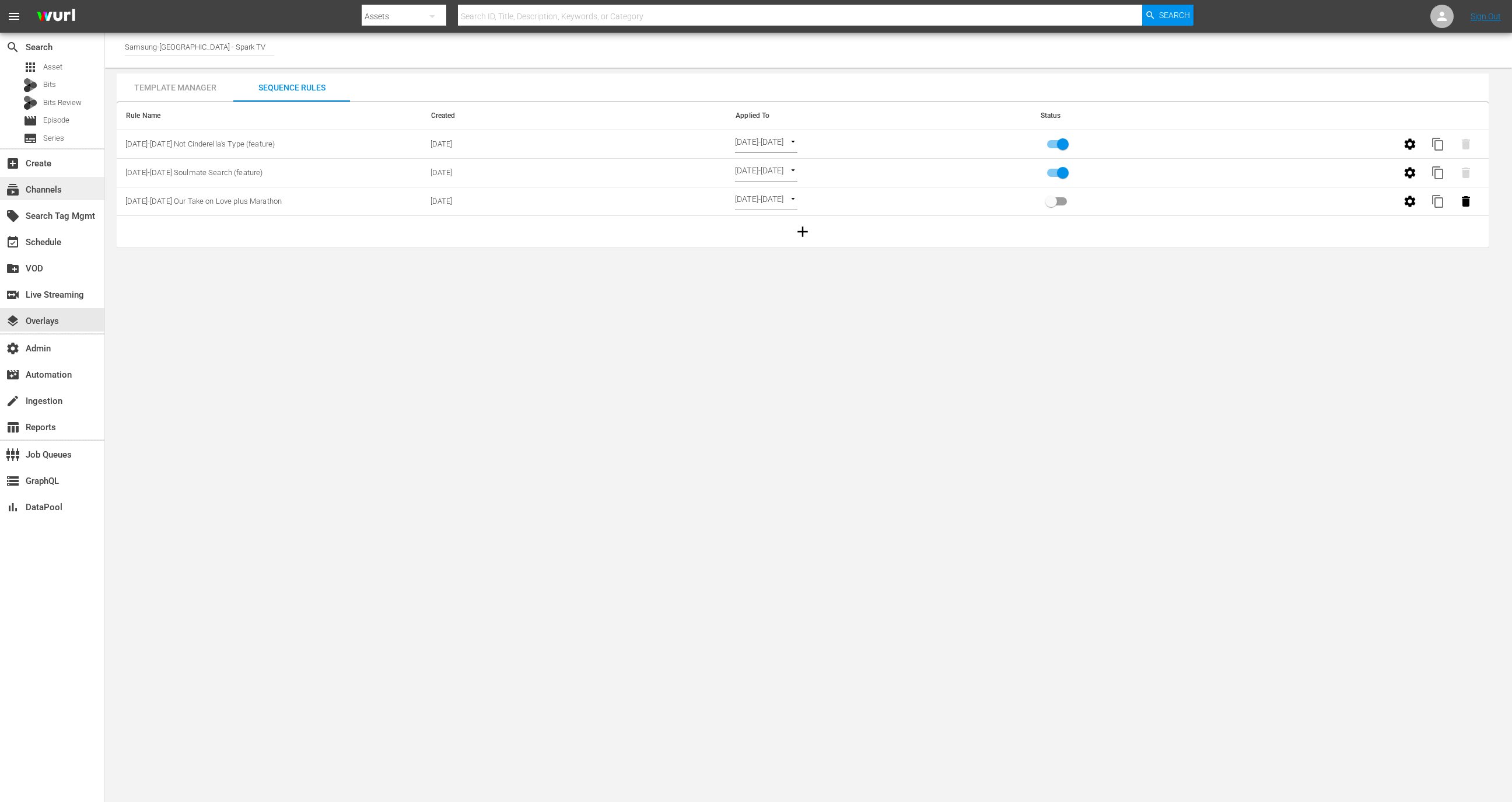
click at [75, 190] on div "subscriptions Channels" at bounding box center [52, 188] width 104 height 23
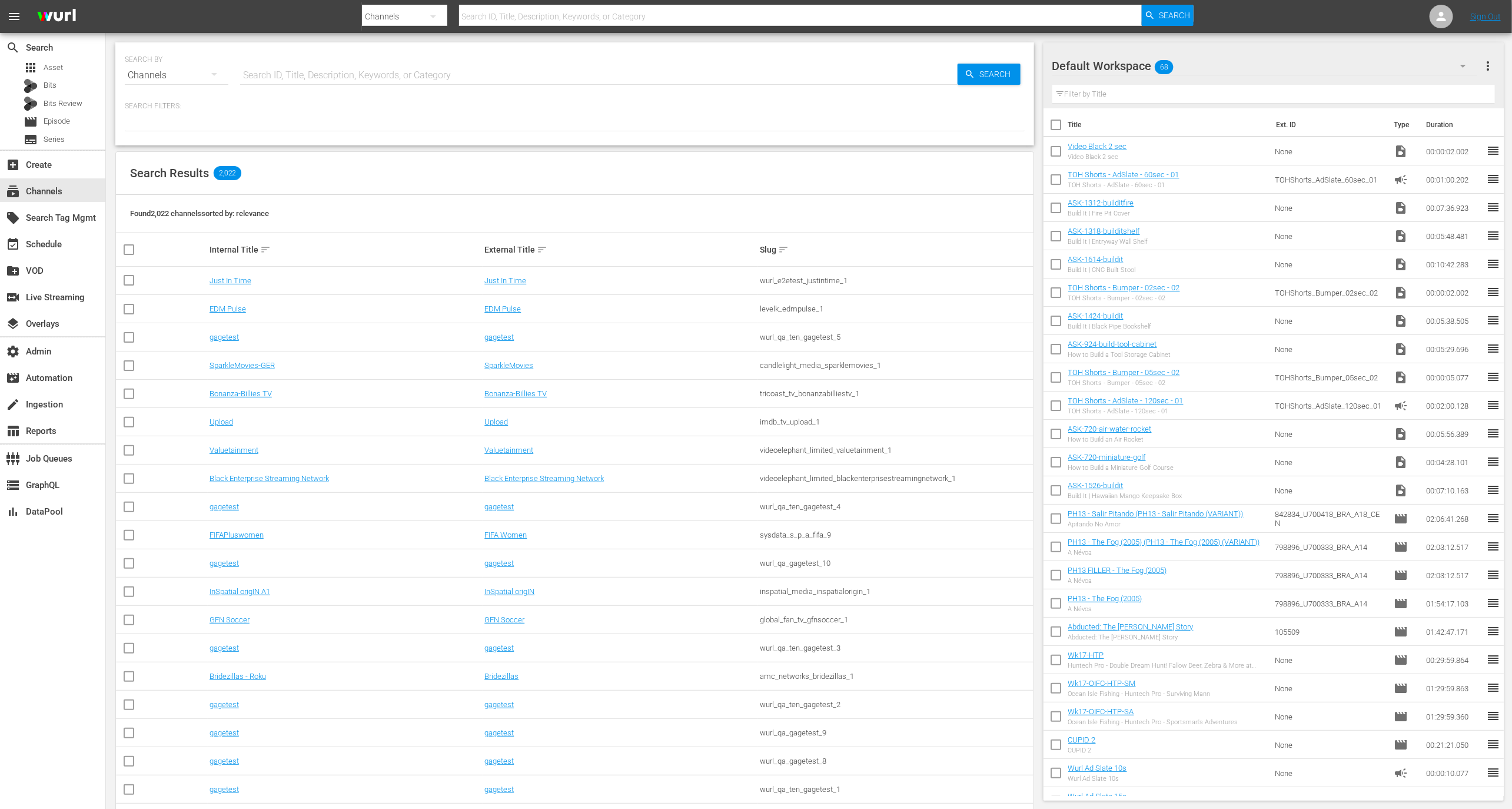
click at [332, 85] on input "text" at bounding box center [599, 75] width 718 height 28
type input "a"
type input "candlelight"
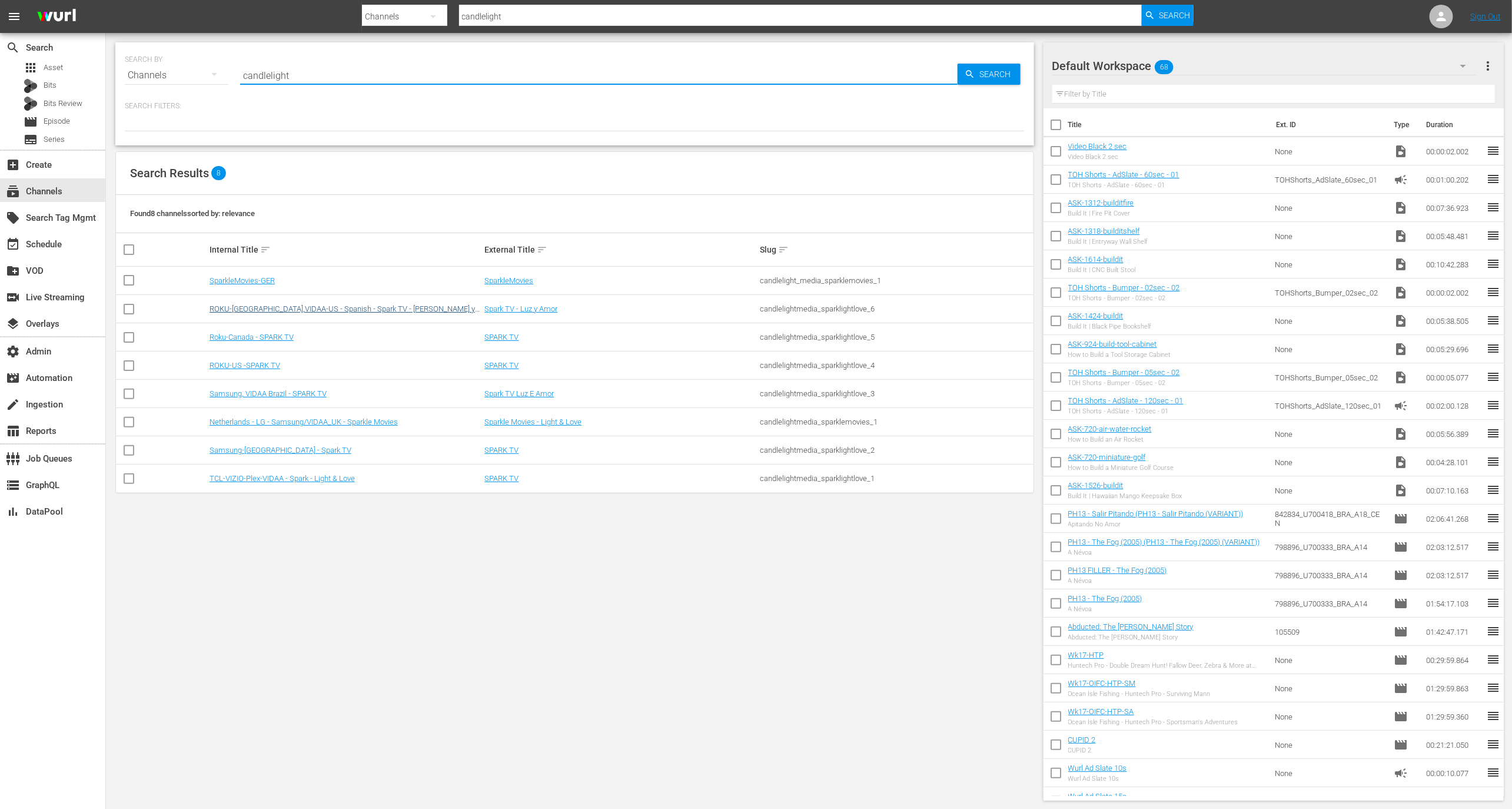
type input "candlelight"
click at [332, 308] on link "ROKU-US,VIDAA-US - Spanish - Spark TV - Luz y Amor" at bounding box center [342, 313] width 266 height 17
click at [276, 341] on td "Roku-Canada - SPARK TV" at bounding box center [345, 337] width 276 height 28
click at [277, 335] on link "Roku-Canada - SPARK TV" at bounding box center [252, 337] width 84 height 9
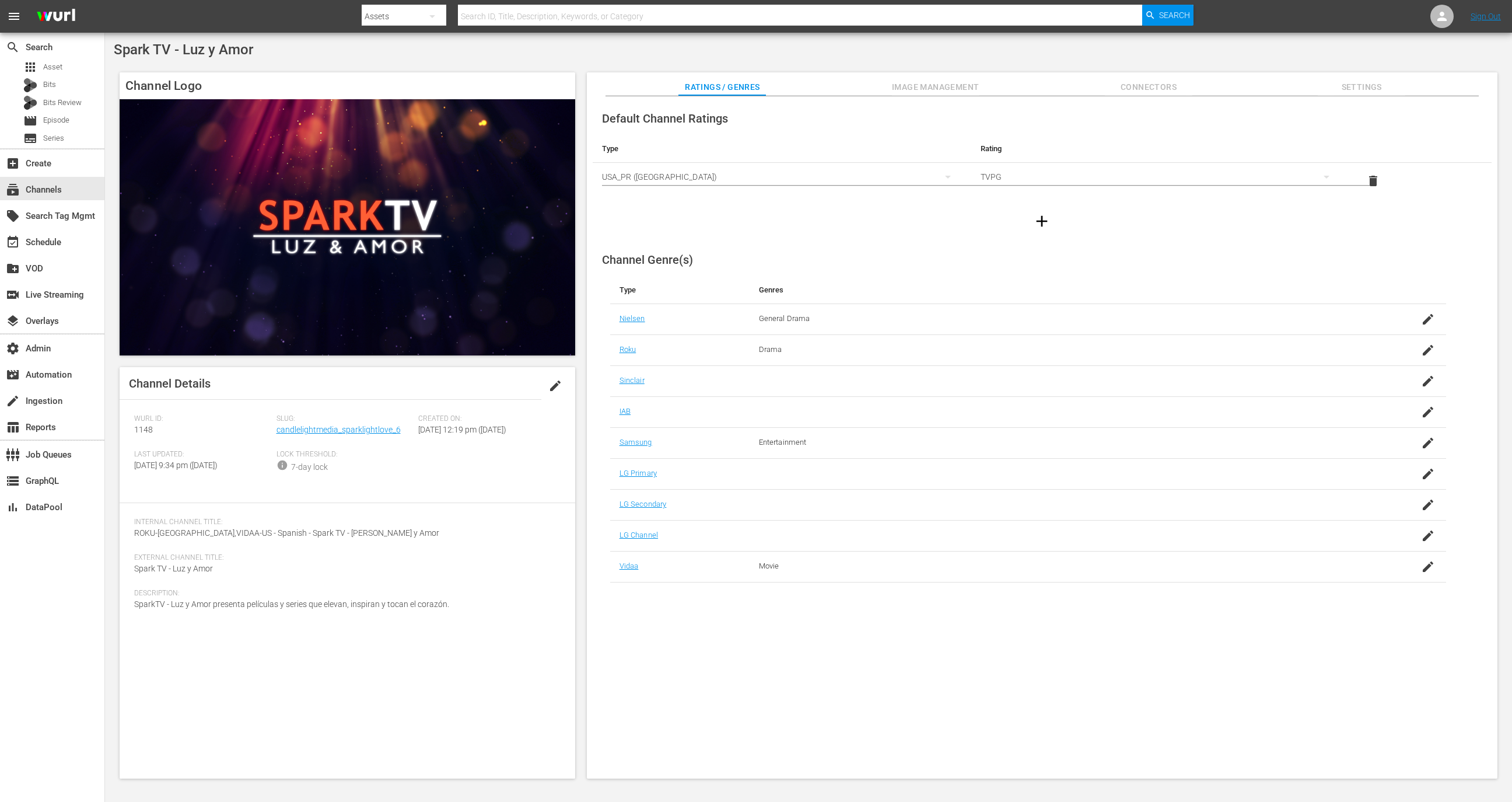
click at [914, 74] on button "Image Management" at bounding box center [935, 84] width 88 height 23
click at [933, 80] on span "Image Management" at bounding box center [935, 87] width 88 height 15
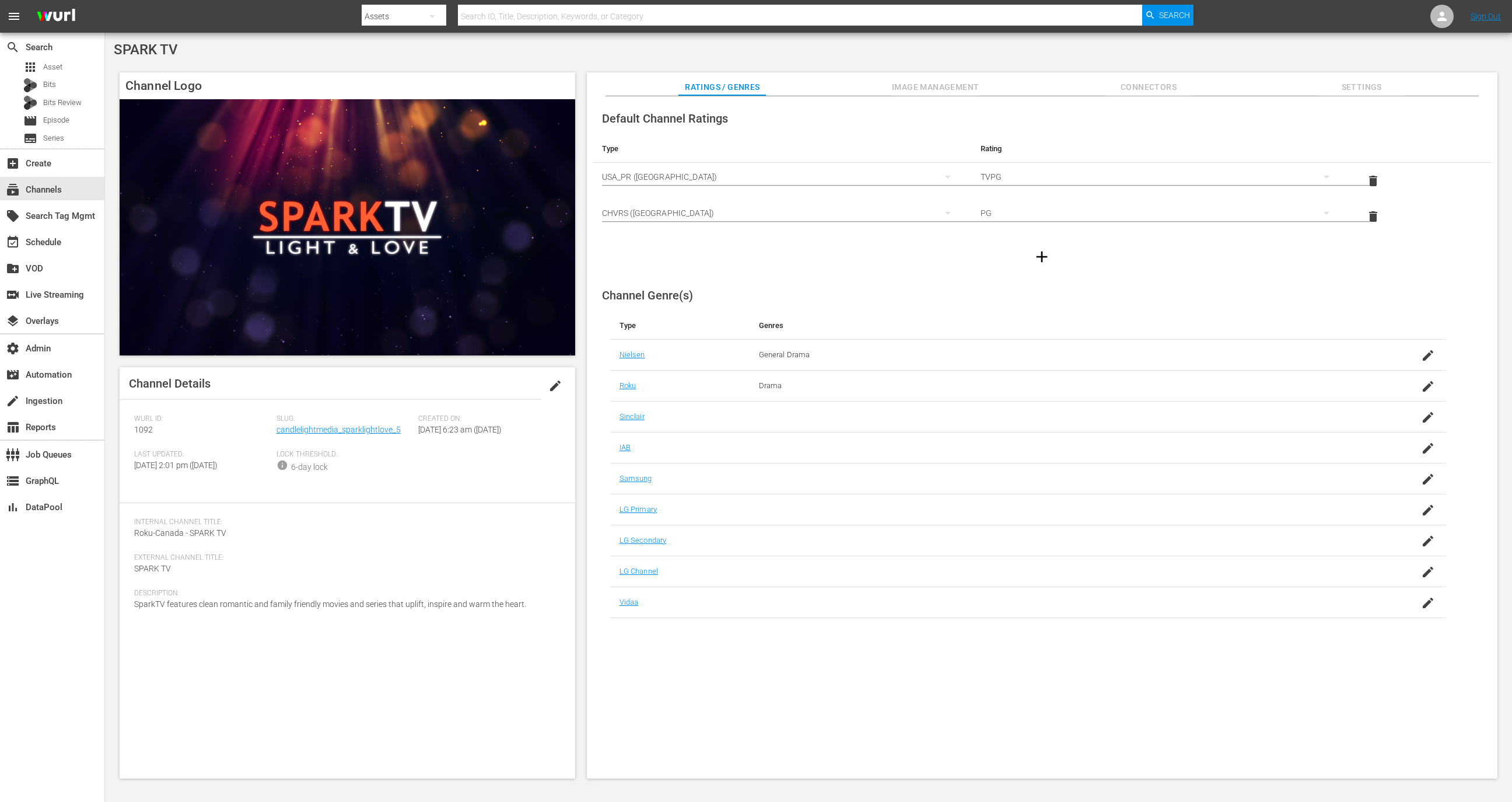
click at [962, 63] on div "SPARK TV Channel Logo Channel Details edit [PERSON_NAME] ID: 1092 Slug: candlel…" at bounding box center [808, 414] width 1407 height 762
click at [962, 83] on span "Image Management" at bounding box center [935, 87] width 88 height 15
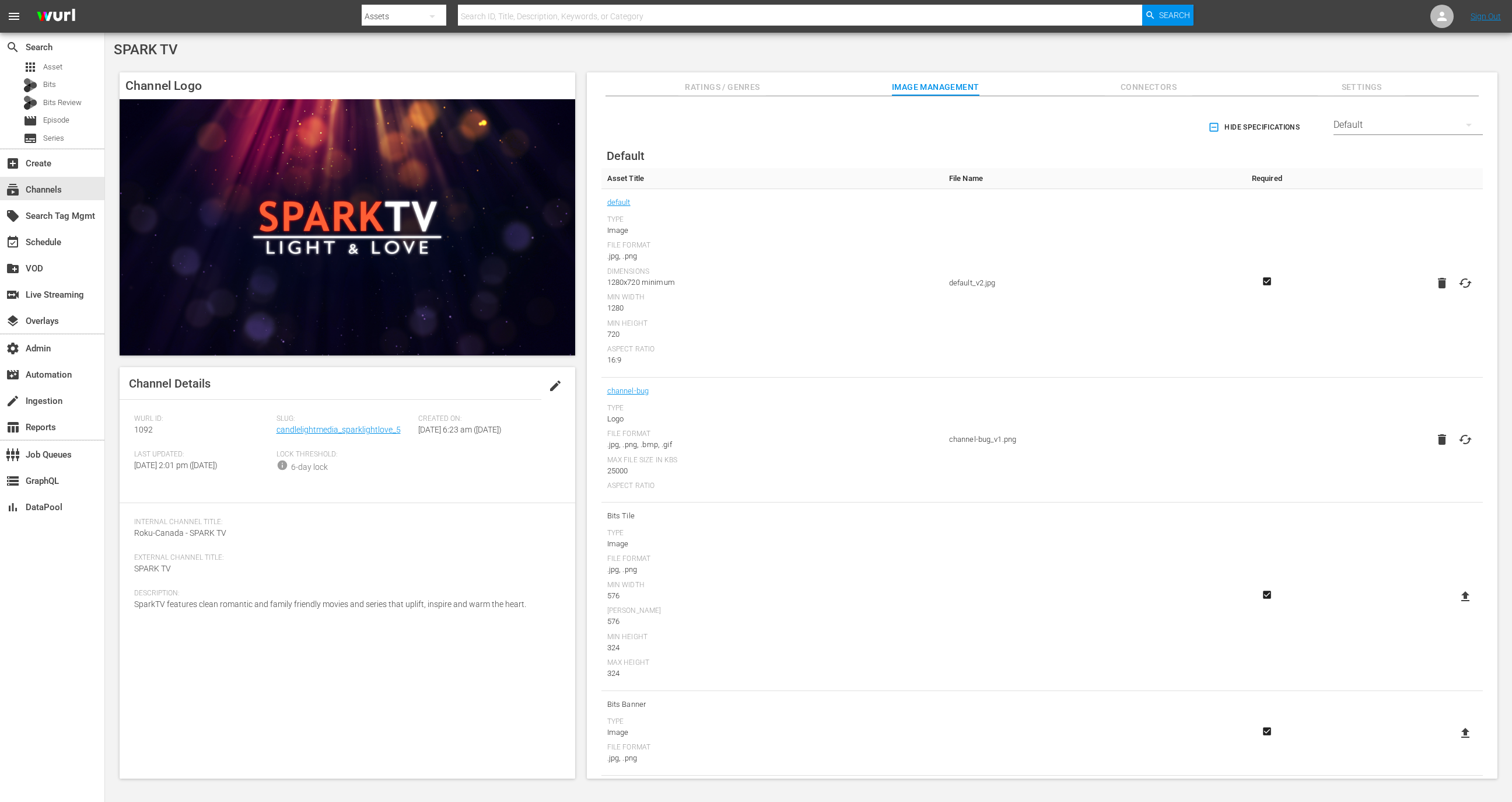
click at [1359, 128] on div "Default" at bounding box center [1408, 125] width 149 height 33
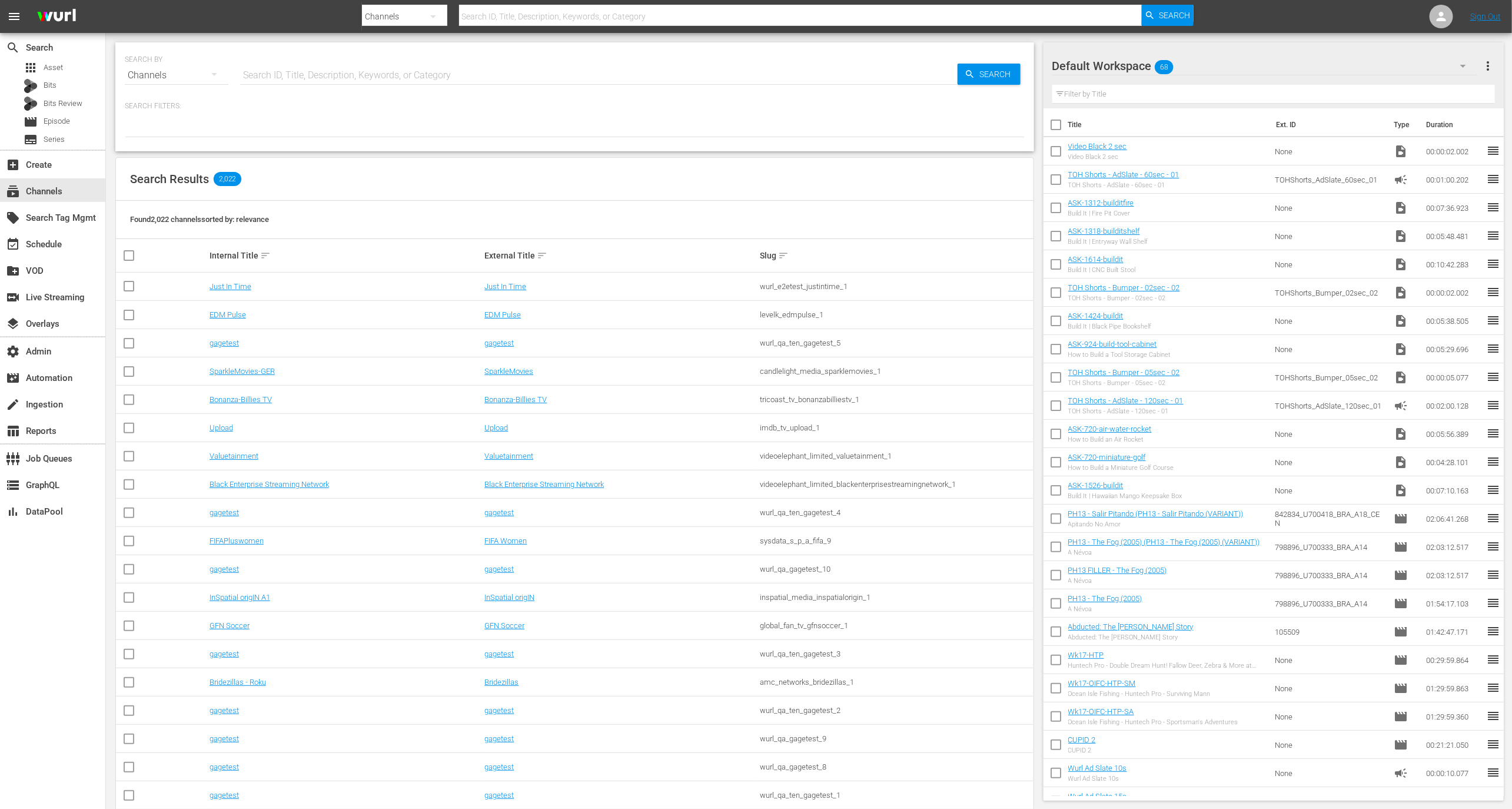
click at [418, 69] on input "text" at bounding box center [599, 75] width 718 height 28
type input "candlelight"
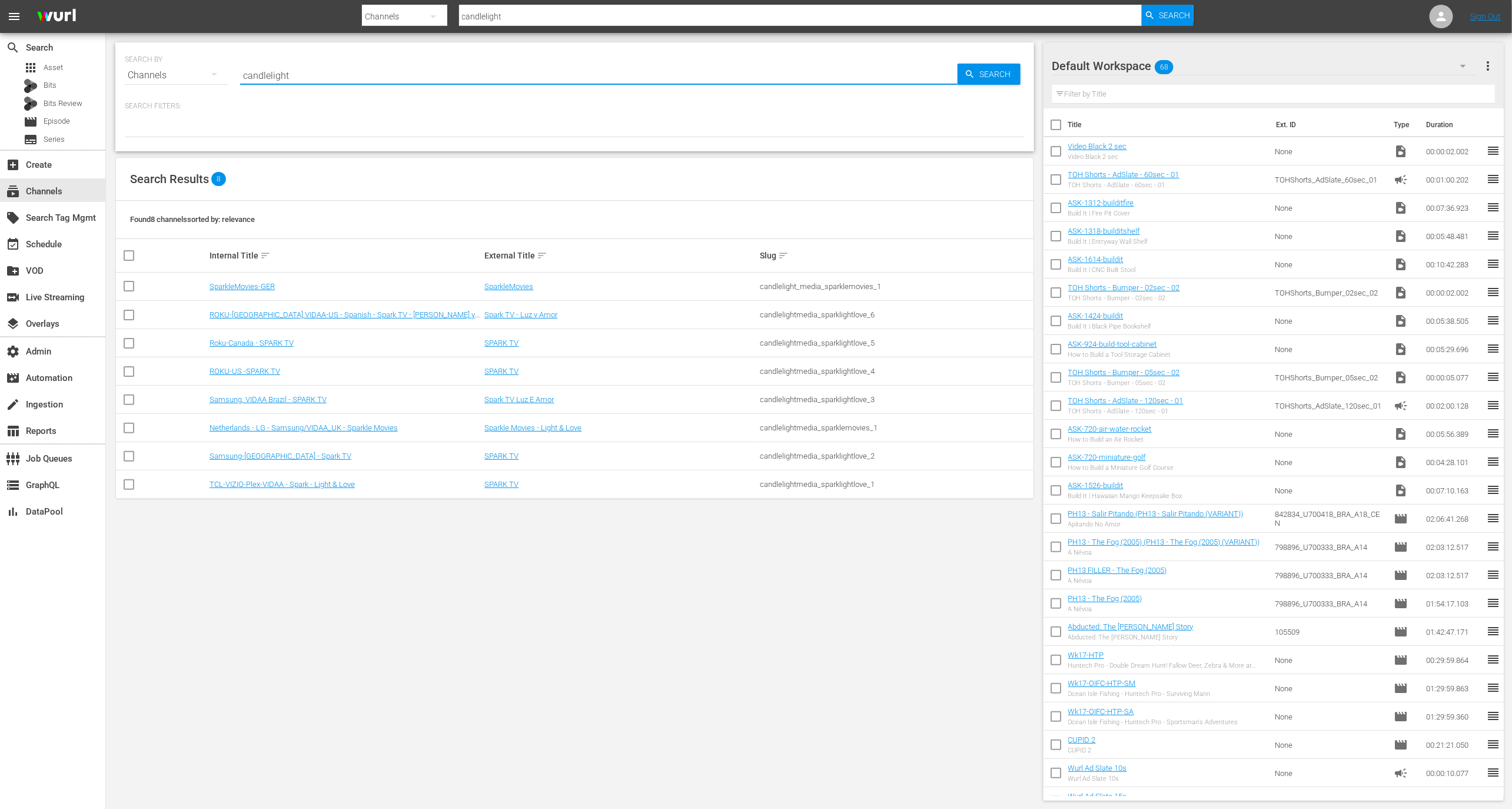
type input "candlelight"
click at [282, 473] on td "TCL-VIZIO-Plex-VIDAA - Spark - Light & Love" at bounding box center [345, 484] width 276 height 28
click at [282, 479] on link "TCL-VIZIO-Plex-VIDAA - Spark - Light & Love" at bounding box center [282, 484] width 146 height 9
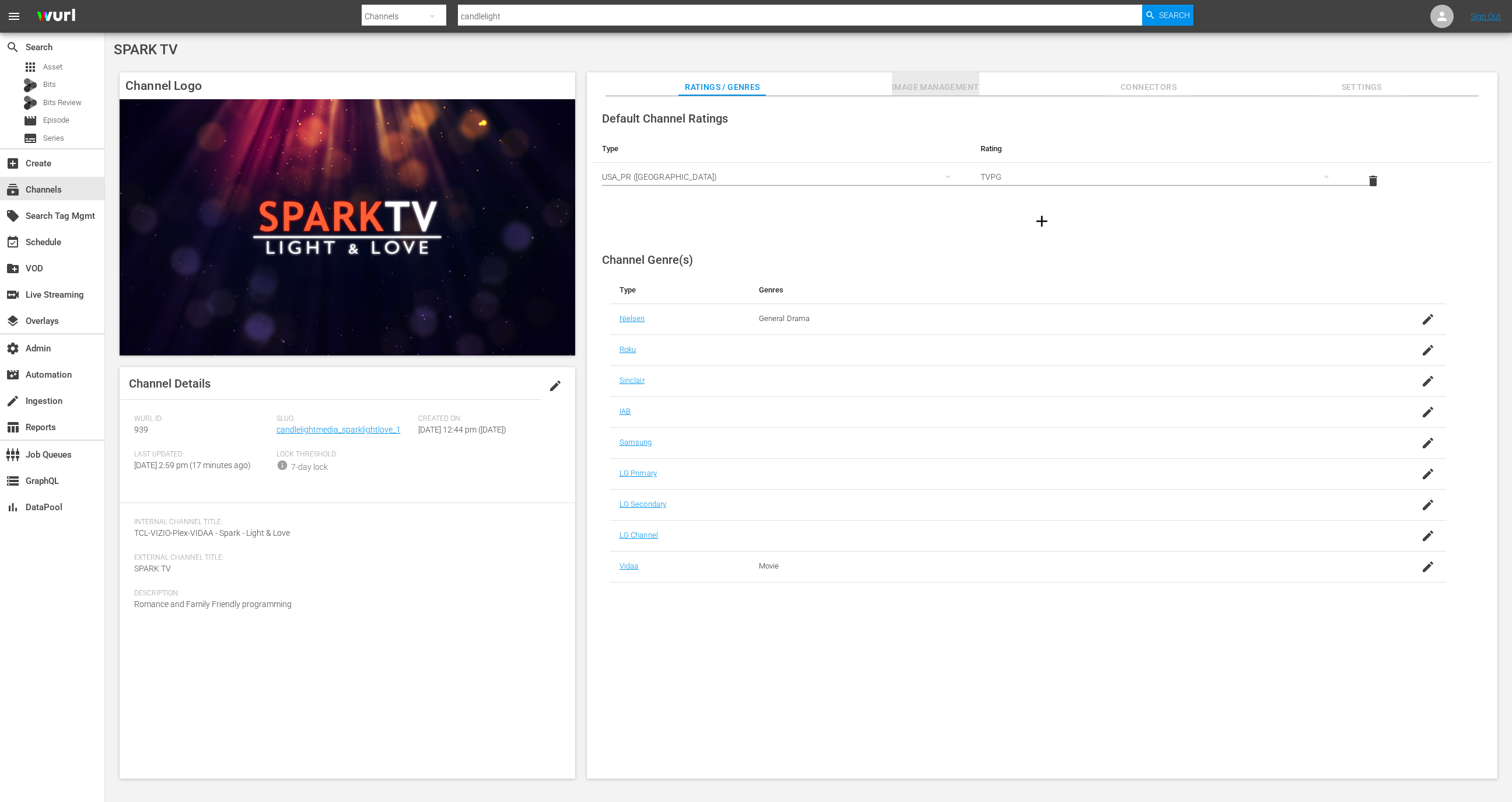
click at [914, 92] on span "Image Management" at bounding box center [935, 87] width 88 height 15
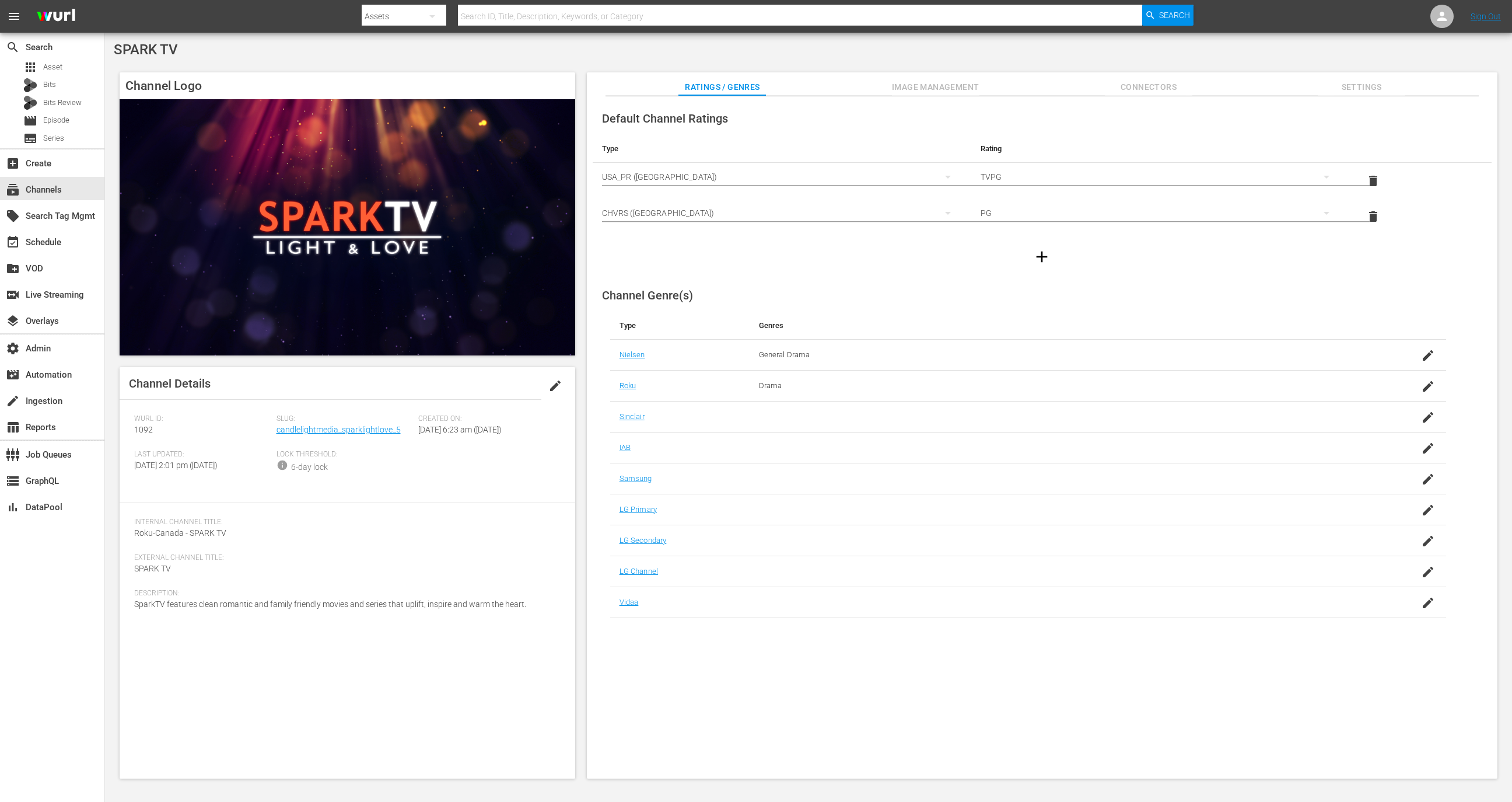
click at [876, 73] on div "Ratings / Genres Image Management Connectors Settings" at bounding box center [1042, 84] width 852 height 23
click at [889, 76] on div "Ratings / Genres Image Management Connectors Settings" at bounding box center [1042, 84] width 852 height 23
click at [893, 80] on span "Image Management" at bounding box center [935, 87] width 88 height 15
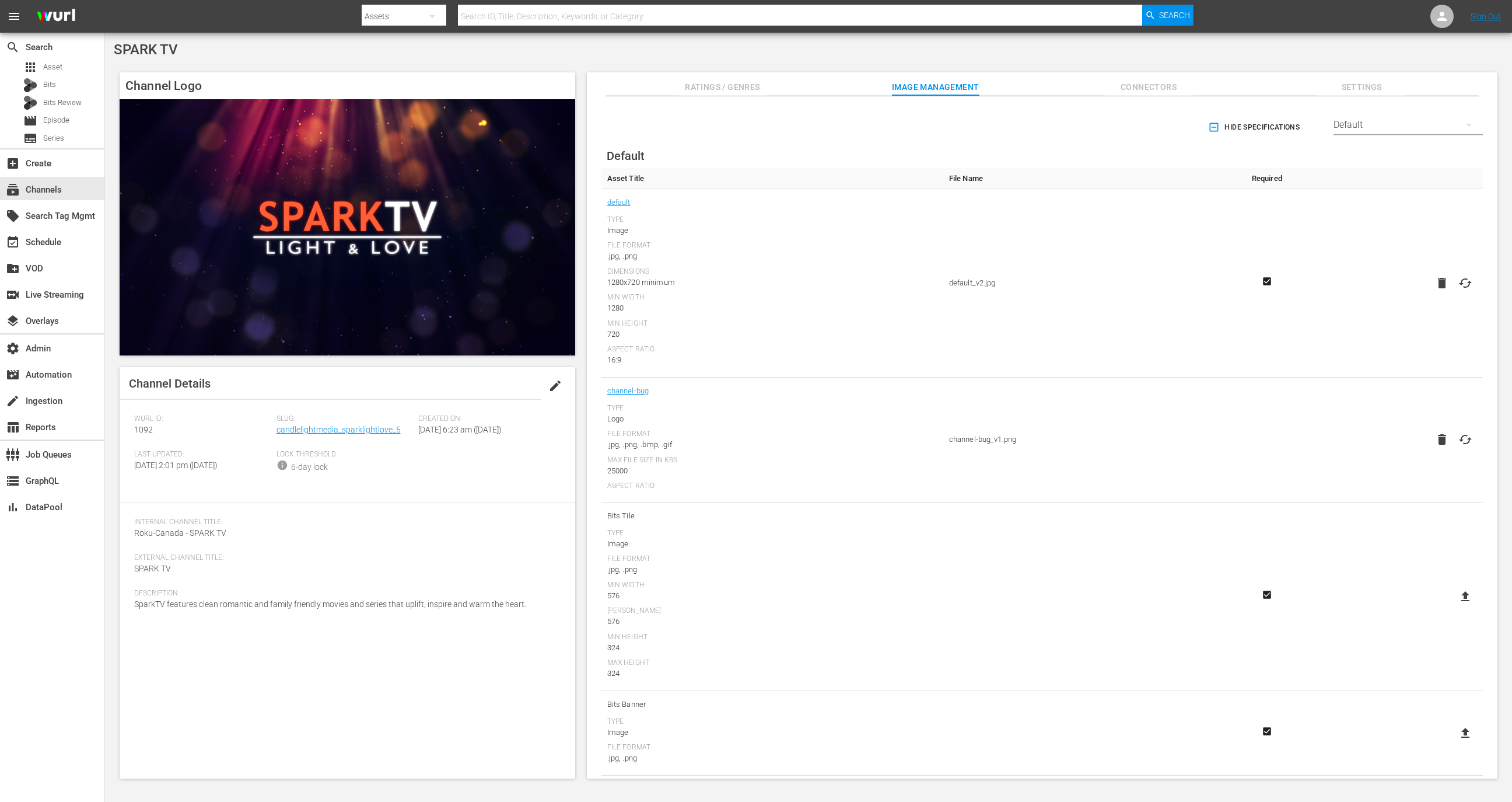
click at [1354, 127] on div "Default" at bounding box center [1408, 125] width 149 height 33
click at [1345, 197] on div "Anoki" at bounding box center [1405, 198] width 121 height 19
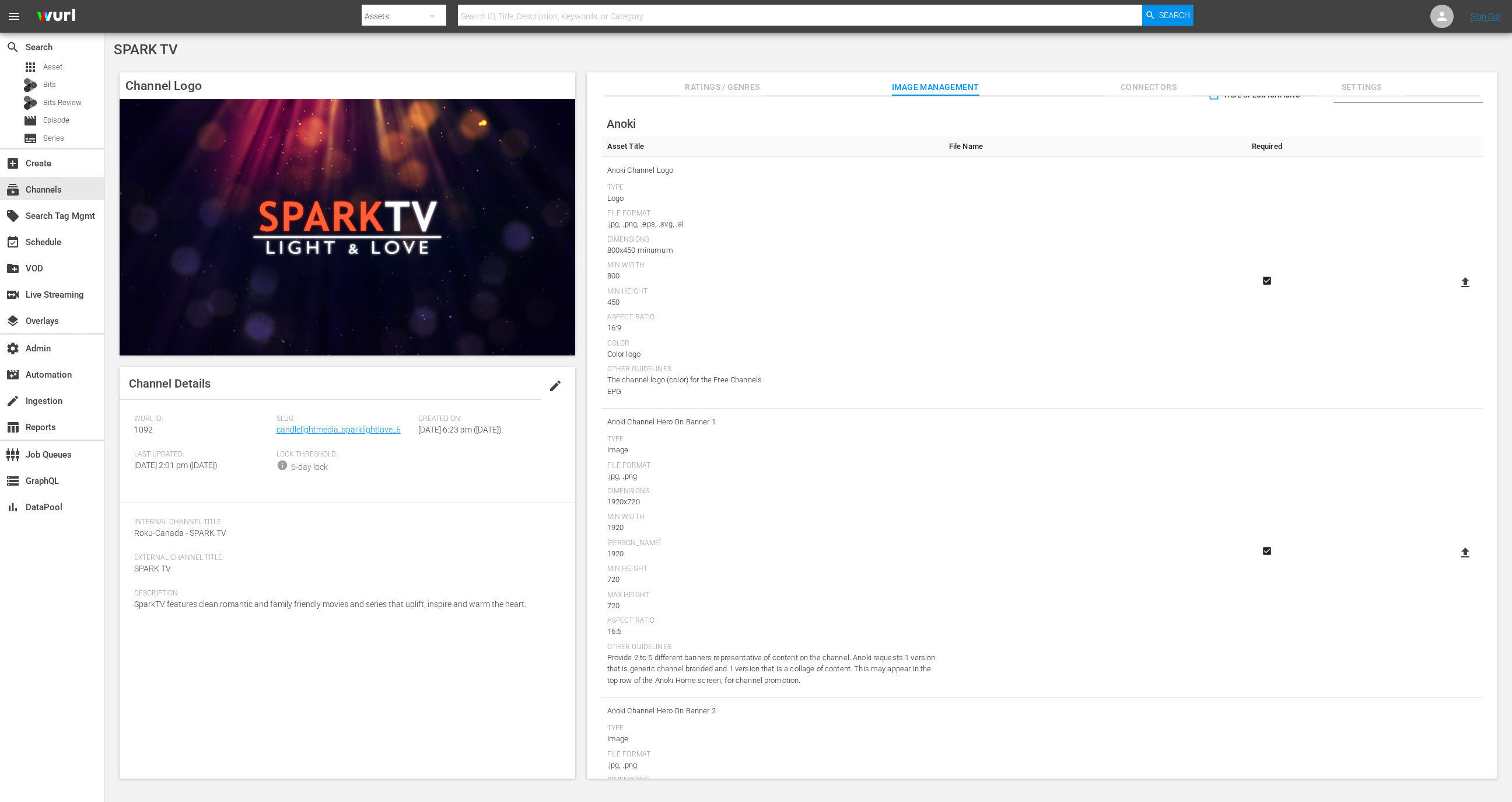
scroll to position [44, 0]
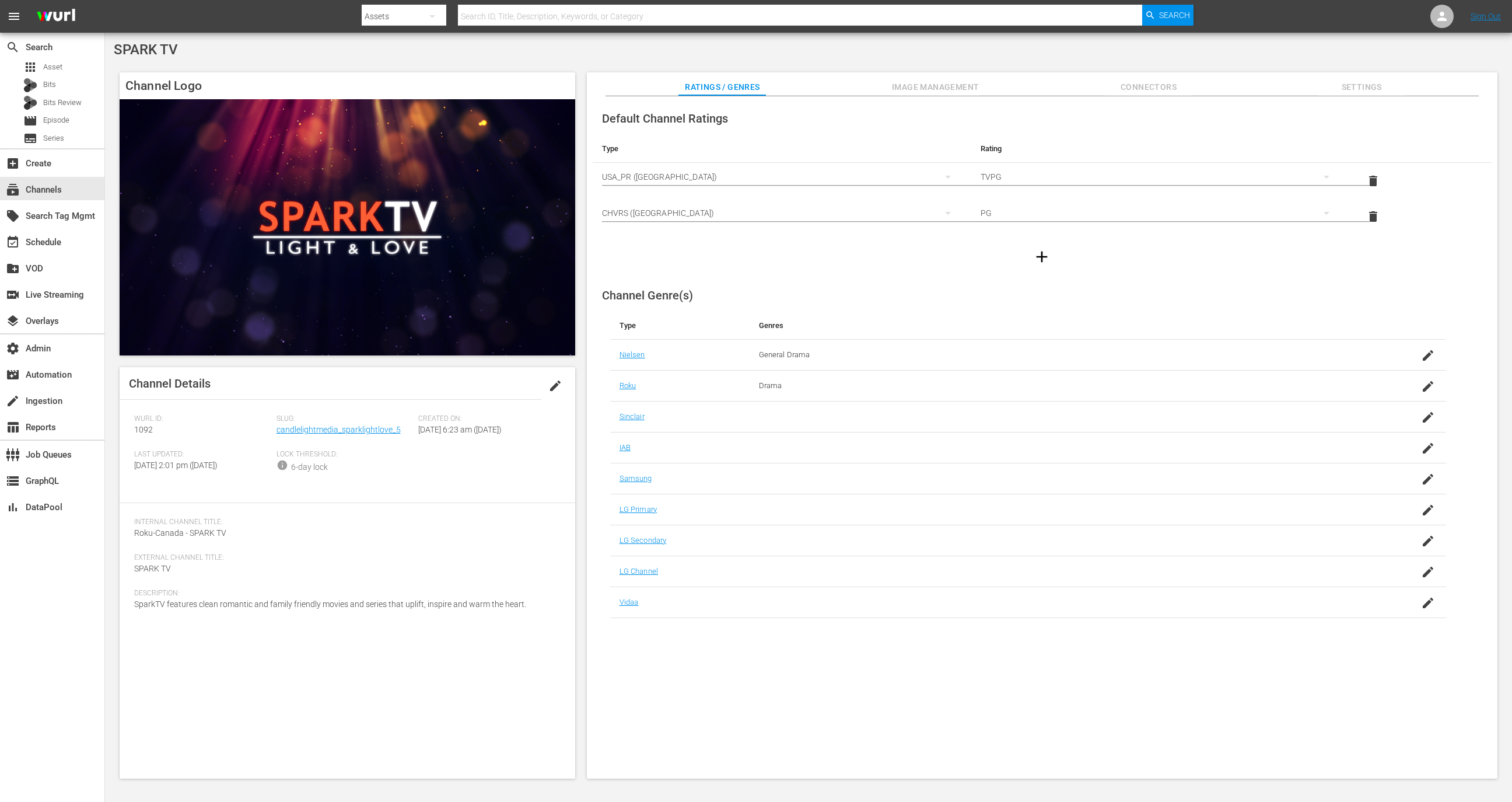
click at [949, 85] on span "Image Management" at bounding box center [935, 87] width 88 height 15
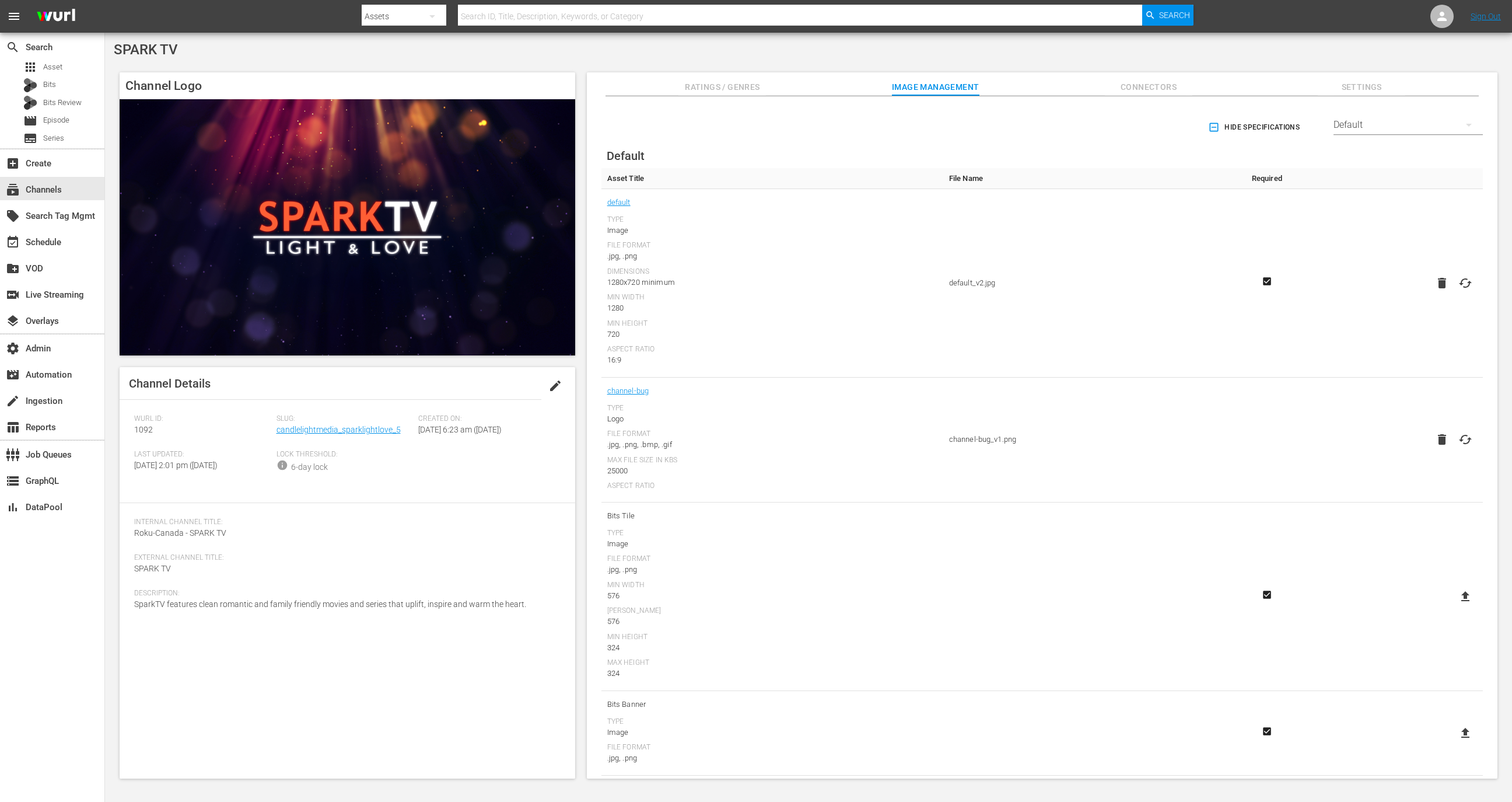
click at [67, 176] on div "subscriptions Channels" at bounding box center [52, 189] width 104 height 26
click at [75, 190] on div "subscriptions Channels" at bounding box center [52, 188] width 104 height 23
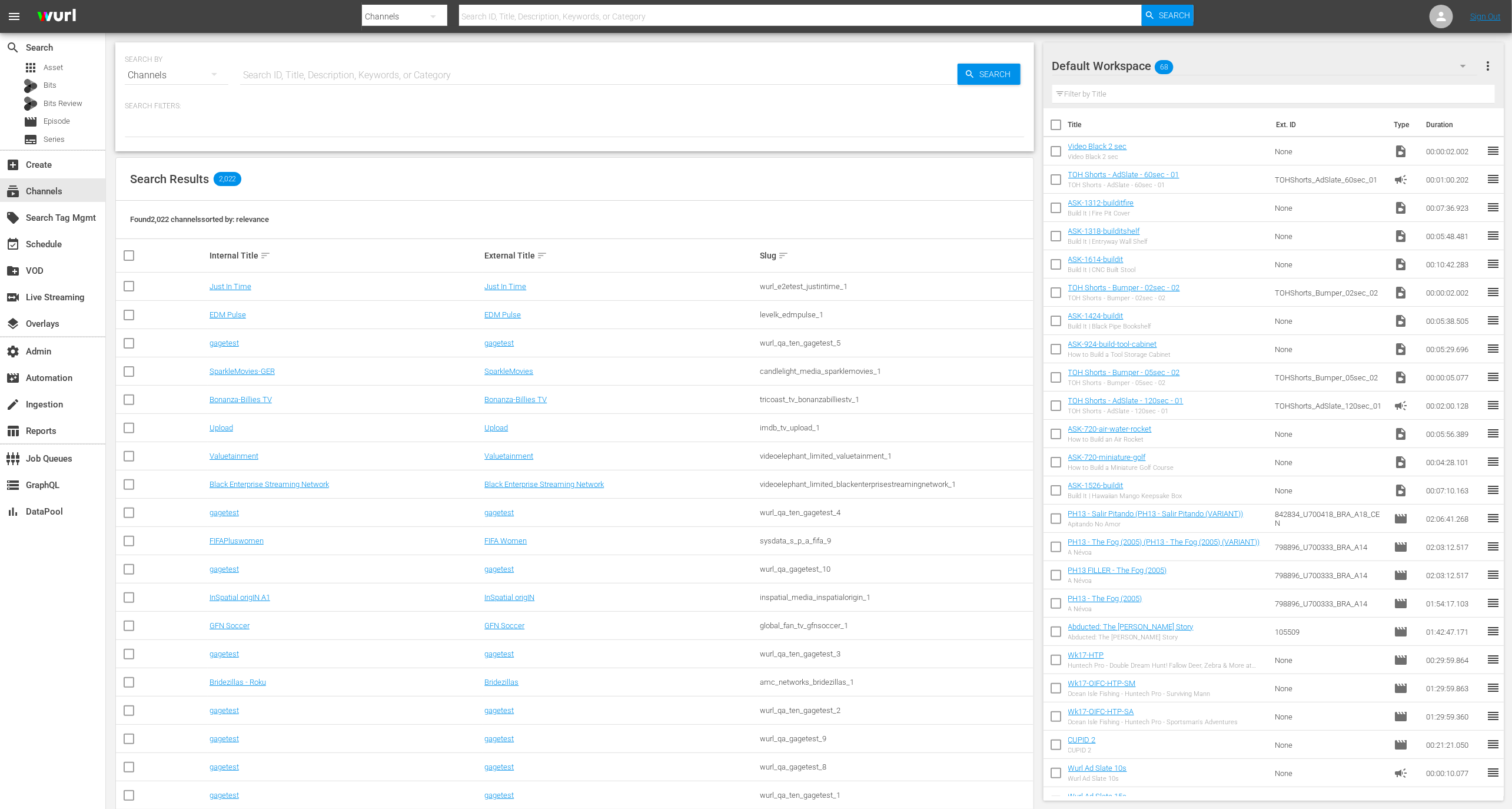
click at [301, 70] on input "text" at bounding box center [599, 75] width 718 height 28
type input "candle"
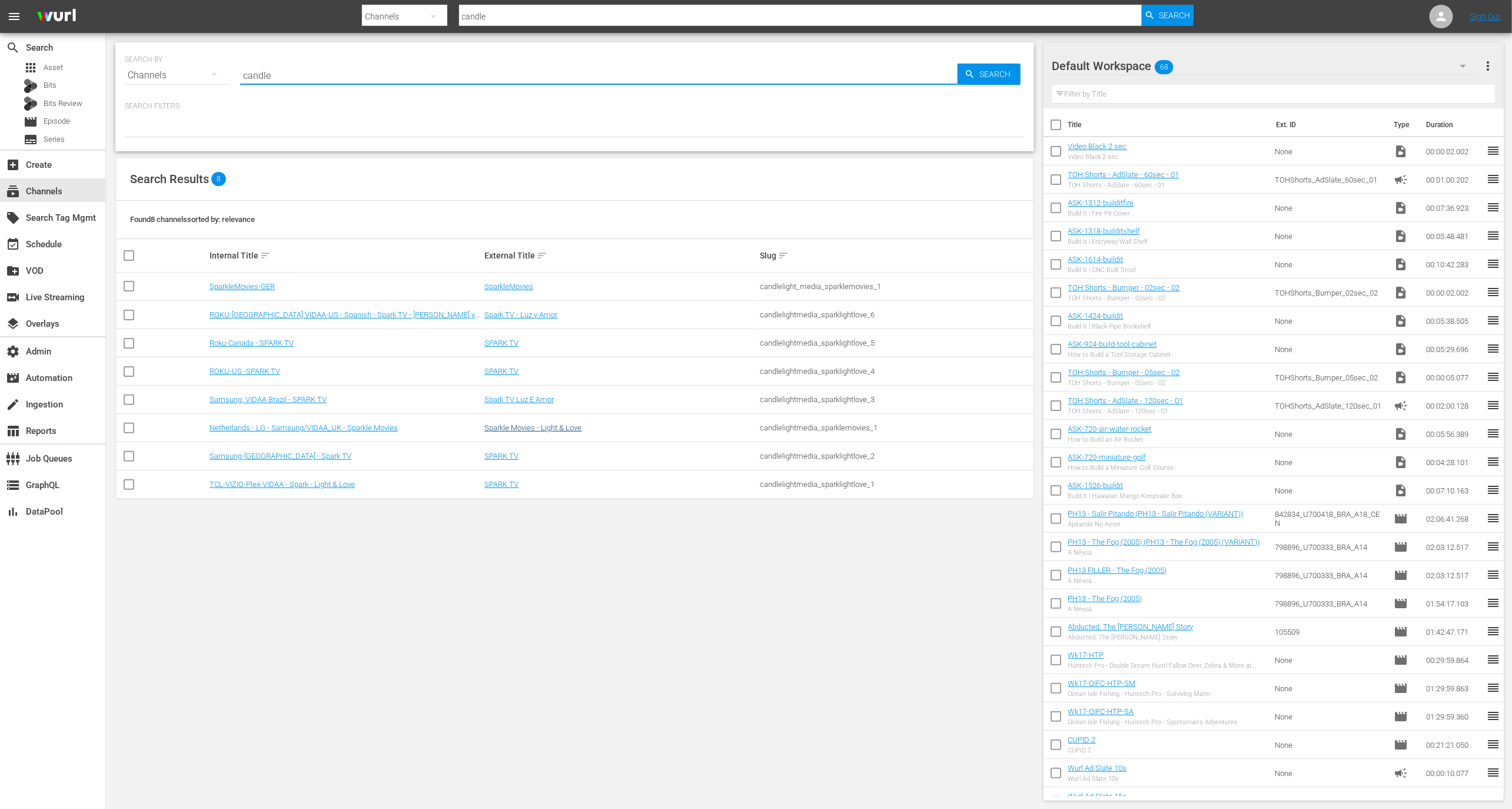
type input "candle"
click at [572, 429] on link "Sparkle Movies - Light & Love" at bounding box center [532, 427] width 97 height 9
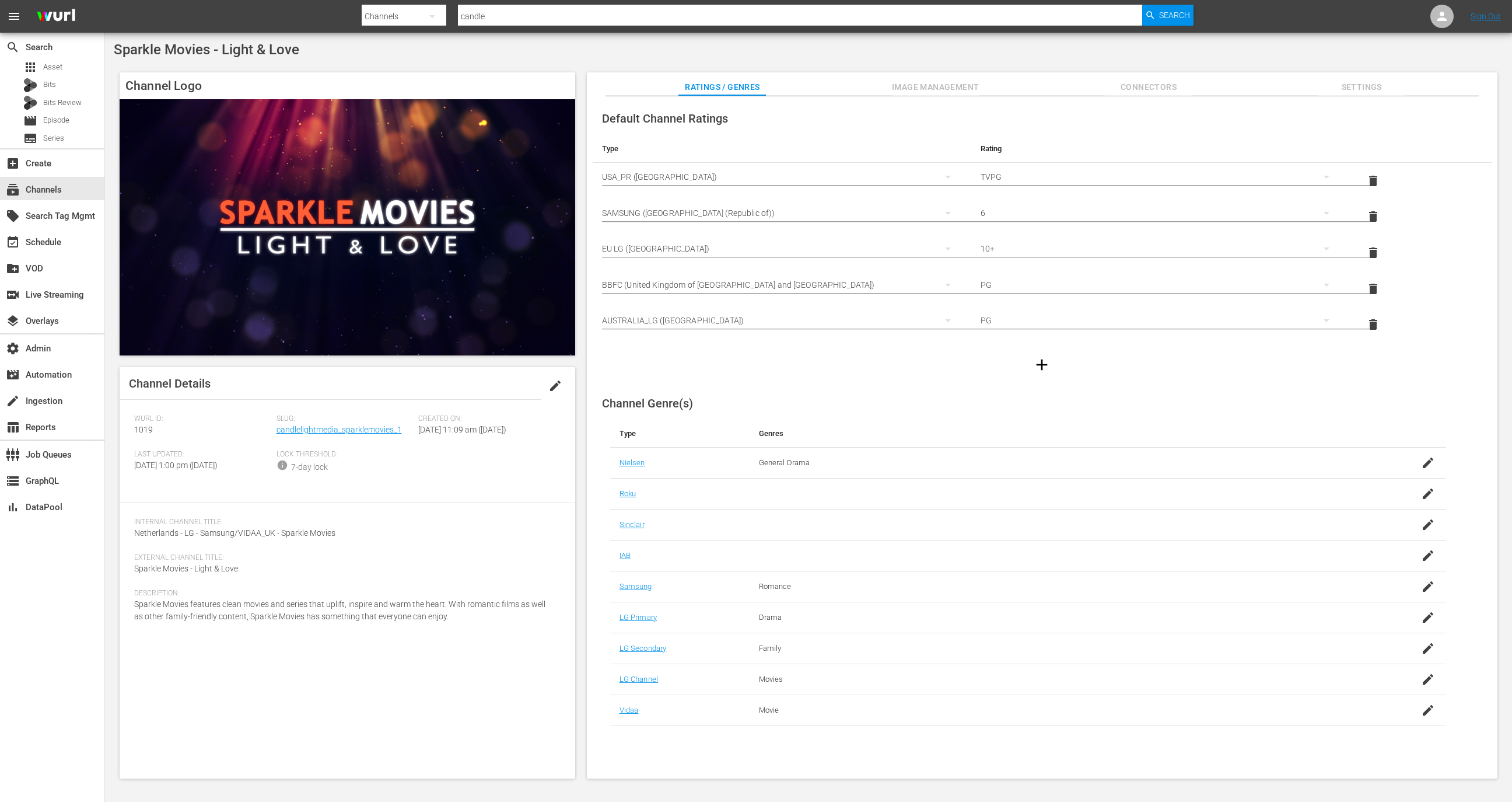
click at [965, 85] on span "Image Management" at bounding box center [935, 87] width 88 height 15
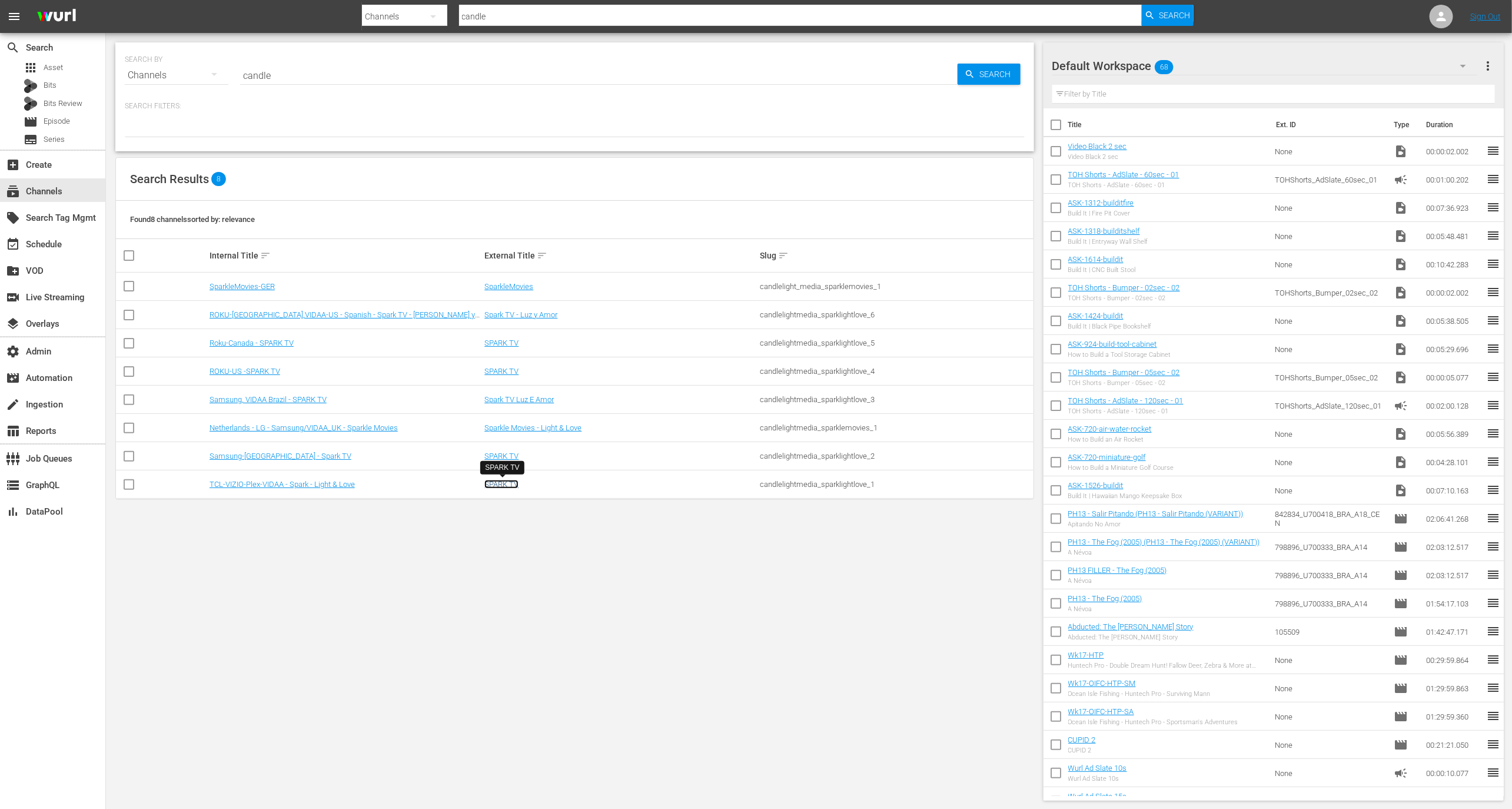
click at [508, 481] on link "SPARK TV" at bounding box center [501, 484] width 34 height 9
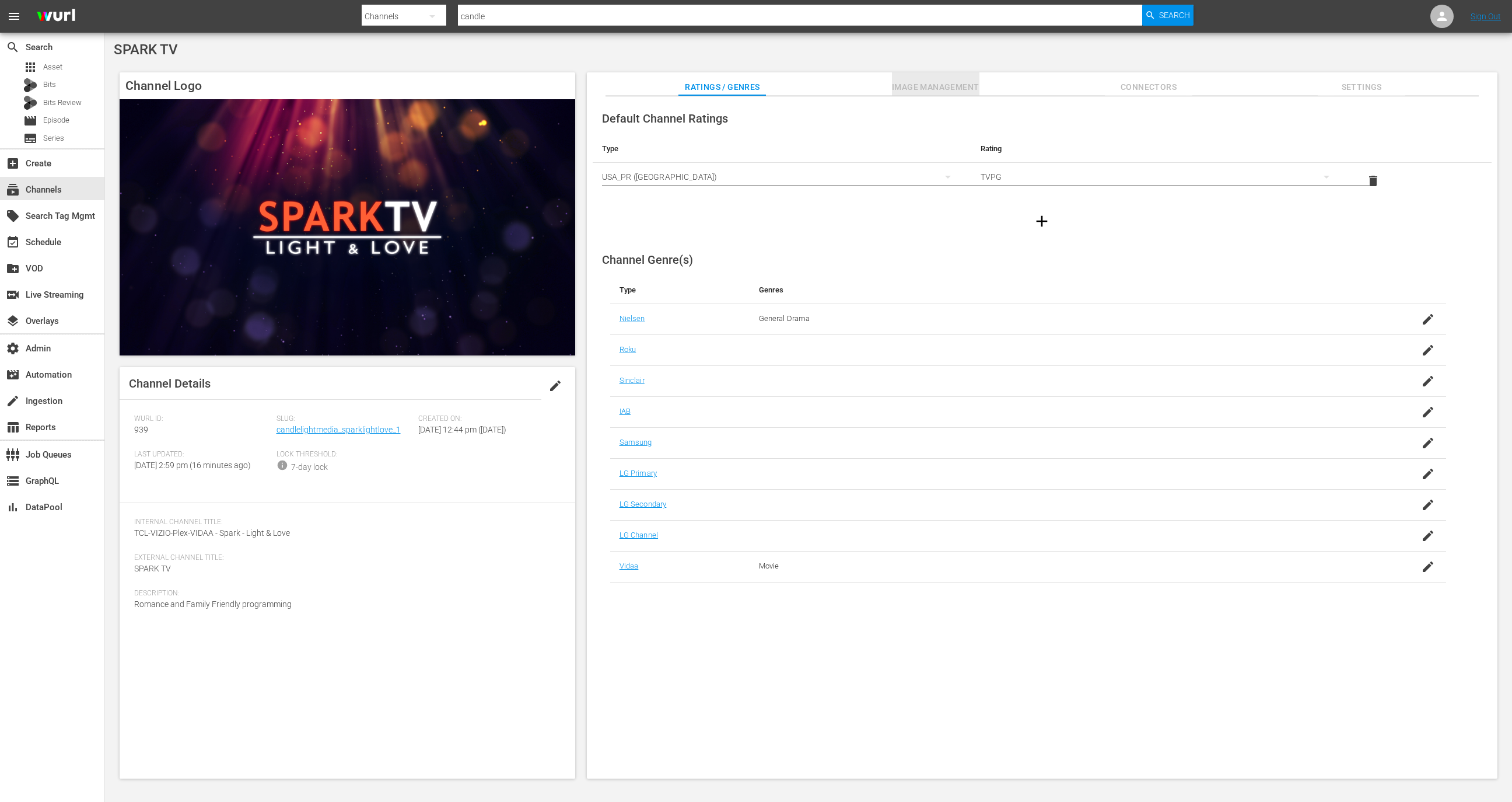
click at [949, 88] on span "Image Management" at bounding box center [935, 87] width 88 height 15
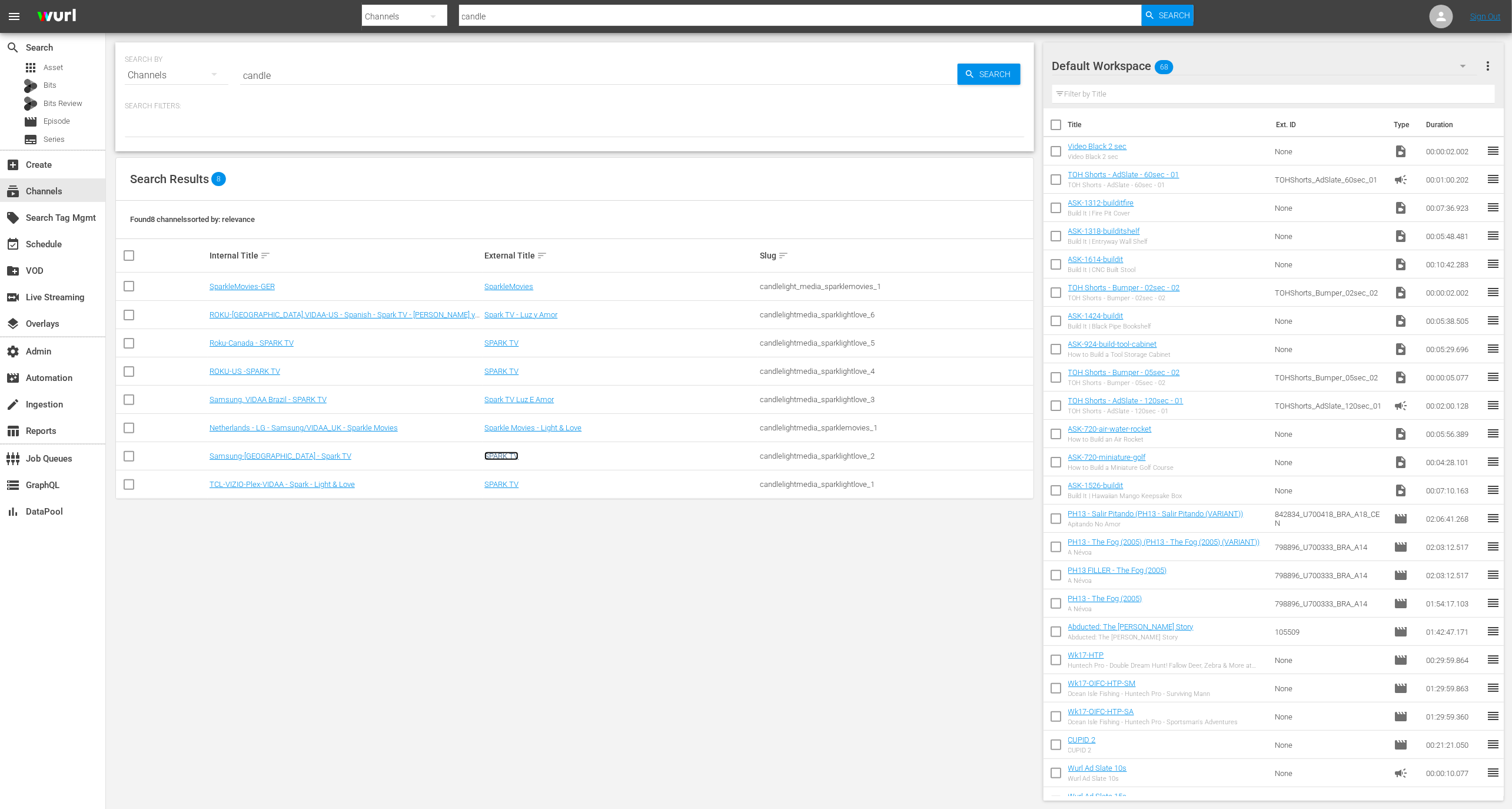
click at [500, 452] on link "SPARK TV" at bounding box center [501, 455] width 34 height 9
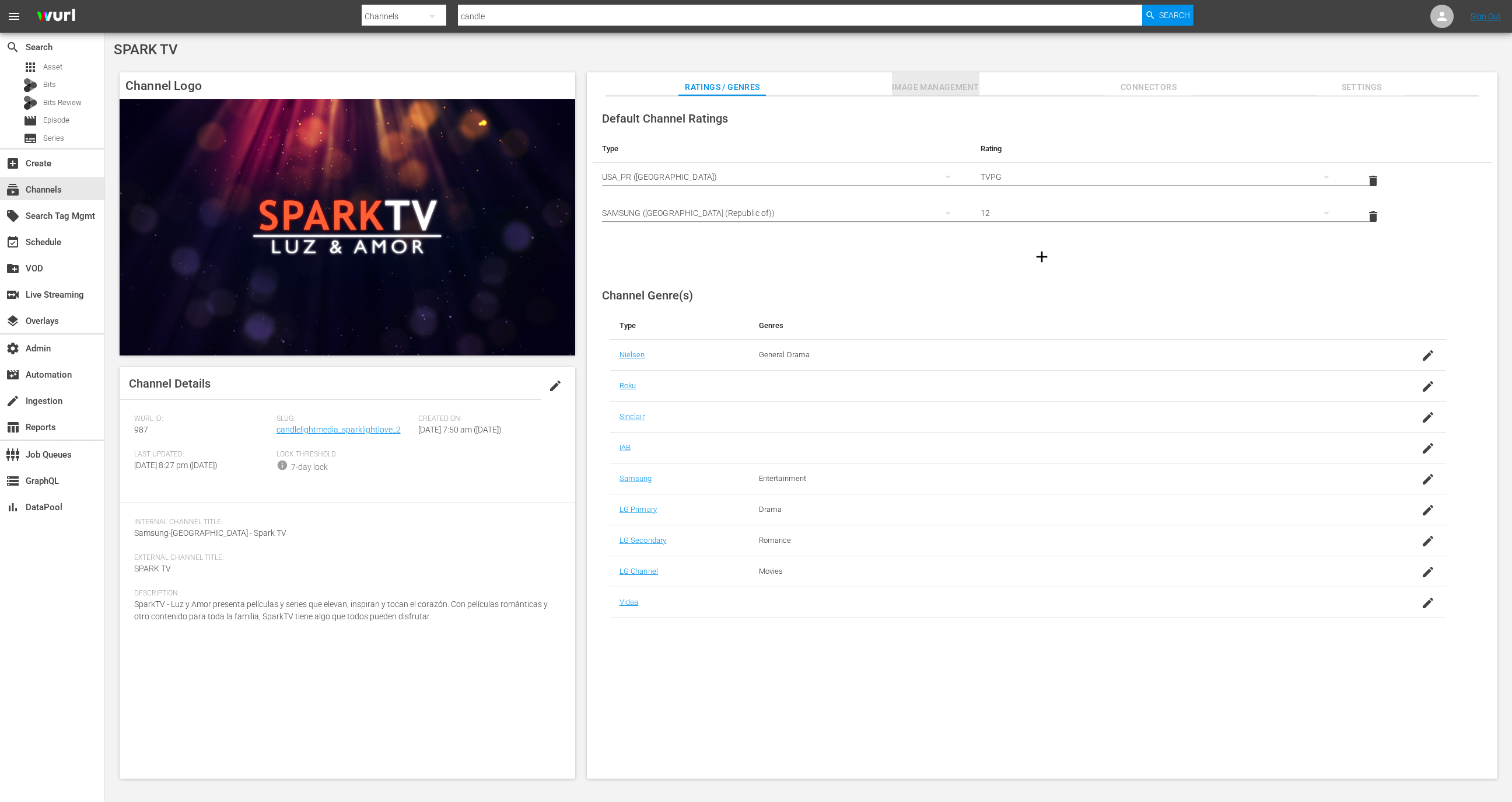
click at [898, 81] on span "Image Management" at bounding box center [935, 87] width 88 height 15
click at [935, 82] on span "Image Management" at bounding box center [935, 87] width 88 height 15
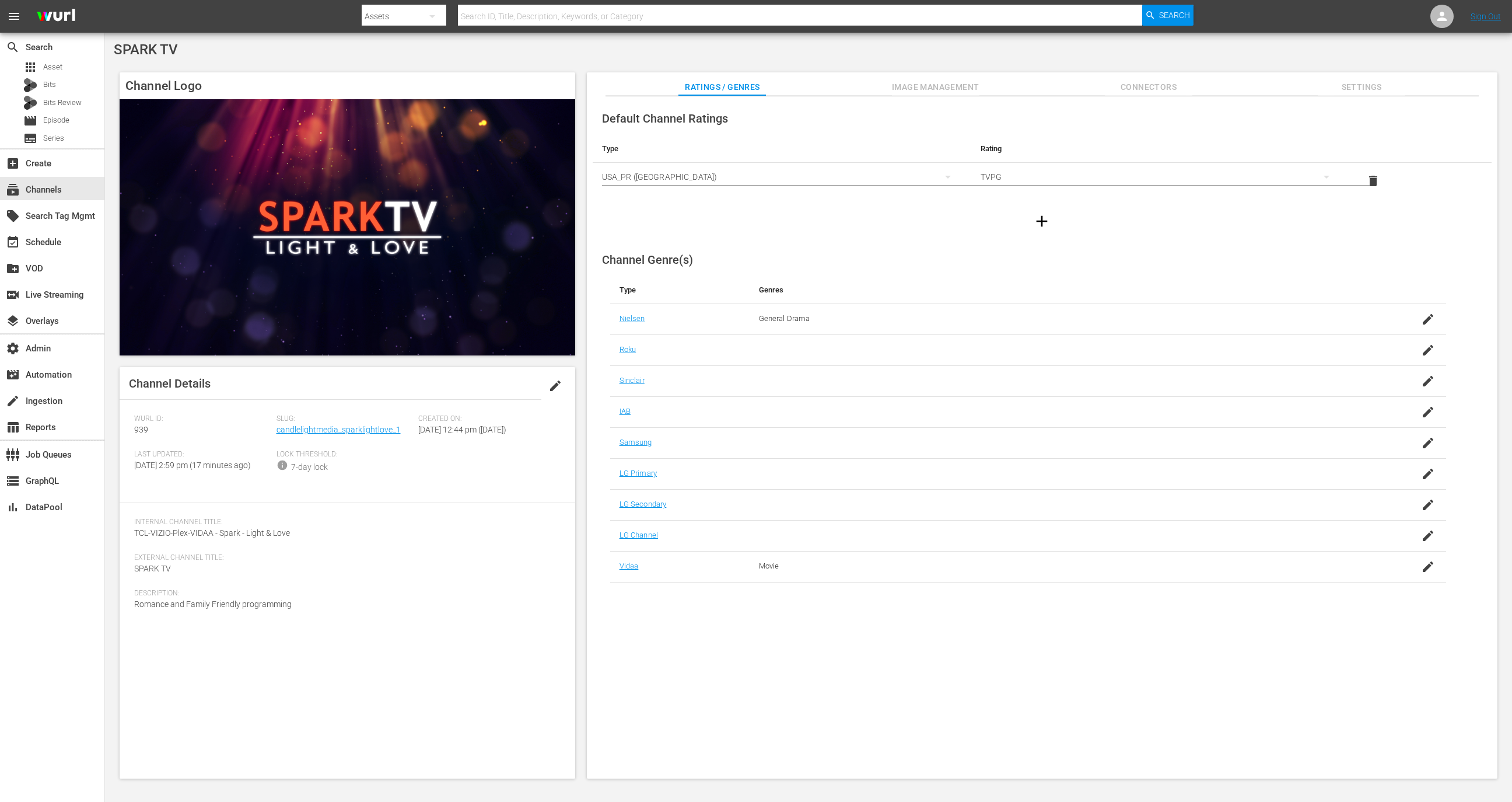
click at [962, 71] on div "Channel Logo Channel Details edit [PERSON_NAME] ID: 939 Slug: candlelightmedia_…" at bounding box center [808, 419] width 1389 height 706
click at [955, 81] on span "Image Management" at bounding box center [935, 87] width 88 height 15
click at [957, 87] on span "Image Management" at bounding box center [935, 87] width 88 height 15
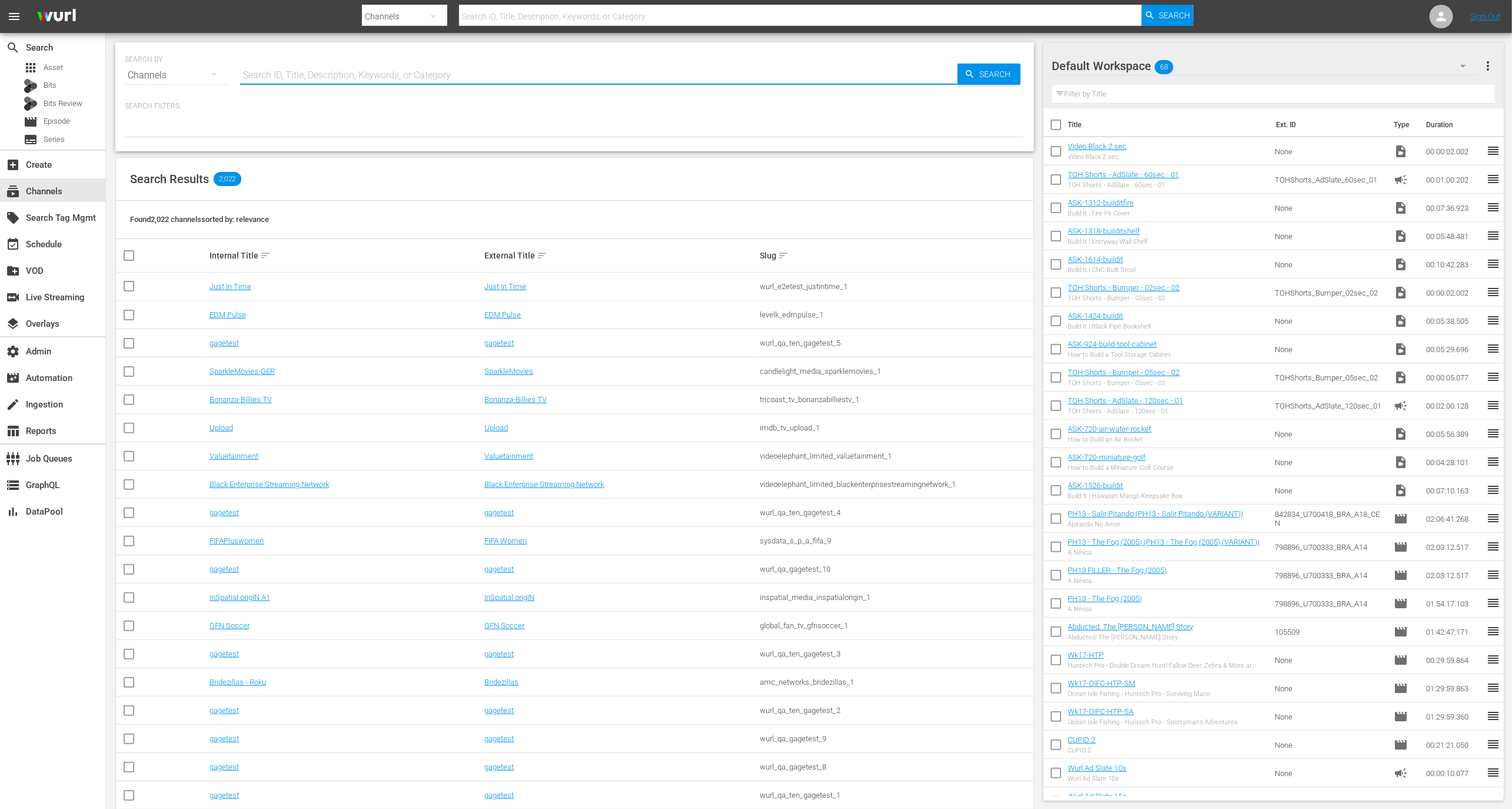
click at [436, 76] on input "text" at bounding box center [599, 75] width 718 height 28
type input "candle"
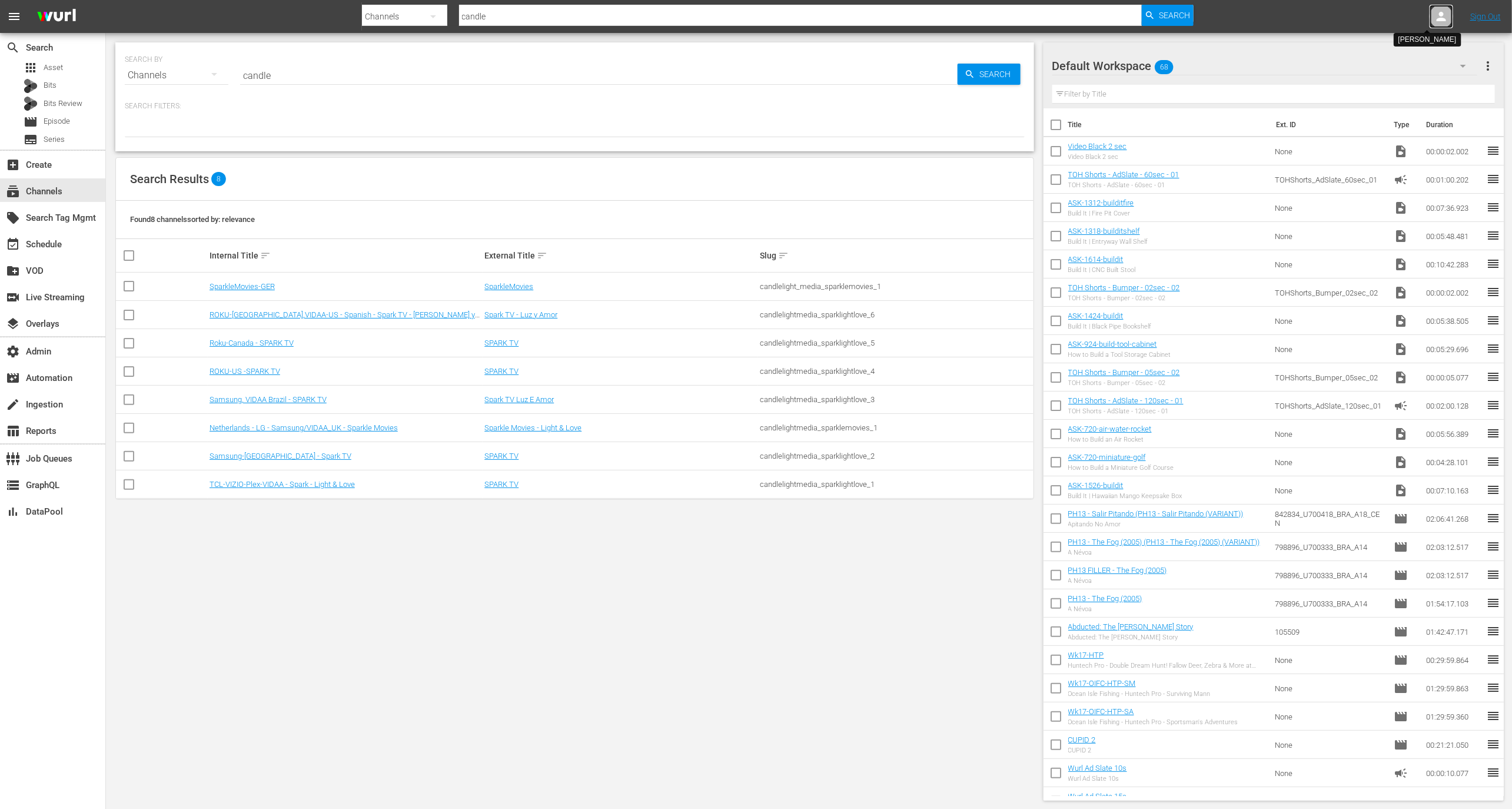
click at [1438, 24] on div at bounding box center [1442, 17] width 23 height 23
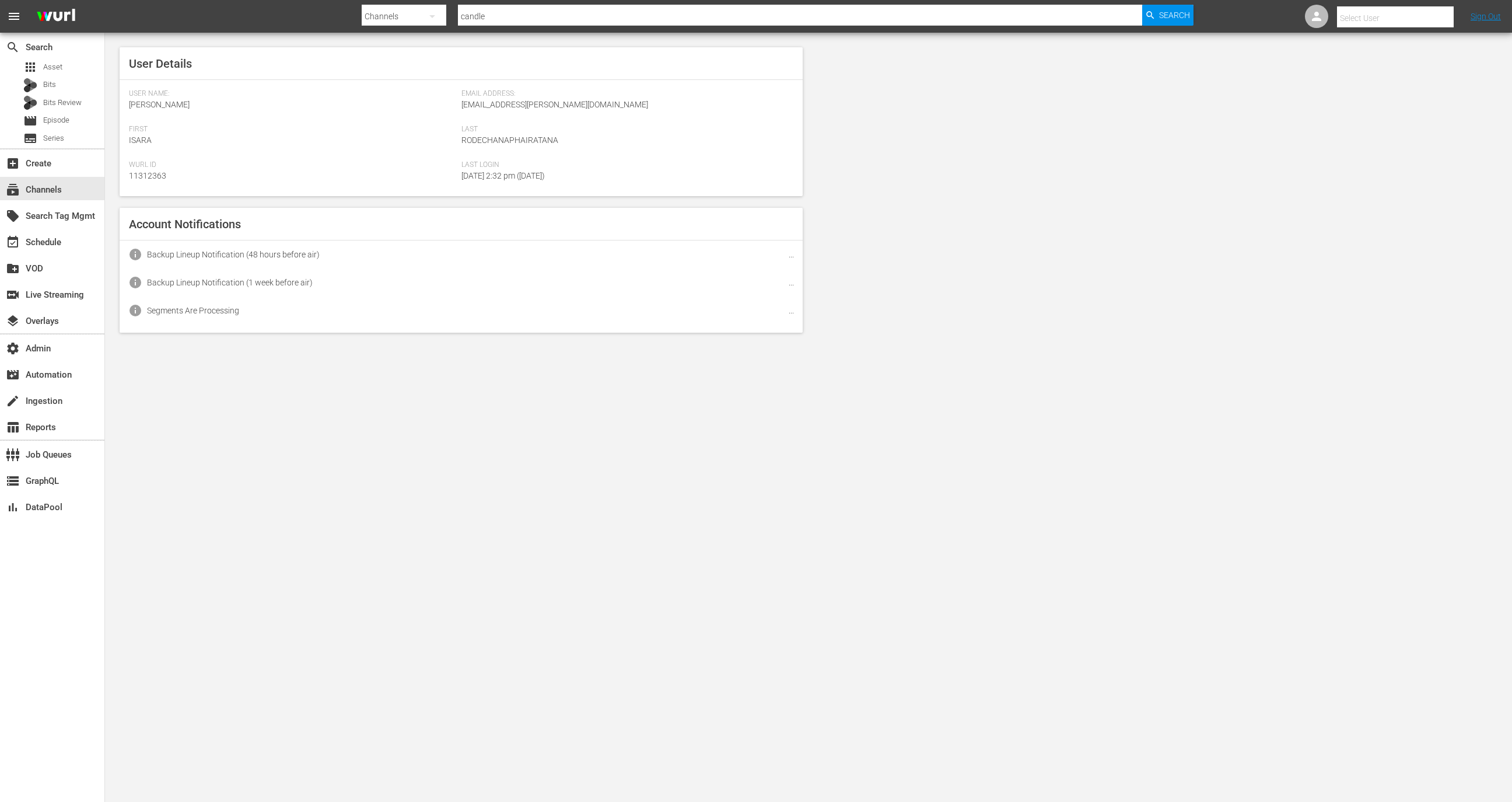
click at [1421, 20] on input "text" at bounding box center [1411, 18] width 149 height 28
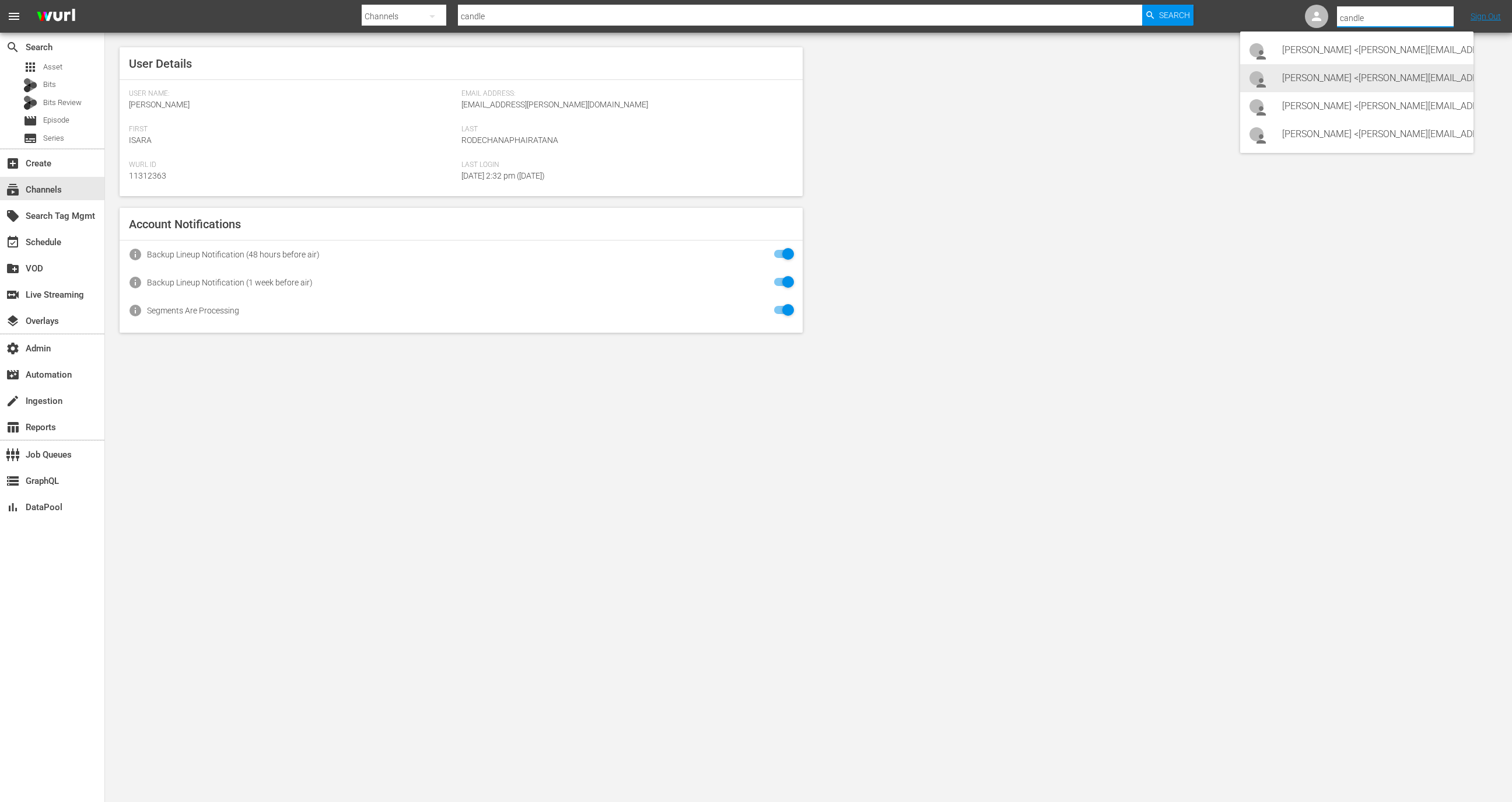
click at [1405, 78] on div "Erik Monson <erik@candlelightmedia.com>" at bounding box center [1373, 78] width 182 height 28
type input "Erik Monson (11313265)"
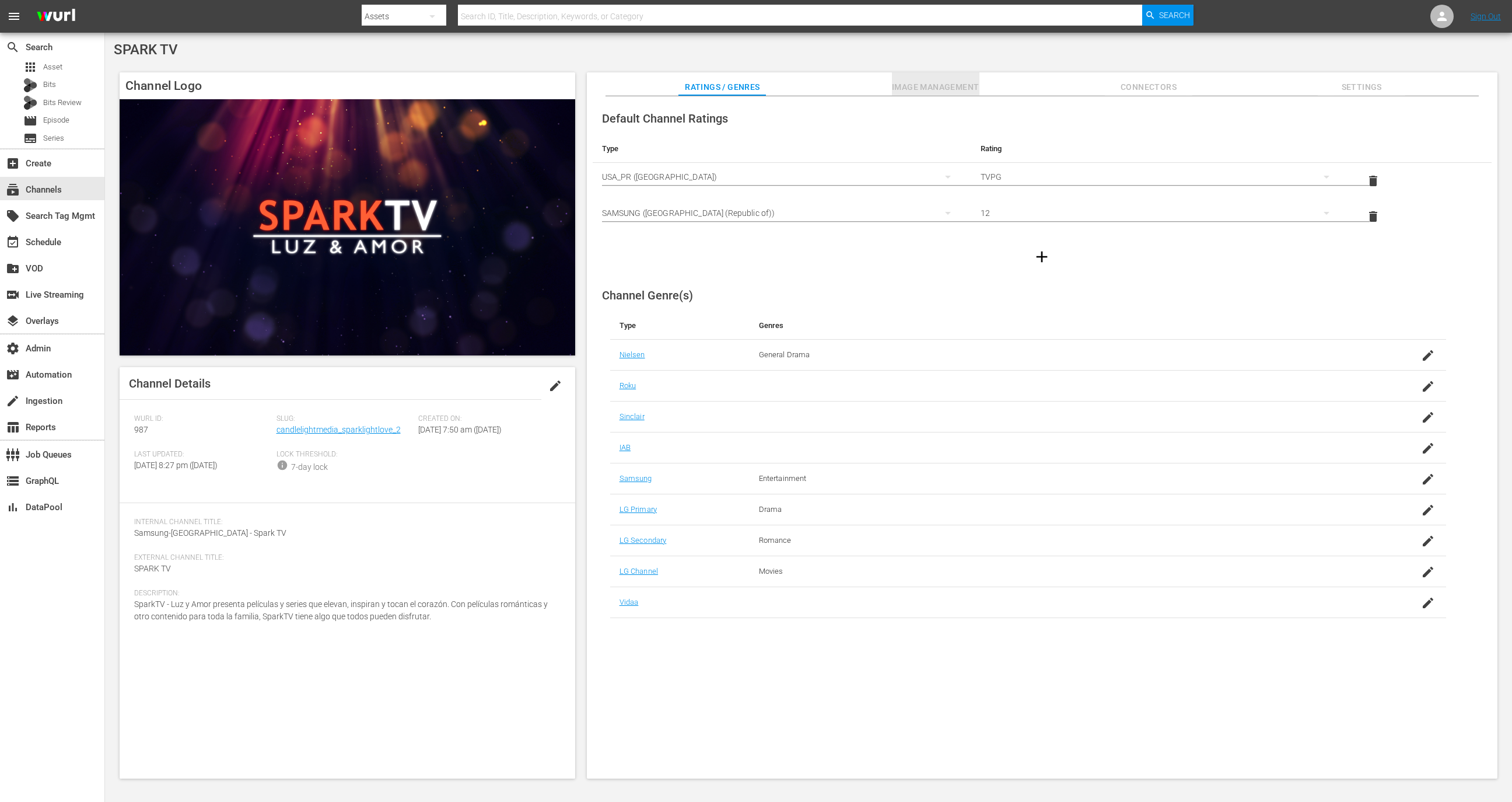
click at [926, 80] on span "Image Management" at bounding box center [935, 87] width 88 height 15
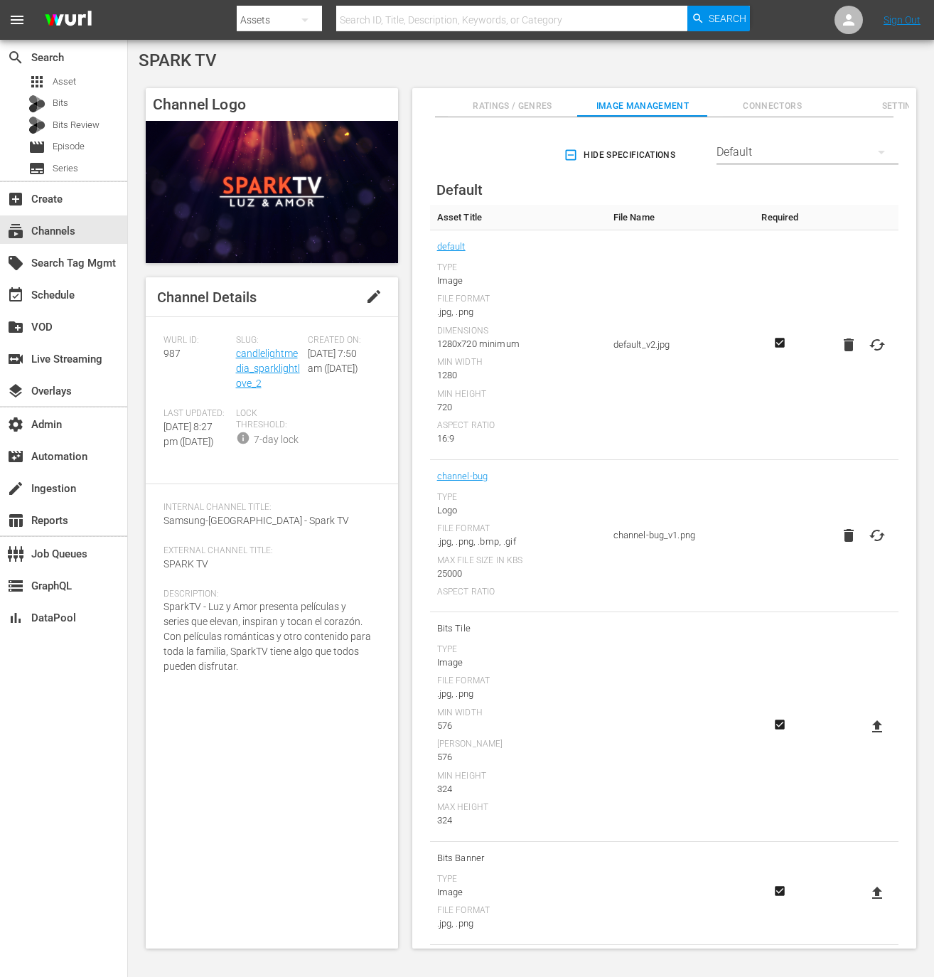
click at [746, 547] on td "channel-bug_v1.png" at bounding box center [680, 536] width 149 height 152
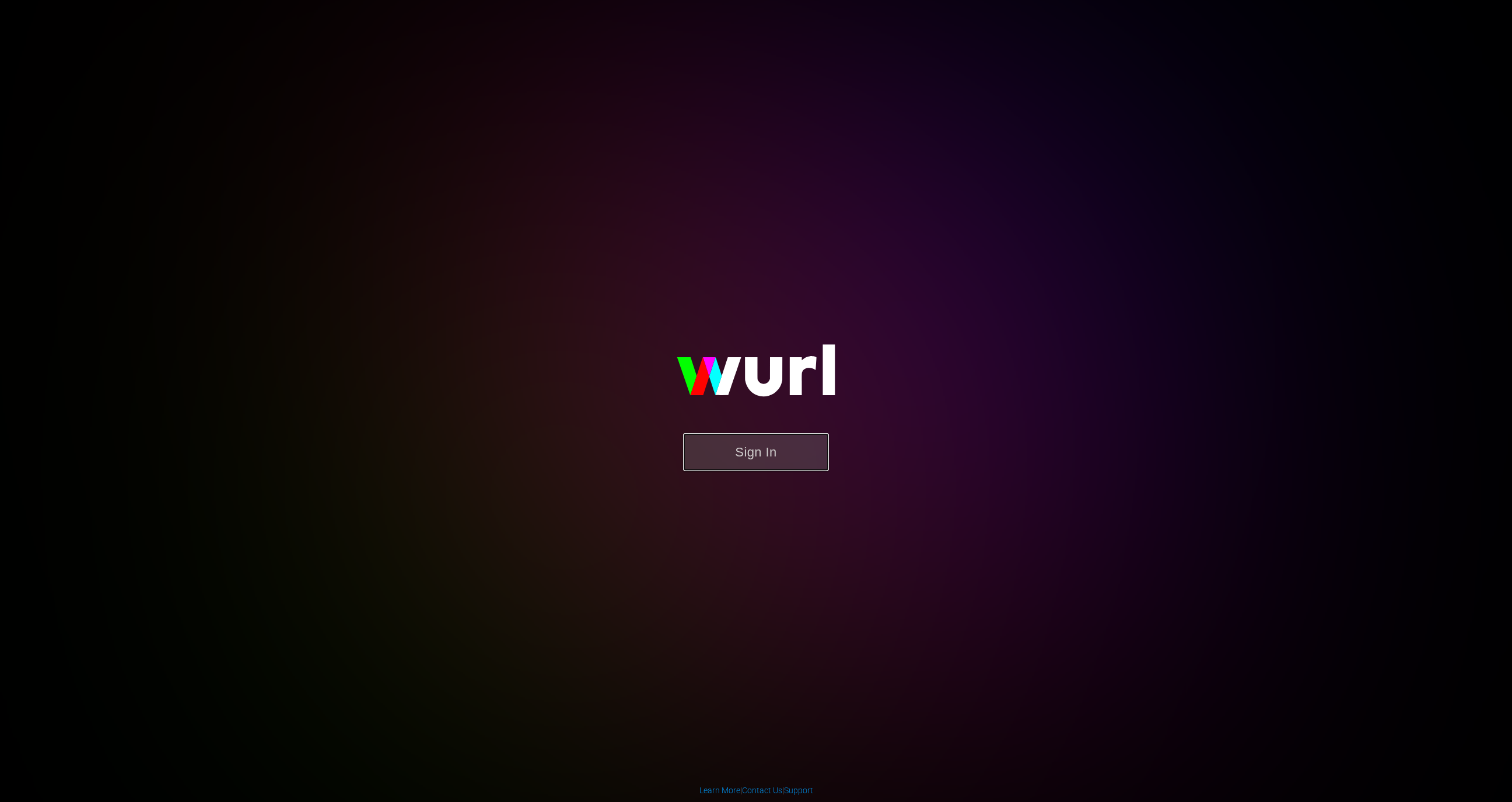
click at [765, 461] on button "Sign In" at bounding box center [756, 451] width 146 height 38
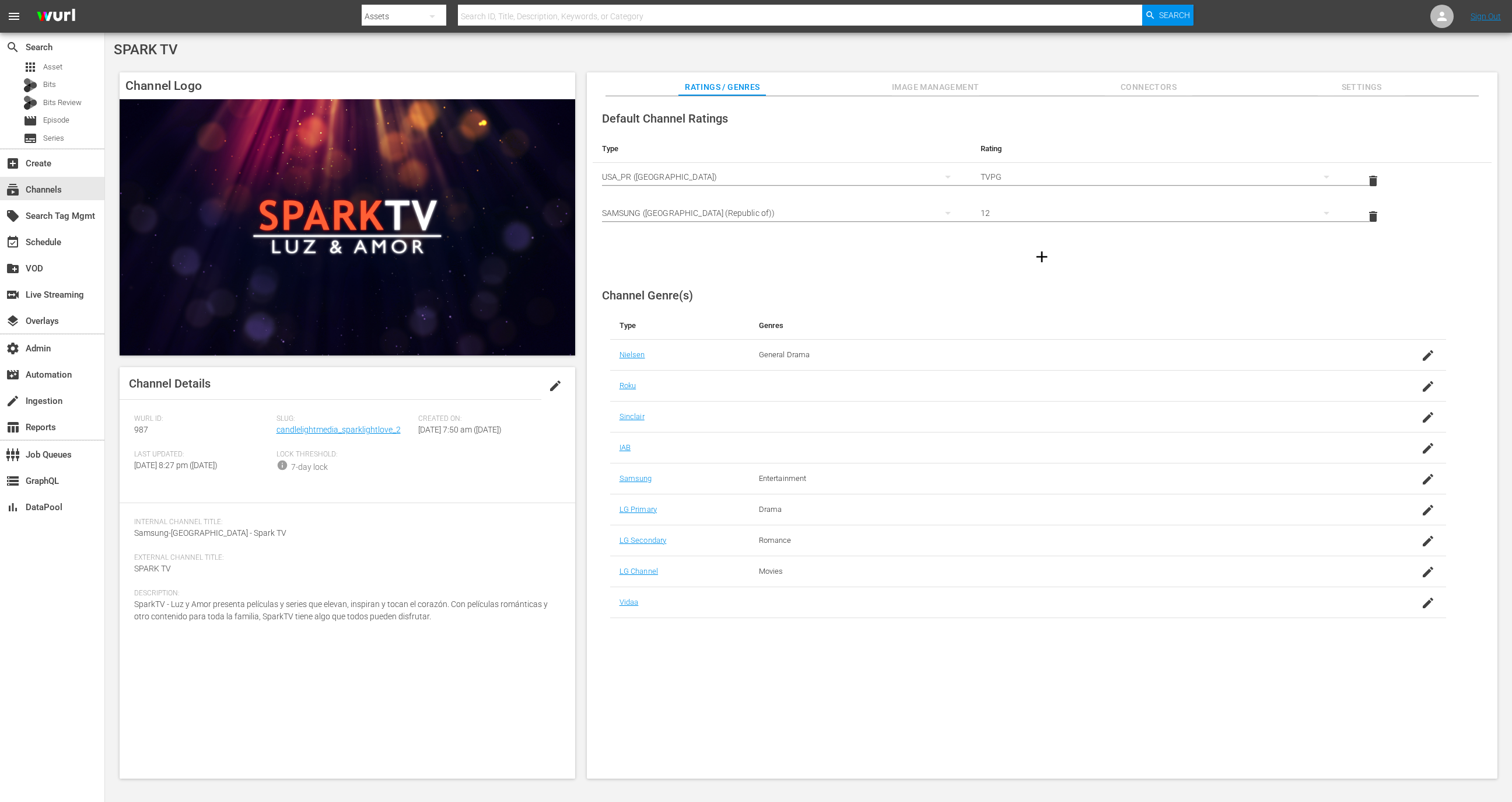
click at [916, 101] on div "Default Channel Ratings Type Rating Select Rating Type USA_PR (United States of…" at bounding box center [1042, 438] width 911 height 683
click at [916, 78] on button "Image Management" at bounding box center [935, 84] width 88 height 23
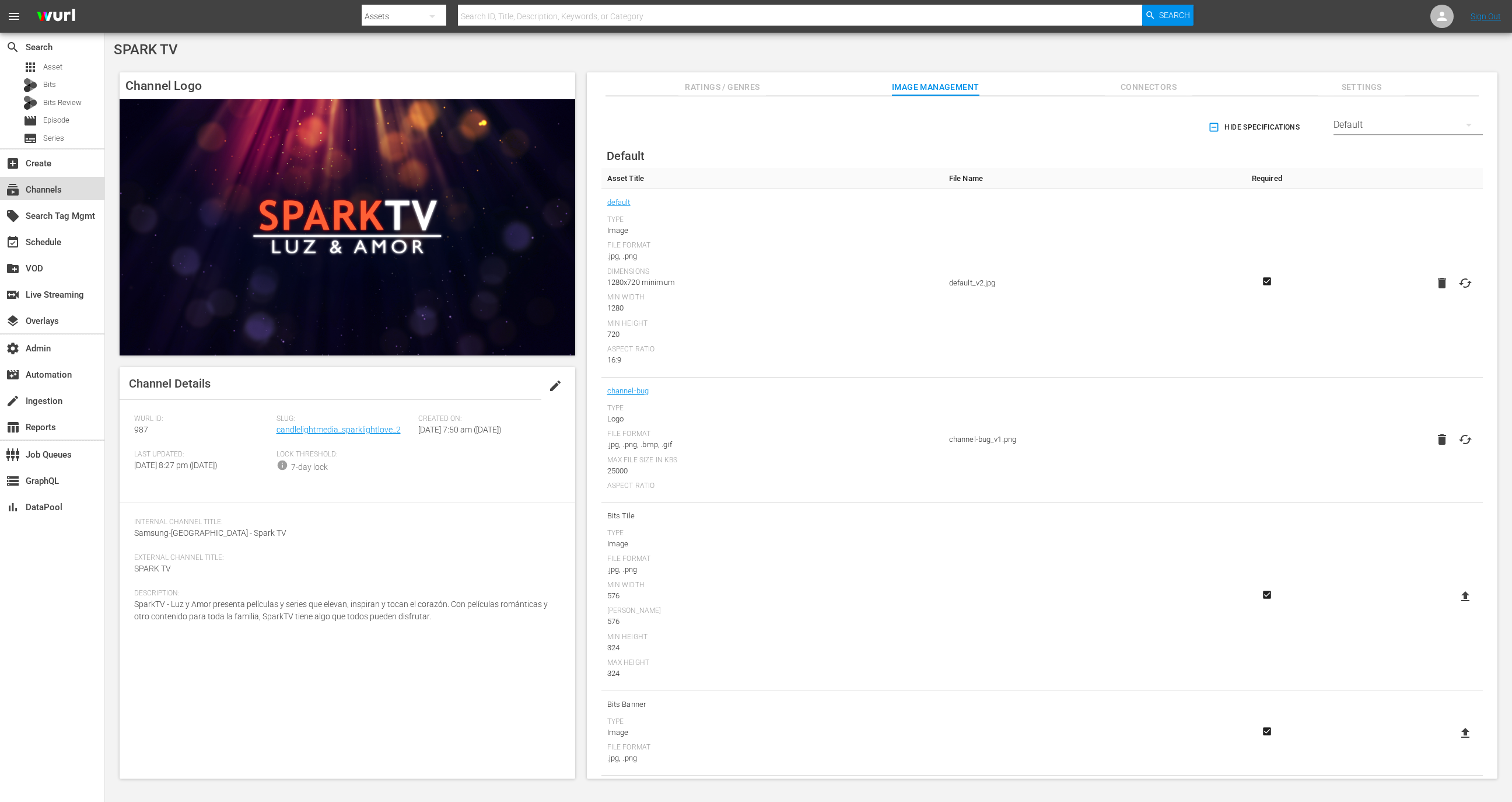
click at [90, 186] on div "subscriptions Channels" at bounding box center [52, 188] width 104 height 23
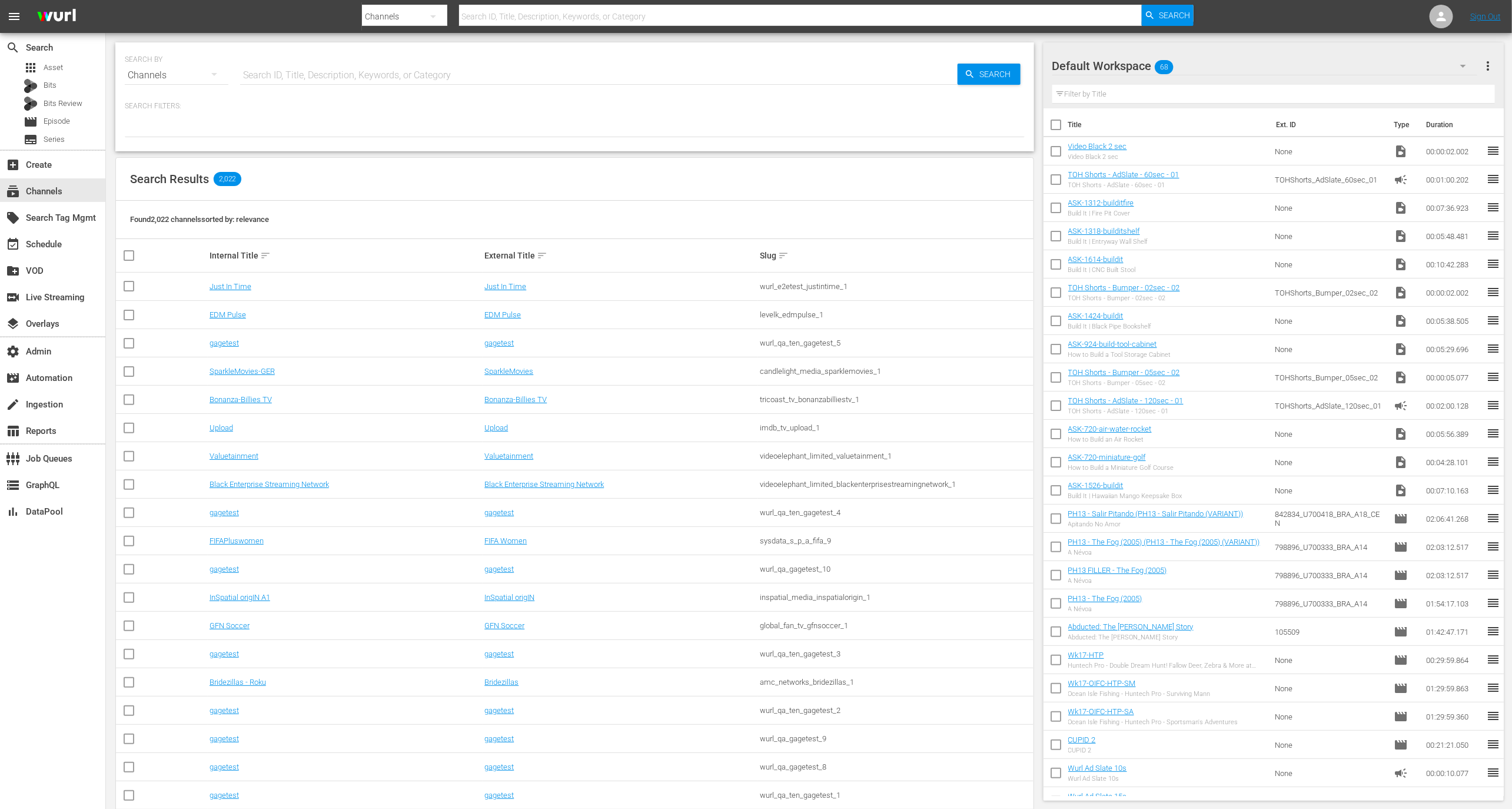
click at [570, 65] on input "text" at bounding box center [599, 75] width 718 height 28
type input "candle"
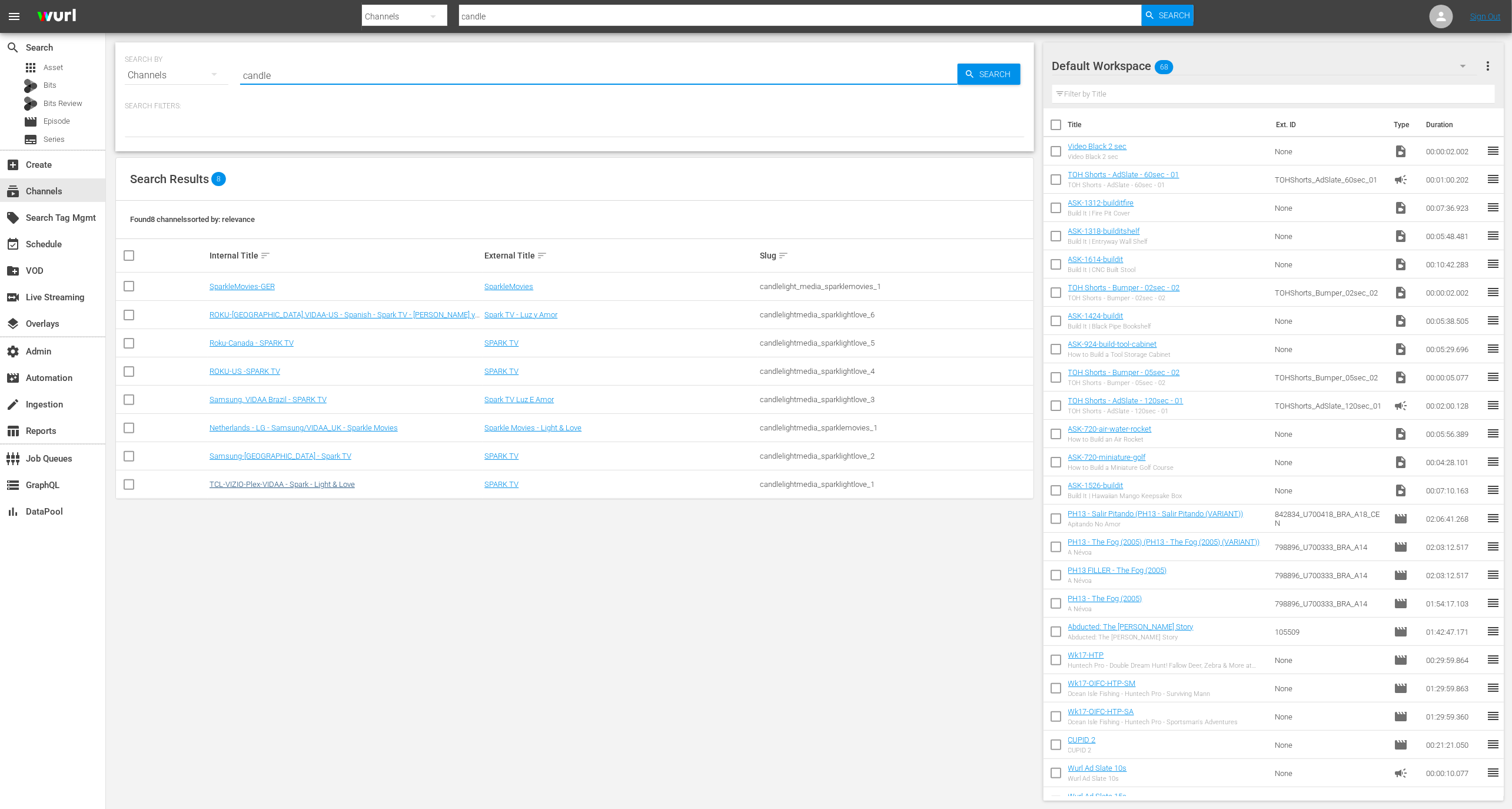
type input "candle"
click at [337, 487] on link "TCL-VIZIO-Plex-VIDAA - Spark - Light & Love" at bounding box center [282, 484] width 146 height 9
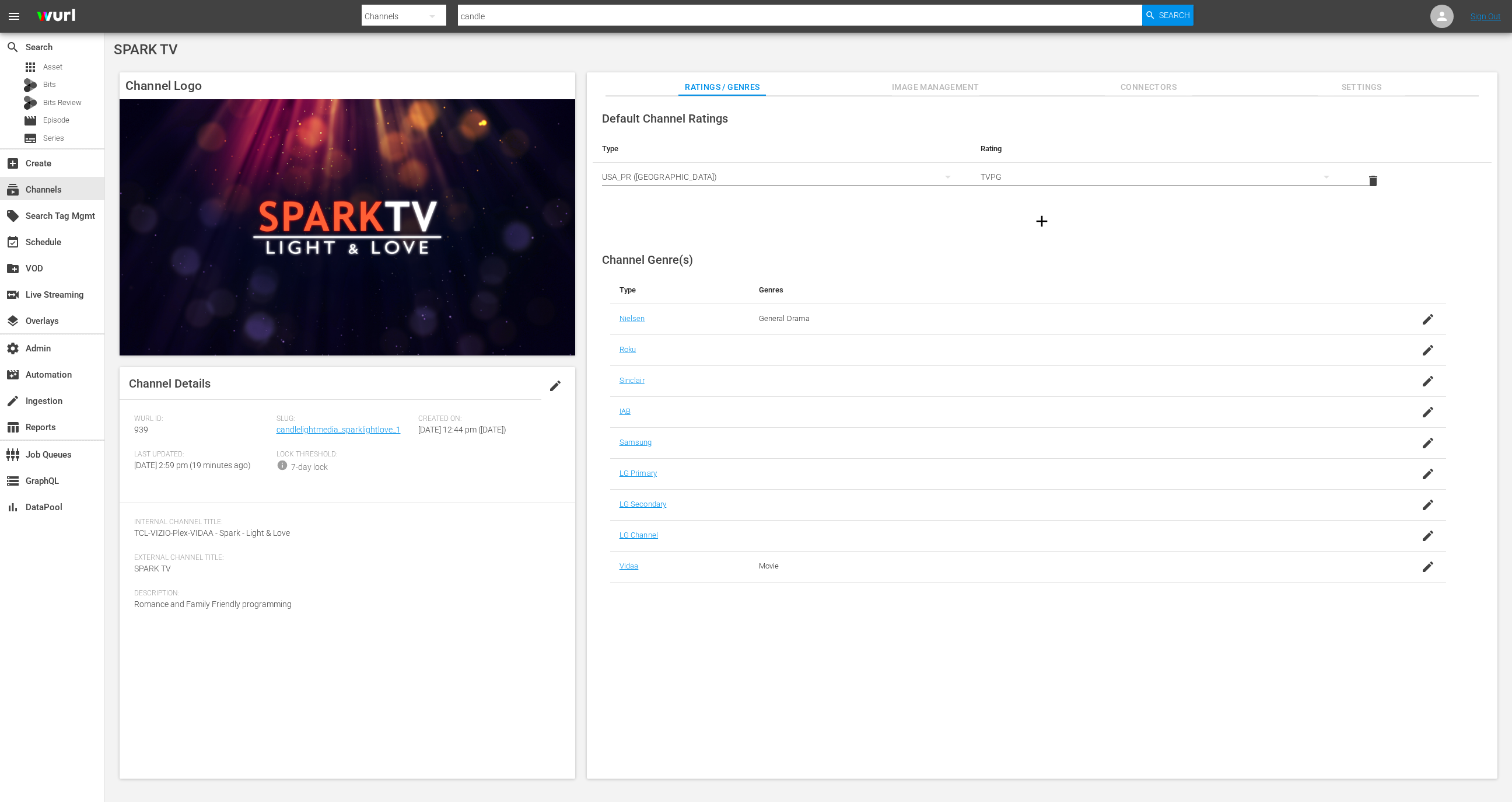
click at [933, 80] on span "Image Management" at bounding box center [935, 87] width 88 height 15
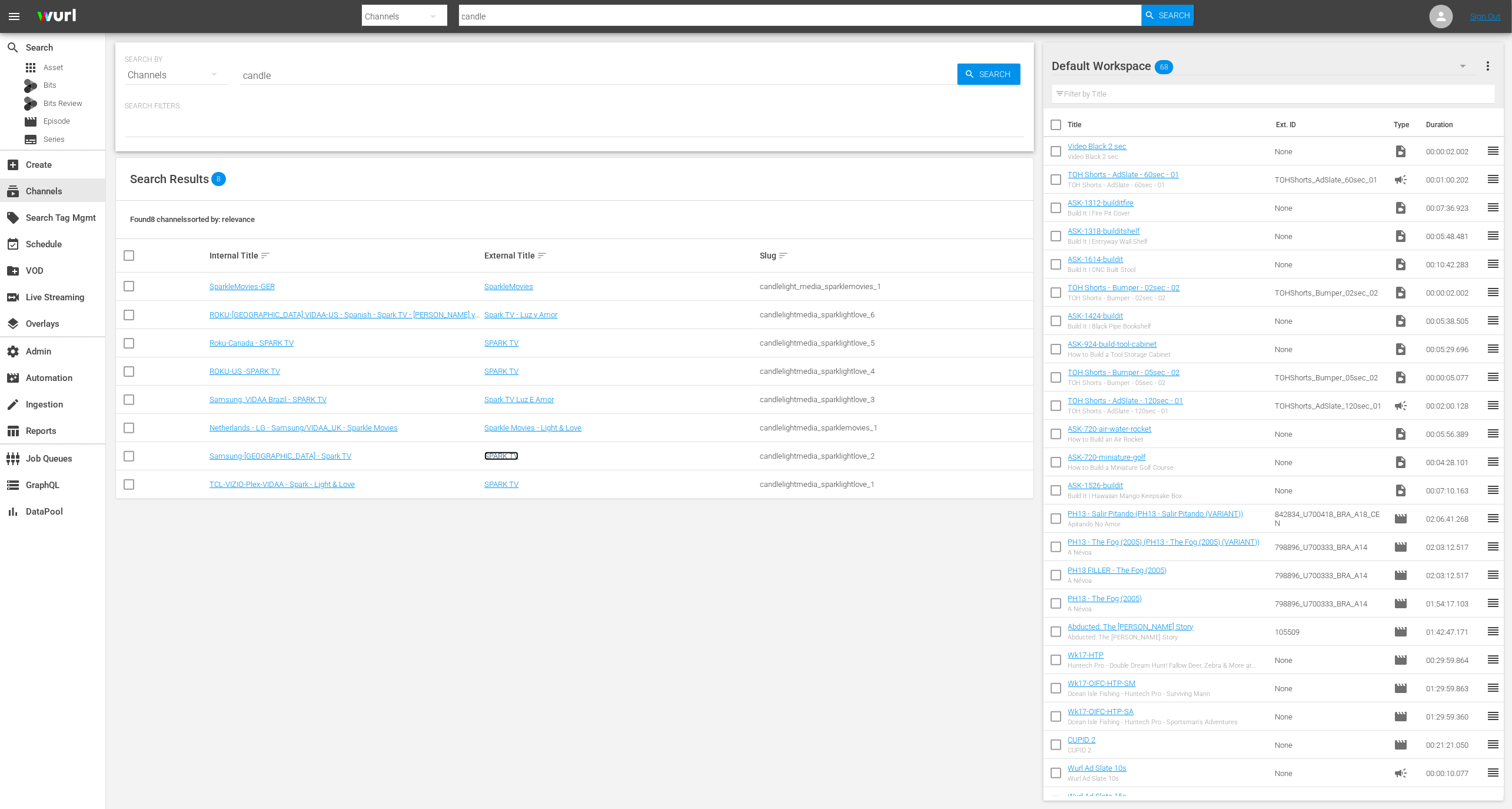
click at [497, 455] on link "SPARK TV" at bounding box center [501, 455] width 34 height 9
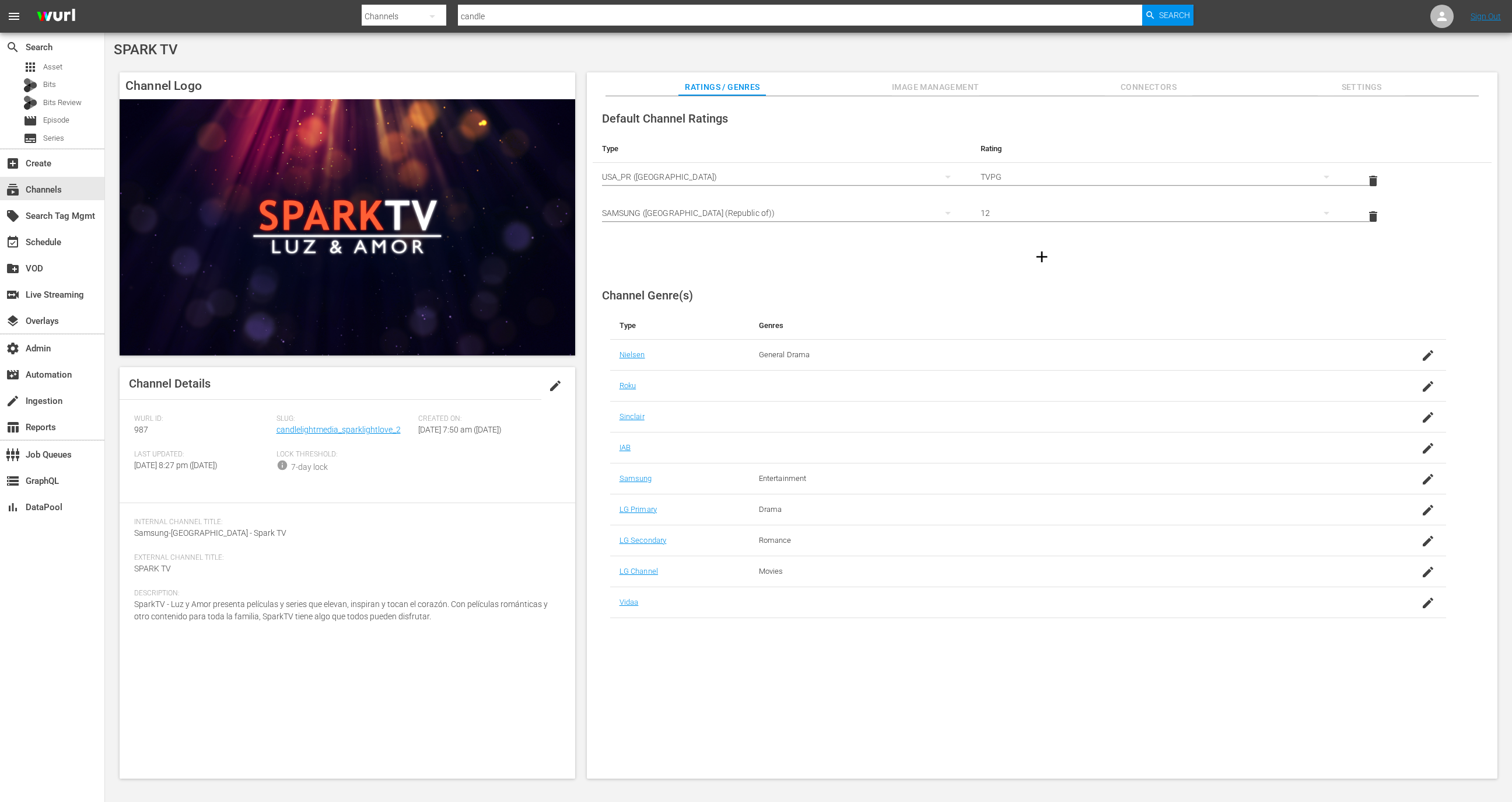
click at [922, 84] on span "Image Management" at bounding box center [935, 87] width 88 height 15
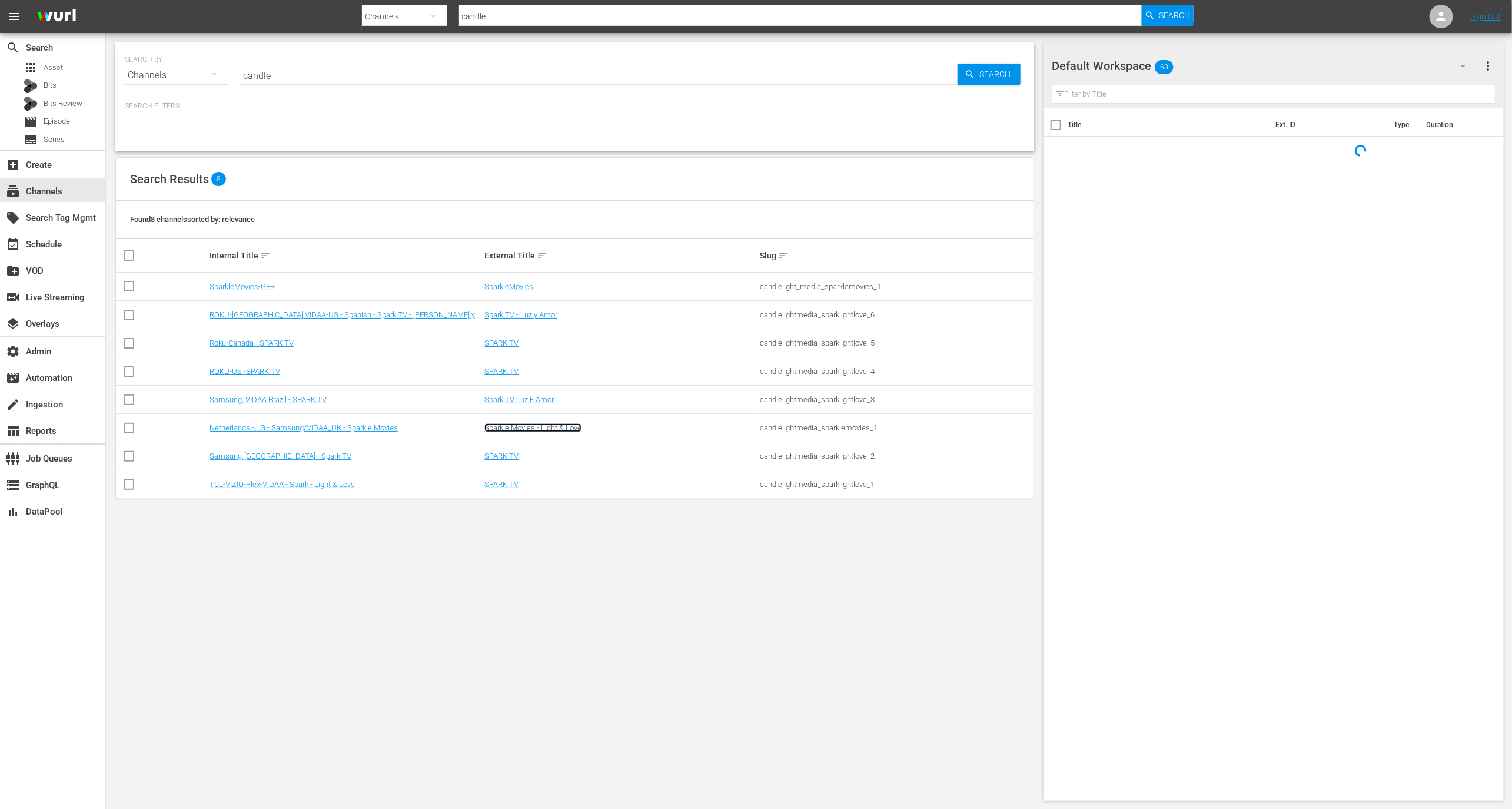
click at [548, 430] on link "Sparkle Movies - Light & Love" at bounding box center [532, 427] width 97 height 9
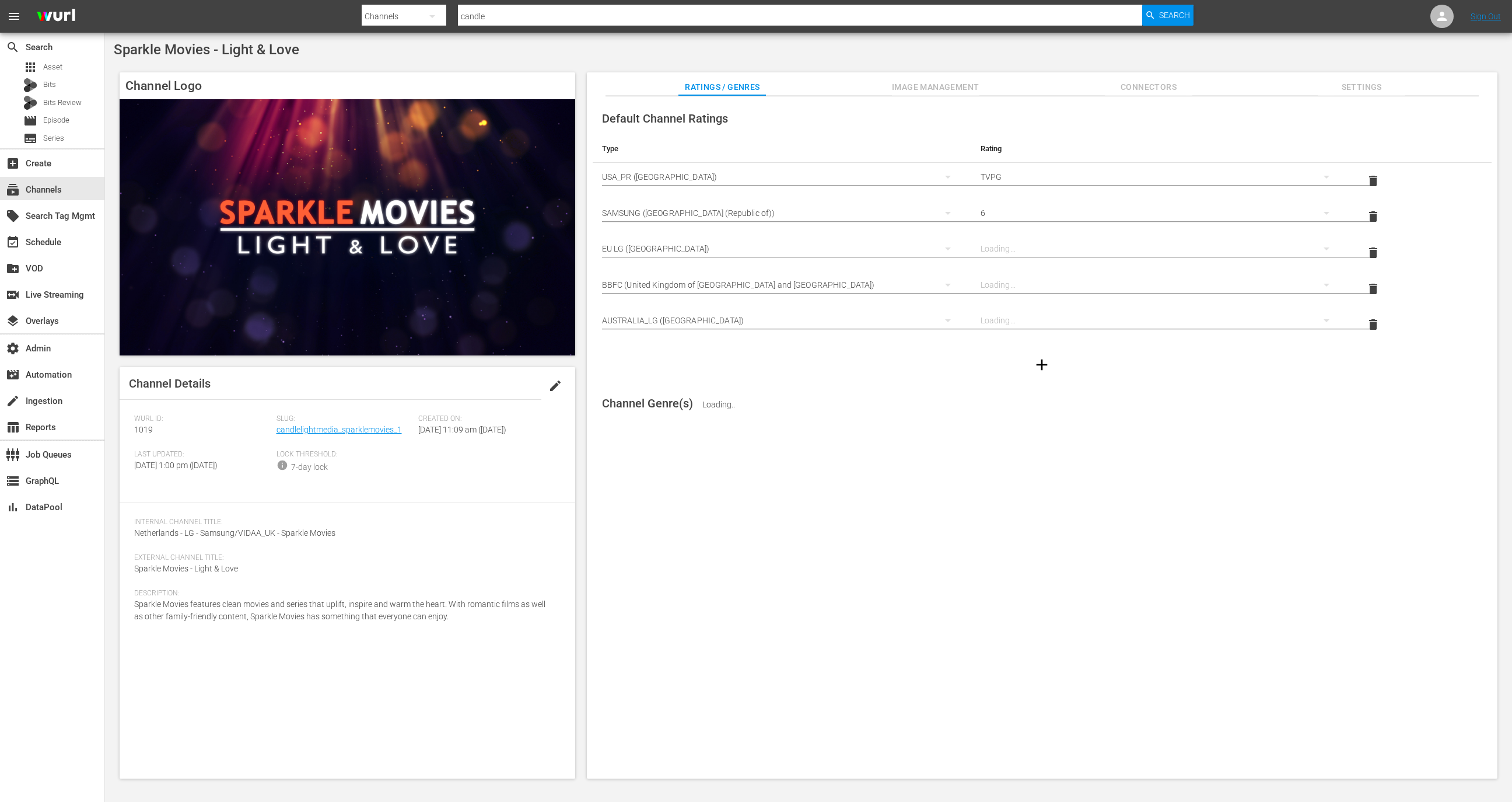
click at [939, 96] on div "Default Channel Ratings Type Rating Select Rating Type USA_PR (United States of…" at bounding box center [1042, 438] width 911 height 683
click at [949, 84] on span "Image Management" at bounding box center [935, 87] width 88 height 15
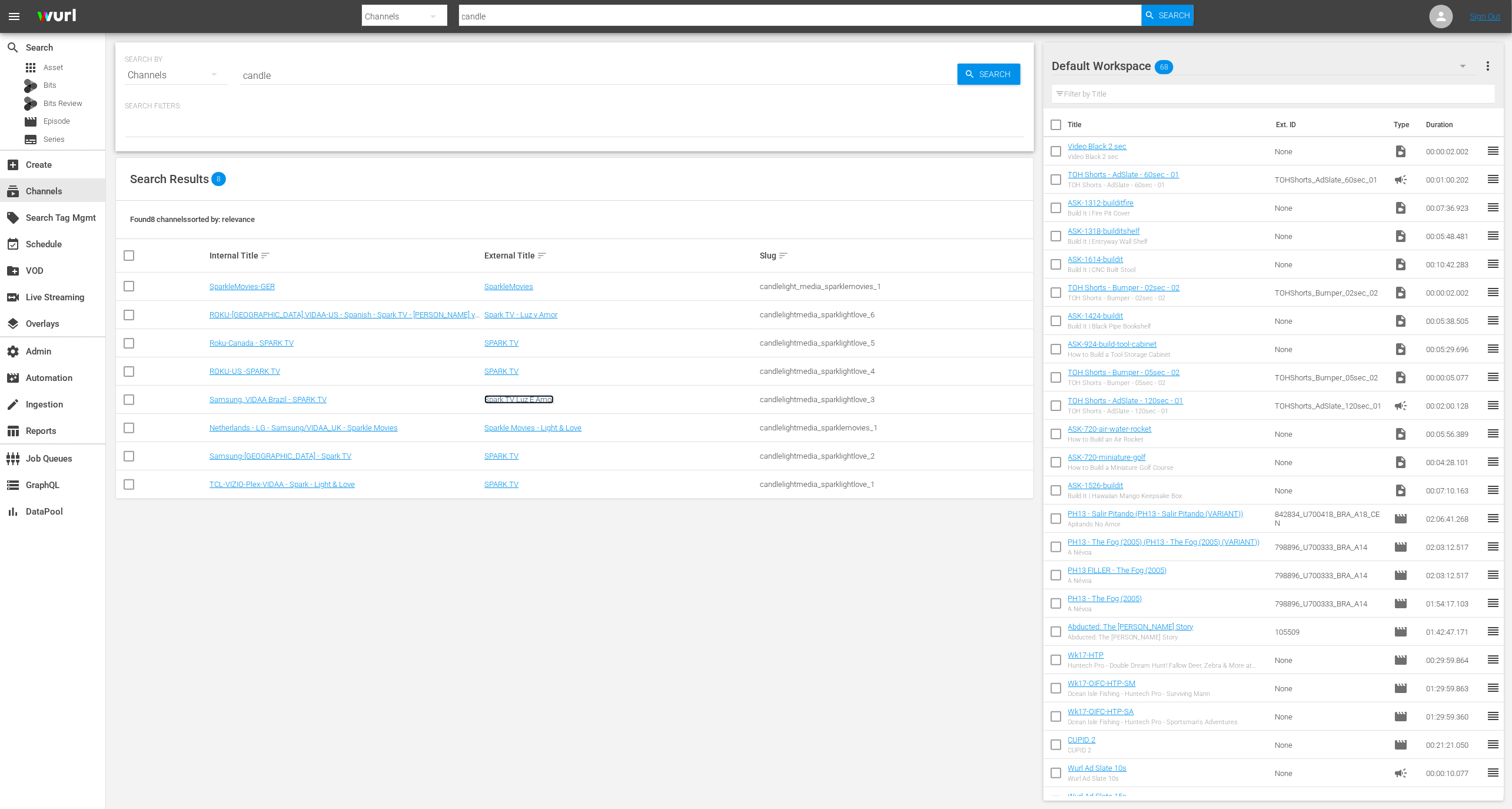
click at [513, 398] on link "Spark TV Luz E Amor" at bounding box center [519, 399] width 70 height 9
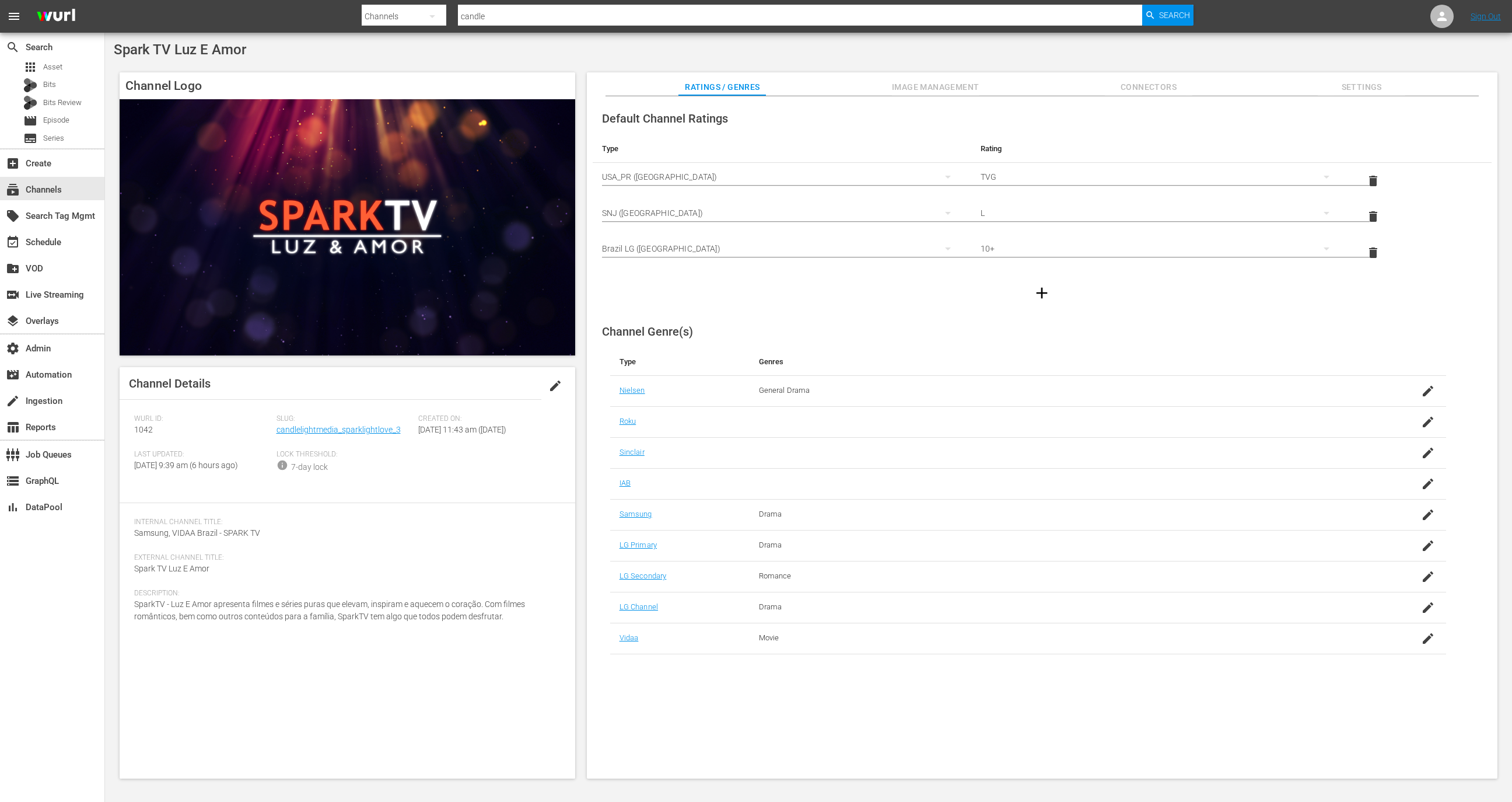
click at [988, 84] on div "Ratings / Genres Image Management Connectors Settings" at bounding box center [1042, 84] width 852 height 23
click at [956, 84] on span "Image Management" at bounding box center [935, 87] width 88 height 15
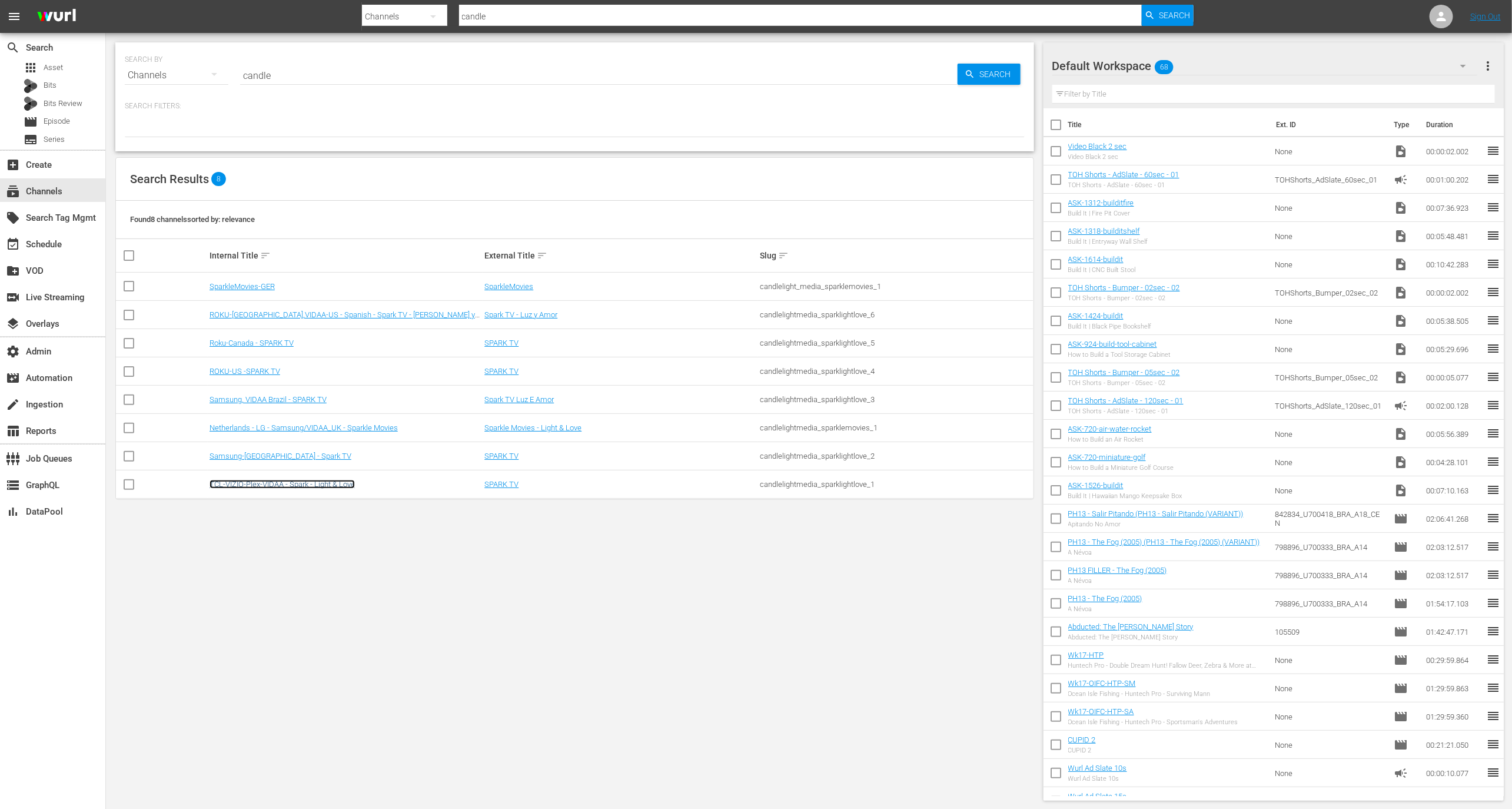
click at [256, 482] on link "TCL-VIZIO-Plex-VIDAA - Spark - Light & Love" at bounding box center [282, 484] width 146 height 9
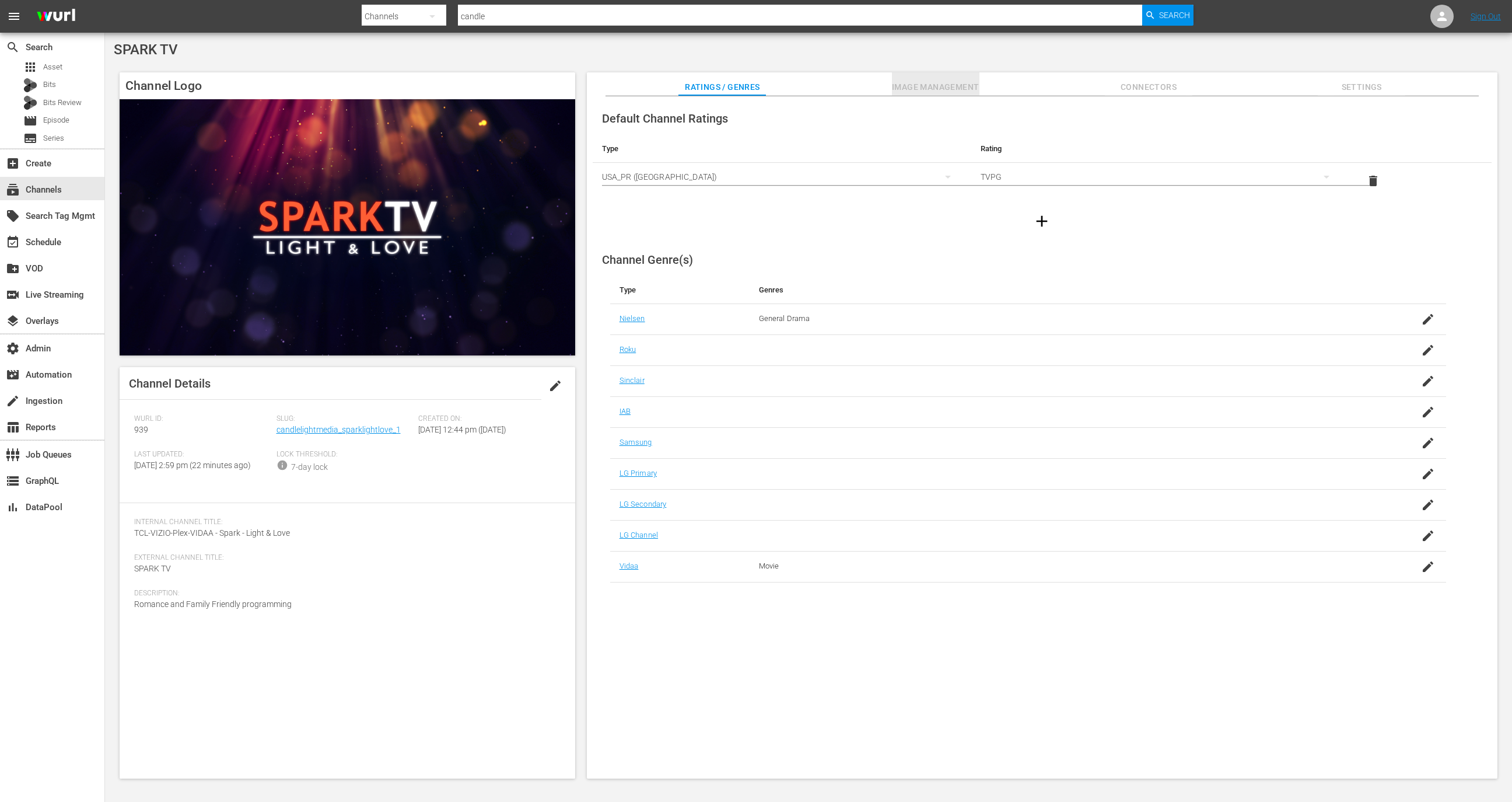
click at [958, 77] on button "Image Management" at bounding box center [935, 84] width 88 height 23
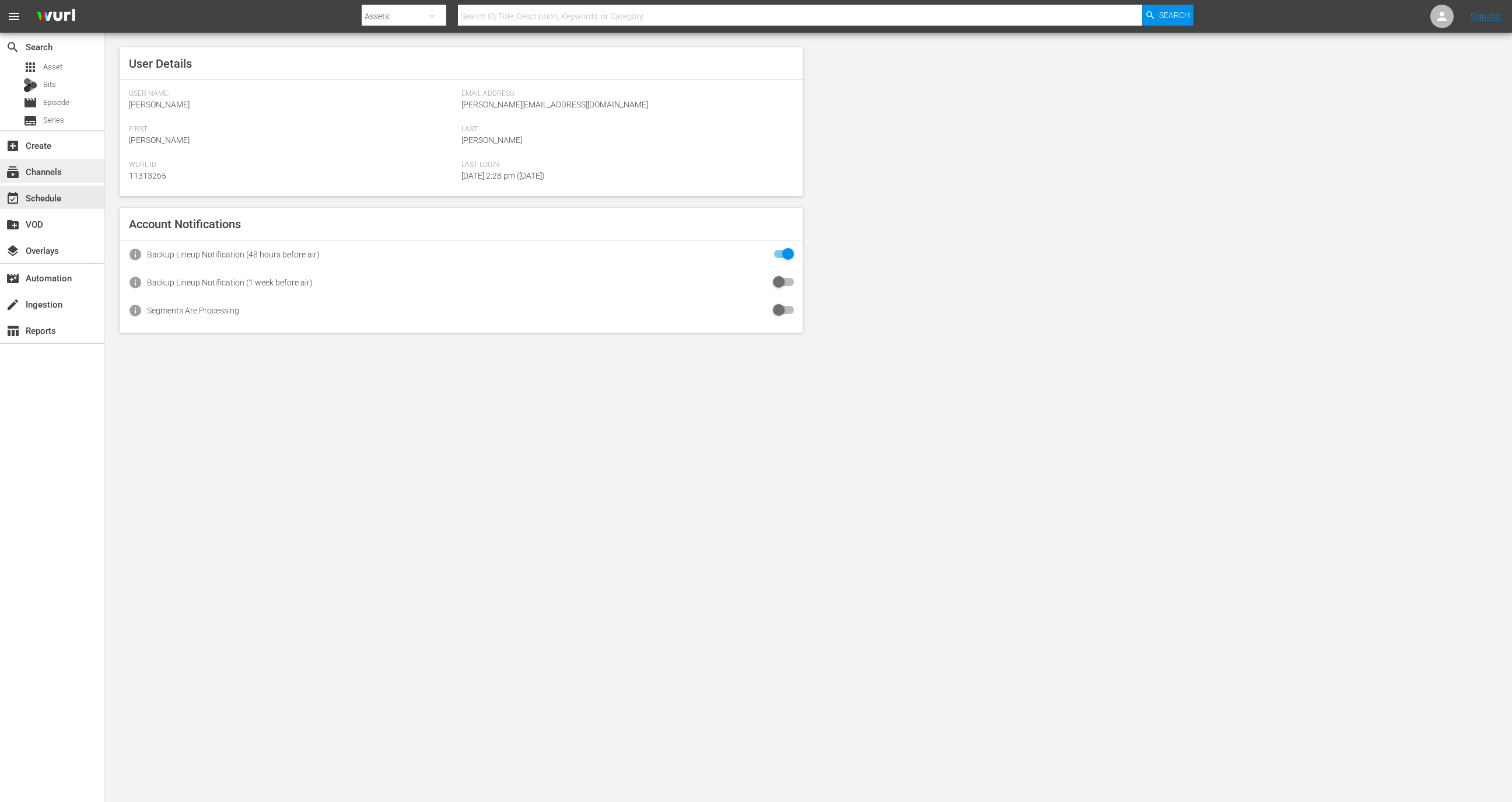
click at [54, 175] on div "subscriptions Channels" at bounding box center [33, 169] width 66 height 11
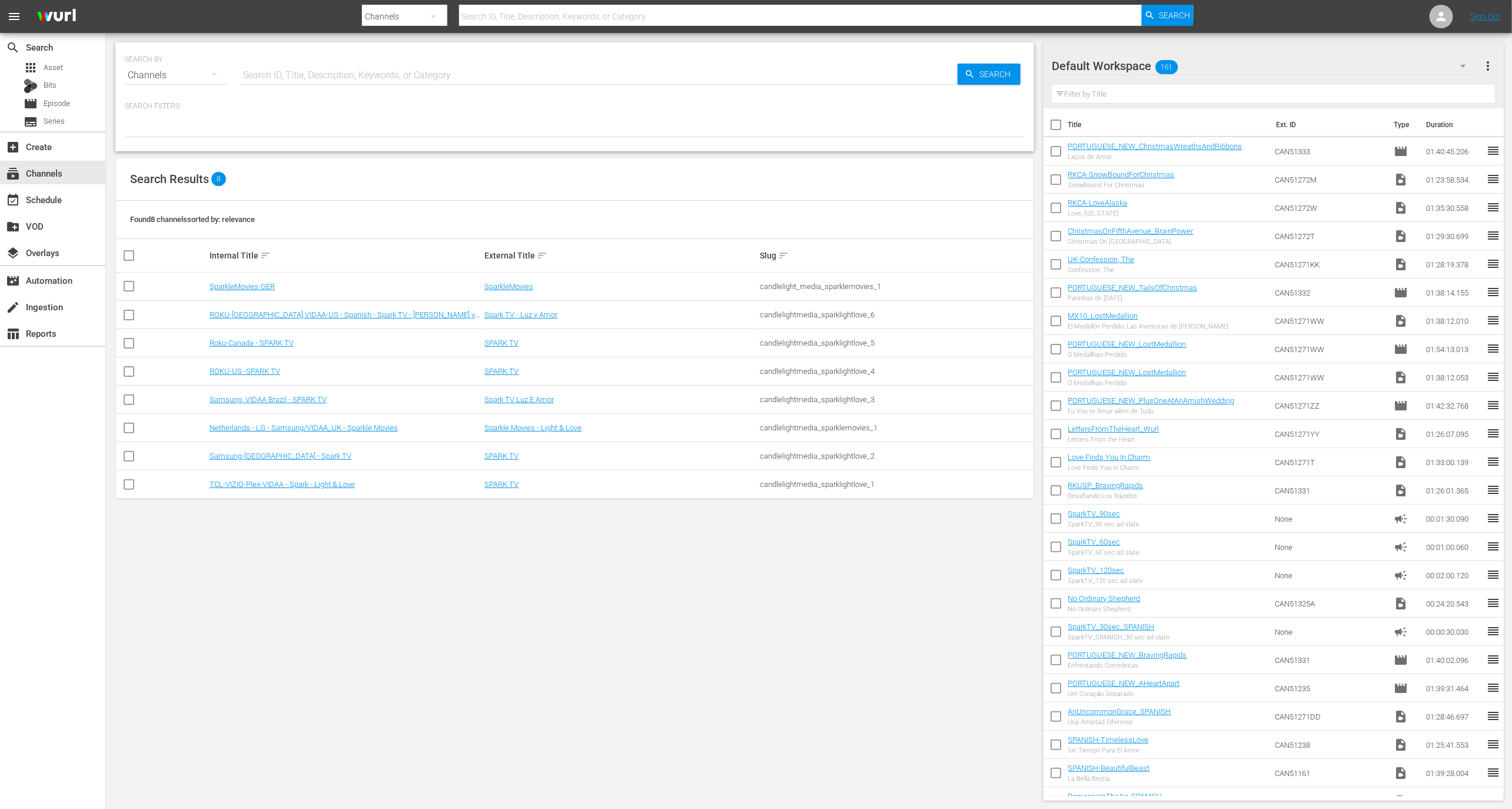
click at [282, 489] on td "TCL-VIZIO-Plex-VIDAA - Spark - Light & Love" at bounding box center [345, 484] width 276 height 28
click at [293, 484] on link "TCL-VIZIO-Plex-VIDAA - Spark - Light & Love" at bounding box center [282, 484] width 146 height 9
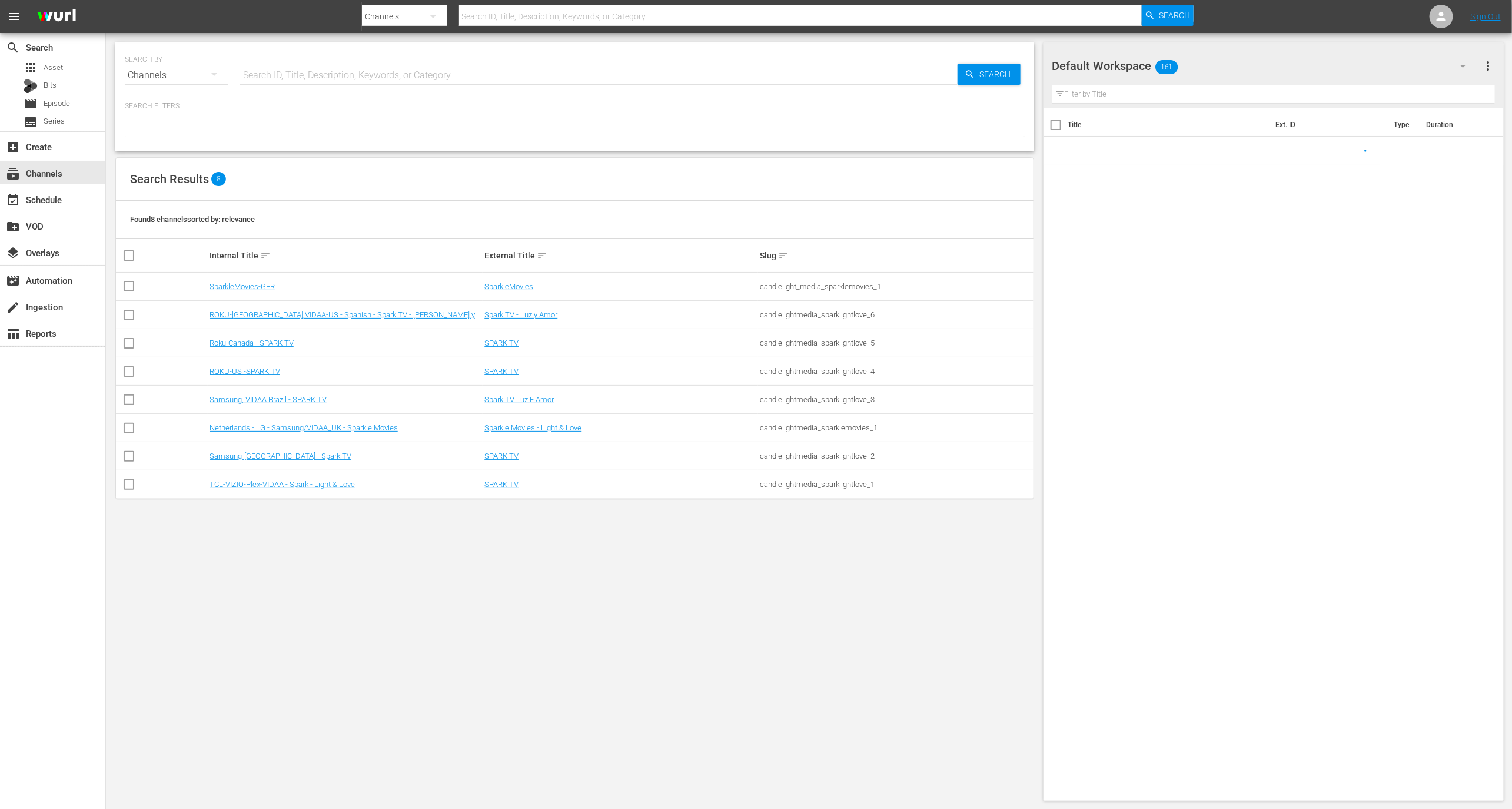
click at [282, 461] on td "Samsung-[GEOGRAPHIC_DATA] - Spark TV" at bounding box center [345, 456] width 276 height 28
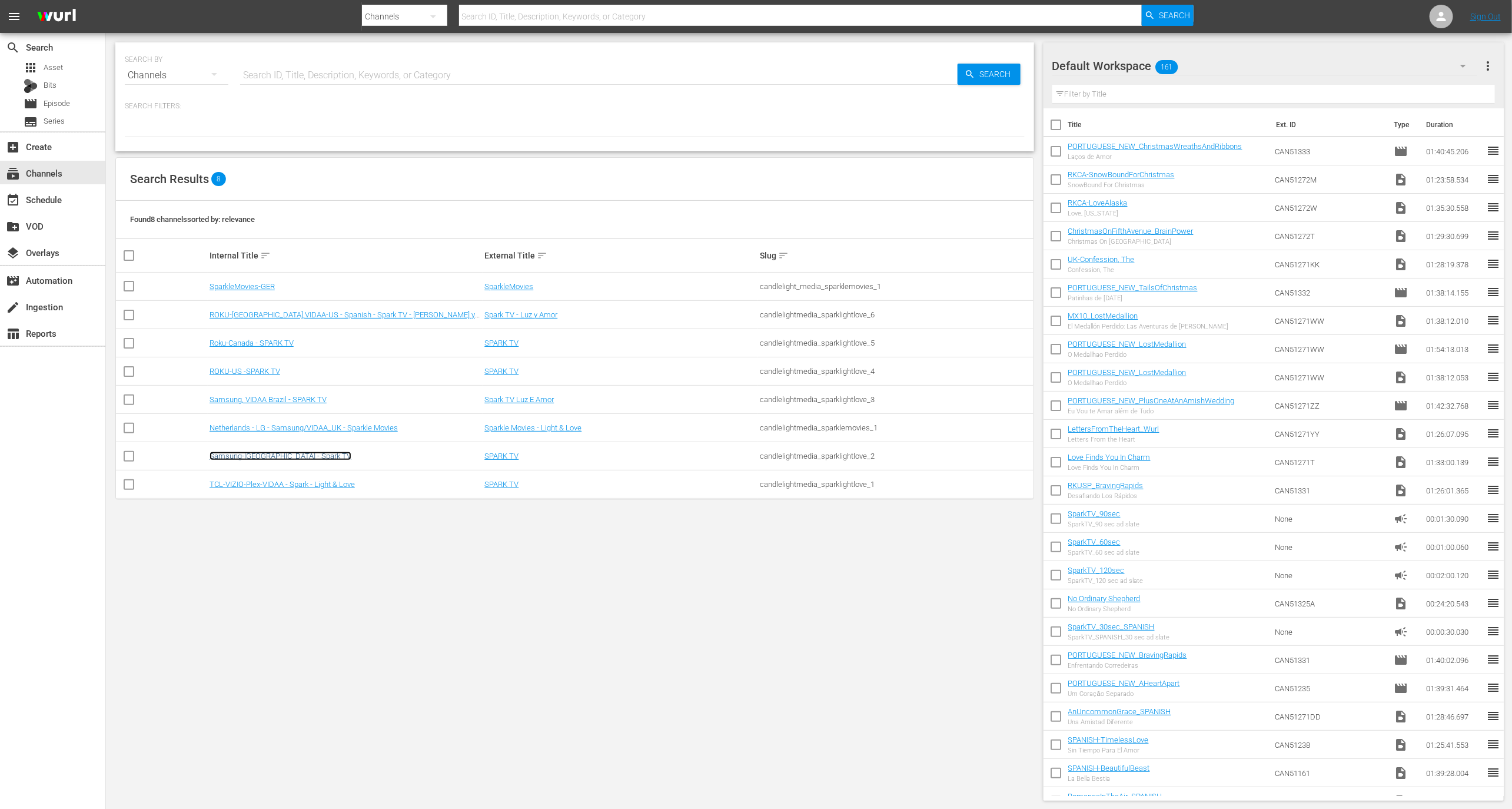
click at [282, 455] on link "Samsung-[GEOGRAPHIC_DATA] - Spark TV" at bounding box center [280, 455] width 142 height 9
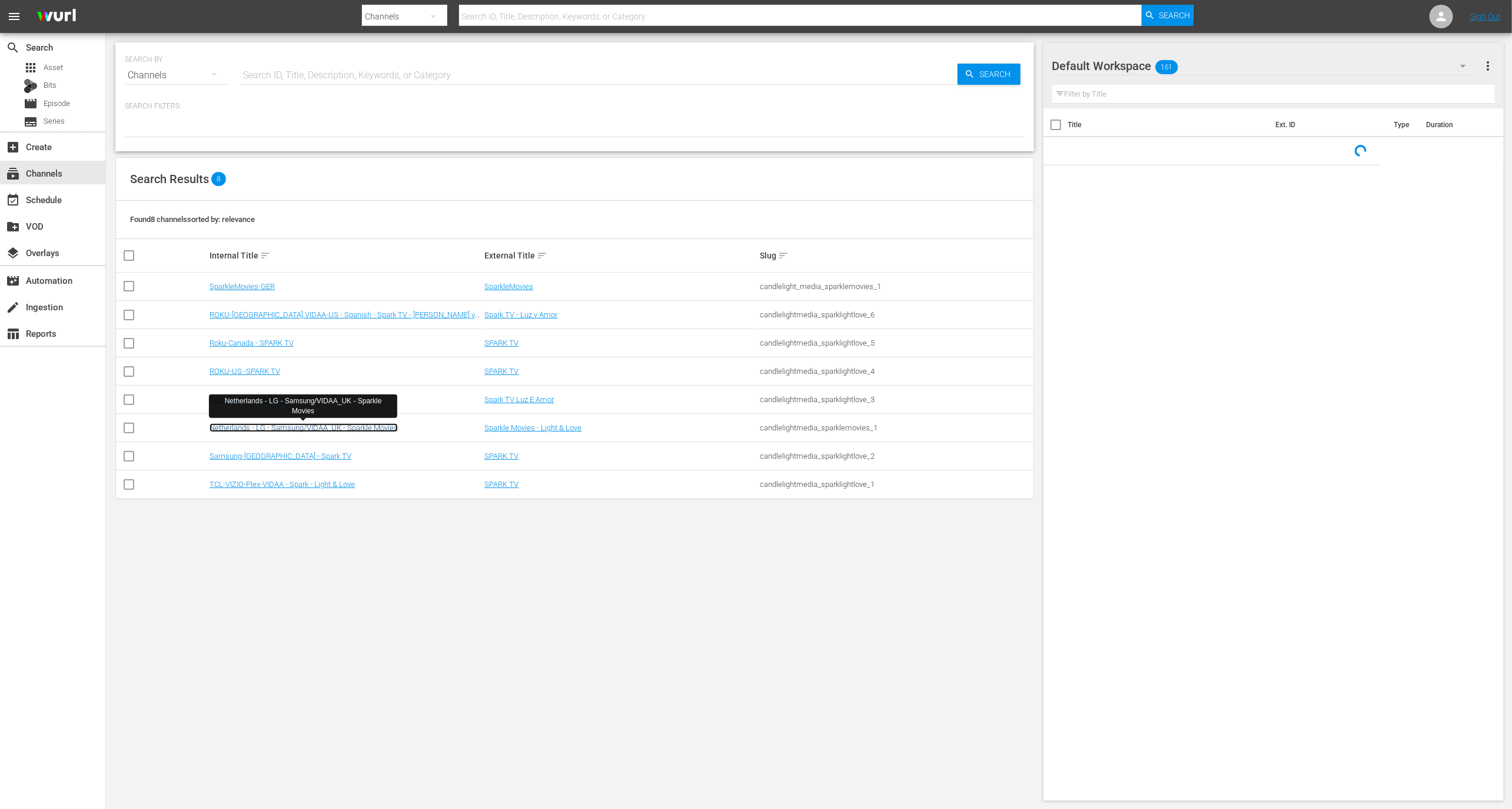
click at [282, 423] on link "Netherlands - LG - Samsung/VIDAA_UK - Sparkle Movies" at bounding box center [303, 427] width 188 height 9
click at [280, 398] on link "Samsung, VIDAA Brazil - SPARK TV" at bounding box center [267, 399] width 117 height 9
click at [266, 373] on link "ROKU-US -SPARK TV" at bounding box center [244, 371] width 70 height 9
click at [286, 329] on td "Roku-Canada - SPARK TV" at bounding box center [345, 343] width 276 height 28
click at [286, 335] on td "Roku-Canada - SPARK TV" at bounding box center [345, 343] width 276 height 28
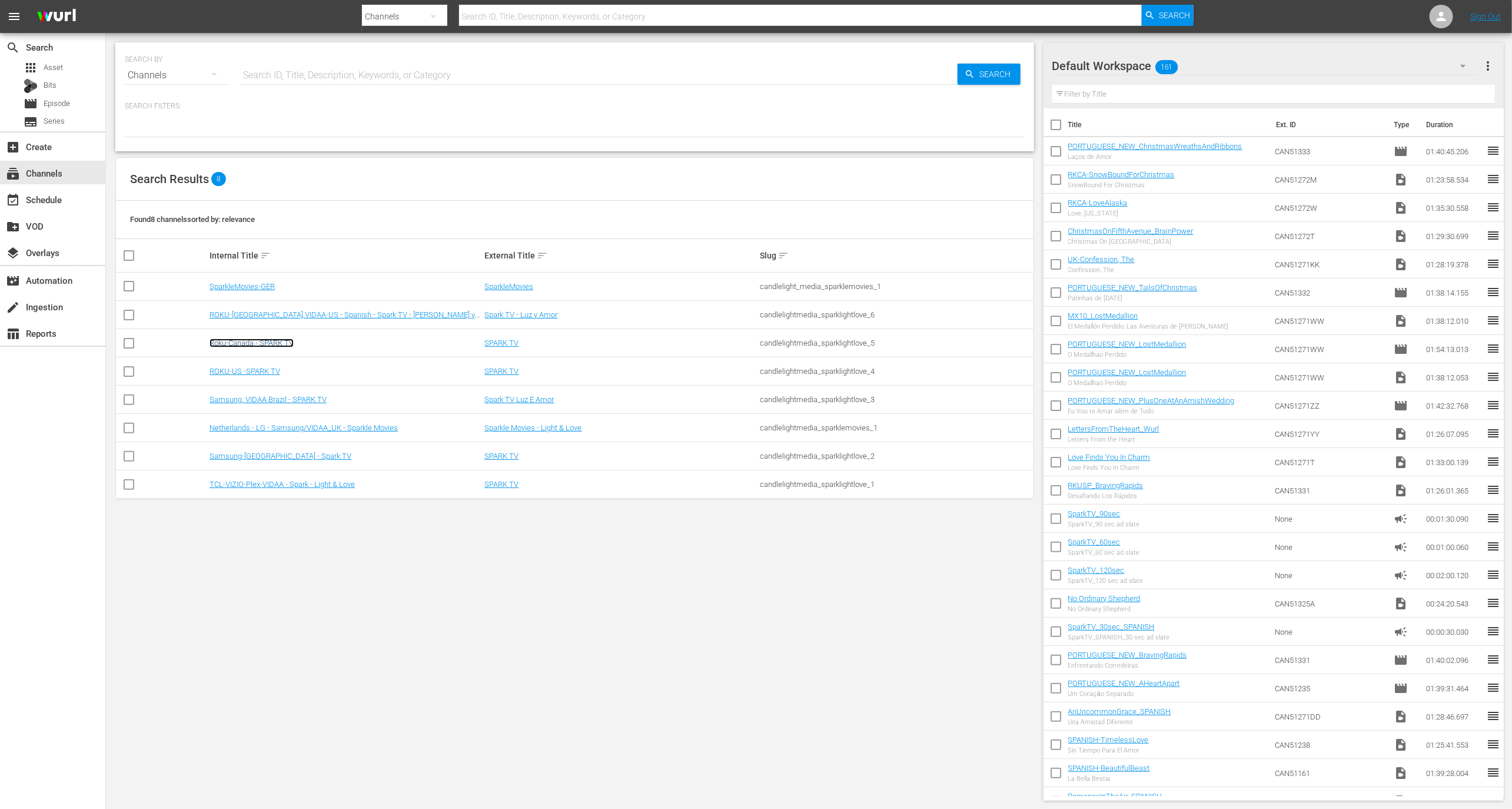
click at [286, 342] on link "Roku-Canada - SPARK TV" at bounding box center [252, 343] width 84 height 9
click at [281, 453] on link "Samsung-[GEOGRAPHIC_DATA] - Spark TV" at bounding box center [280, 455] width 142 height 9
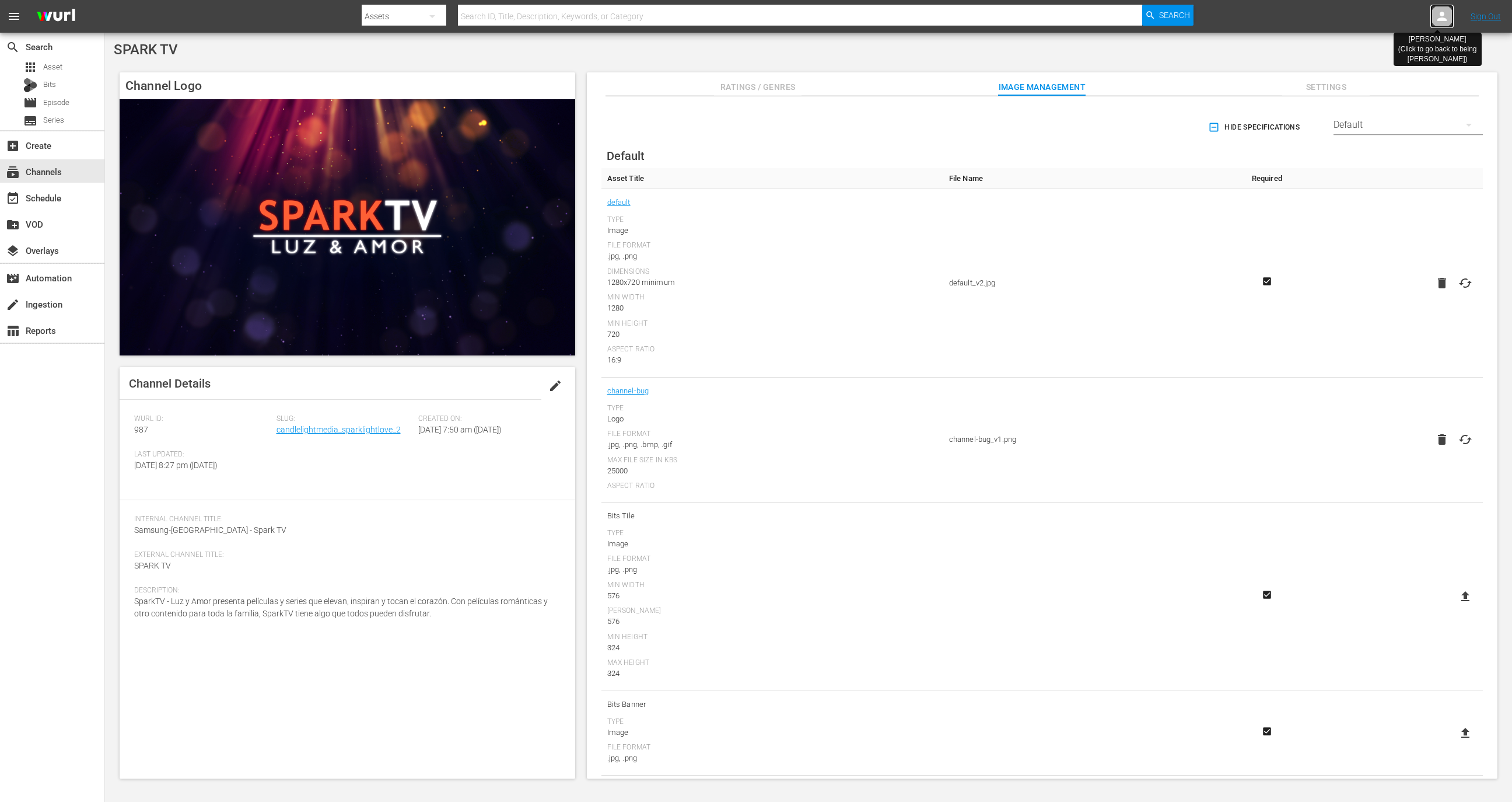
click at [1435, 19] on icon at bounding box center [1441, 16] width 14 height 14
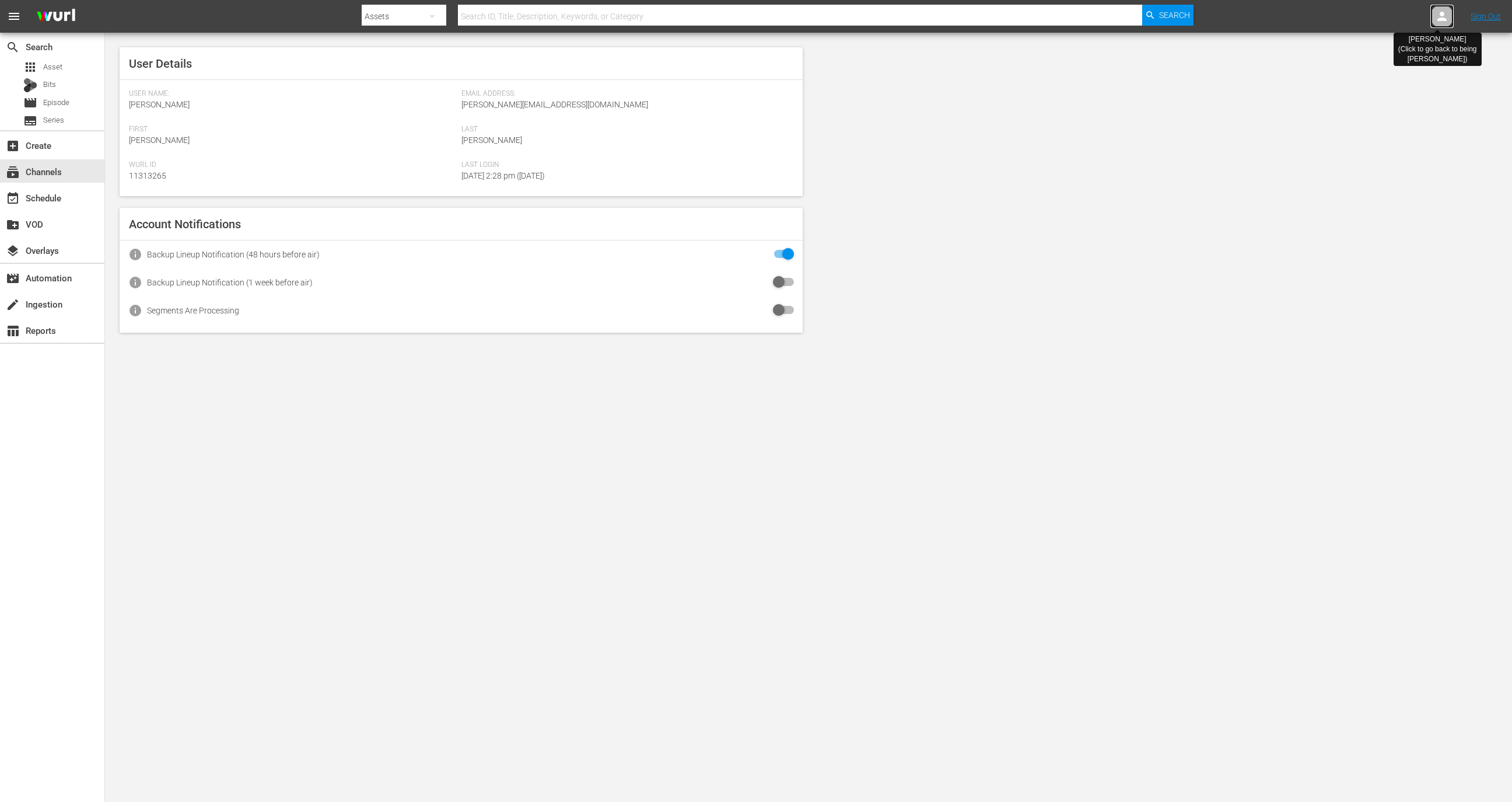
click at [1441, 21] on icon at bounding box center [1441, 16] width 9 height 9
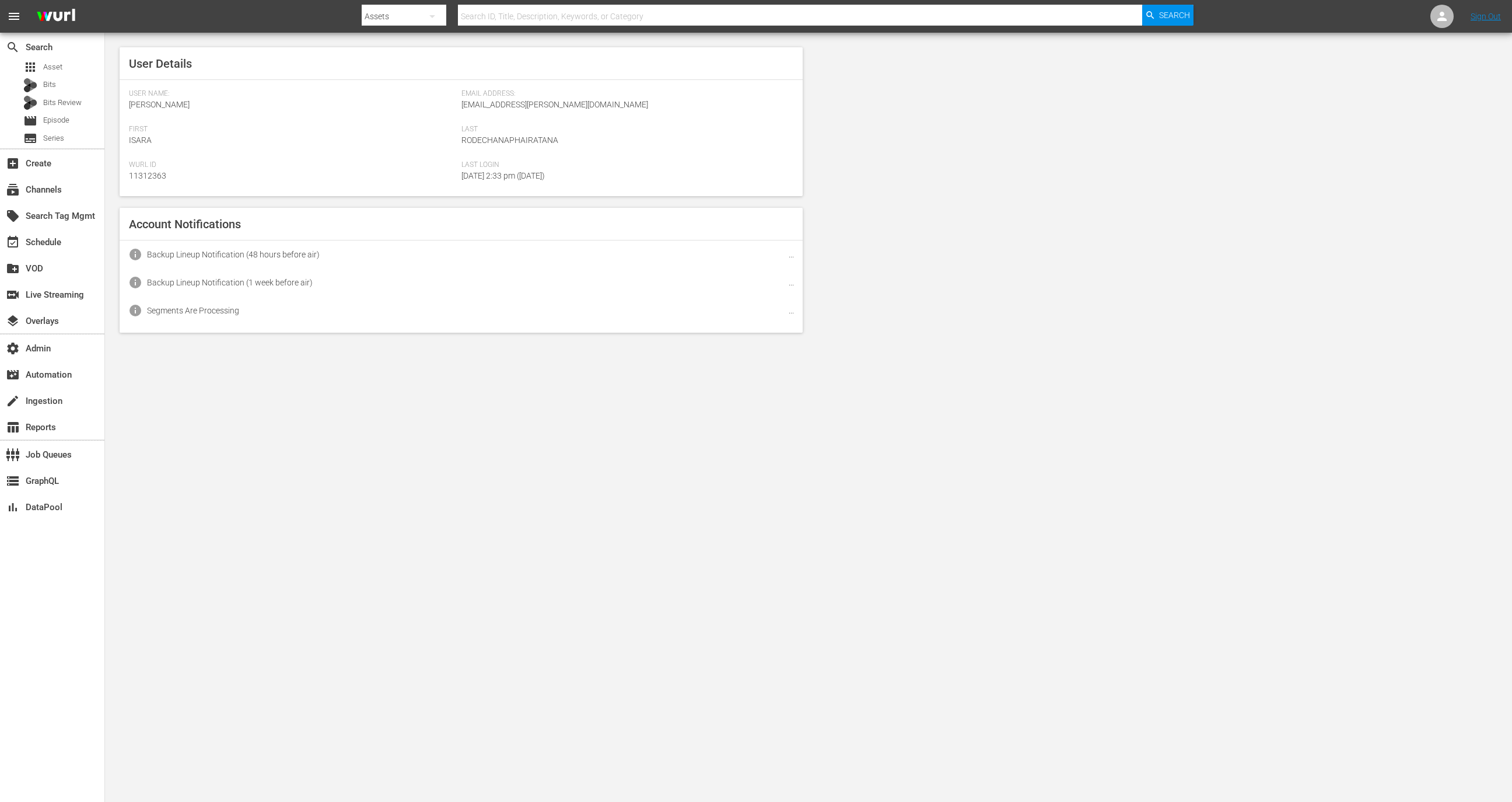
click at [568, 104] on span "[EMAIL_ADDRESS][PERSON_NAME][DOMAIN_NAME]" at bounding box center [554, 104] width 186 height 9
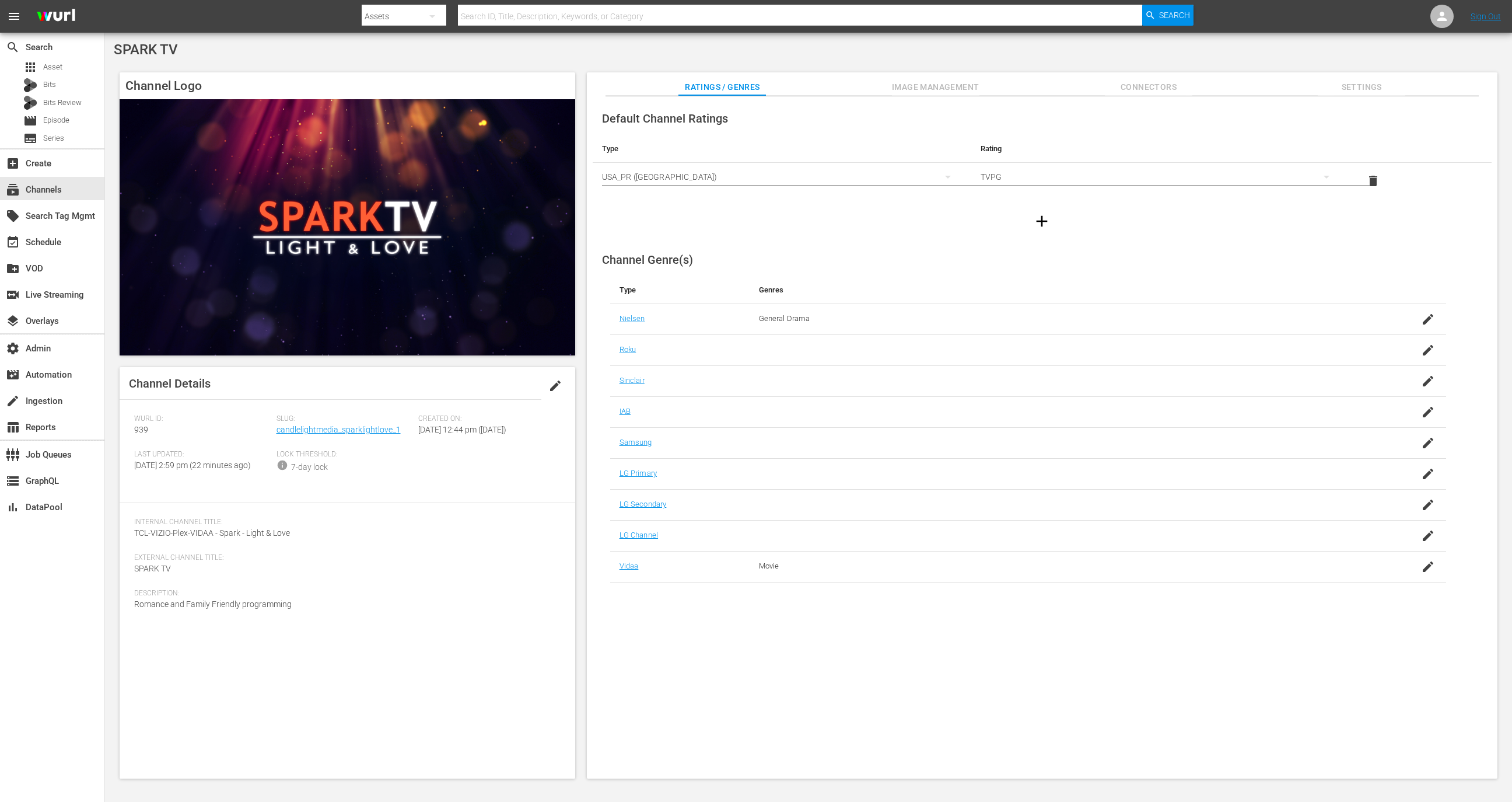
click at [923, 85] on span "Image Management" at bounding box center [935, 87] width 88 height 15
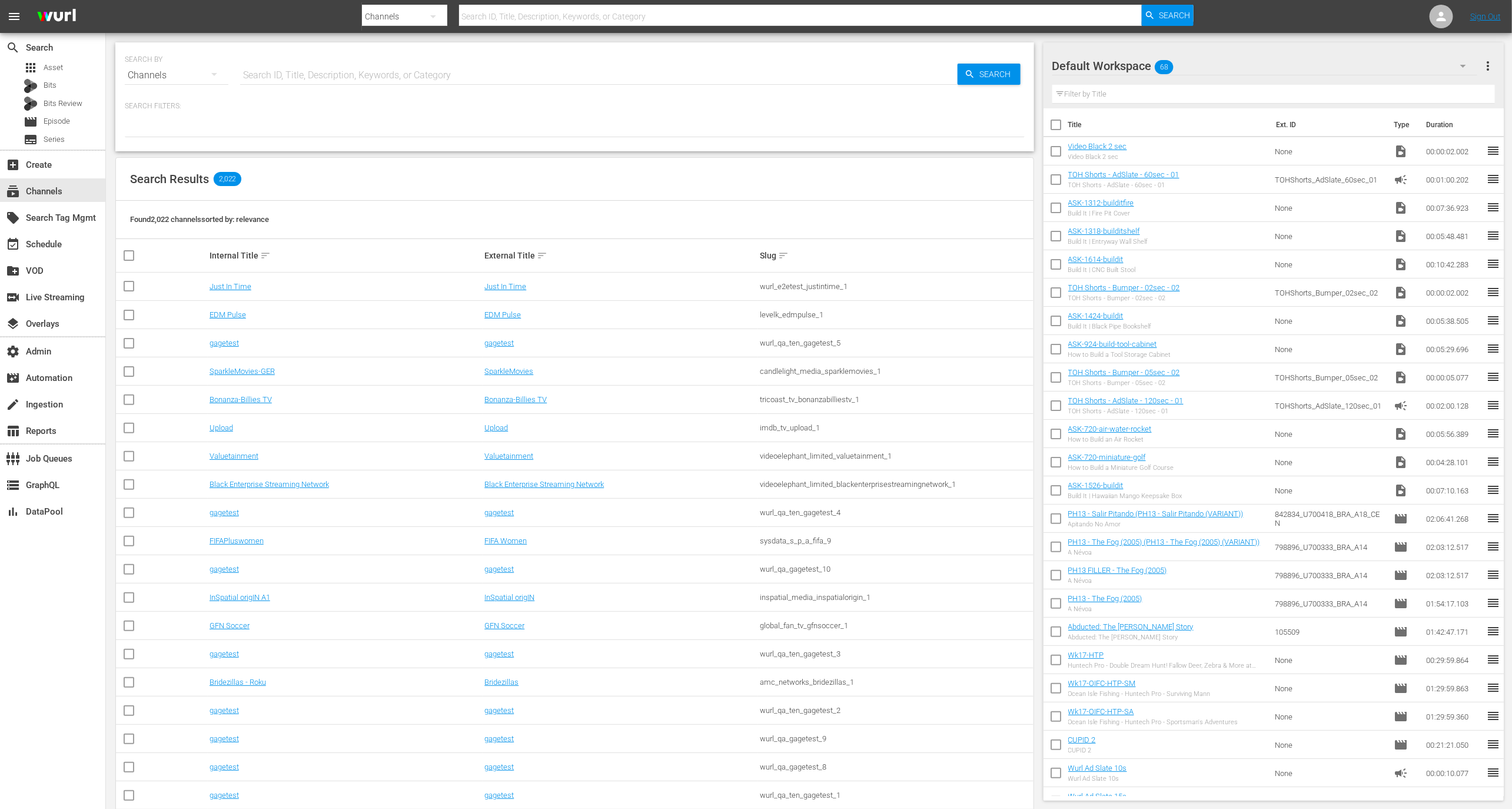
click at [398, 61] on input "text" at bounding box center [599, 75] width 718 height 28
type input "candle"
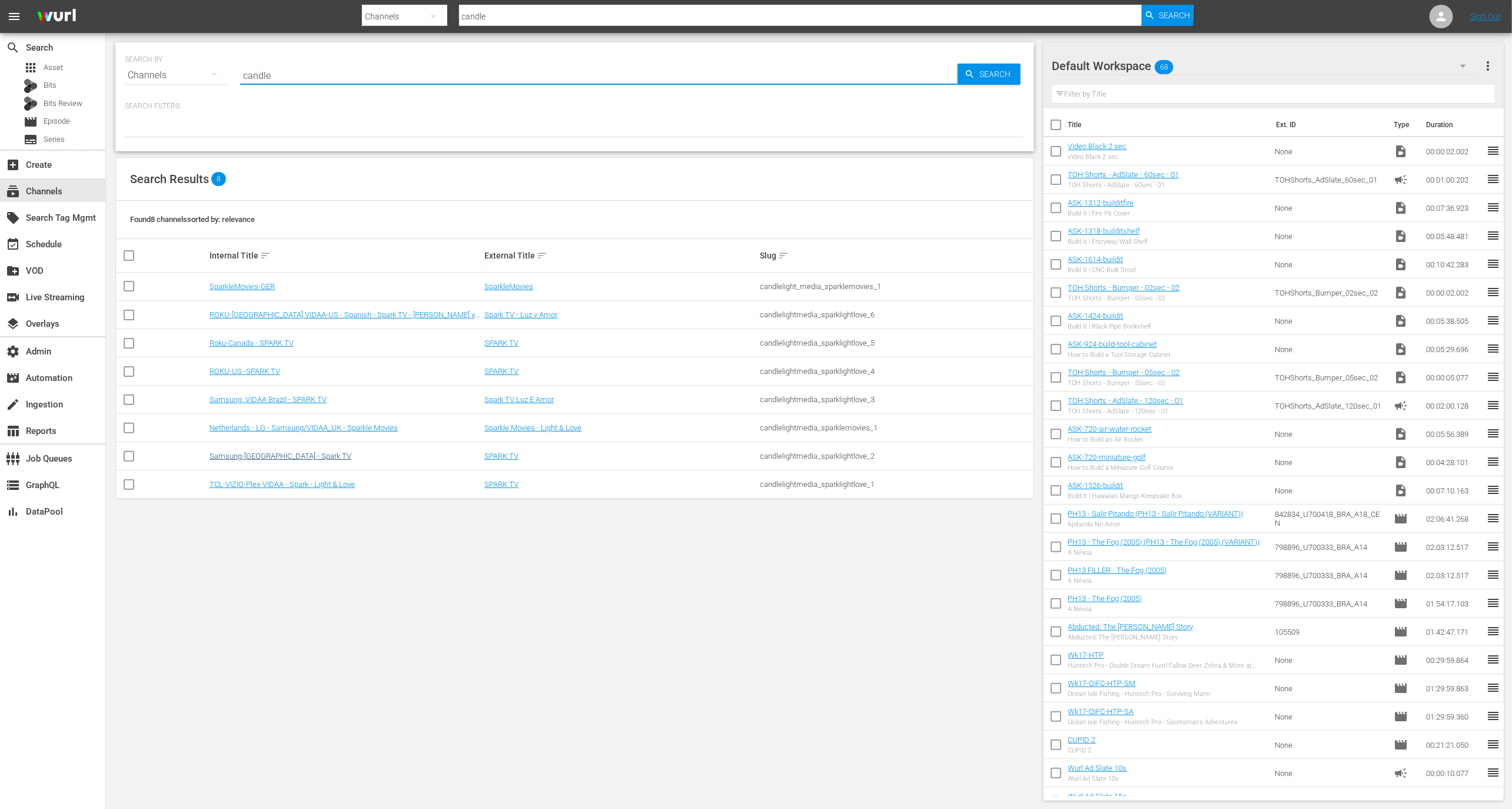
type input "candle"
click at [284, 455] on link "Samsung-Mexico - Spark TV" at bounding box center [280, 455] width 142 height 9
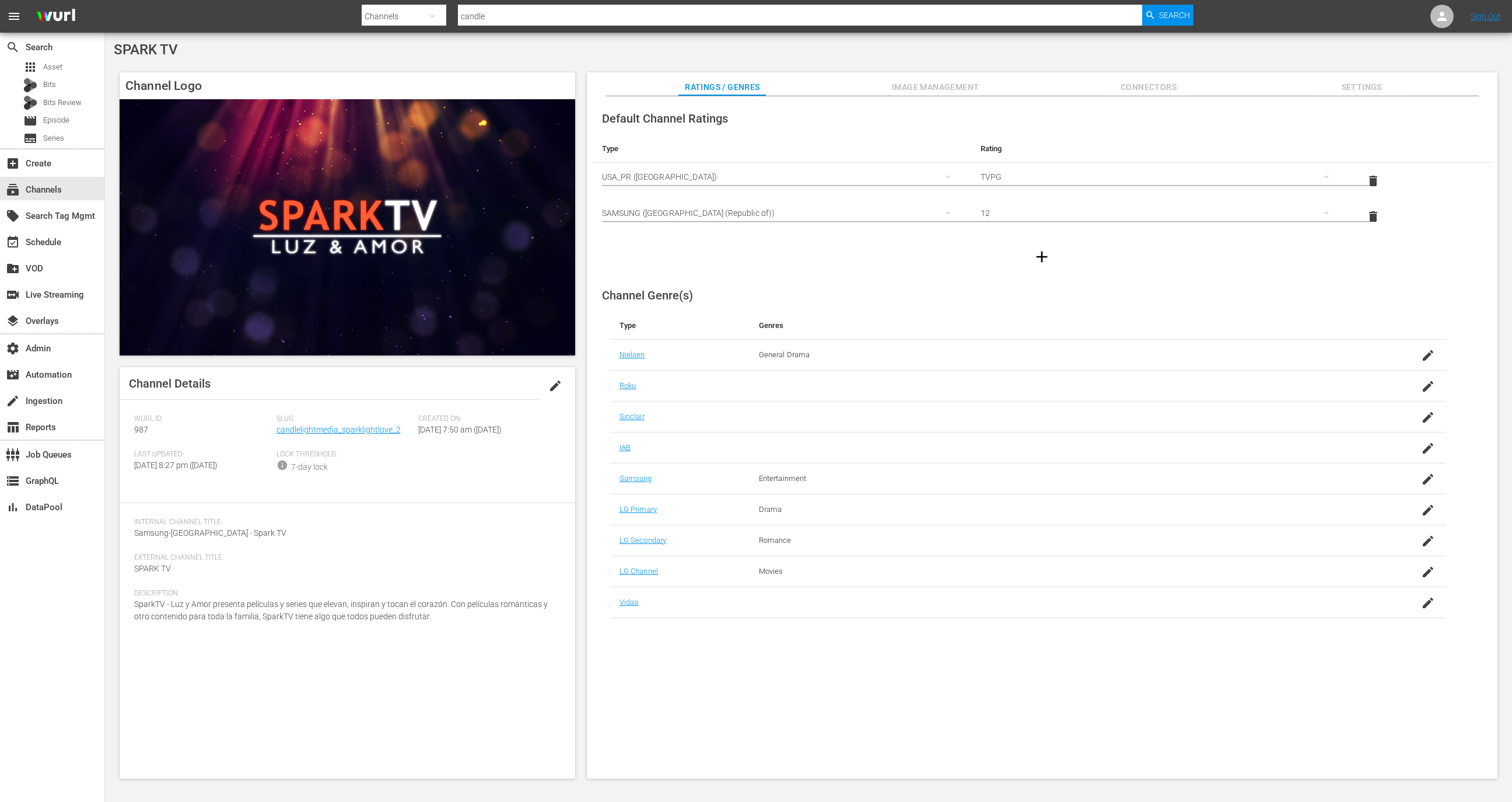
click at [951, 84] on span "Image Management" at bounding box center [935, 87] width 88 height 15
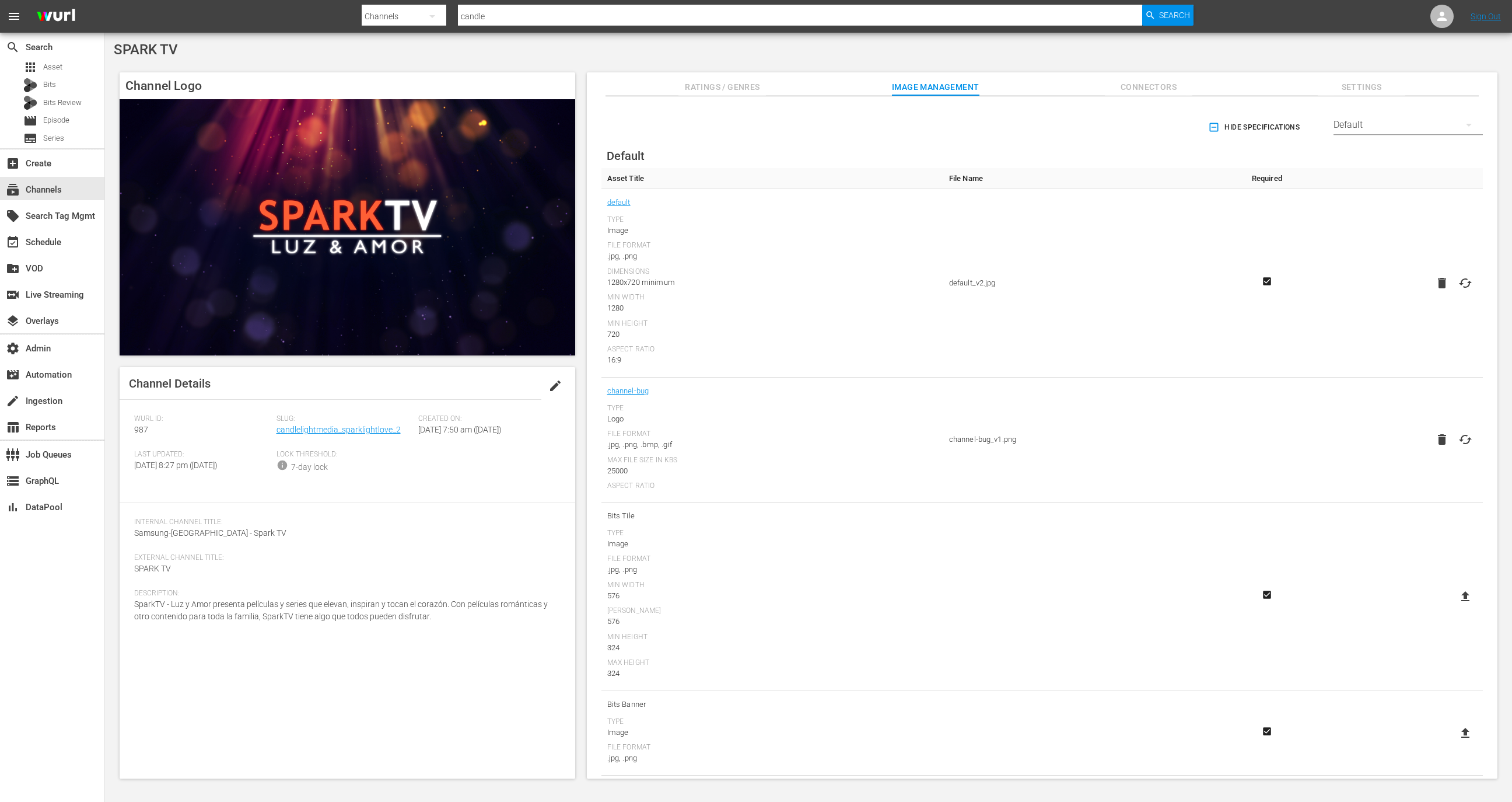
click at [399, 442] on div "Slug: candlelightmedia_sparklightlove_2" at bounding box center [347, 432] width 142 height 35
click at [153, 427] on div "Wurl ID: 987" at bounding box center [205, 432] width 142 height 35
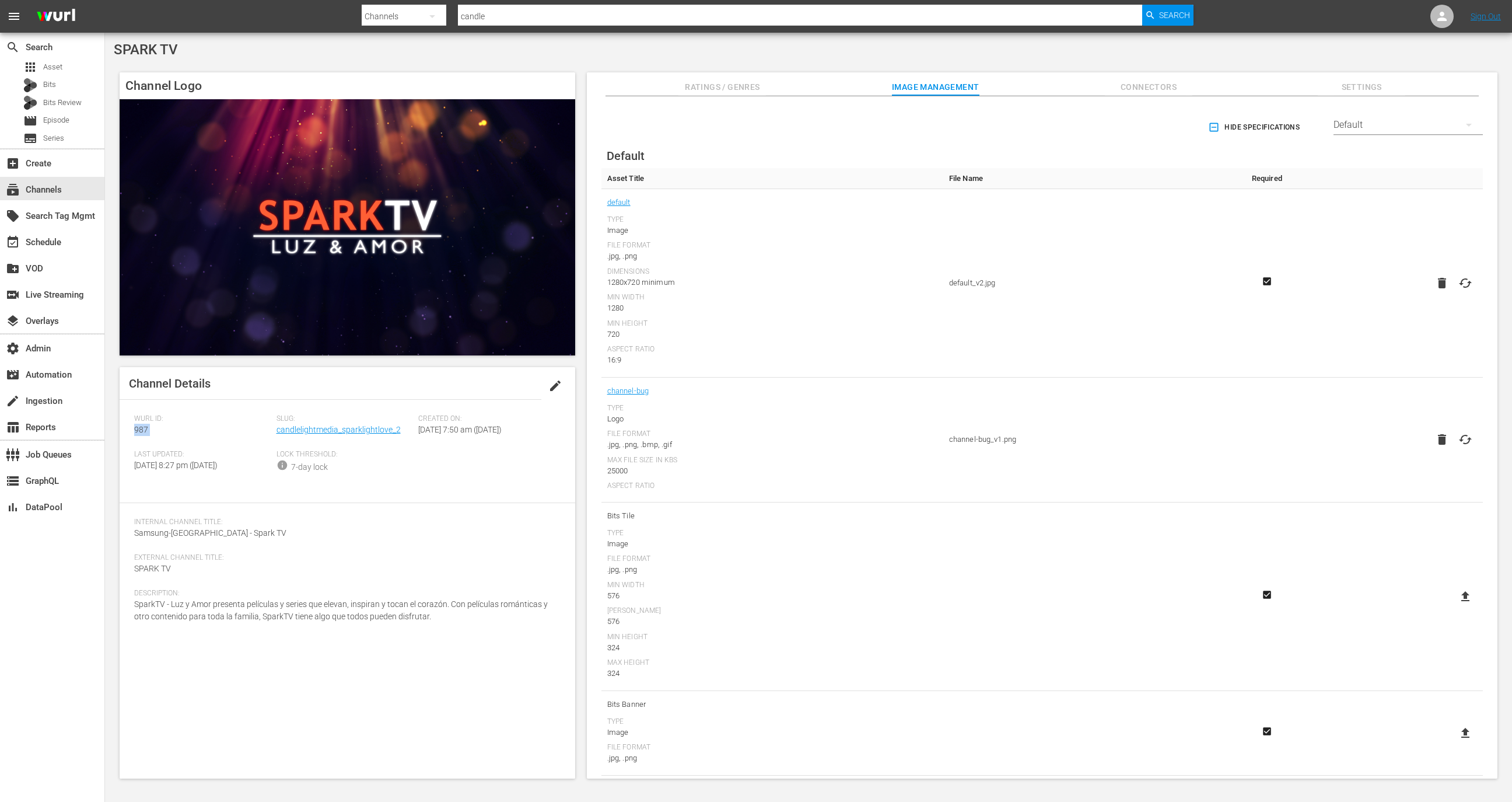
click at [153, 427] on div "Wurl ID: 987" at bounding box center [205, 432] width 142 height 35
copy span "987"
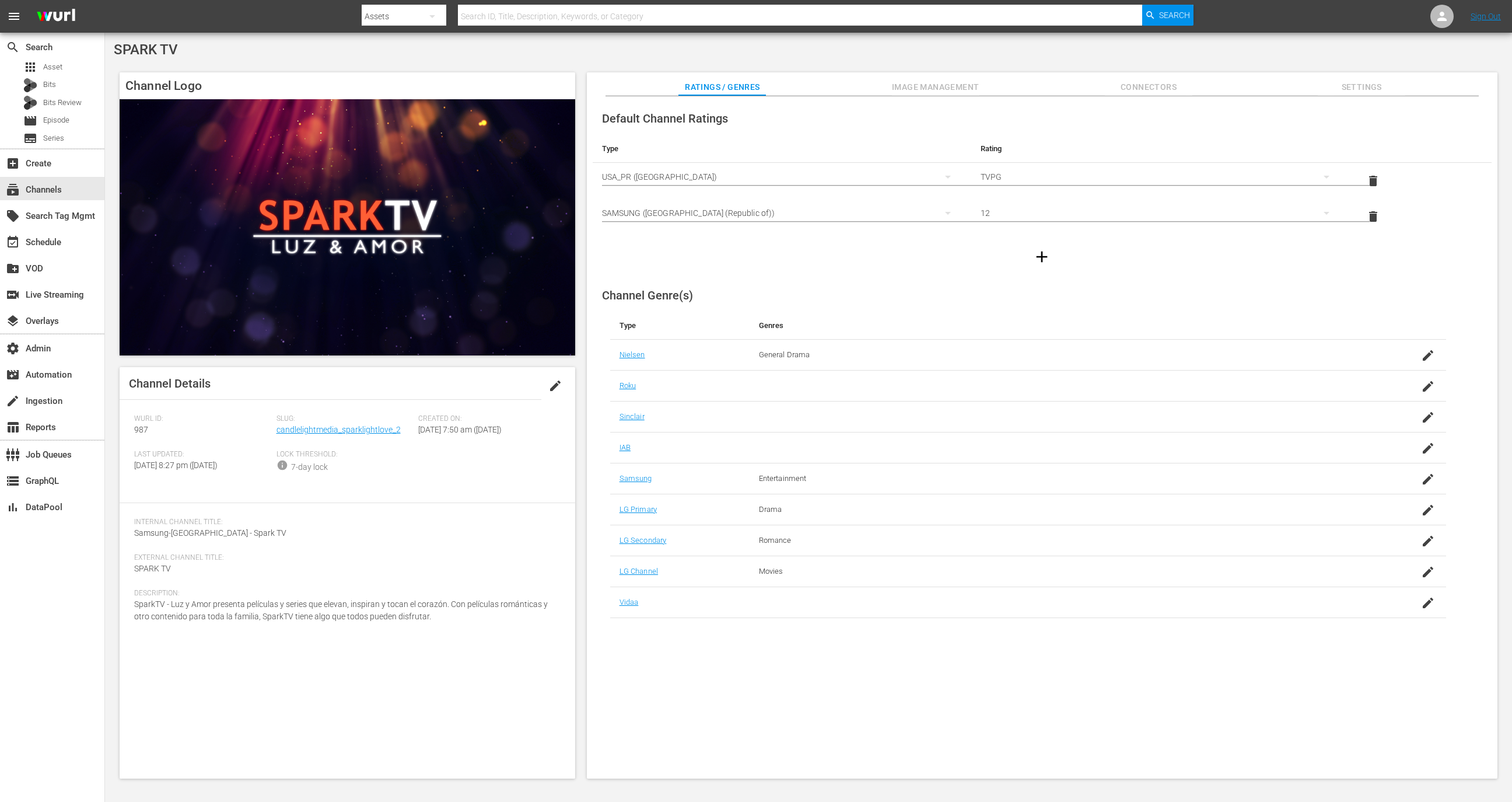
click at [953, 71] on div "Channel Logo Channel Details edit [PERSON_NAME] ID: 987 Slug: candlelightmedia_…" at bounding box center [808, 419] width 1389 height 706
click at [952, 78] on button "Image Management" at bounding box center [935, 84] width 88 height 23
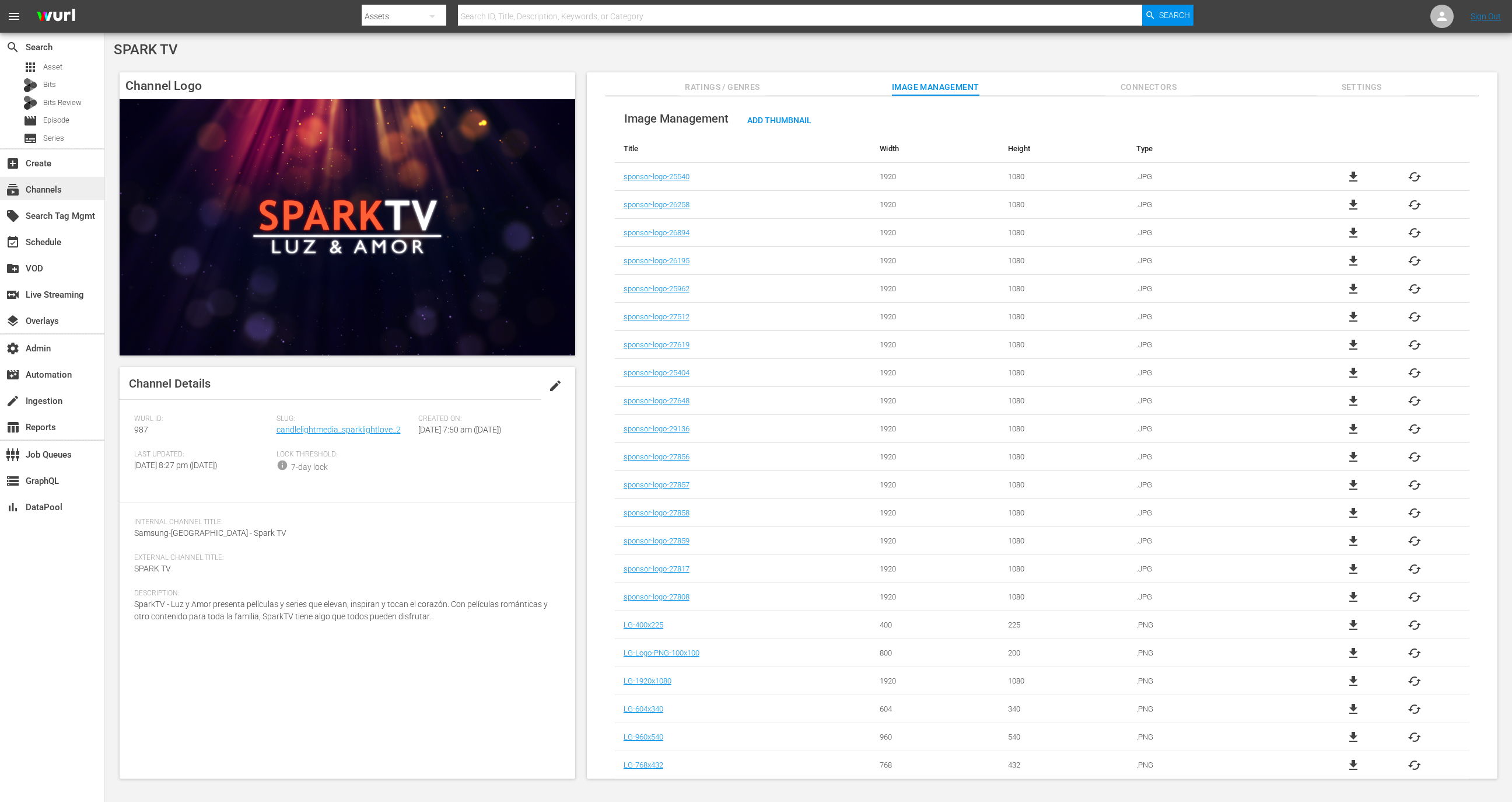
click at [75, 190] on div "subscriptions Channels" at bounding box center [52, 188] width 104 height 23
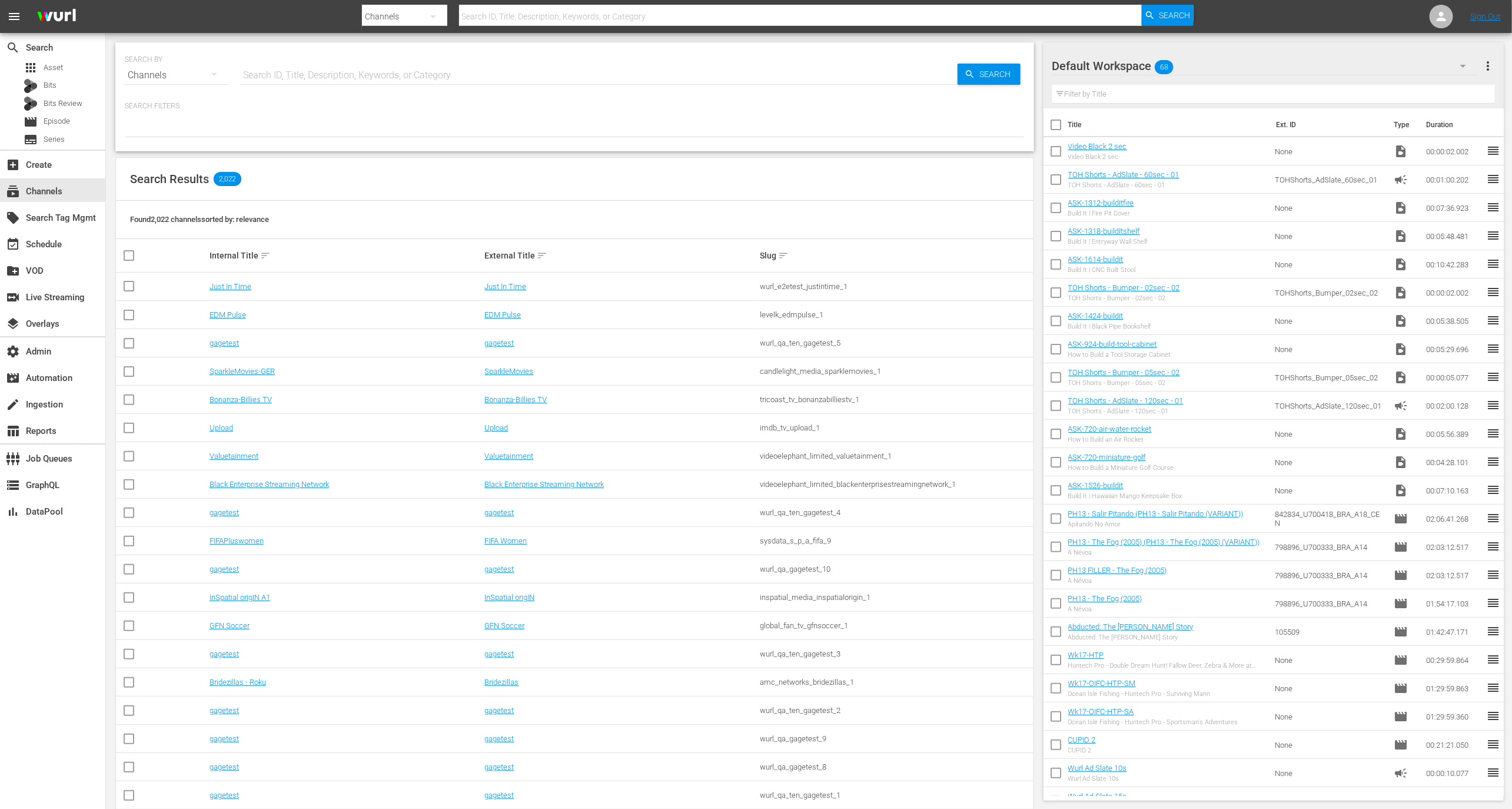
click at [404, 75] on input "text" at bounding box center [599, 75] width 718 height 28
type input "candle"
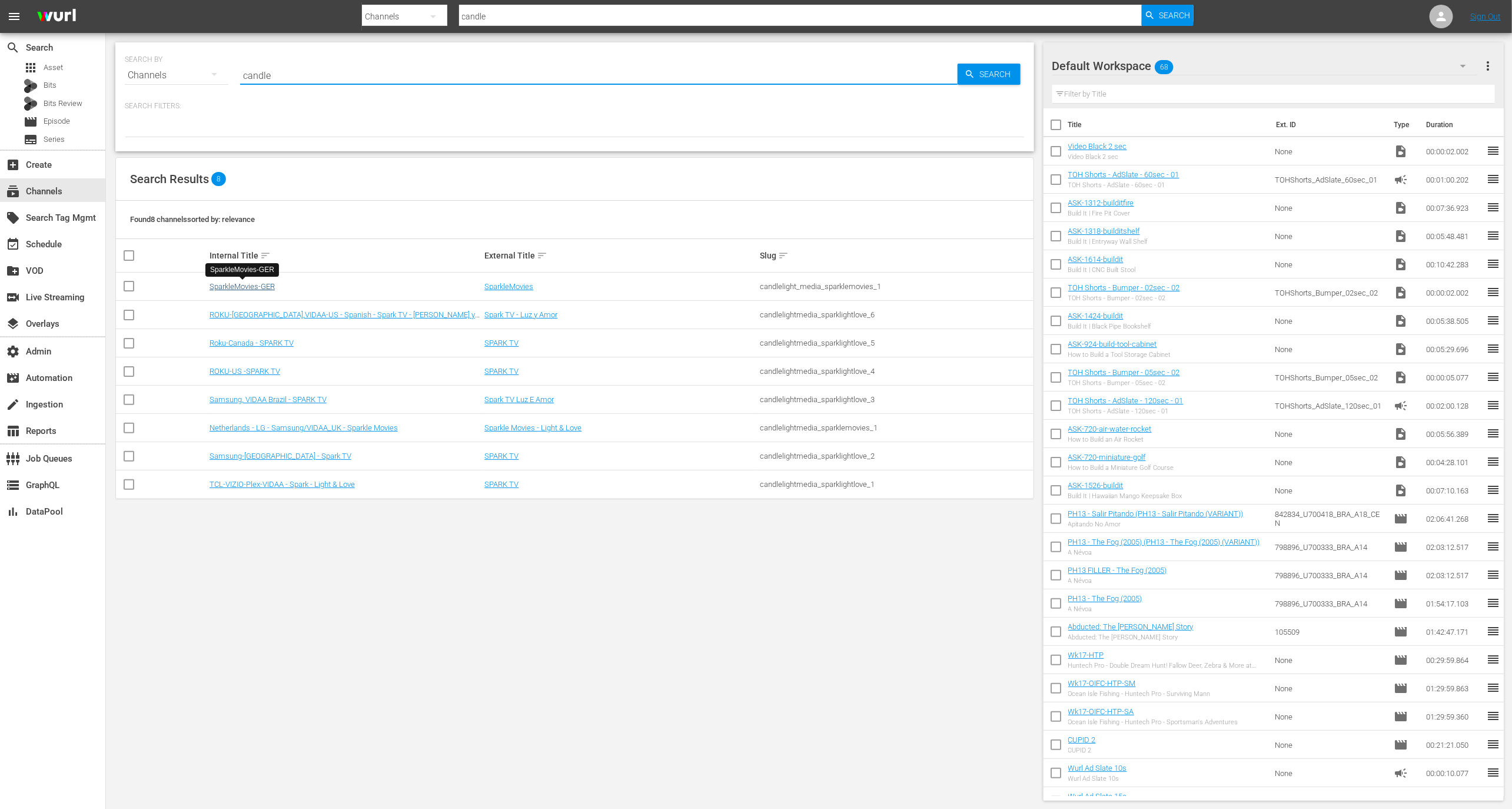
type input "candle"
click at [245, 287] on link "SparkleMovies-GER" at bounding box center [242, 287] width 65 height 9
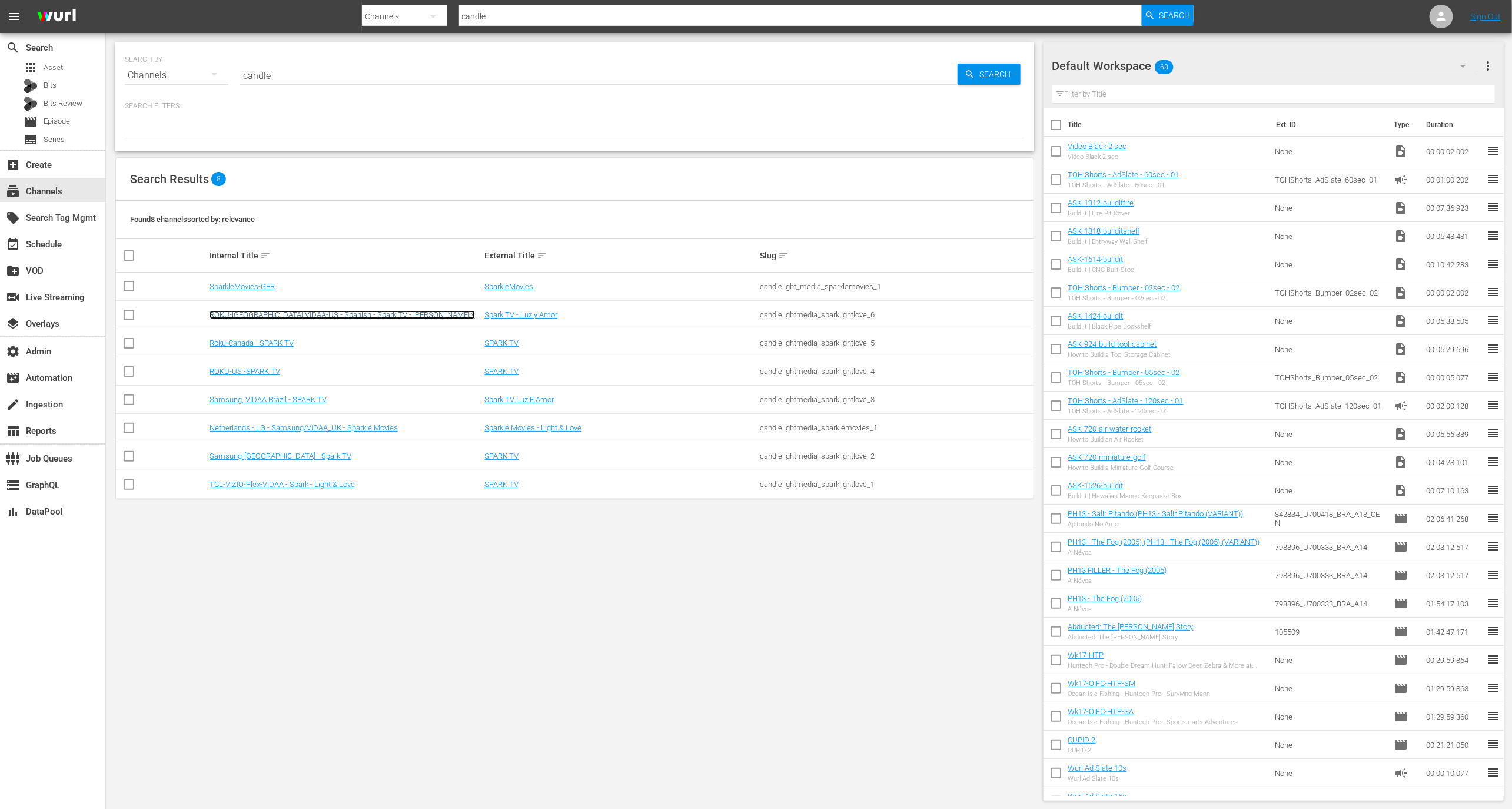
click at [245, 311] on link "ROKU-US,VIDAA-US - Spanish - Spark TV - Luz y Amor" at bounding box center [342, 319] width 266 height 17
click at [245, 335] on td "Roku-Canada - SPARK TV" at bounding box center [345, 343] width 276 height 28
click at [245, 336] on td "Roku-Canada - SPARK TV" at bounding box center [345, 343] width 276 height 28
click at [245, 346] on link "Roku-Canada - SPARK TV" at bounding box center [252, 343] width 84 height 9
click at [243, 374] on link "ROKU-US -SPARK TV" at bounding box center [244, 371] width 70 height 9
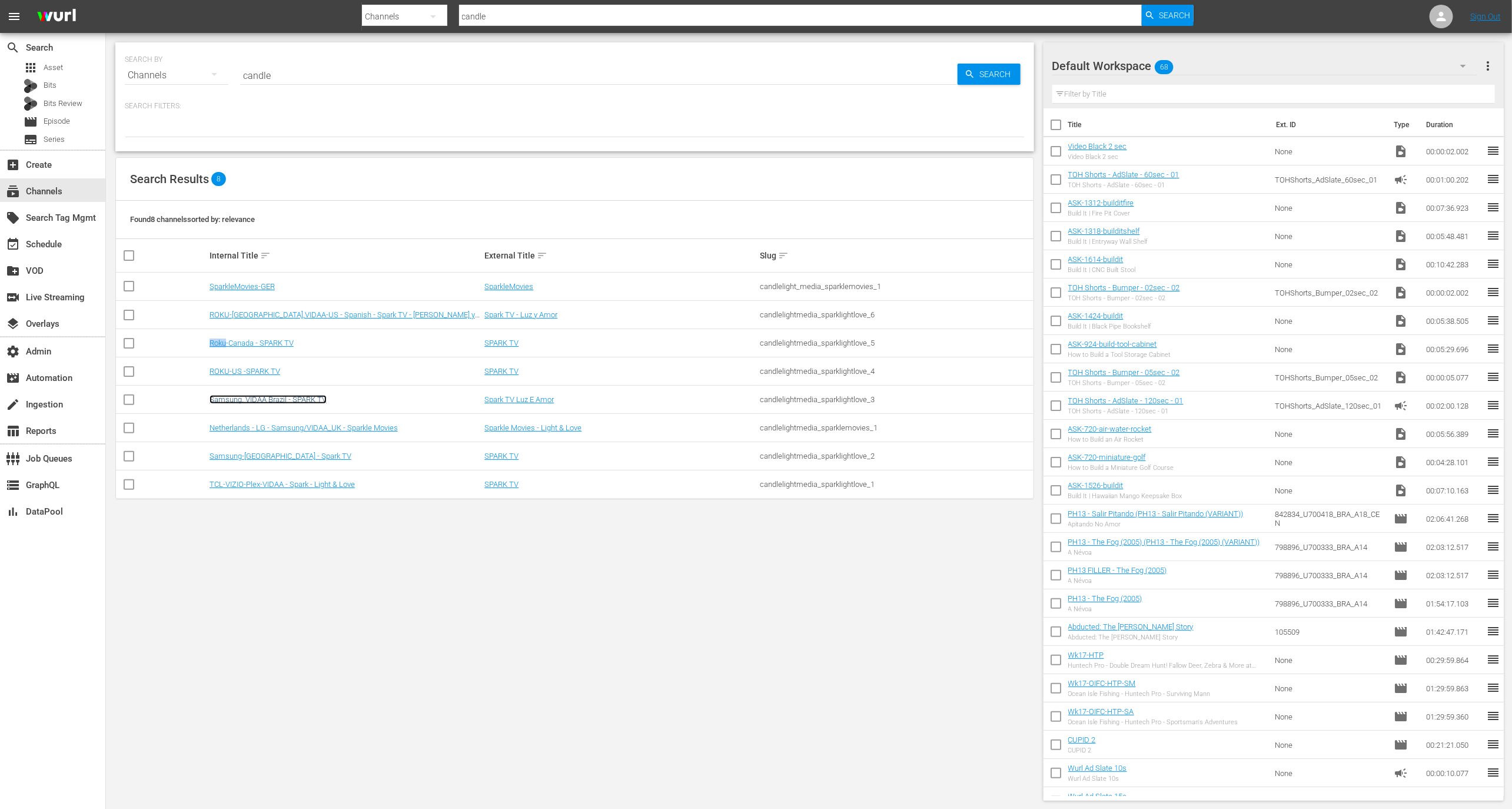
click at [248, 400] on link "Samsung, VIDAA Brazil - SPARK TV" at bounding box center [267, 399] width 117 height 9
click at [248, 429] on link "Netherlands - LG - Samsung/VIDAA_UK - Sparkle Movies" at bounding box center [303, 427] width 188 height 9
click at [256, 455] on link "Samsung-Mexico - Spark TV" at bounding box center [280, 455] width 142 height 9
click at [275, 493] on td "TCL-VIZIO-Plex-VIDAA - Spark - Light & Love" at bounding box center [345, 484] width 276 height 28
click at [278, 491] on td "TCL-VIZIO-Plex-VIDAA - Spark - Light & Love" at bounding box center [345, 484] width 276 height 28
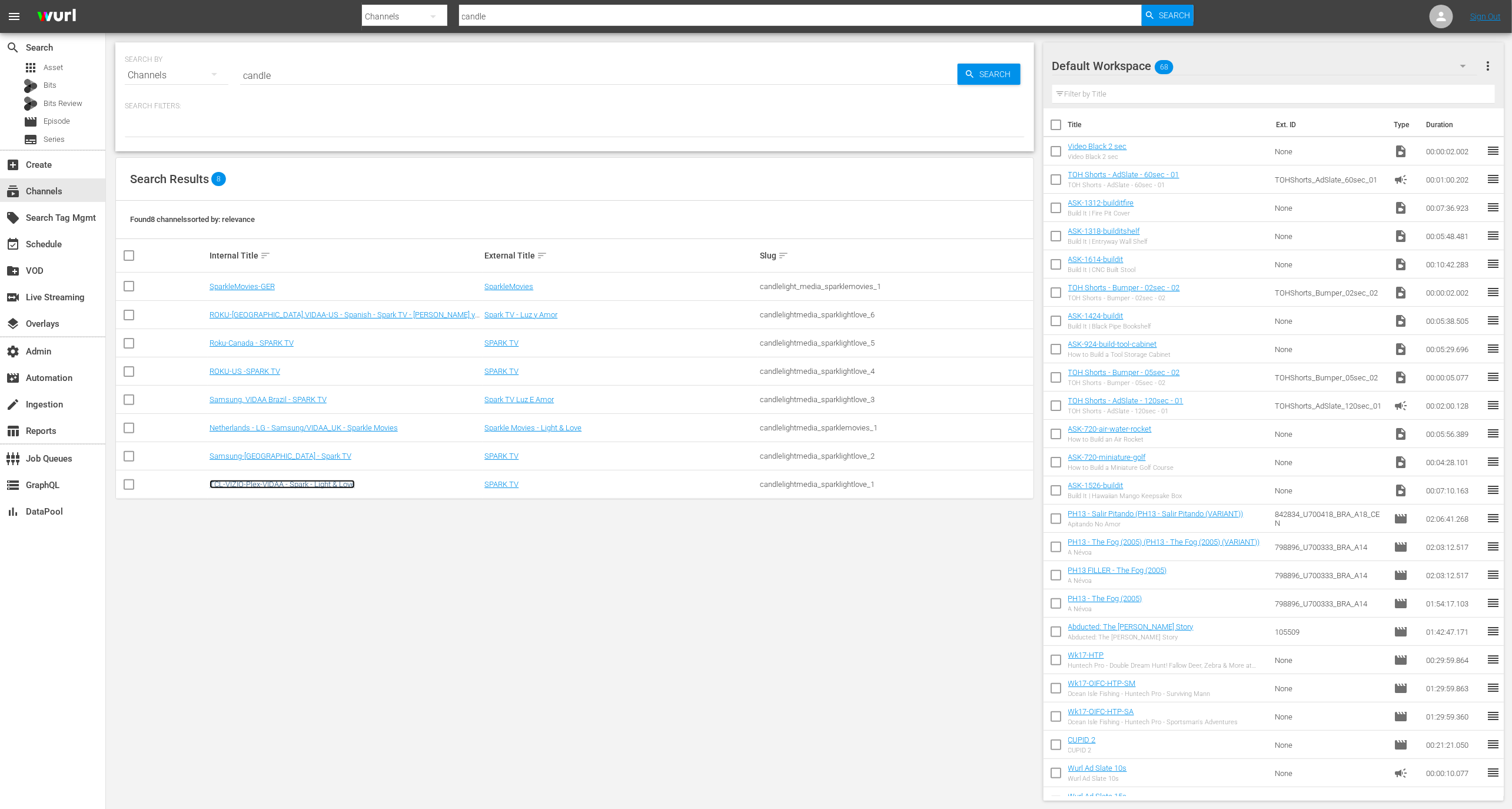
click at [315, 484] on link "TCL-VIZIO-Plex-VIDAA - Spark - Light & Love" at bounding box center [282, 484] width 146 height 9
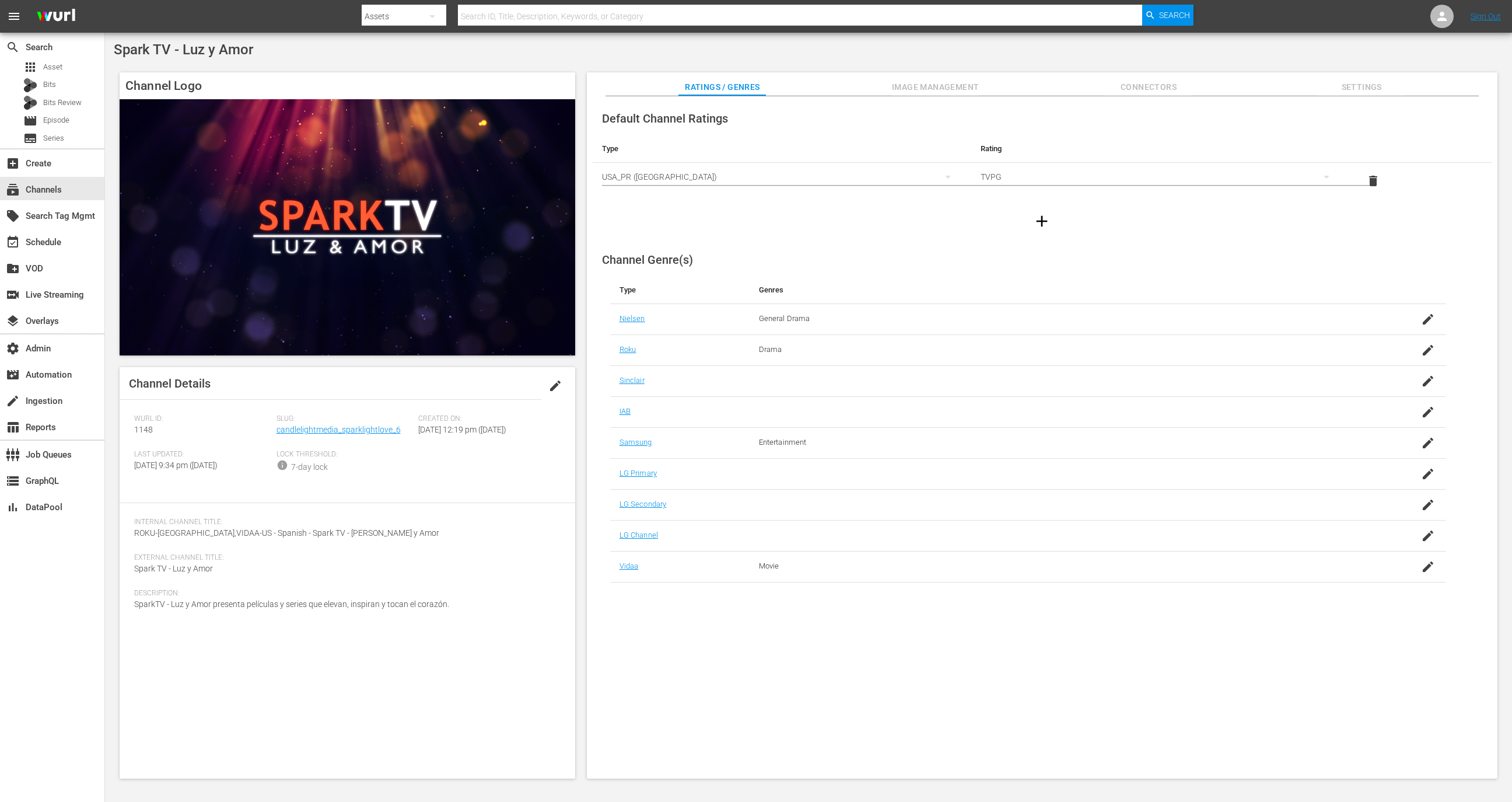
click at [957, 83] on span "Image Management" at bounding box center [935, 87] width 88 height 15
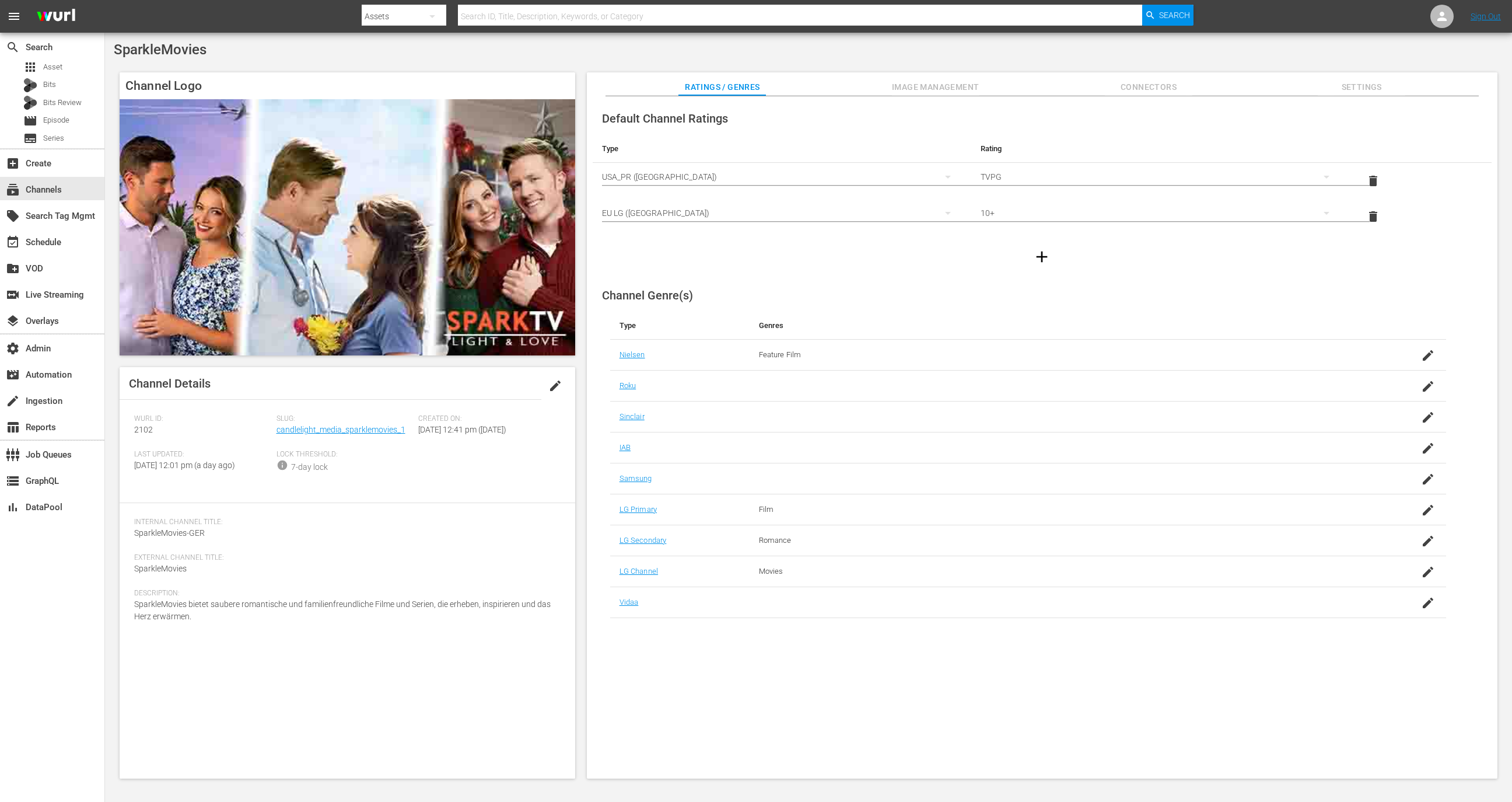
click at [948, 85] on span "Image Management" at bounding box center [935, 87] width 88 height 15
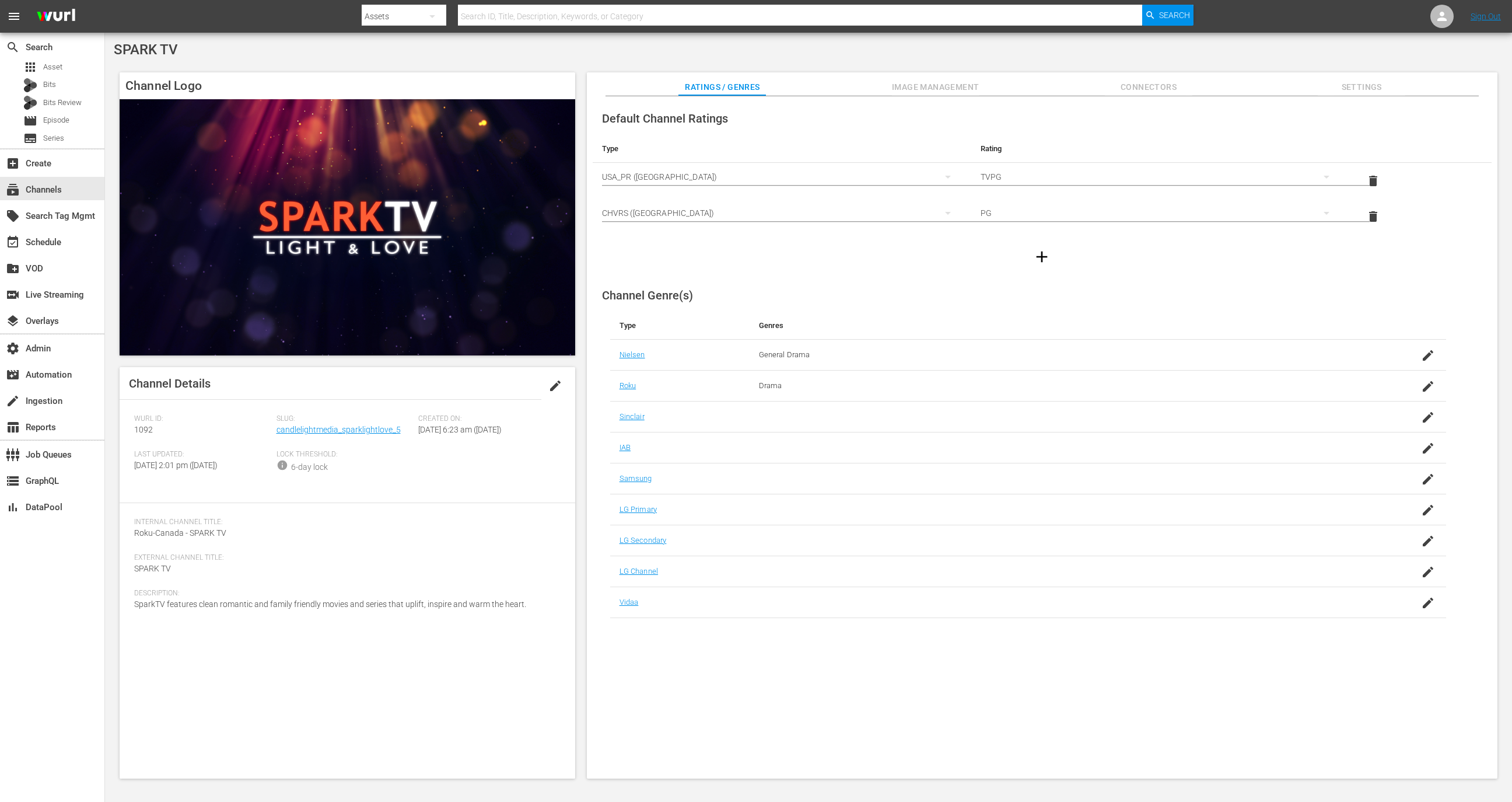
click at [947, 80] on span "Image Management" at bounding box center [935, 87] width 88 height 15
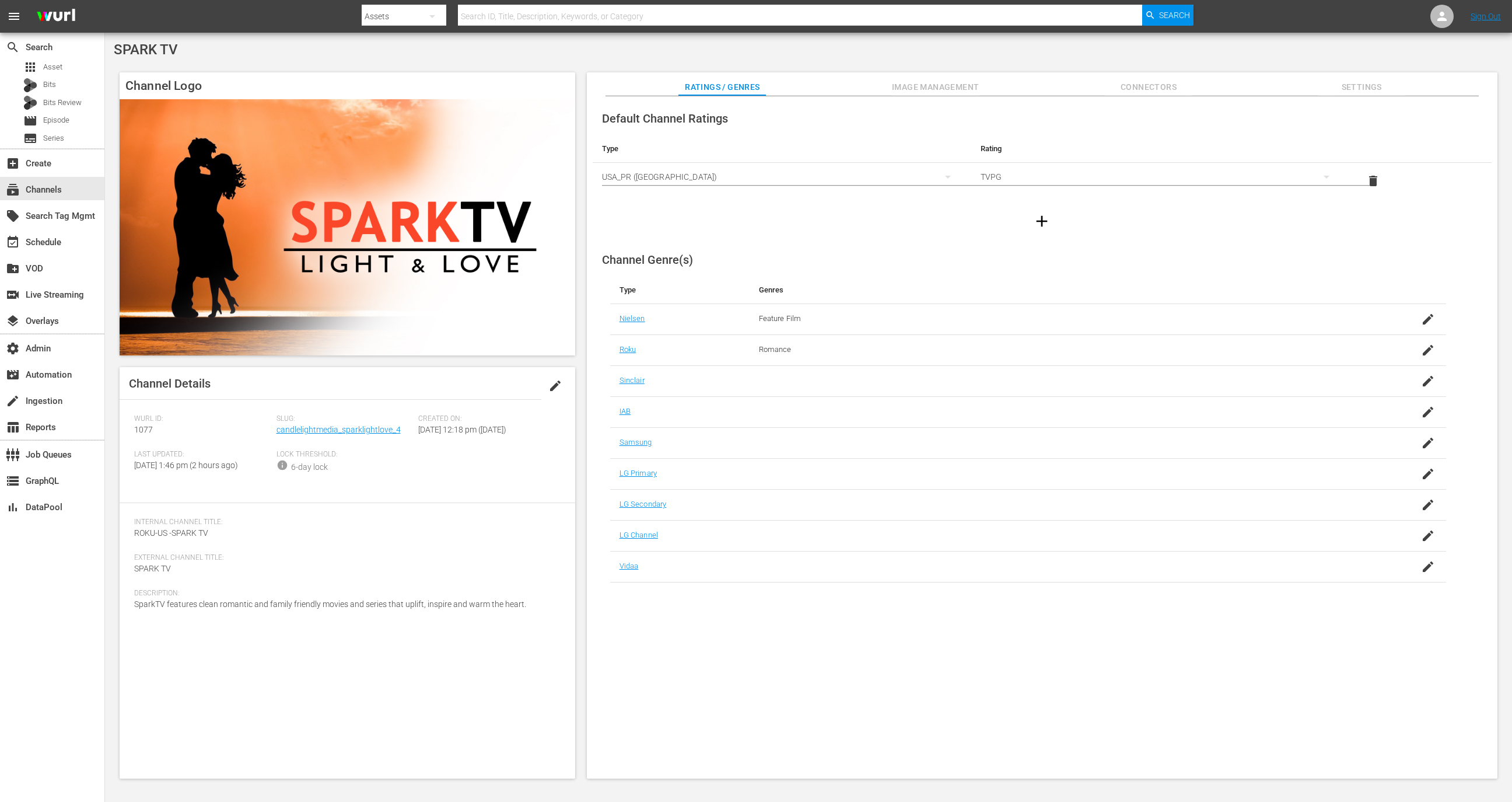
click at [947, 86] on span "Image Management" at bounding box center [935, 87] width 88 height 15
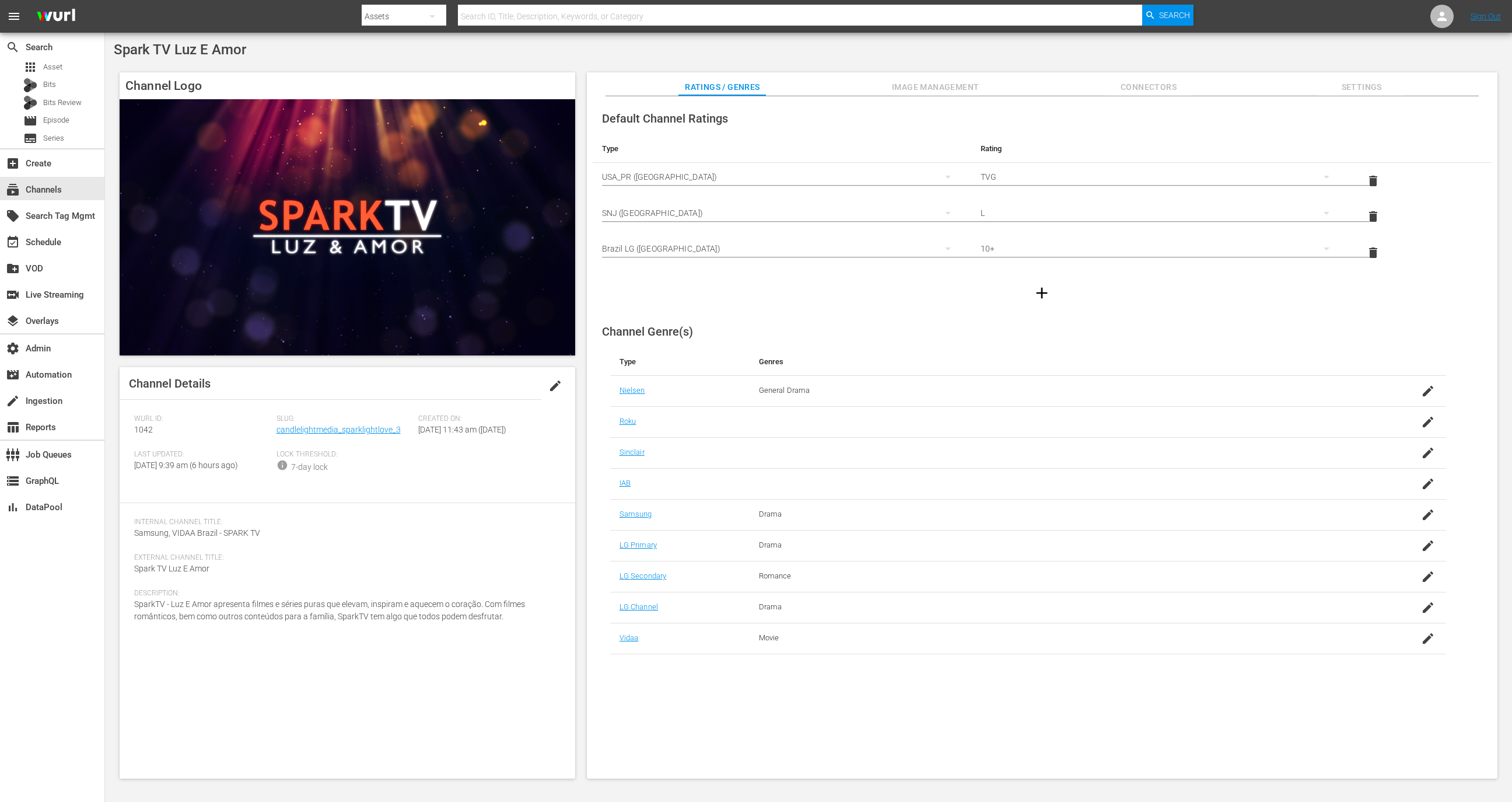
click at [934, 91] on span "Image Management" at bounding box center [935, 87] width 88 height 15
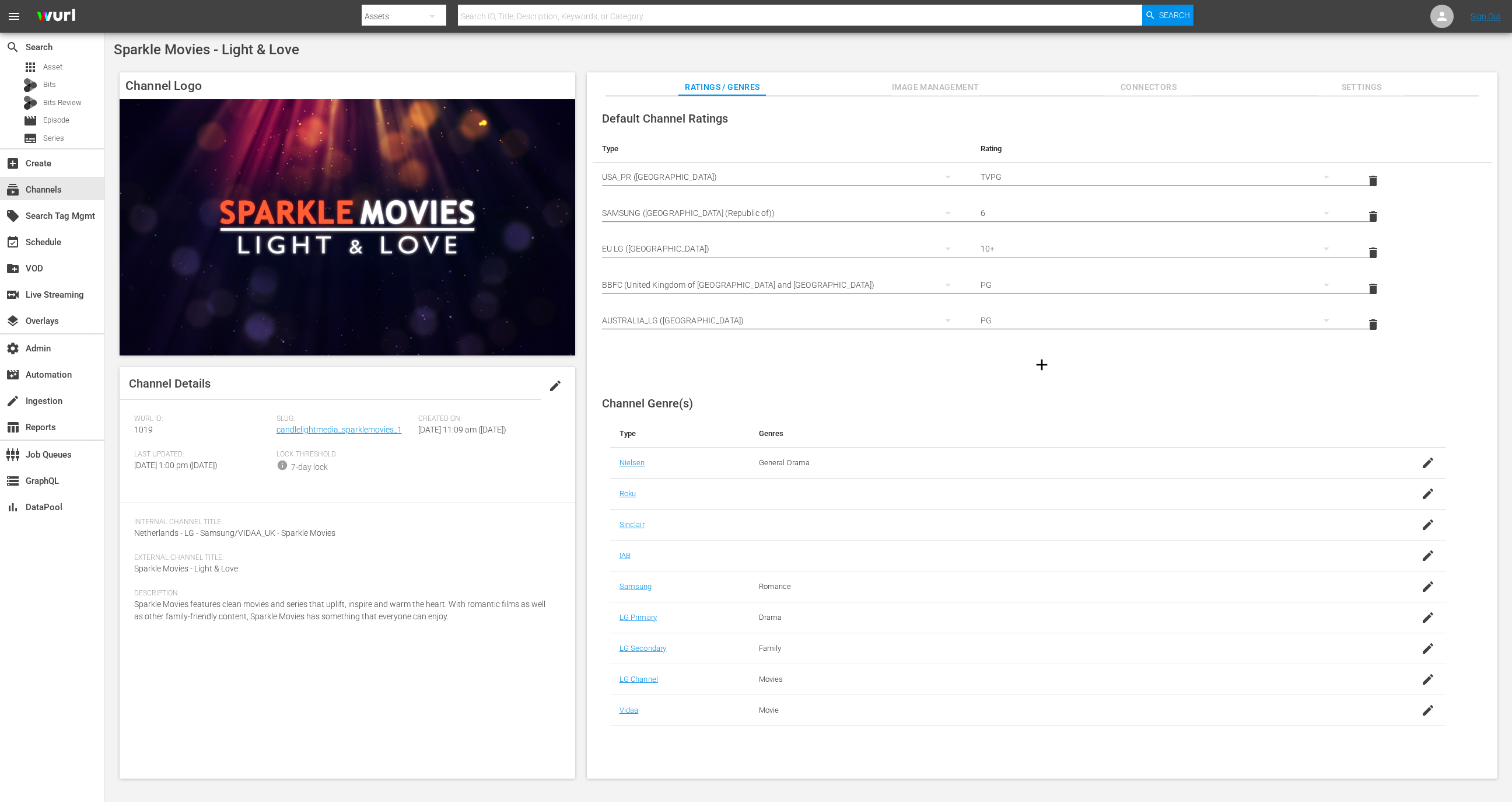
click at [902, 99] on div "Default Channel Ratings Type Rating Select Rating Type USA_PR (United States of…" at bounding box center [1042, 438] width 911 height 683
click at [918, 89] on span "Image Management" at bounding box center [935, 87] width 88 height 15
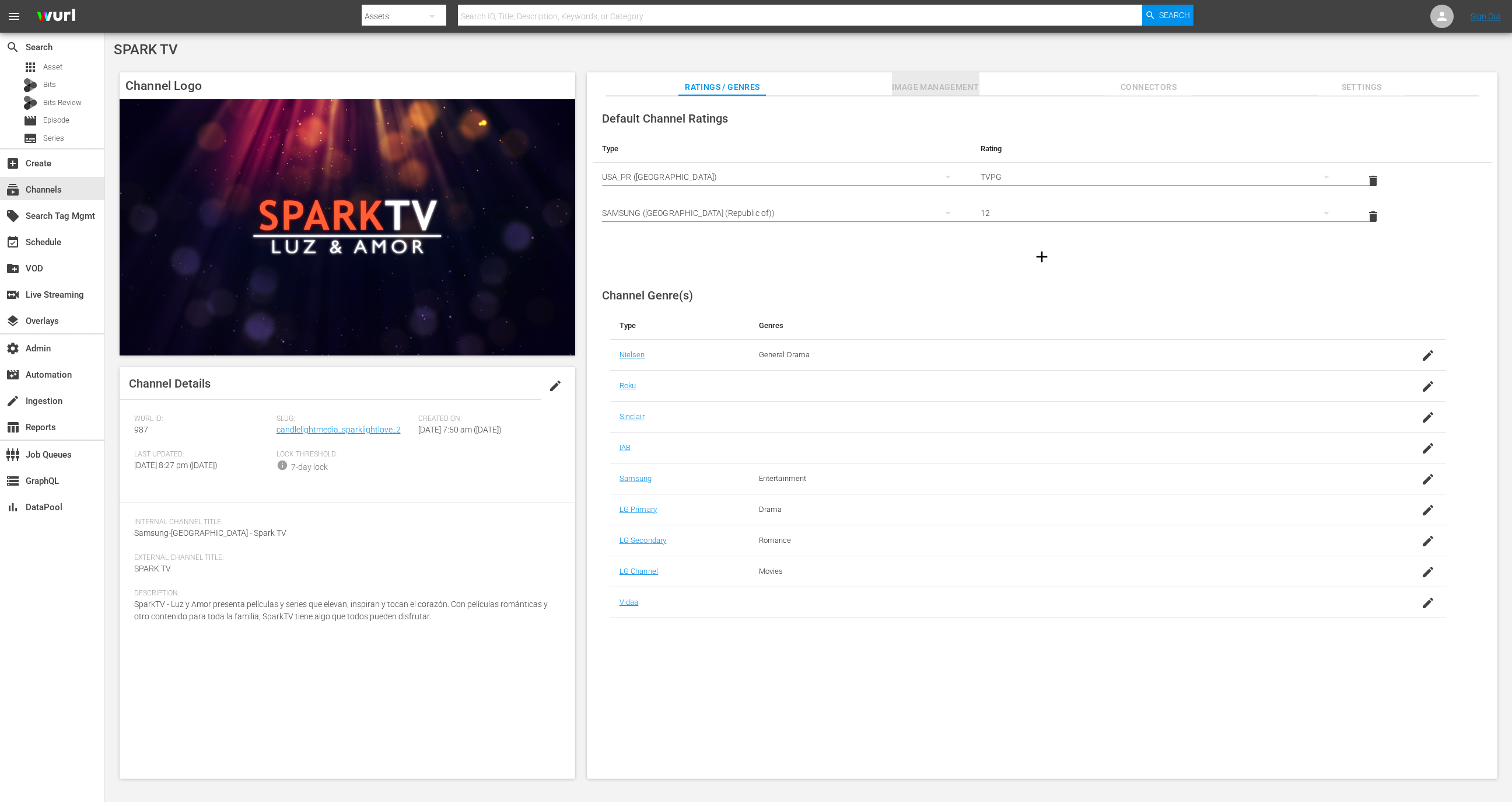
click at [926, 82] on span "Image Management" at bounding box center [935, 87] width 88 height 15
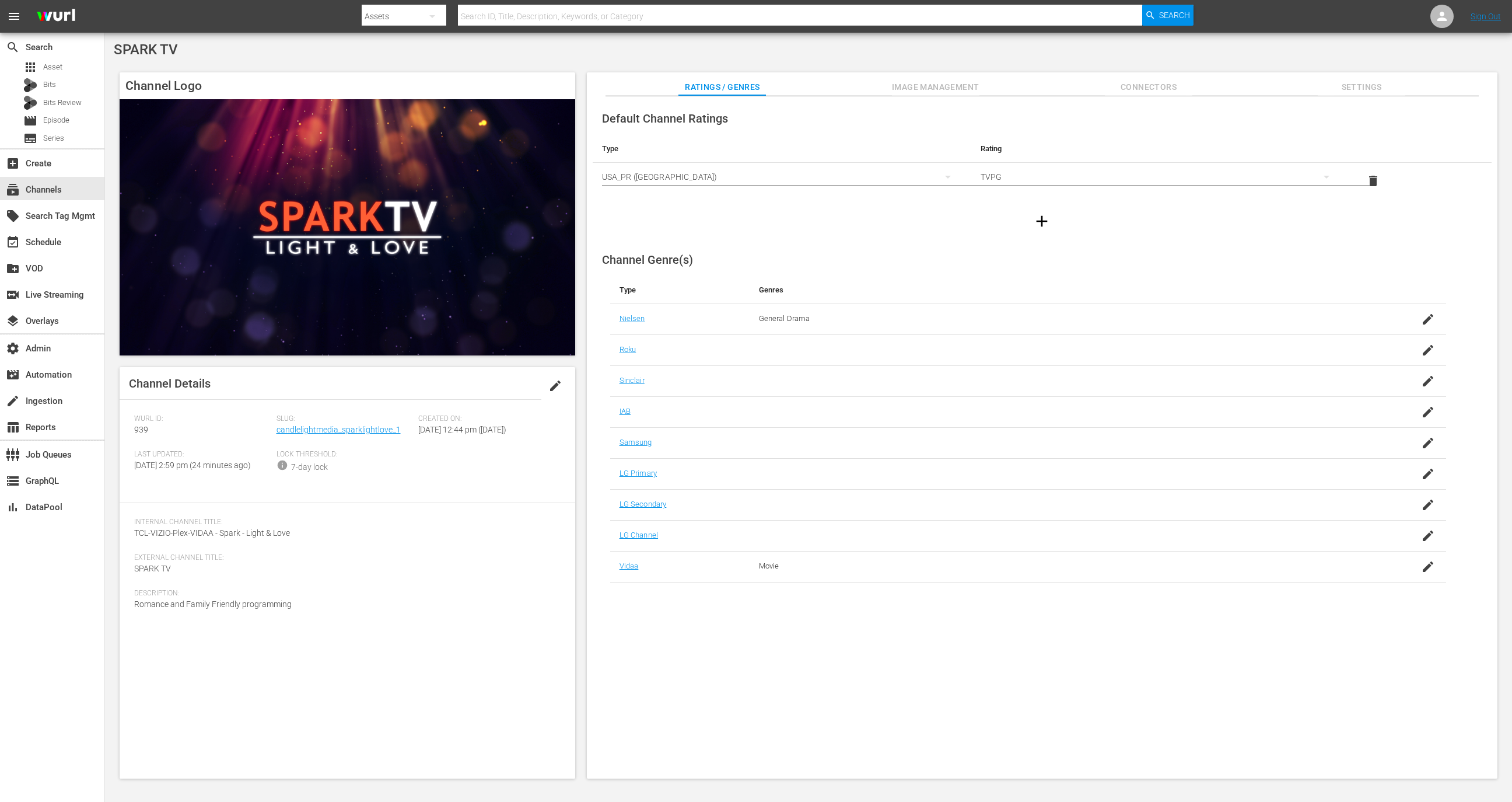
click at [951, 81] on span "Image Management" at bounding box center [935, 87] width 88 height 15
